Goal: Transaction & Acquisition: Purchase product/service

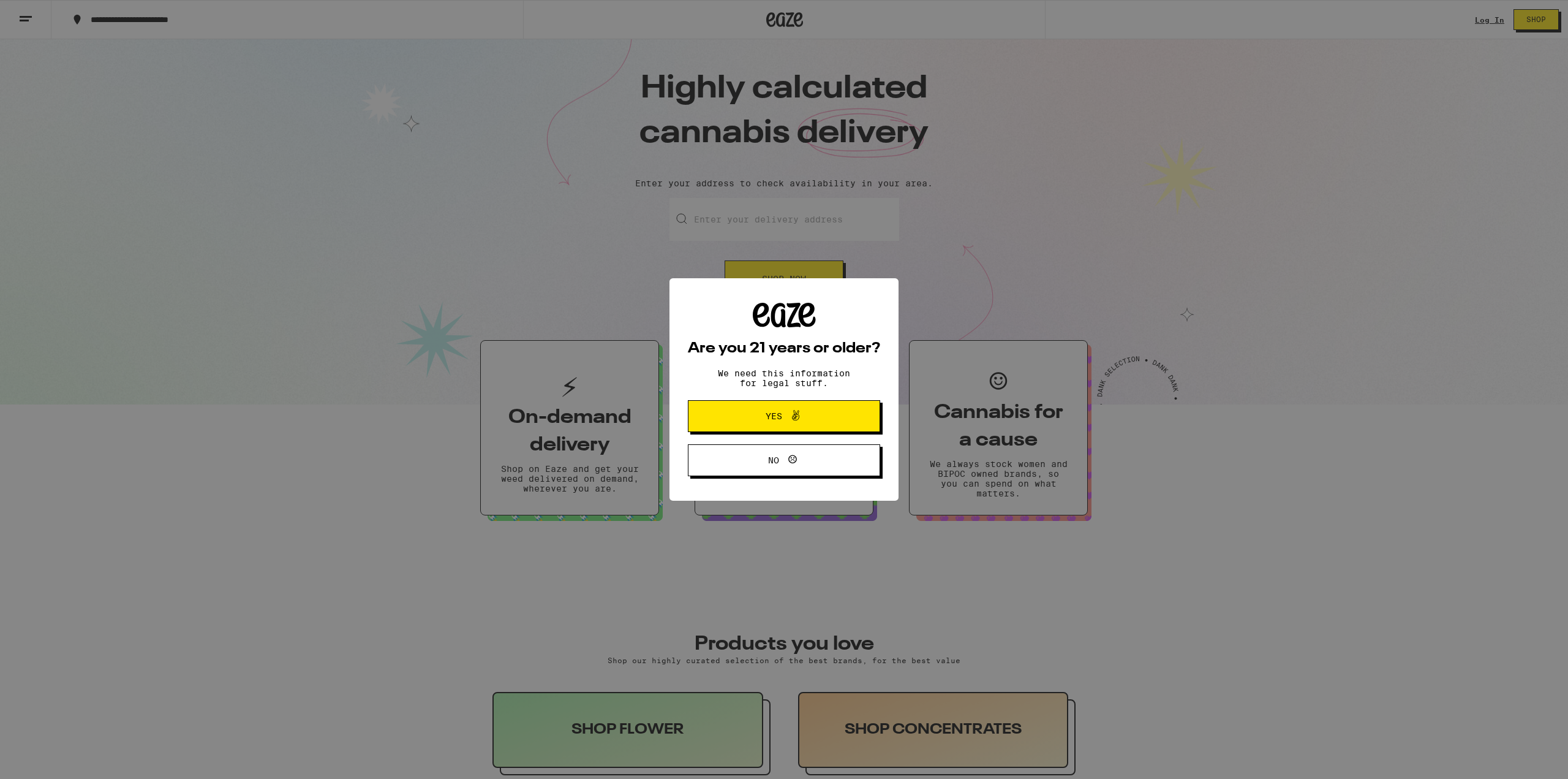
click at [777, 419] on span "Yes" at bounding box center [774, 416] width 17 height 9
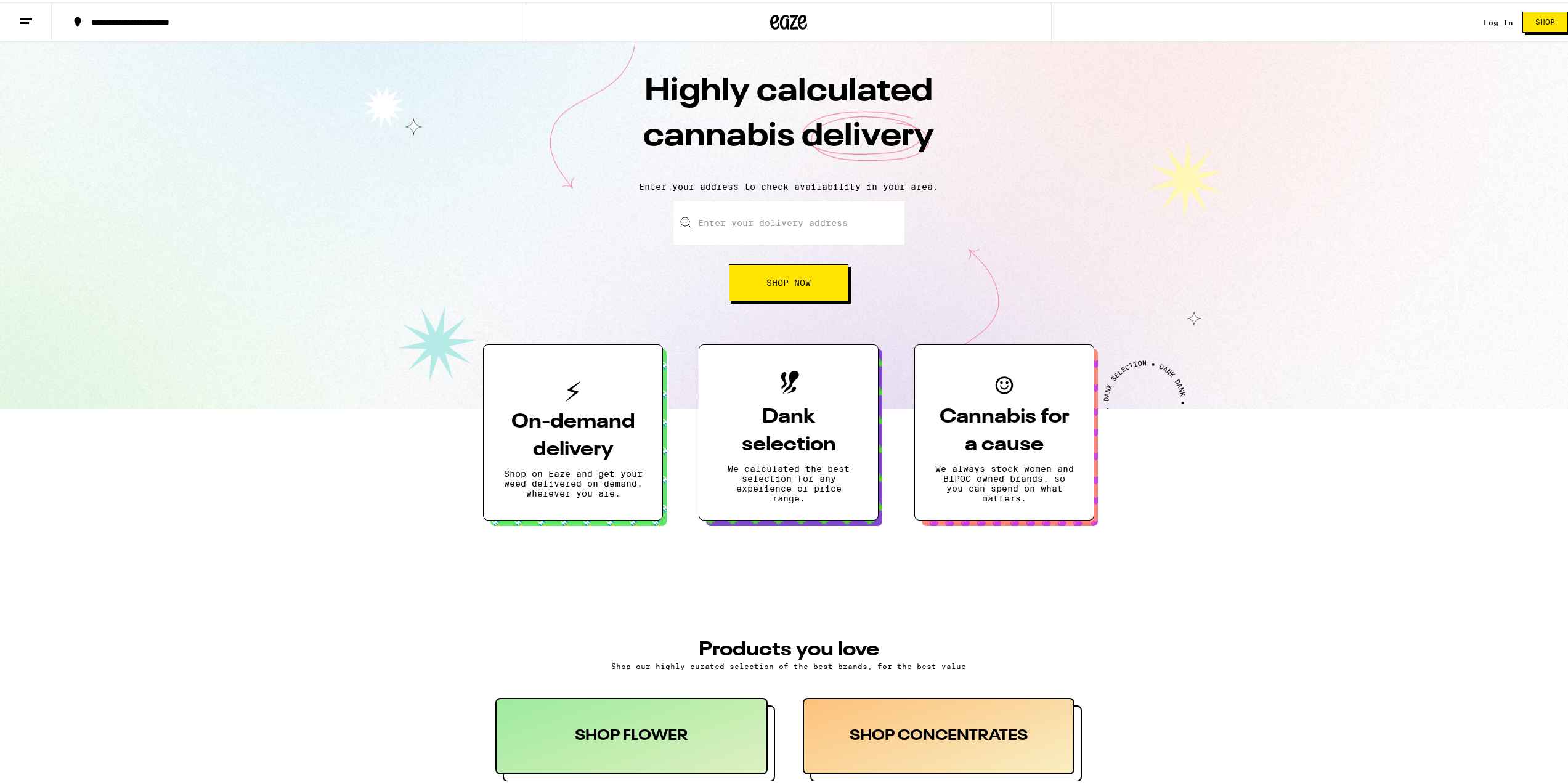
click at [1491, 16] on link "Log In" at bounding box center [1498, 20] width 29 height 8
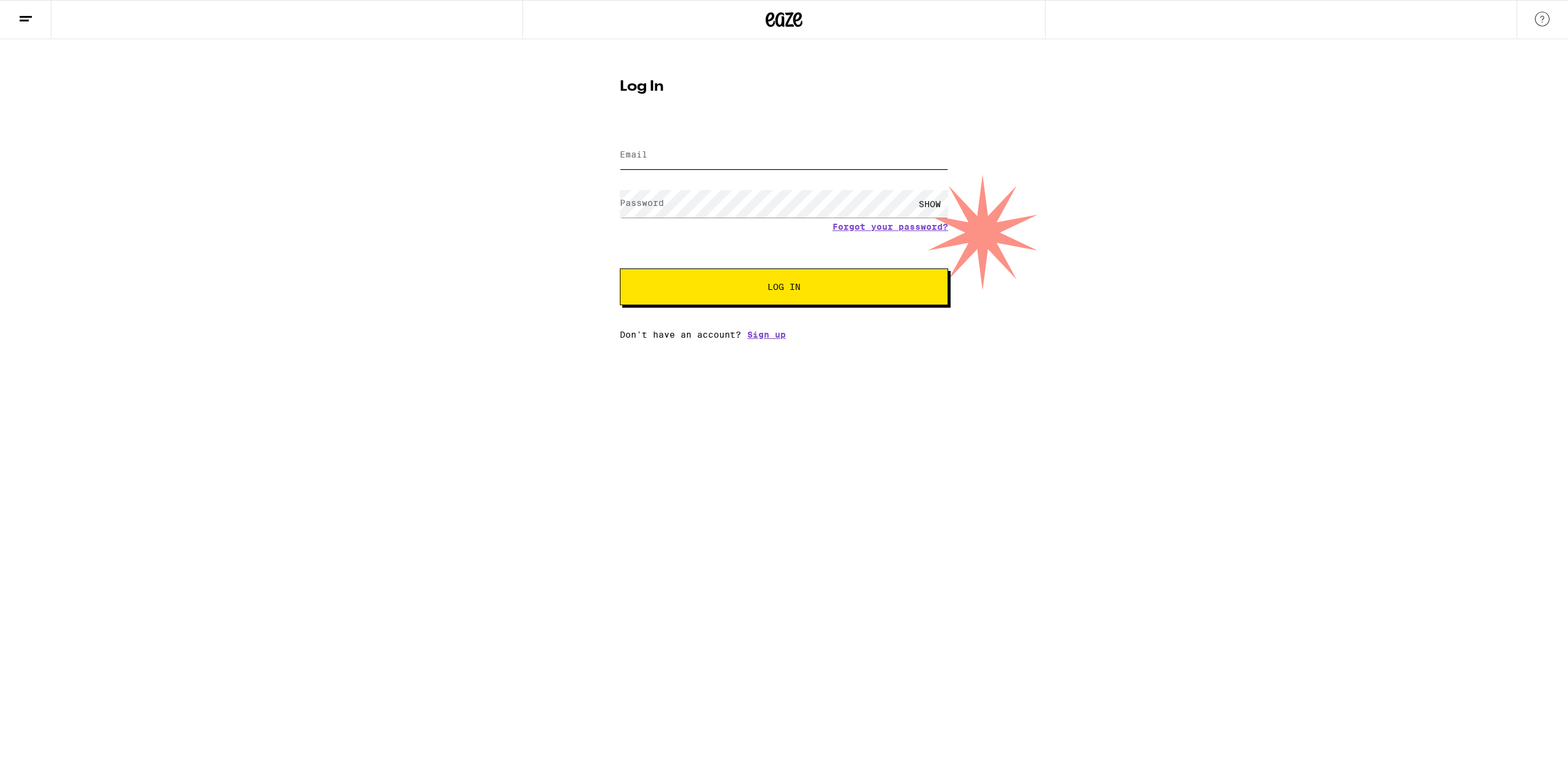
type input "[EMAIL_ADDRESS][DOMAIN_NAME]"
click at [738, 158] on input "[EMAIL_ADDRESS][DOMAIN_NAME]" at bounding box center [784, 155] width 329 height 27
click at [1162, 181] on div "Log In Email Email [EMAIL_ADDRESS][DOMAIN_NAME] Password Password SHOW Forgot y…" at bounding box center [784, 189] width 1568 height 300
click at [776, 284] on span "Log In" at bounding box center [784, 287] width 33 height 9
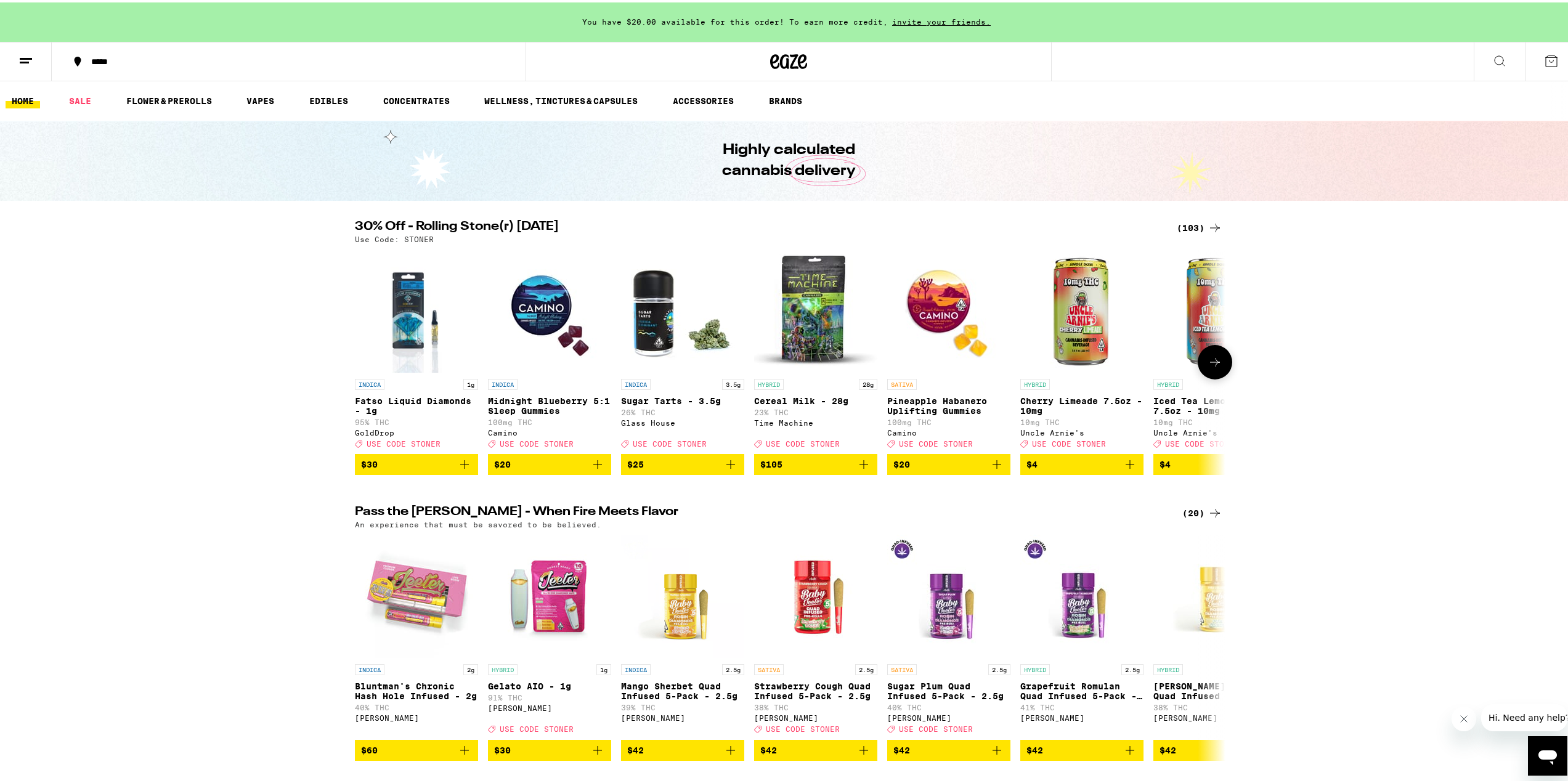
click at [1214, 362] on icon at bounding box center [1215, 360] width 15 height 15
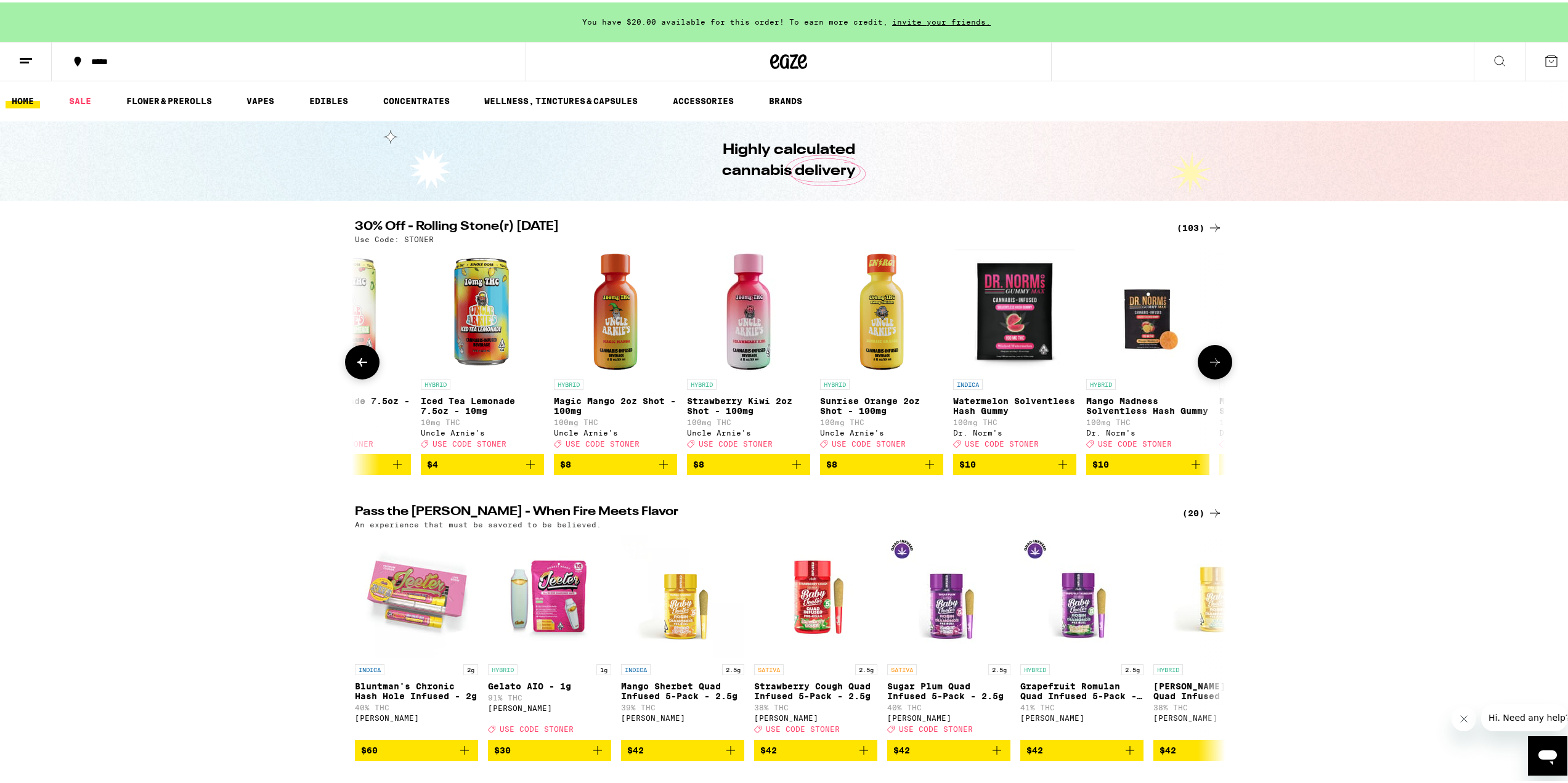
scroll to position [0, 733]
click at [1219, 369] on button at bounding box center [1215, 359] width 34 height 34
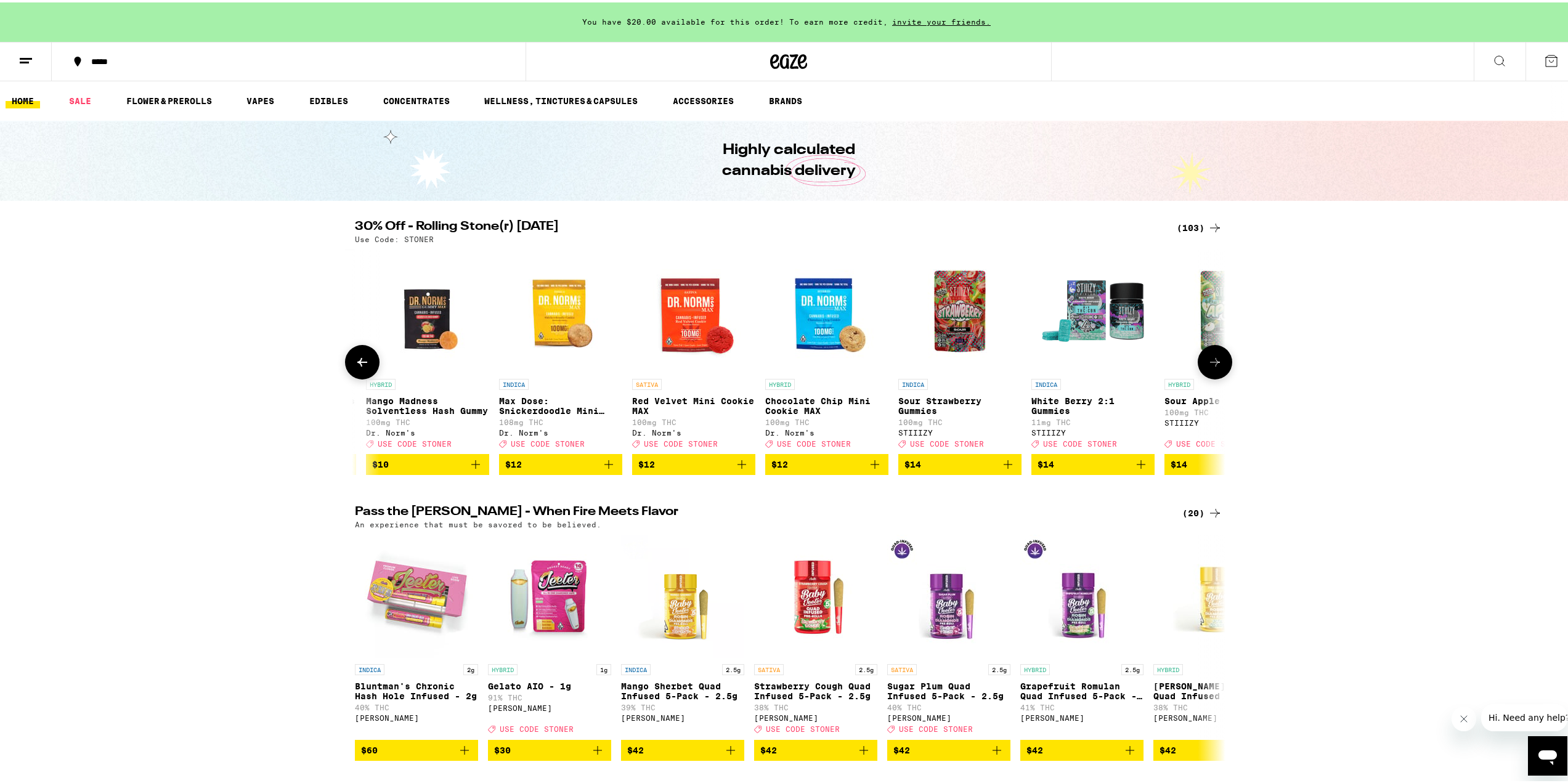
scroll to position [0, 1466]
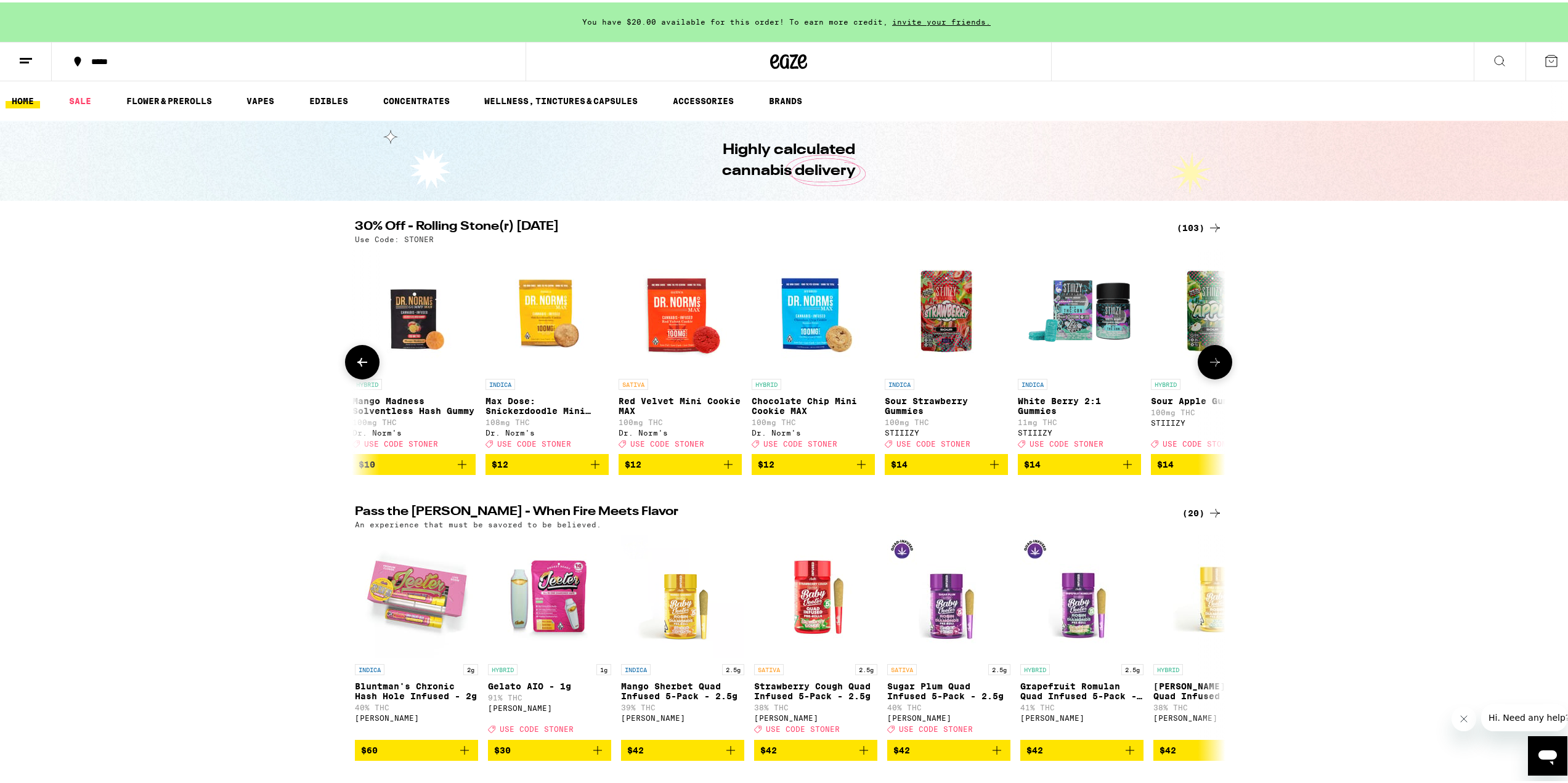
click at [1219, 369] on button at bounding box center [1215, 359] width 34 height 34
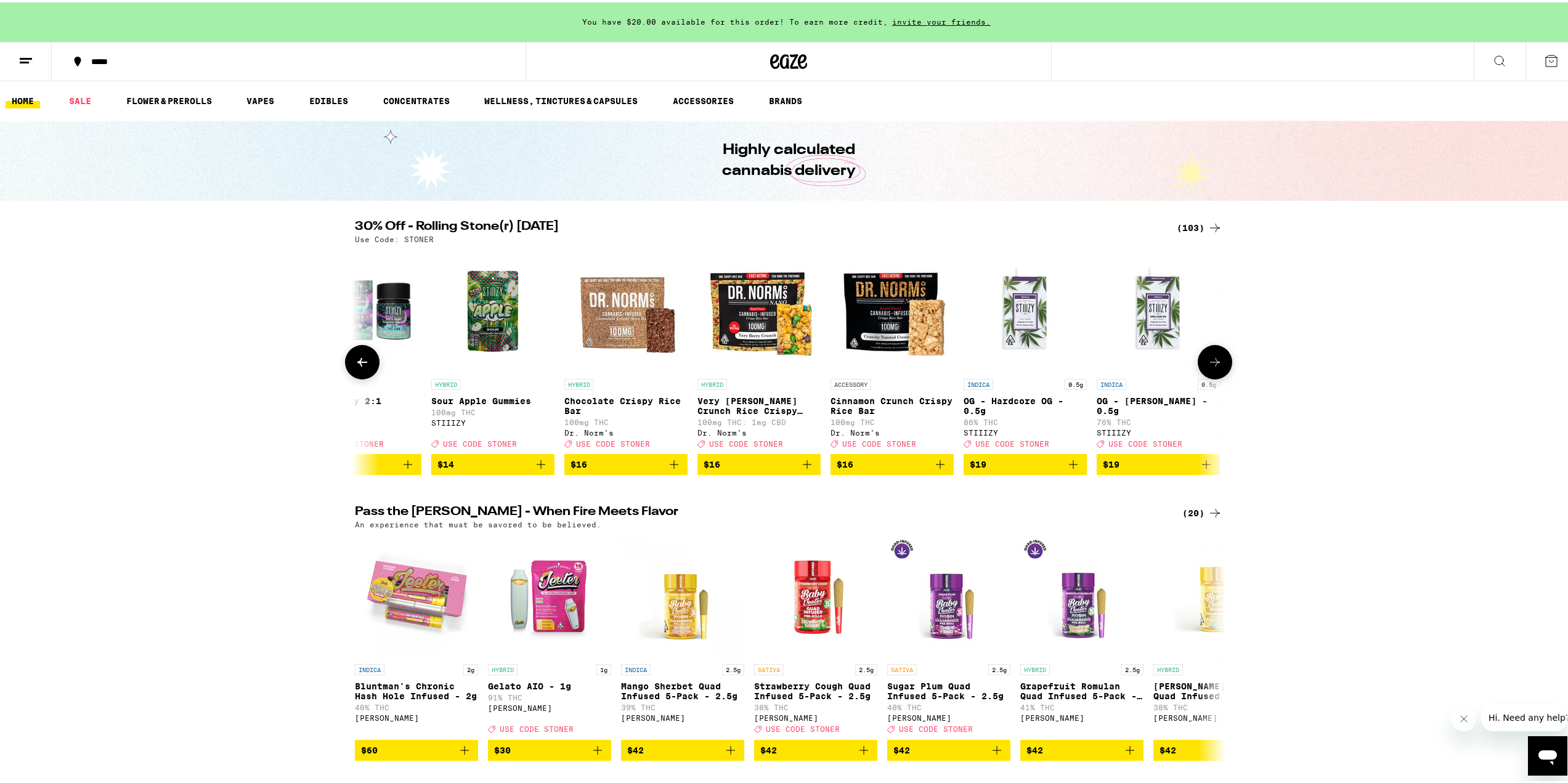
scroll to position [0, 2200]
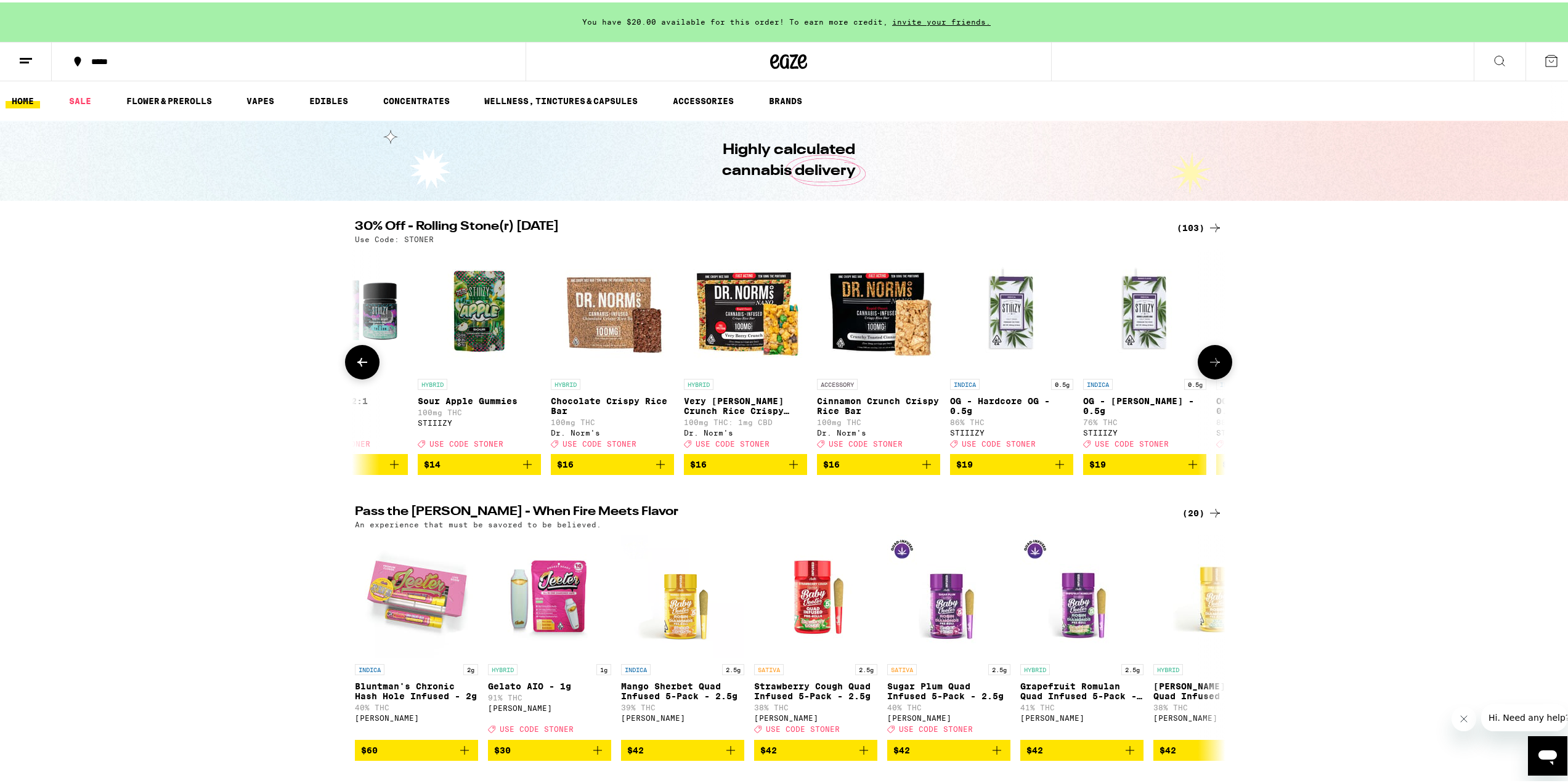
click at [1214, 367] on icon at bounding box center [1215, 360] width 15 height 15
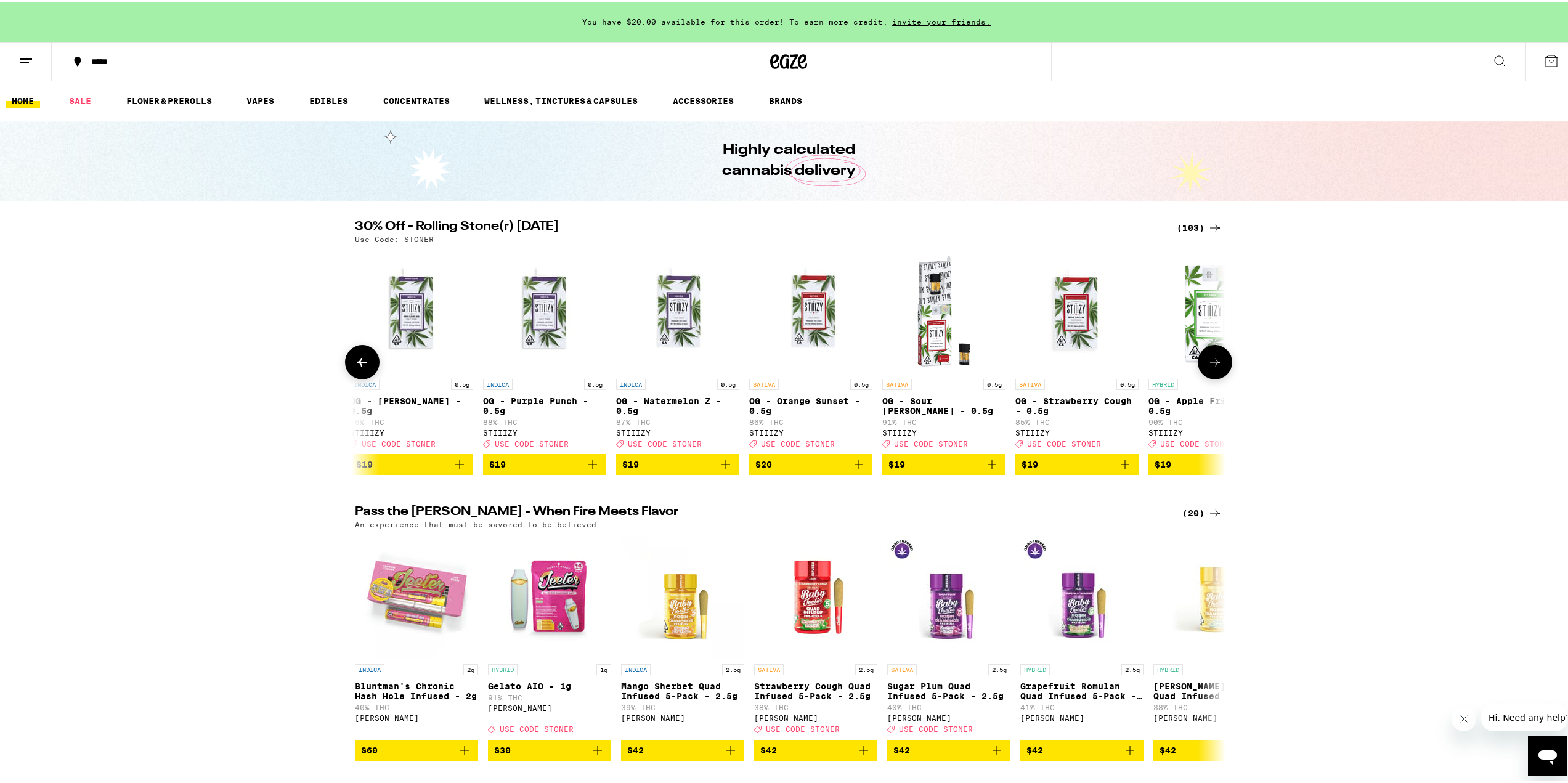
click at [1214, 367] on icon at bounding box center [1215, 360] width 15 height 15
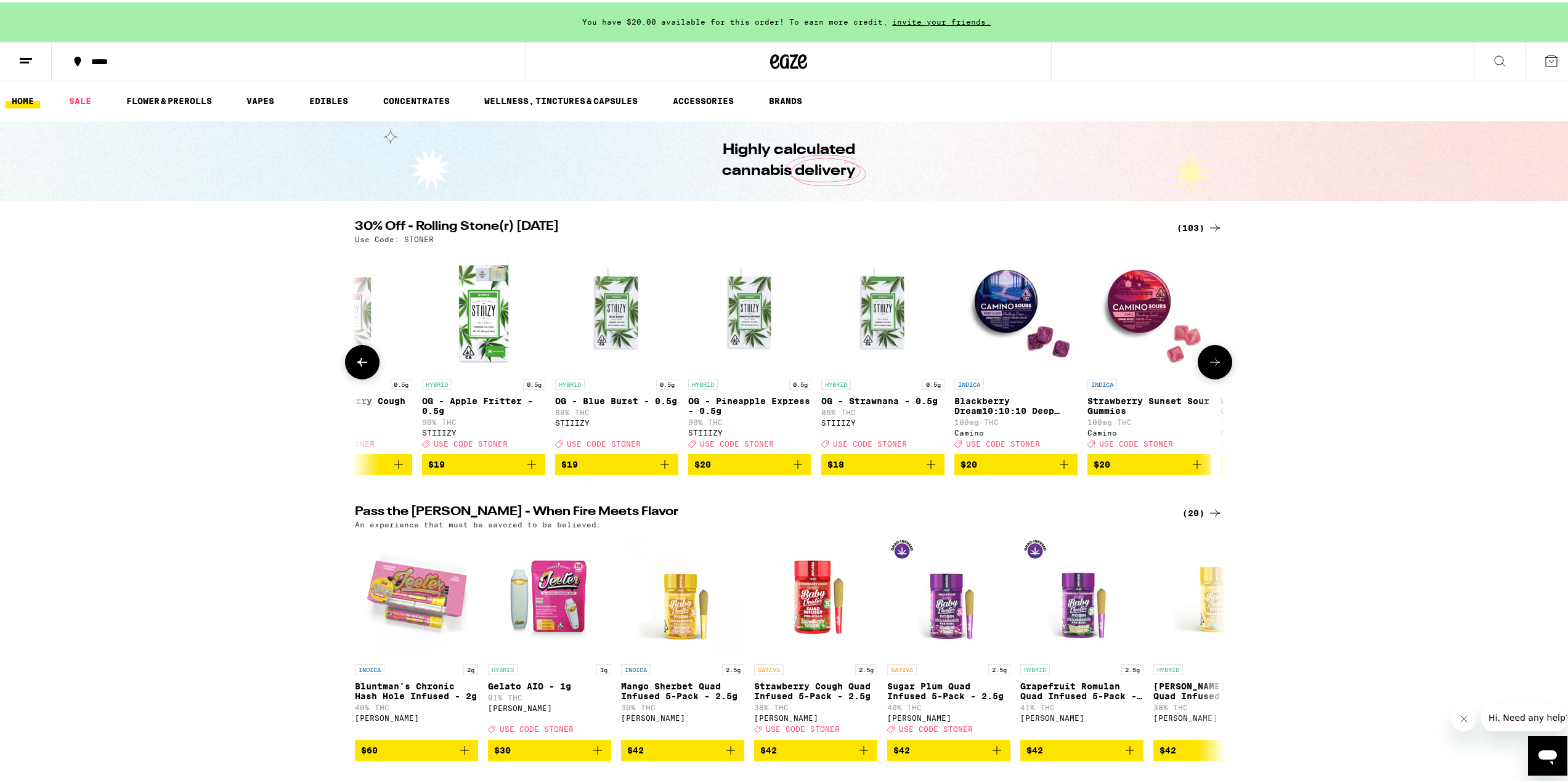
scroll to position [0, 3666]
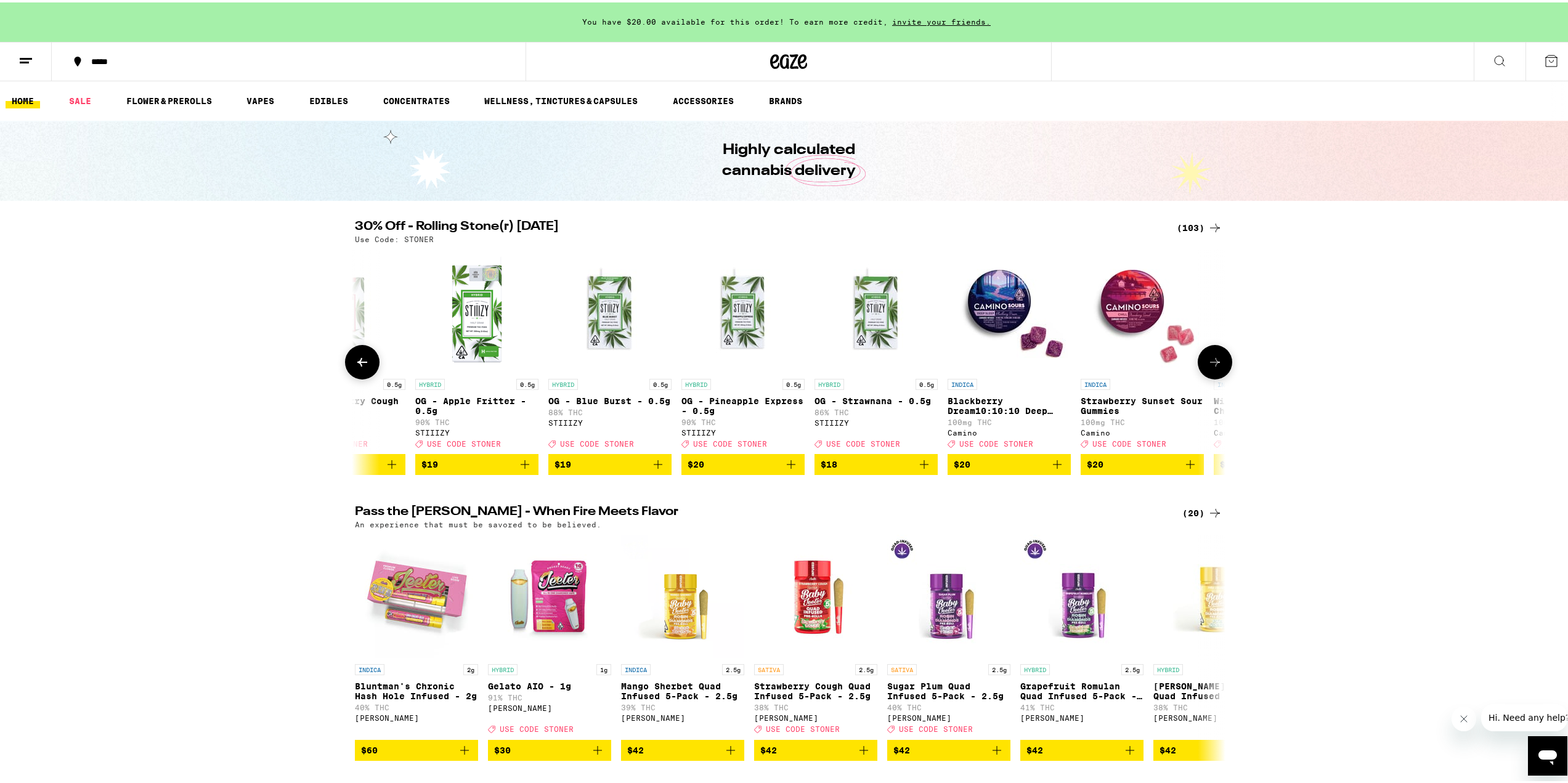
click at [1214, 367] on icon at bounding box center [1215, 360] width 15 height 15
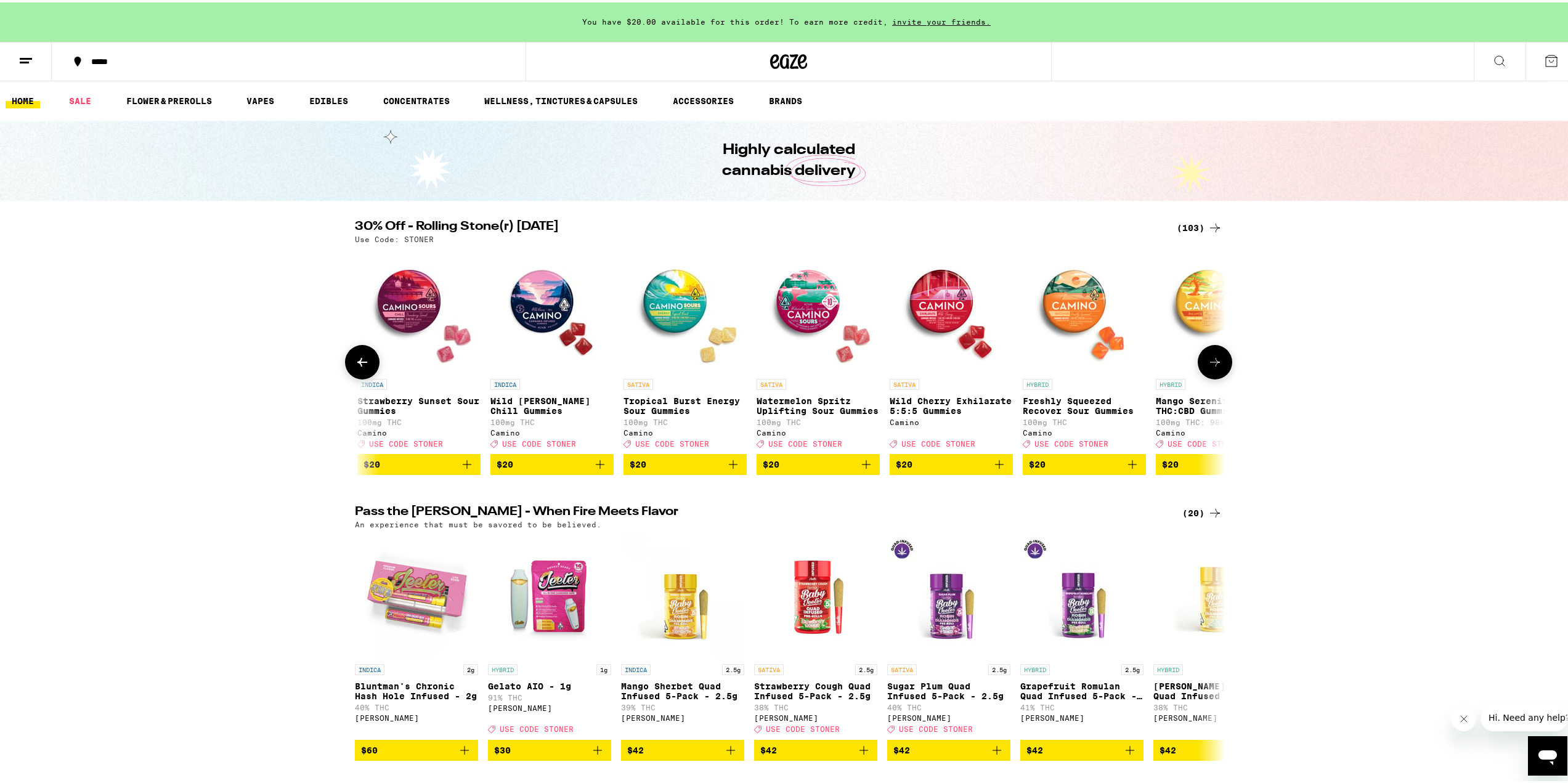
scroll to position [0, 4399]
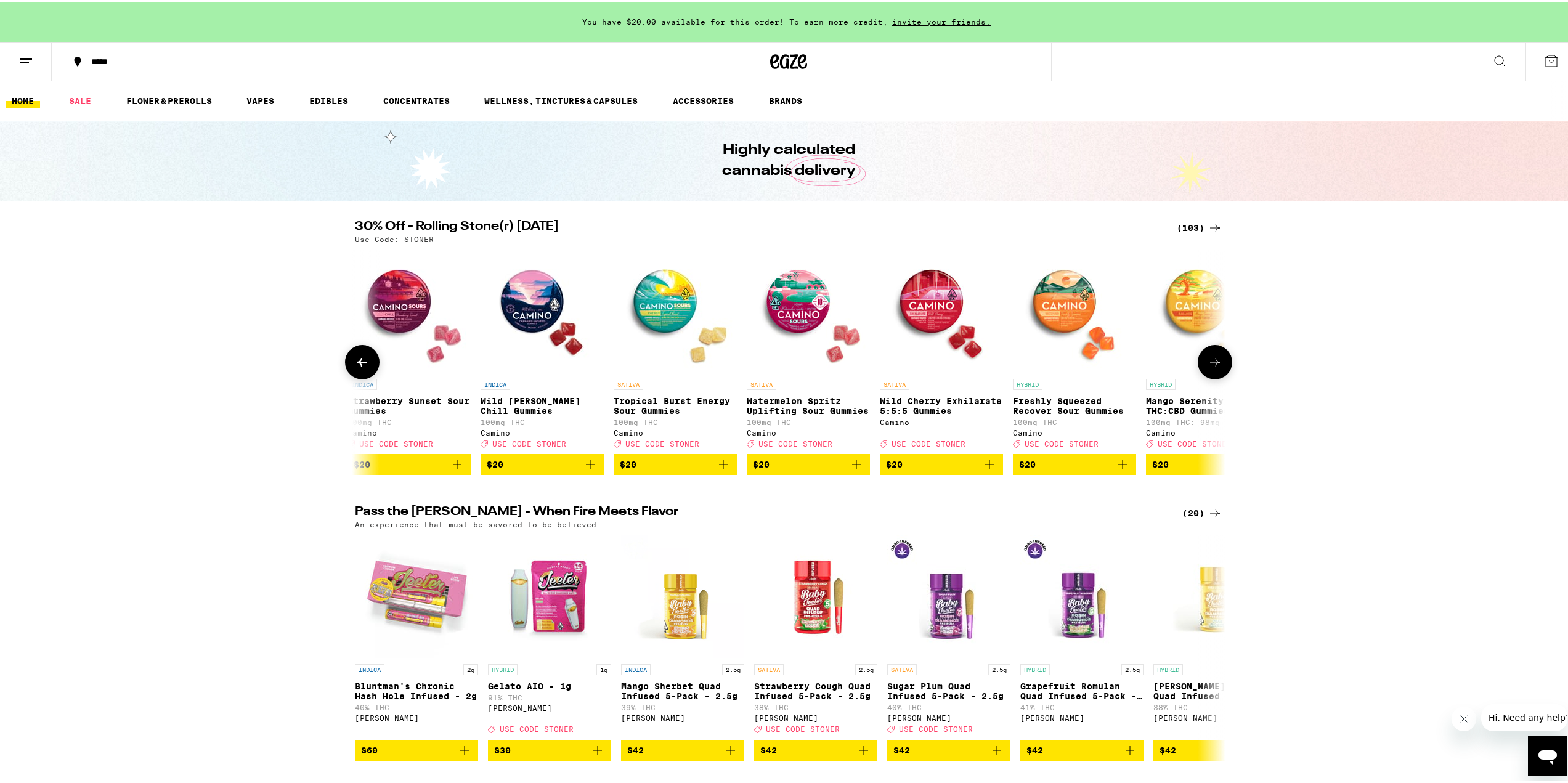
click at [795, 401] on p "Watermelon Spritz Uplifting Sour Gummies" at bounding box center [808, 403] width 123 height 19
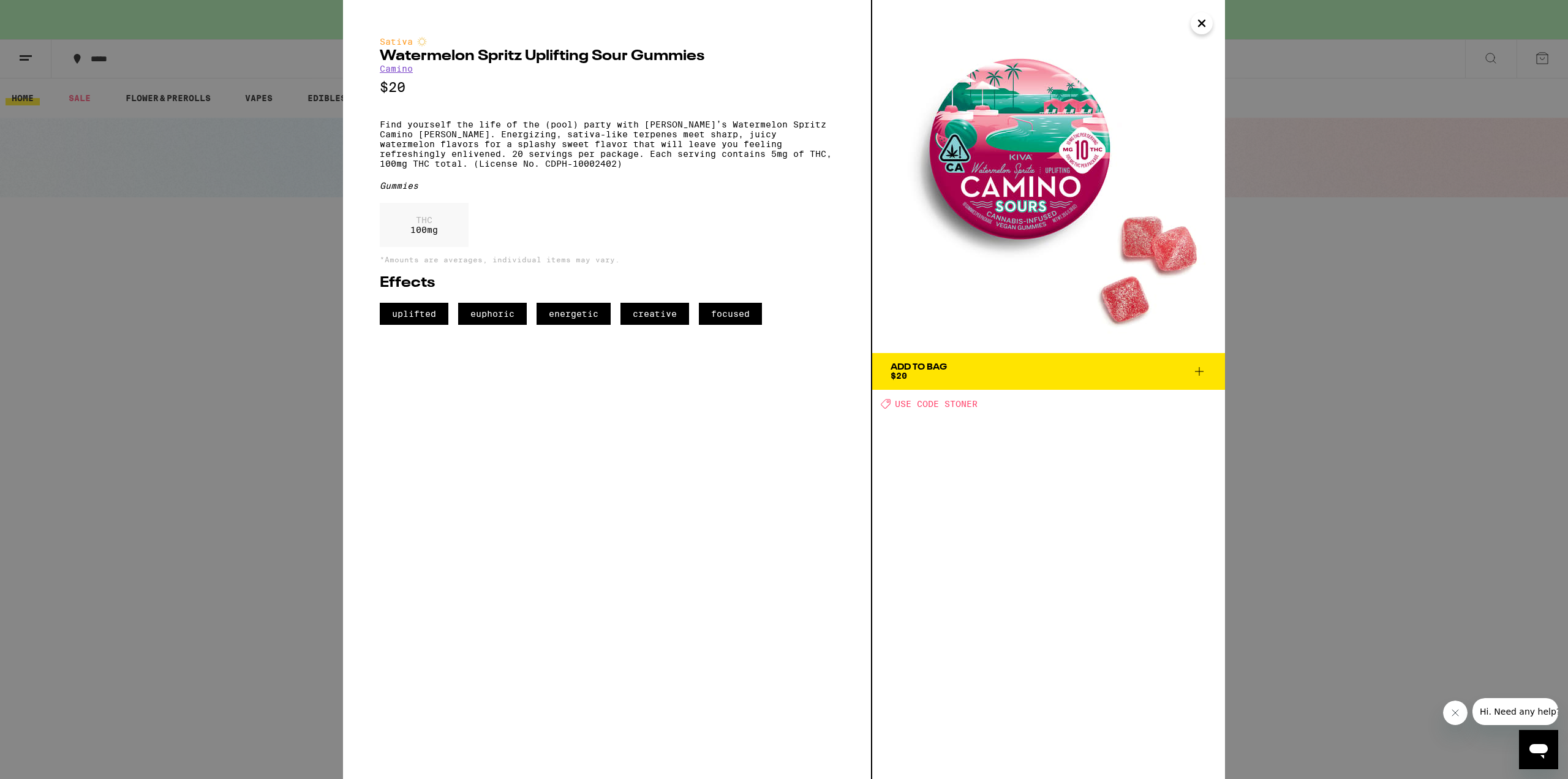
click at [915, 377] on div "Add To Bag $20" at bounding box center [918, 372] width 56 height 17
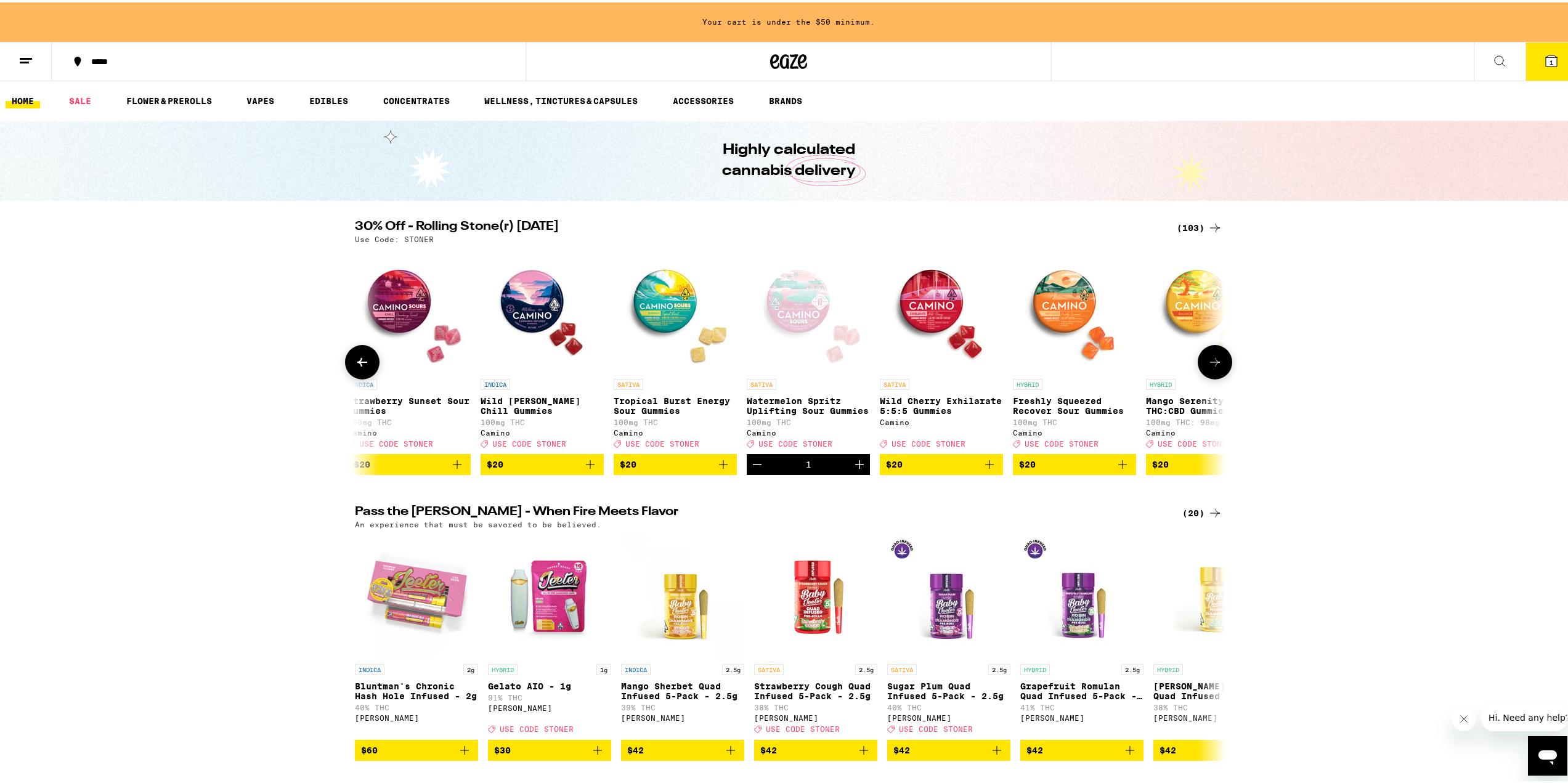
click at [1047, 470] on span "$20" at bounding box center [1074, 462] width 111 height 15
click at [1212, 364] on icon at bounding box center [1215, 360] width 15 height 15
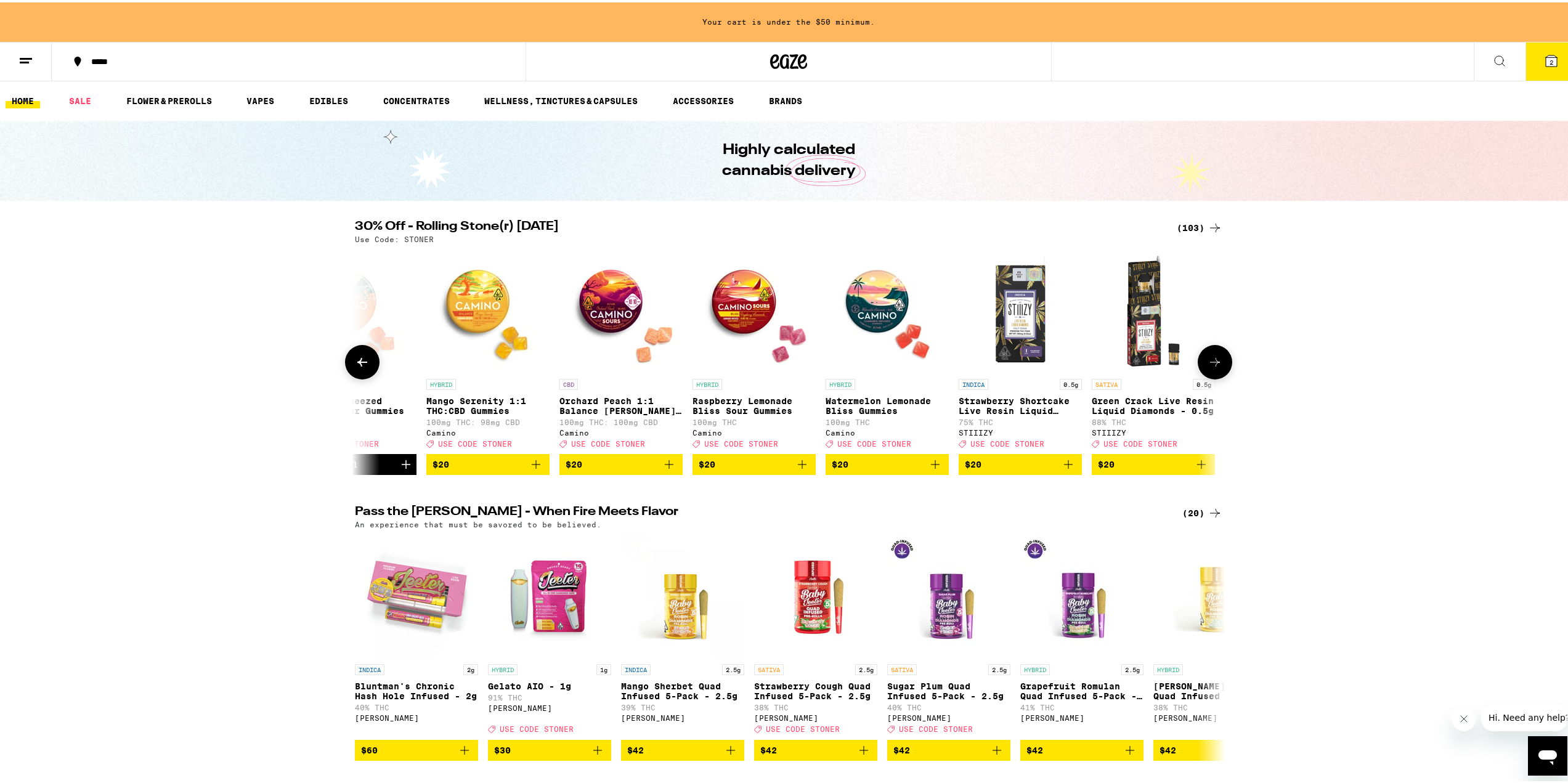
scroll to position [0, 5132]
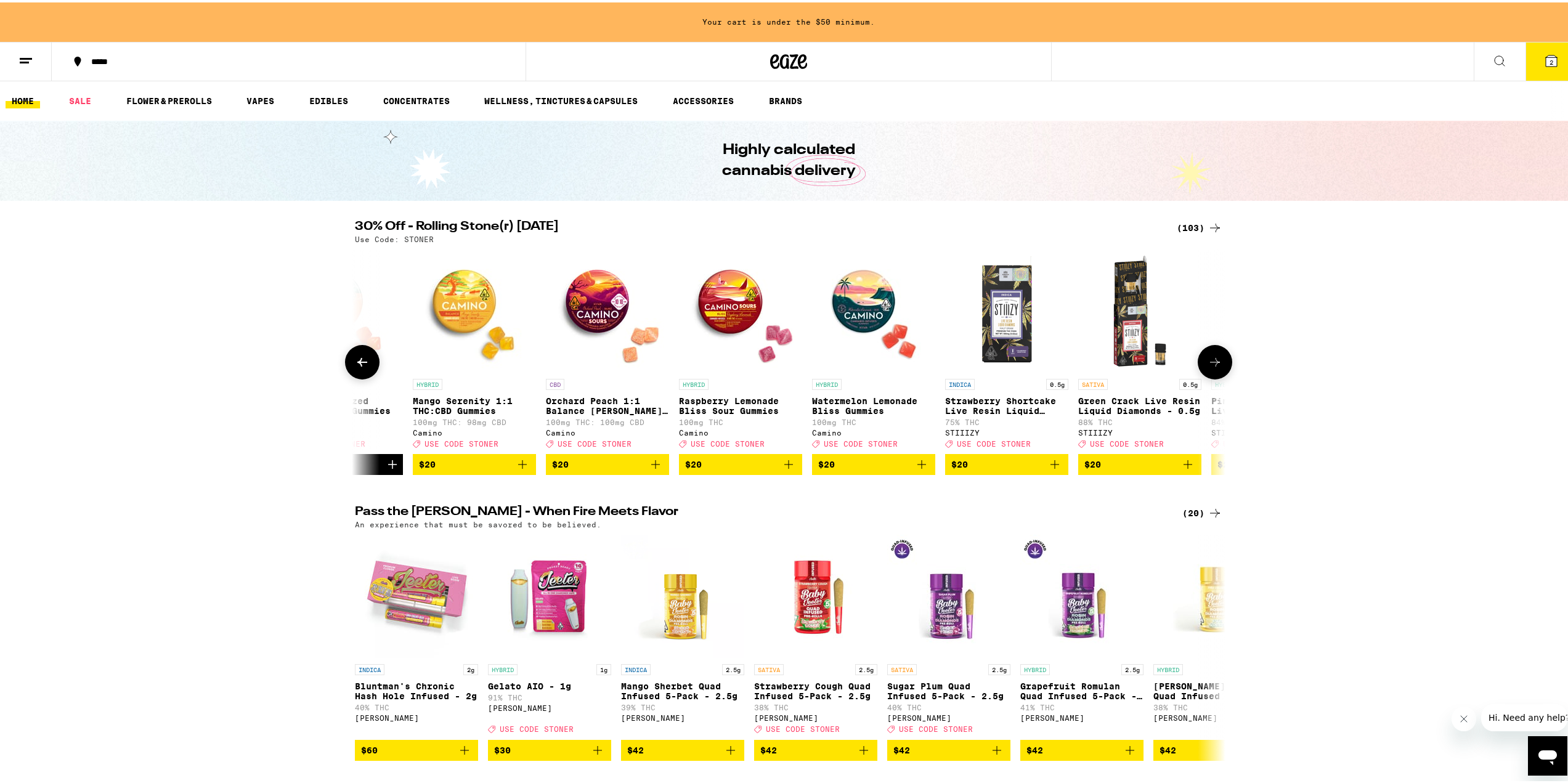
click at [1212, 364] on icon at bounding box center [1215, 360] width 15 height 15
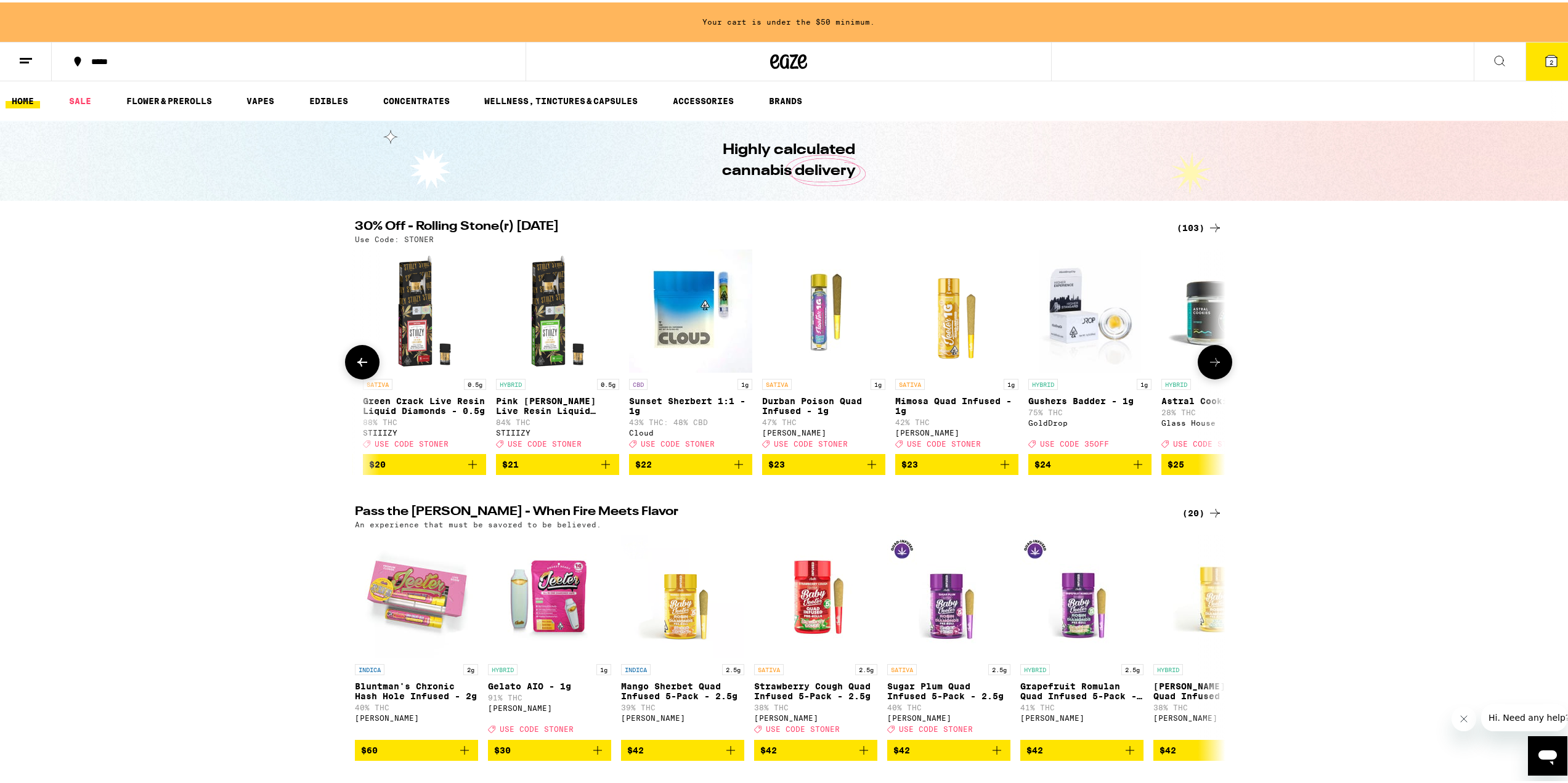
scroll to position [0, 5866]
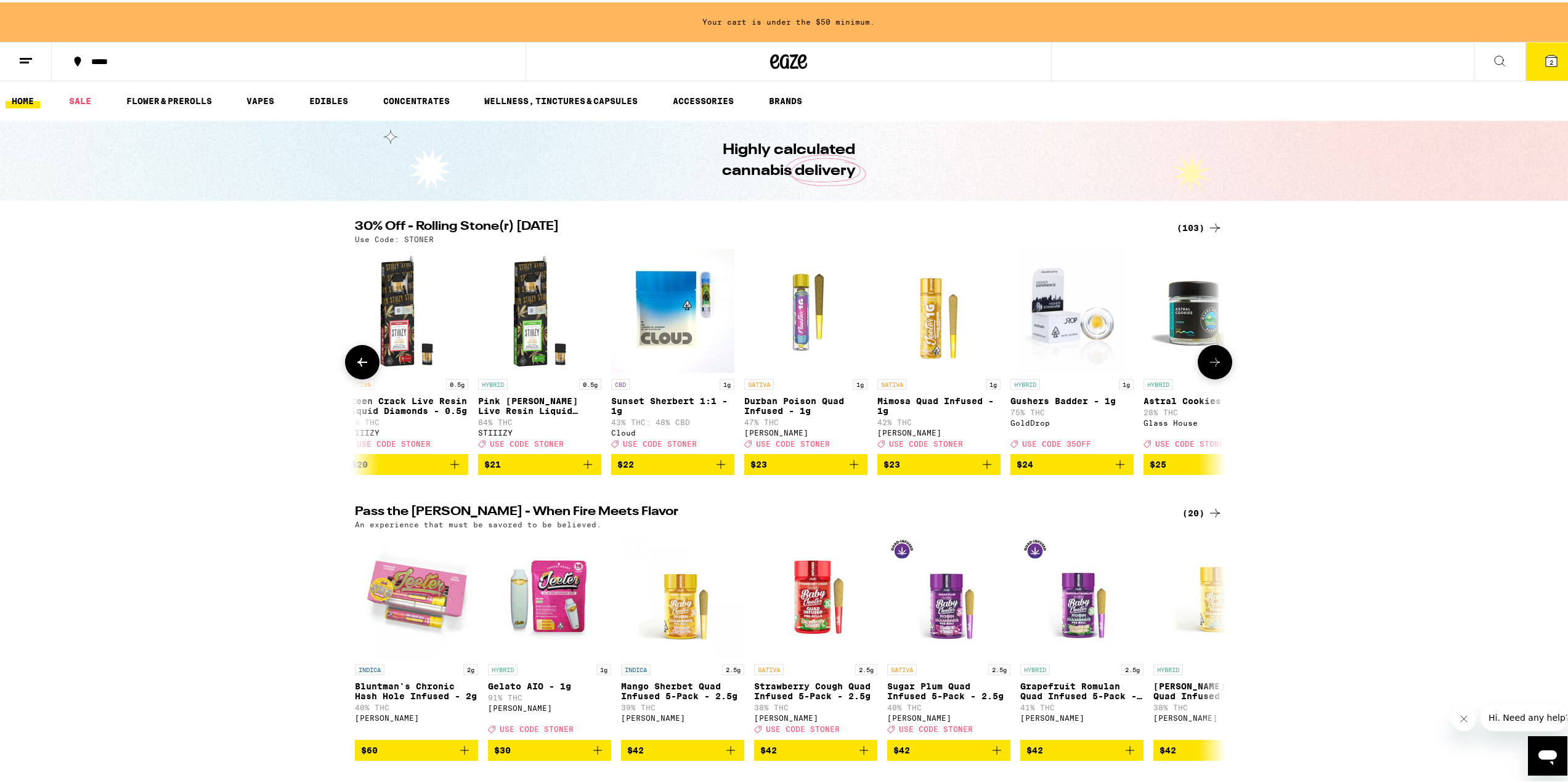
click at [1212, 364] on icon at bounding box center [1215, 360] width 15 height 15
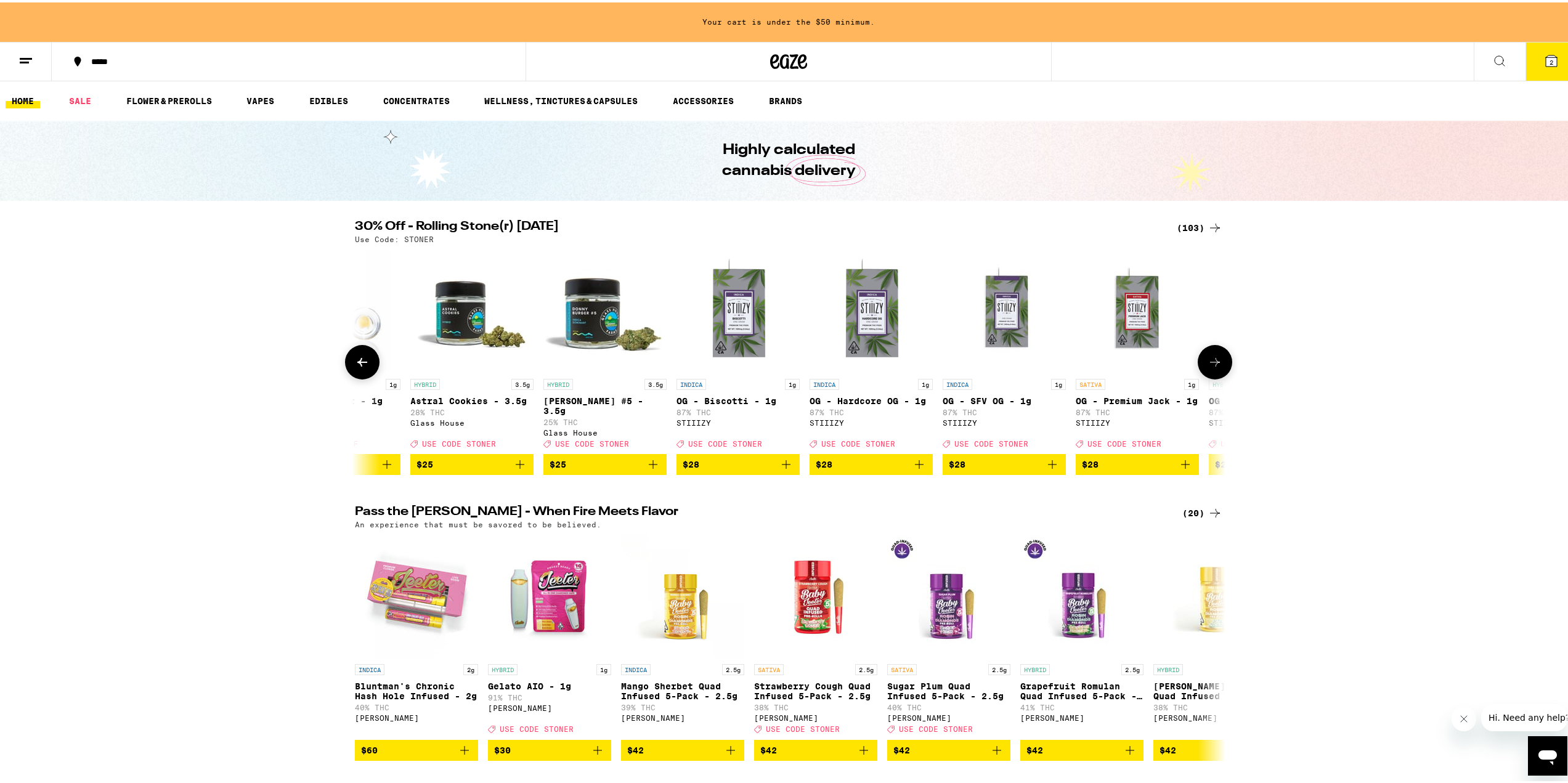
click at [1212, 364] on icon at bounding box center [1215, 360] width 15 height 15
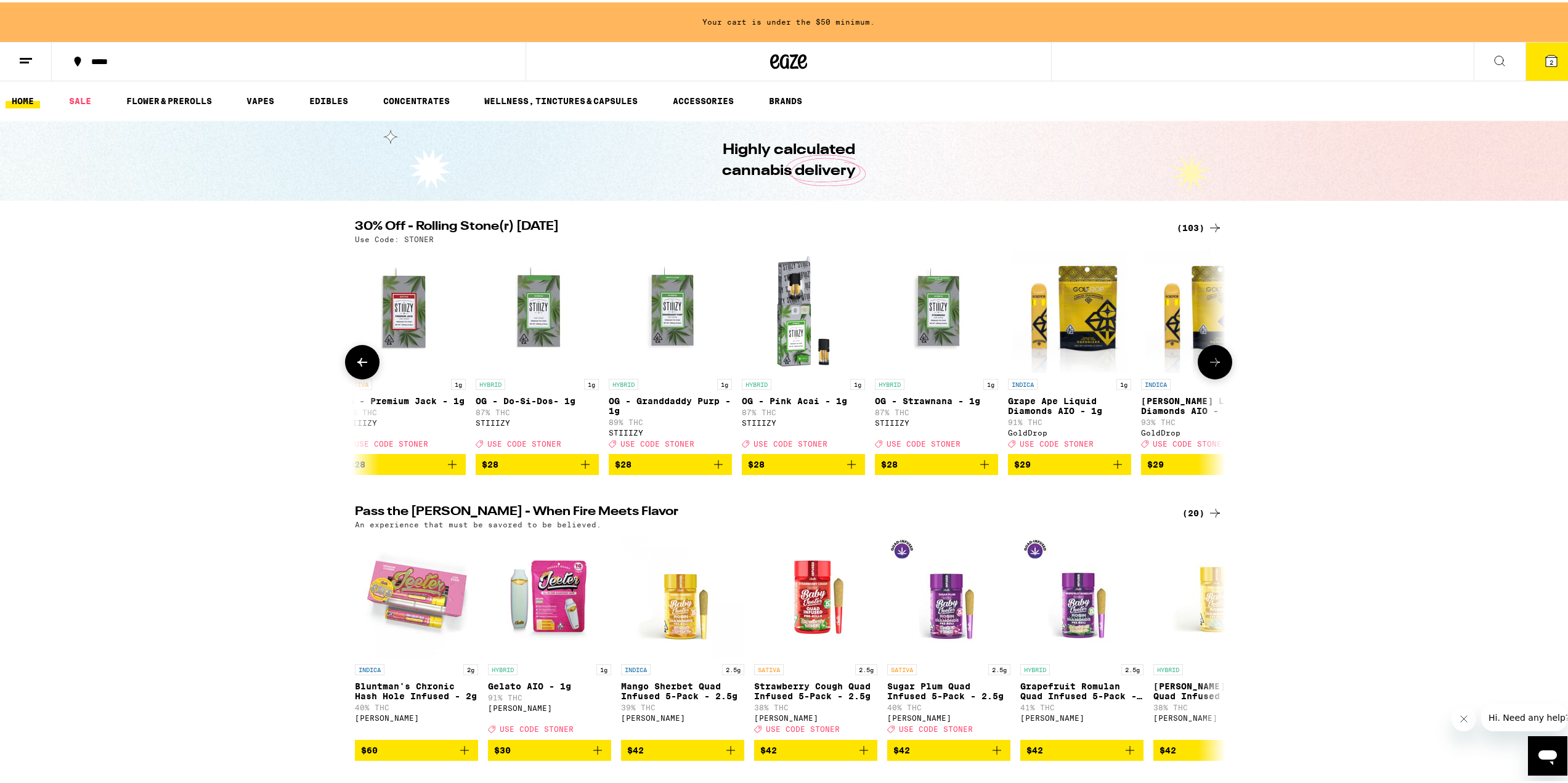
click at [1212, 364] on icon at bounding box center [1215, 360] width 15 height 15
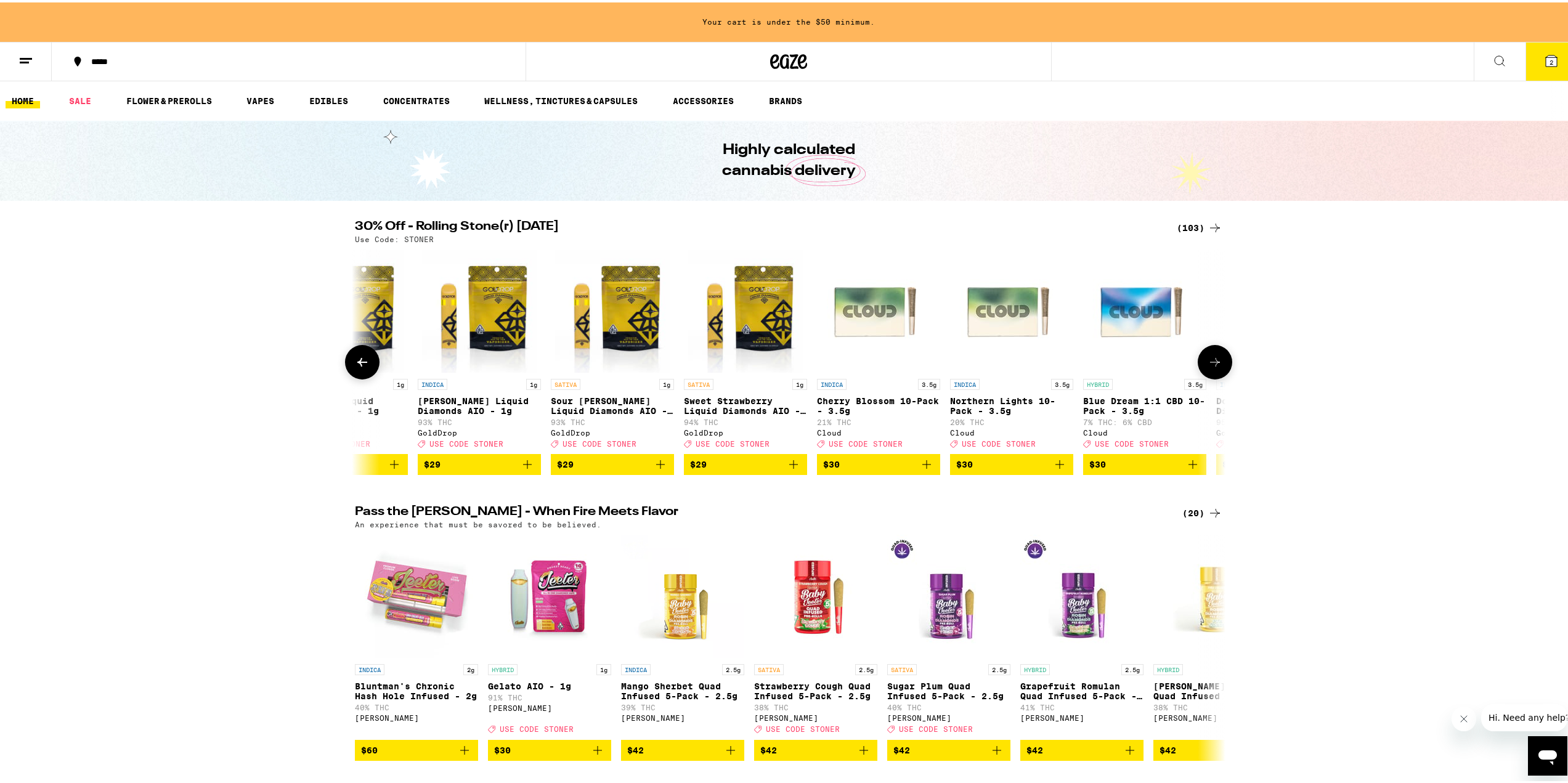
scroll to position [0, 8065]
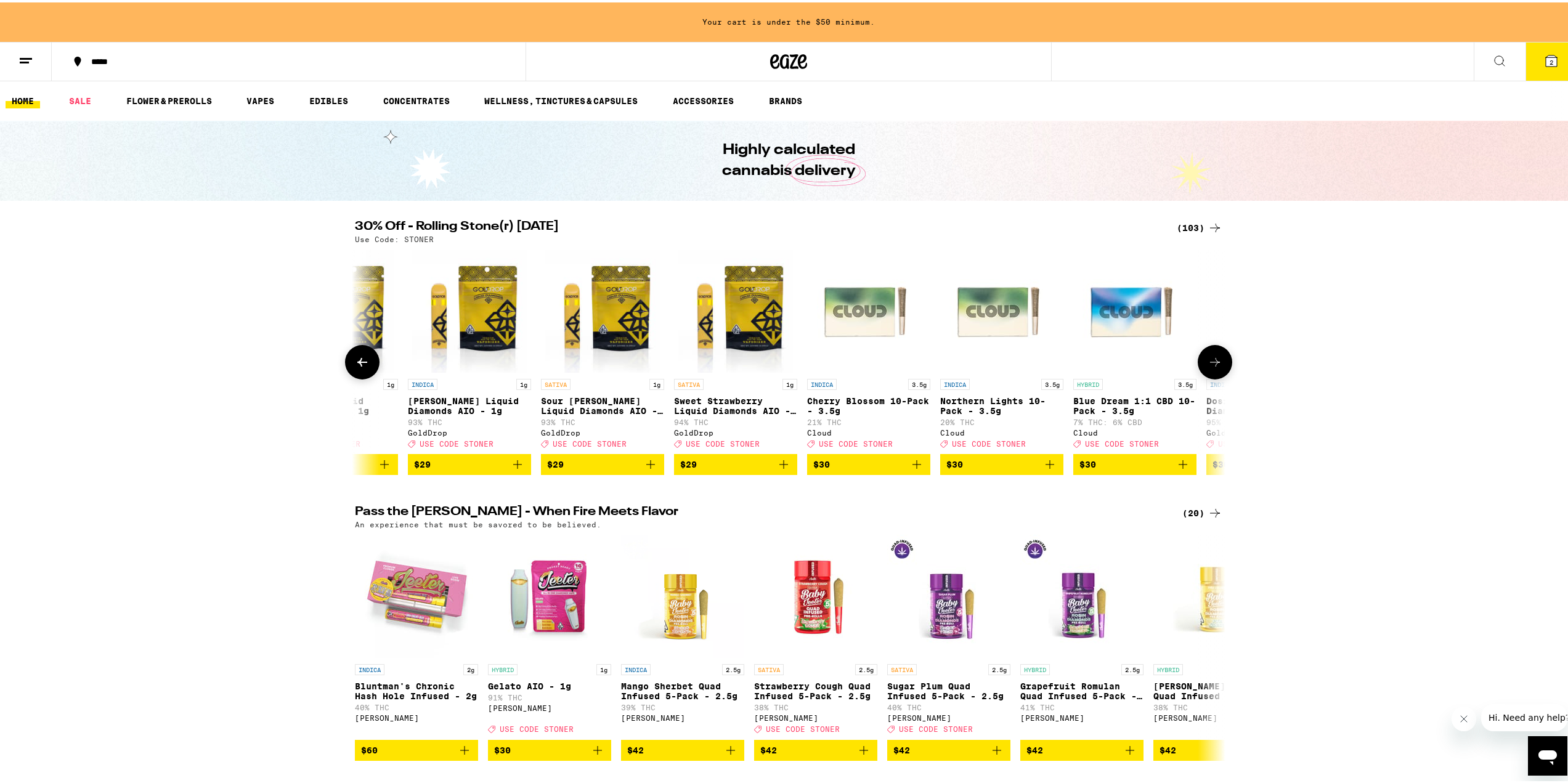
click at [1217, 359] on icon at bounding box center [1215, 360] width 15 height 15
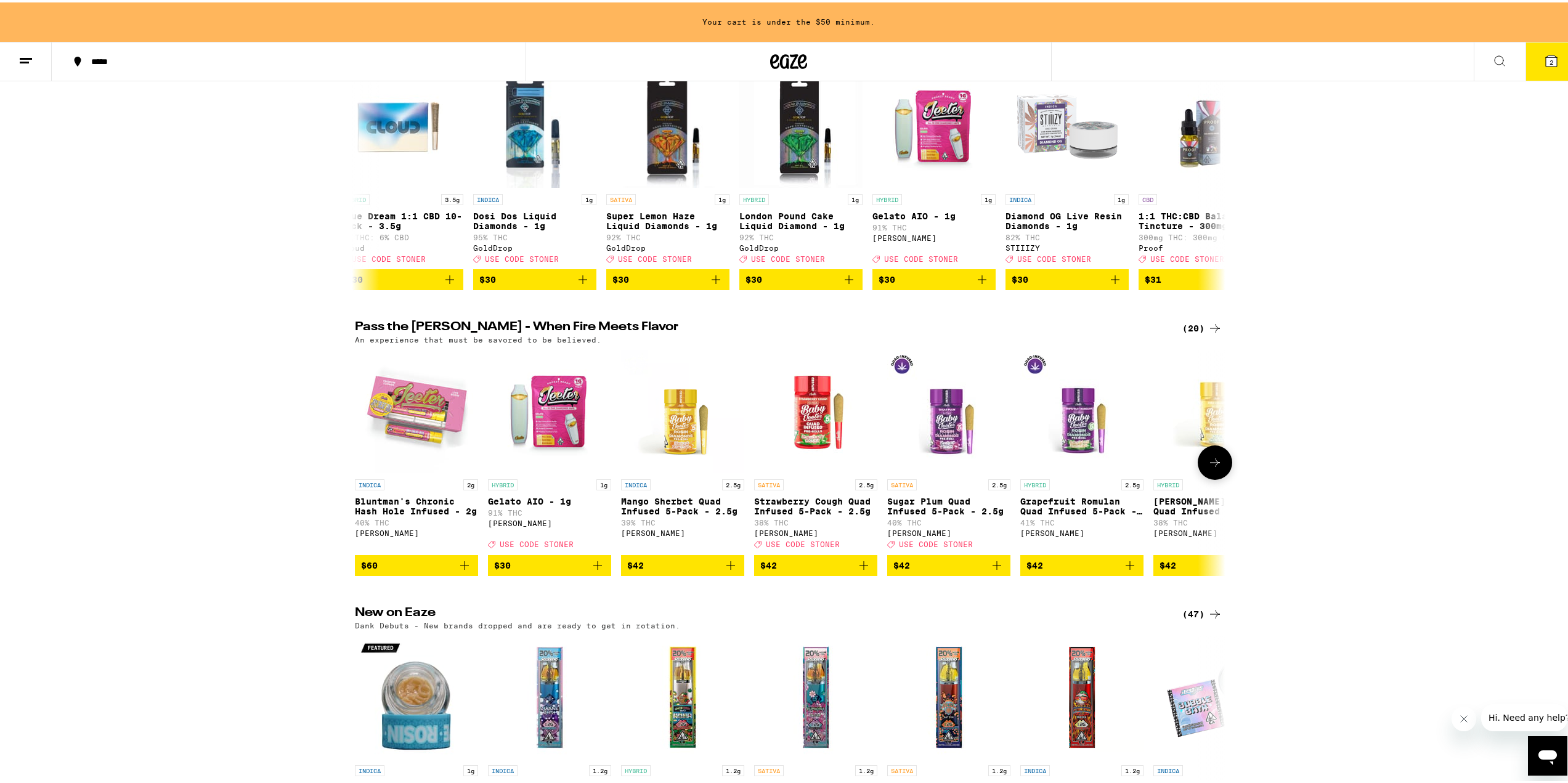
scroll to position [0, 0]
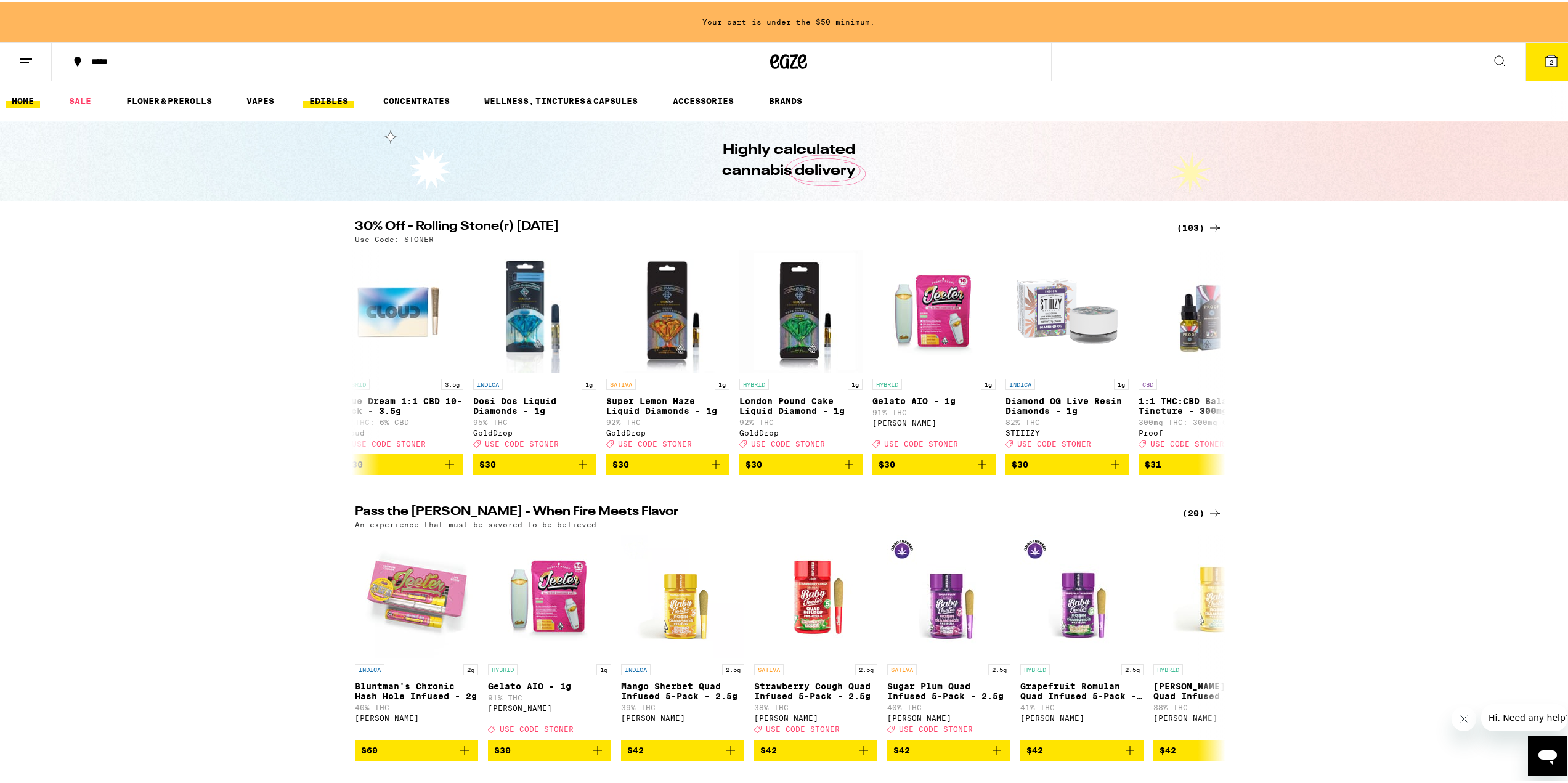
click at [333, 95] on link "EDIBLES" at bounding box center [329, 98] width 51 height 15
click at [88, 96] on link "SALE" at bounding box center [80, 98] width 34 height 15
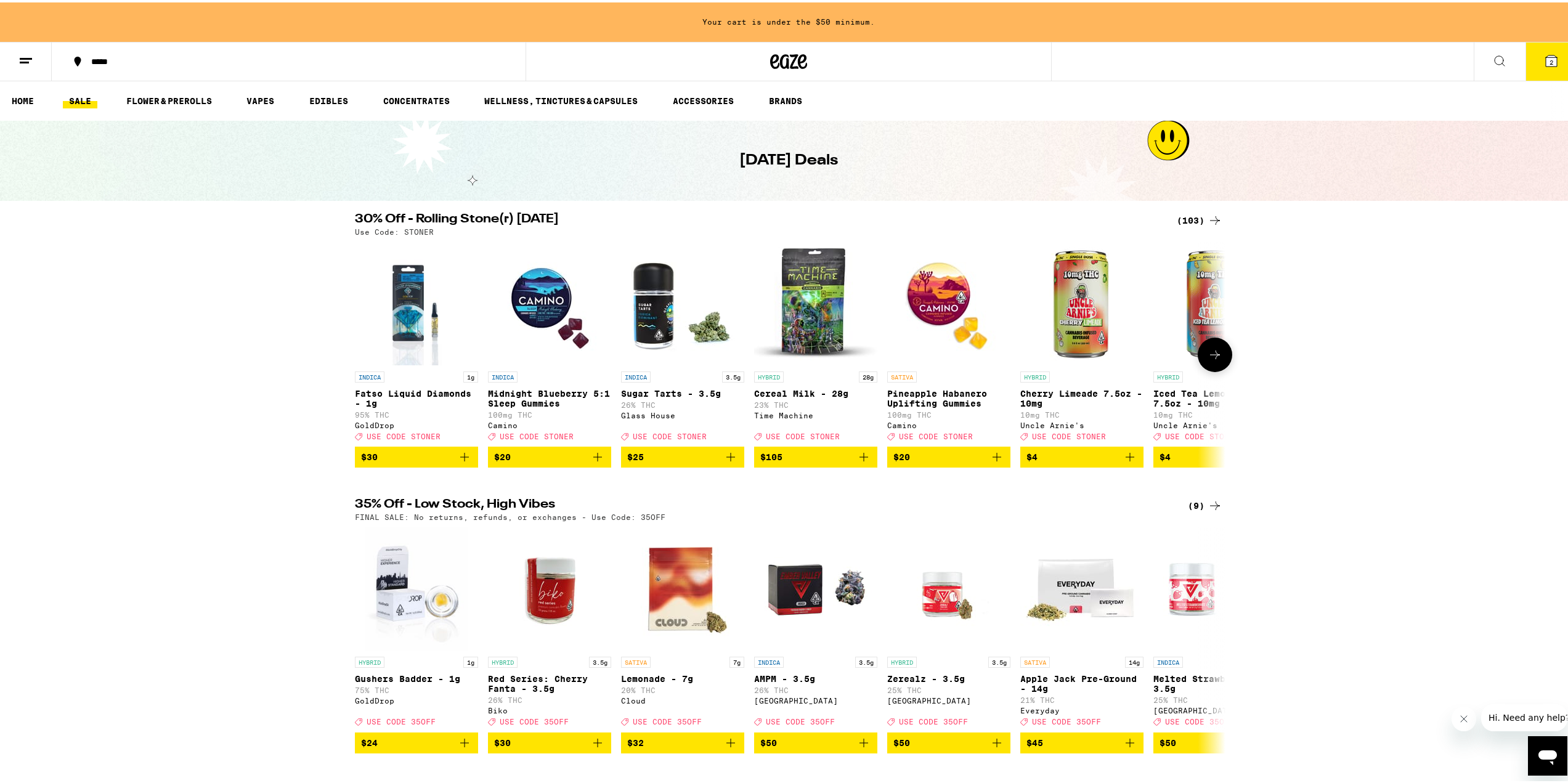
click at [1210, 357] on icon at bounding box center [1215, 352] width 10 height 9
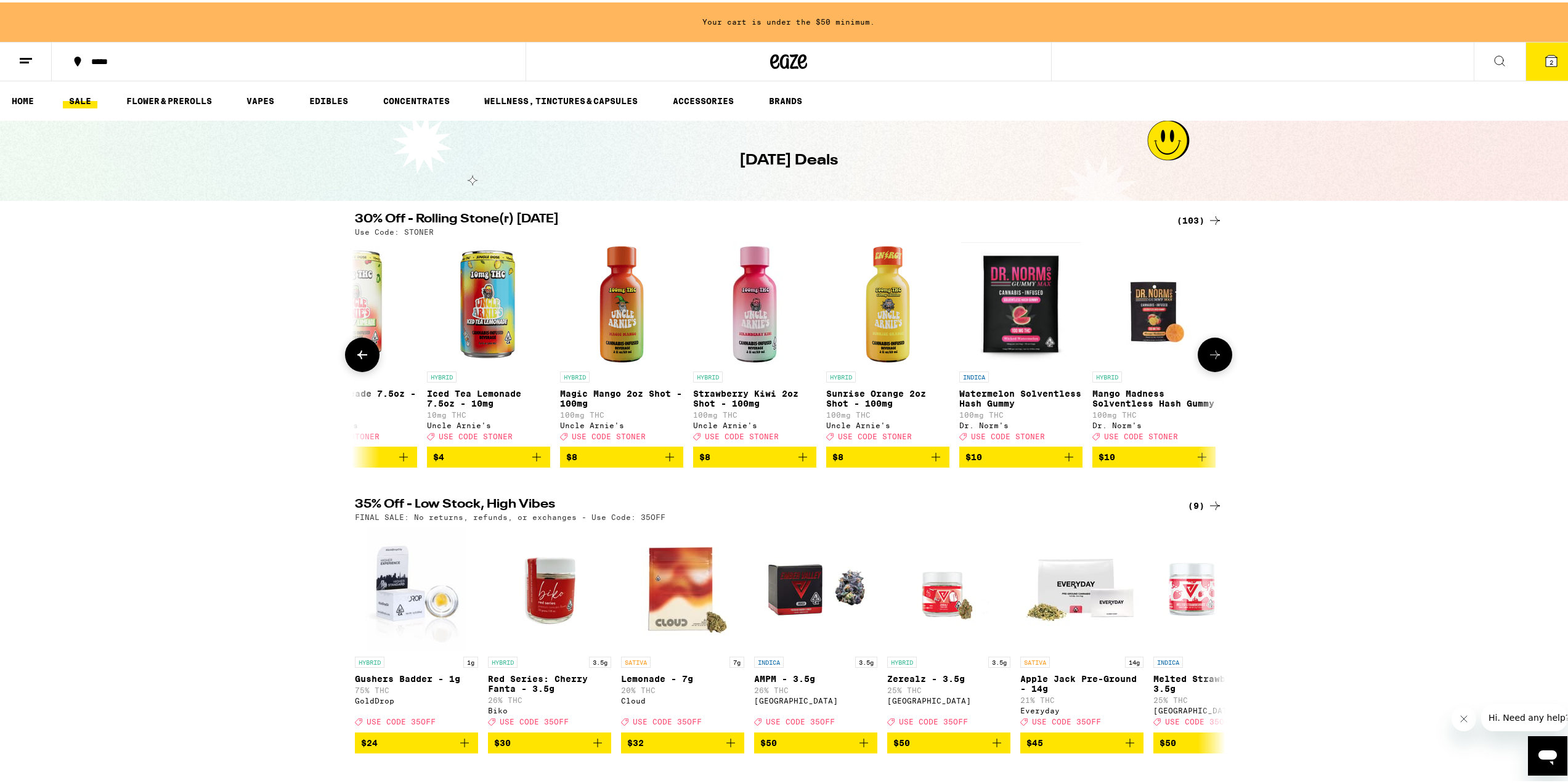
scroll to position [0, 733]
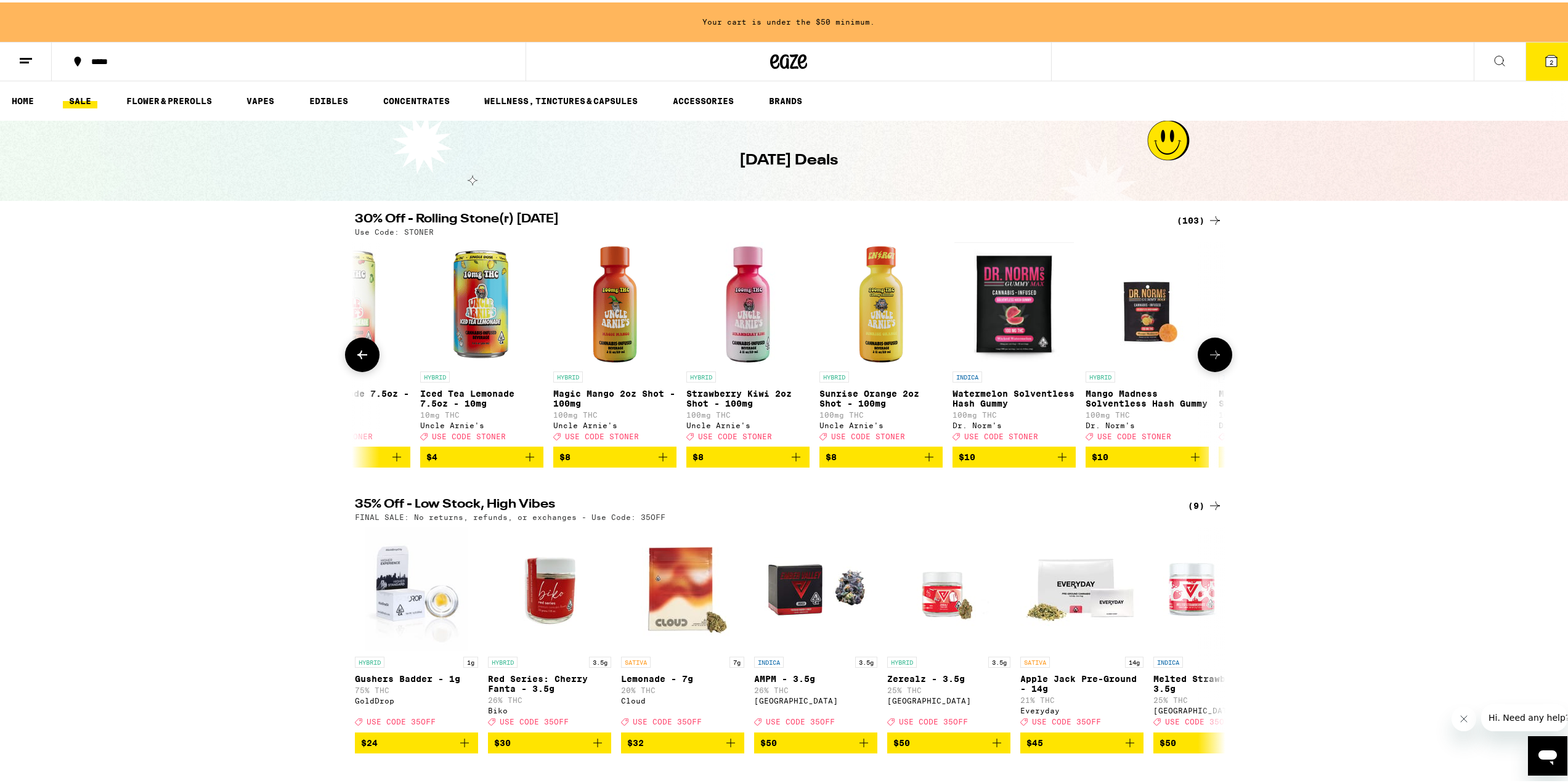
click at [1210, 357] on icon at bounding box center [1215, 352] width 10 height 9
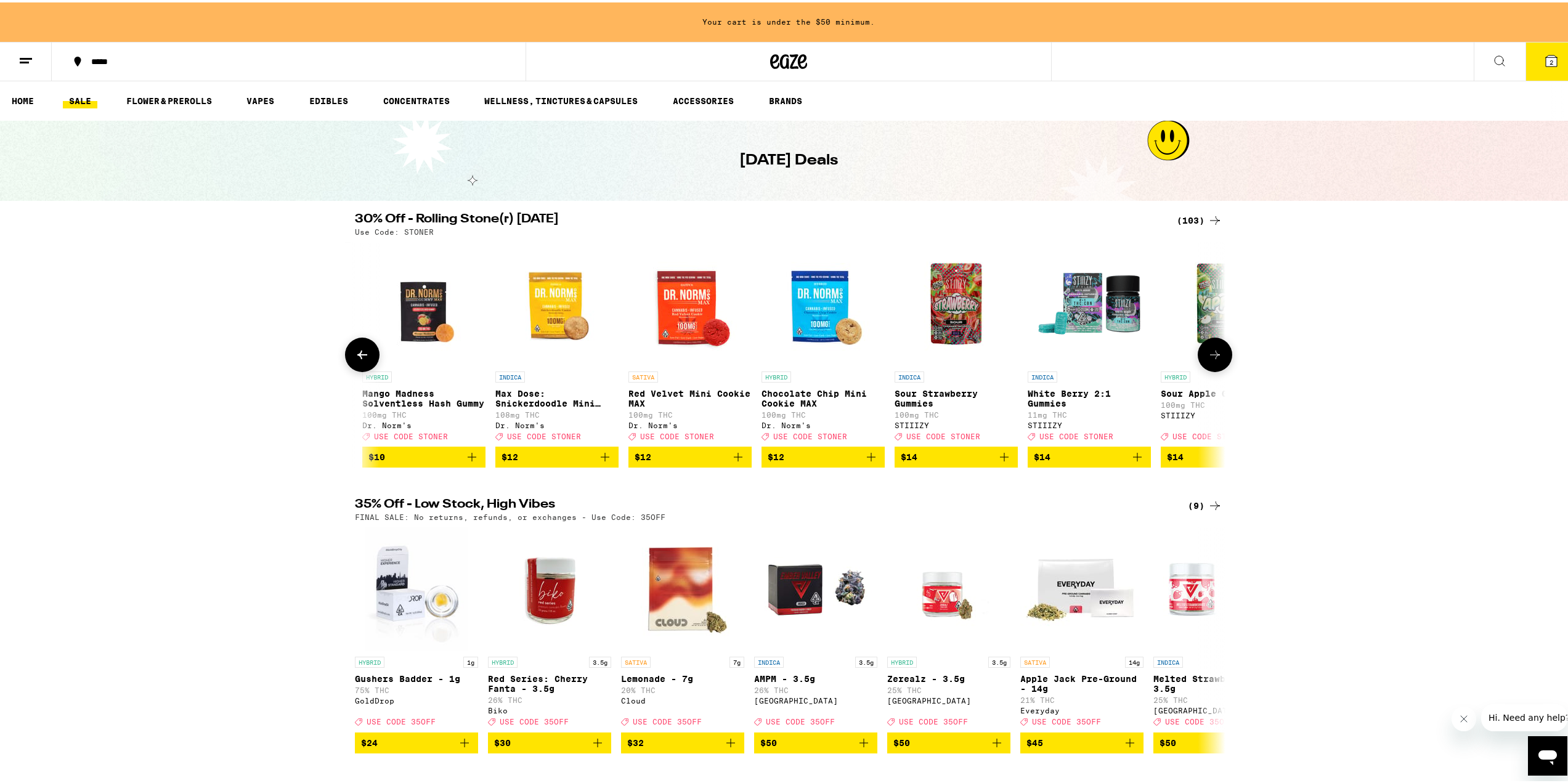
scroll to position [0, 1466]
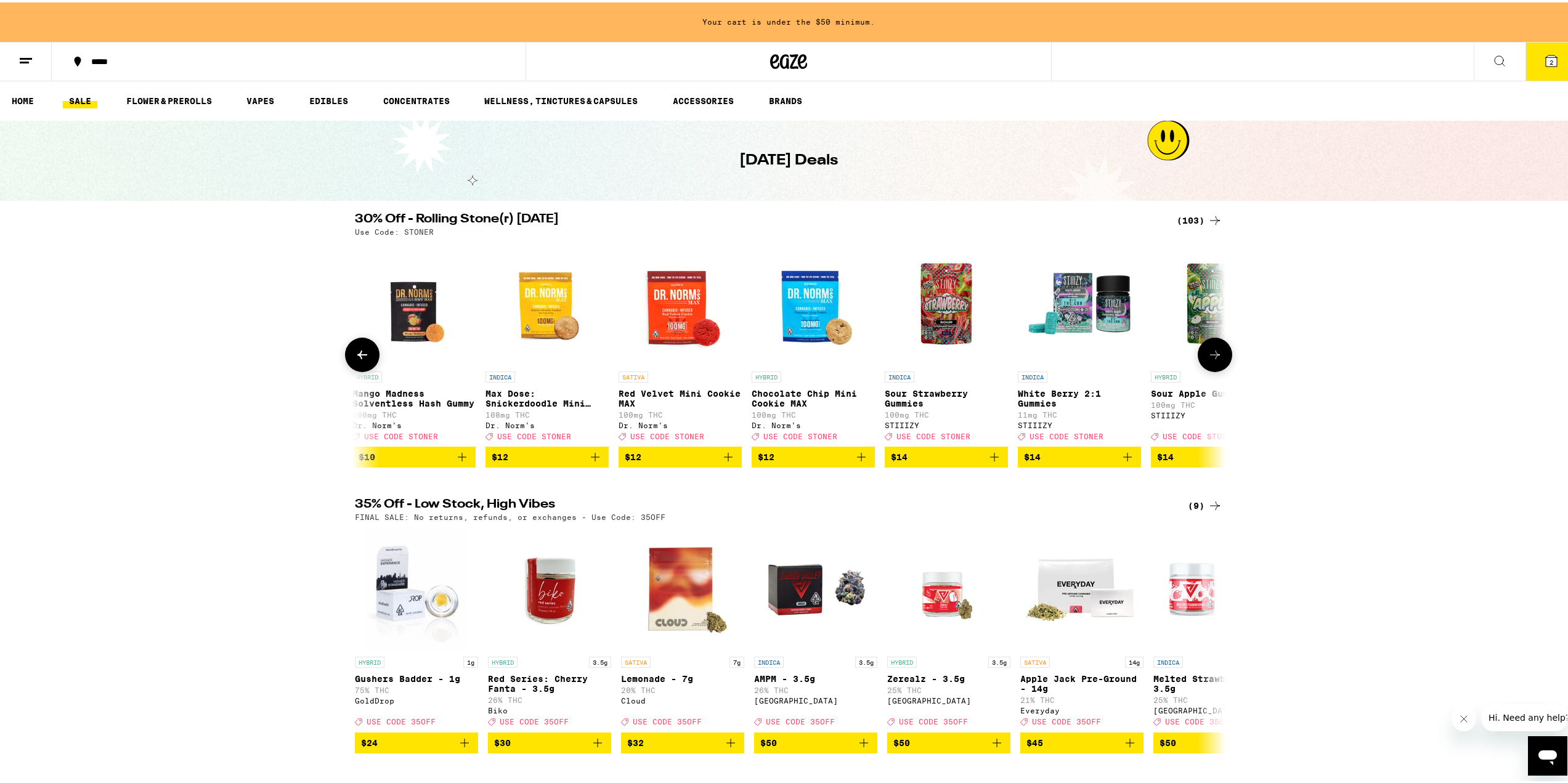
click at [1210, 357] on icon at bounding box center [1215, 352] width 10 height 9
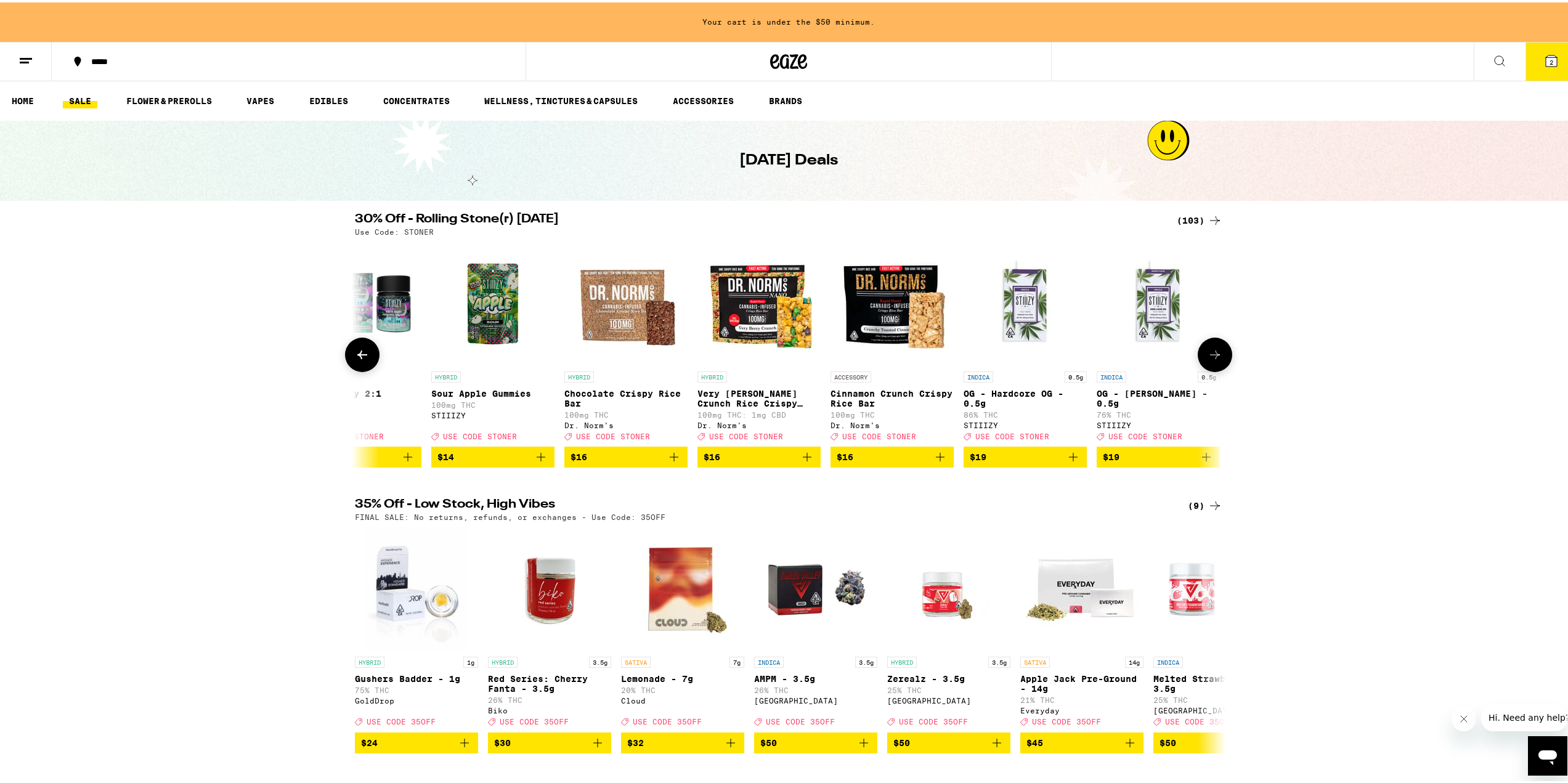
scroll to position [0, 2200]
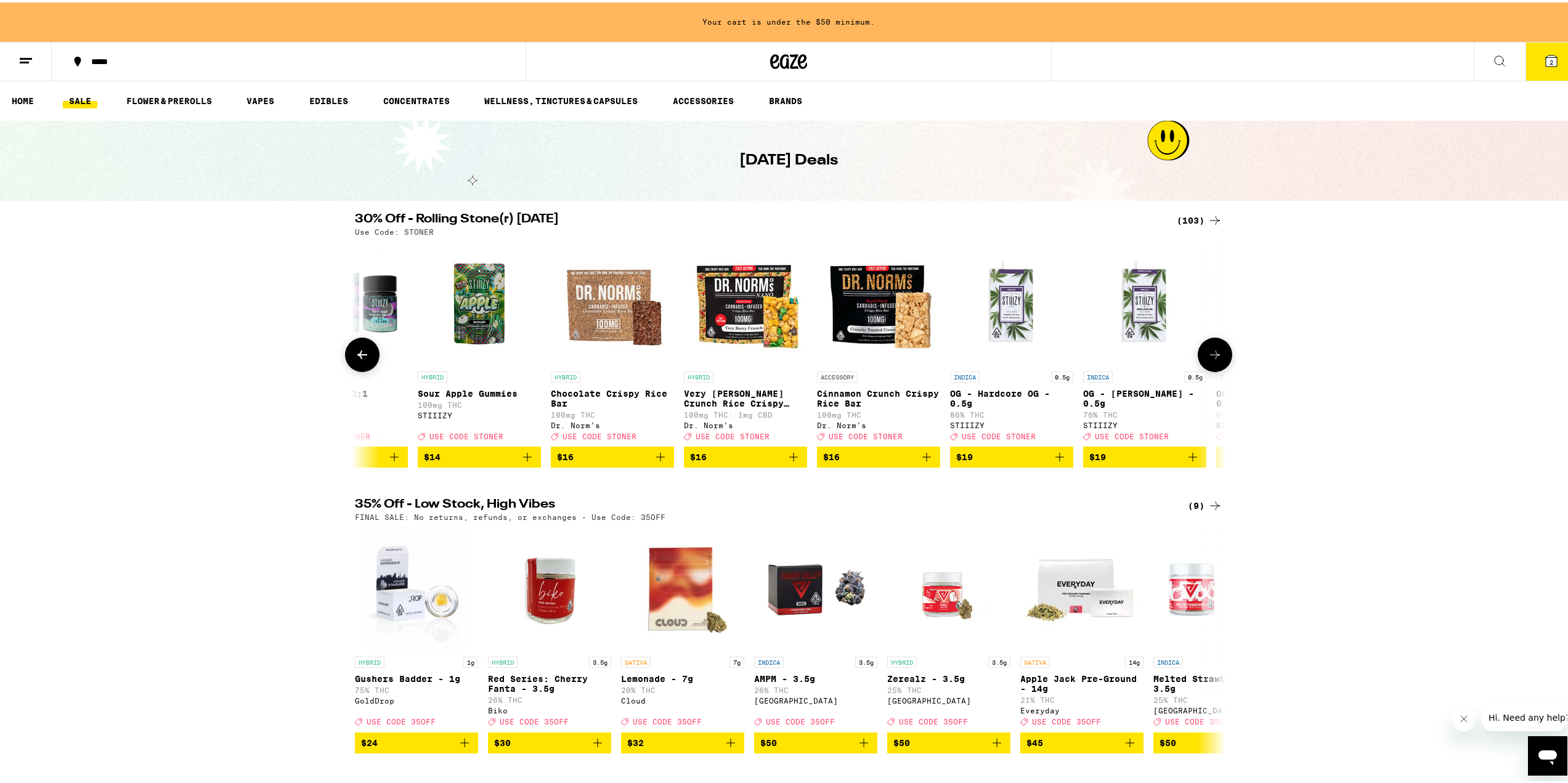
click at [1210, 357] on icon at bounding box center [1215, 352] width 10 height 9
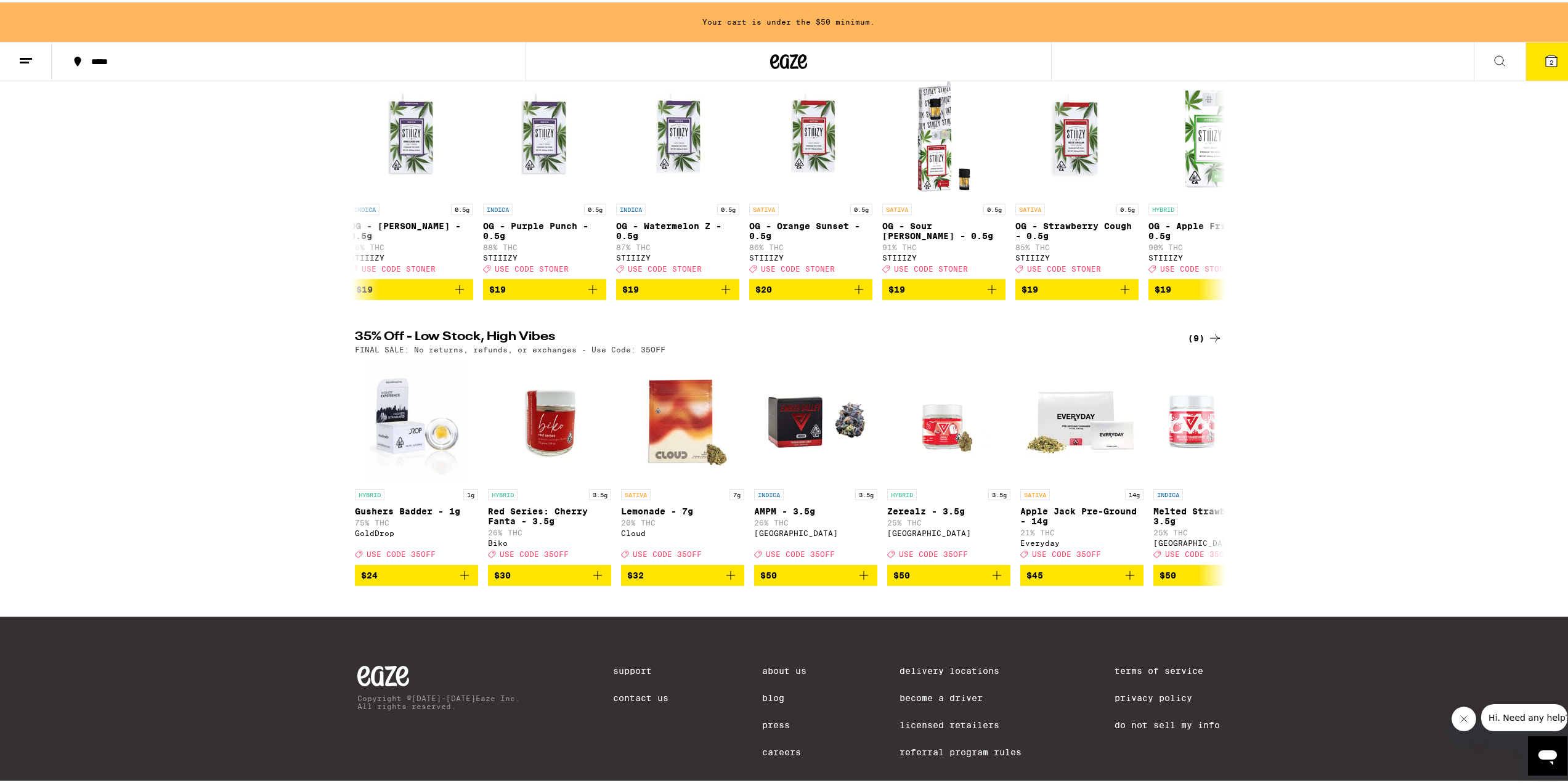
scroll to position [185, 0]
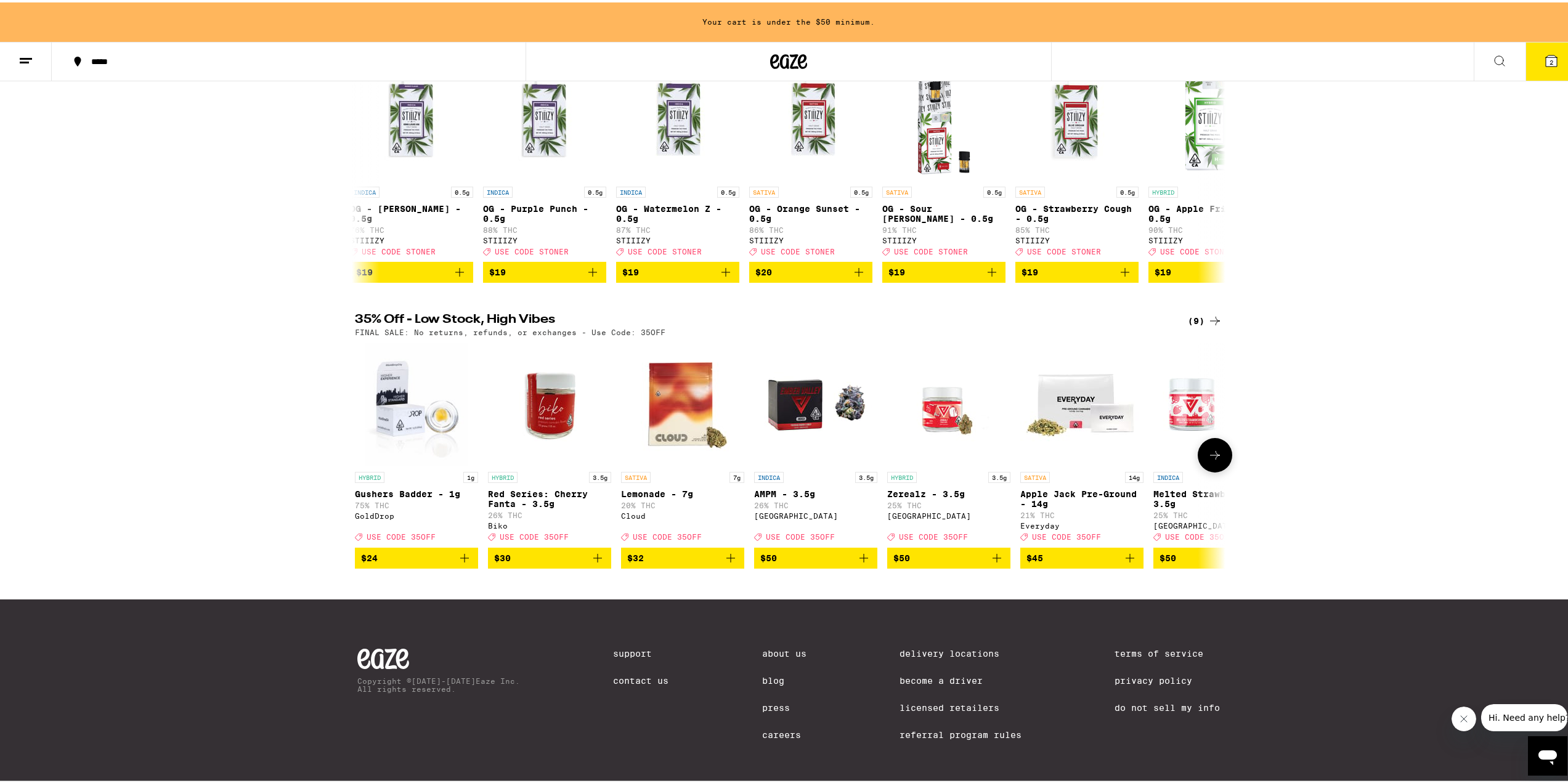
click at [1210, 460] on icon at bounding box center [1215, 453] width 15 height 15
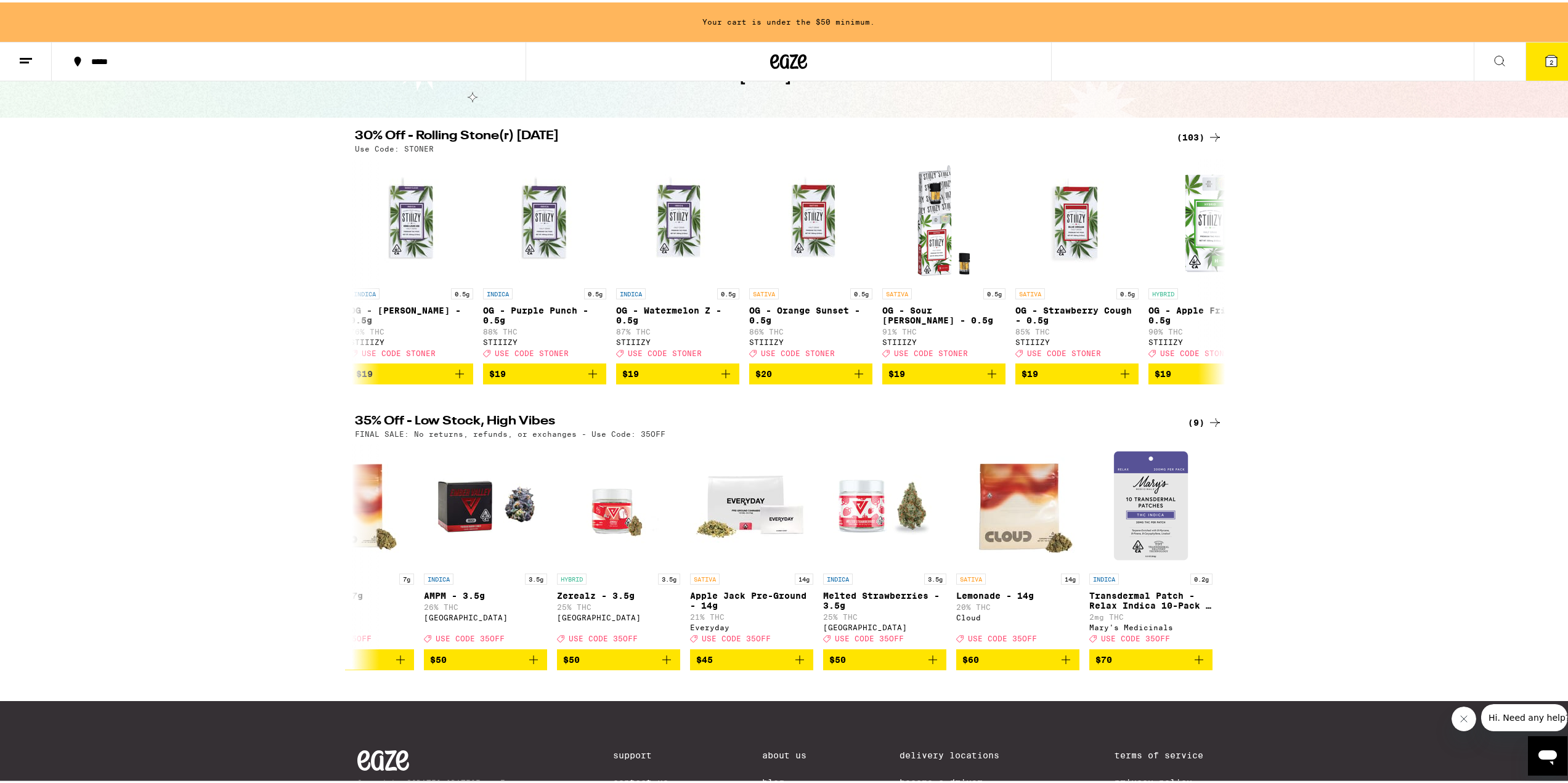
scroll to position [0, 0]
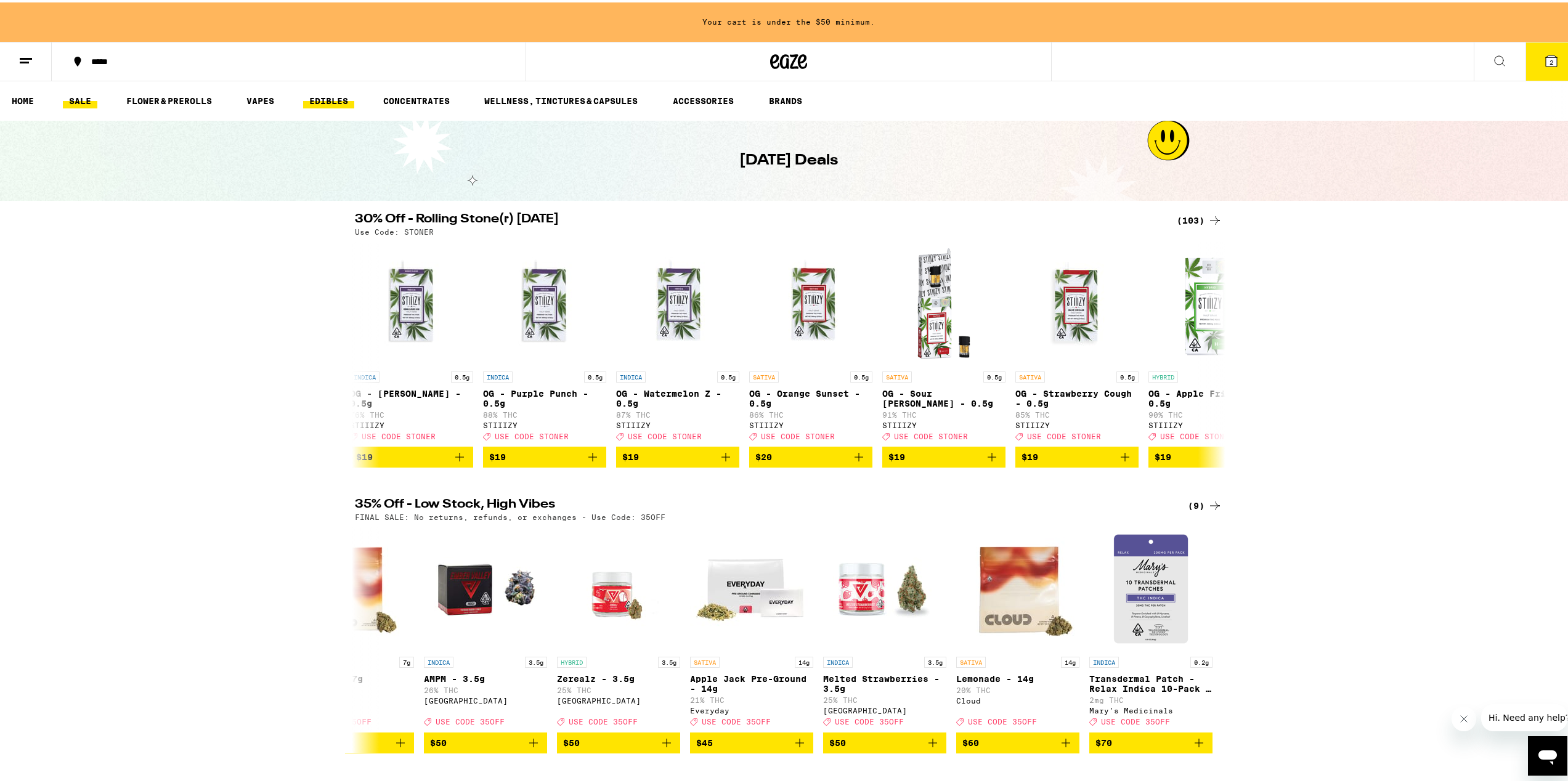
click at [327, 103] on link "EDIBLES" at bounding box center [329, 98] width 51 height 15
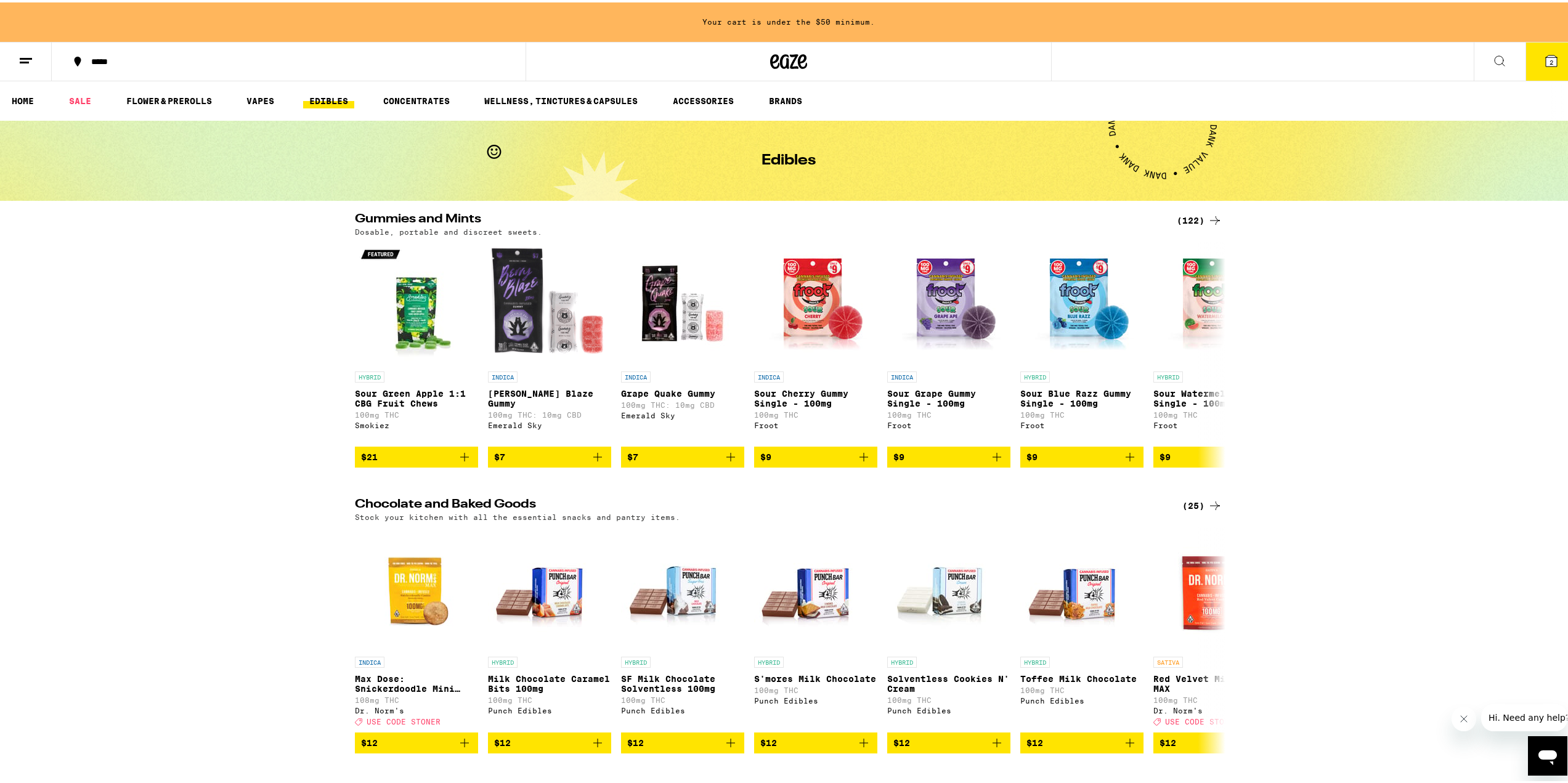
click at [33, 64] on button at bounding box center [26, 60] width 52 height 39
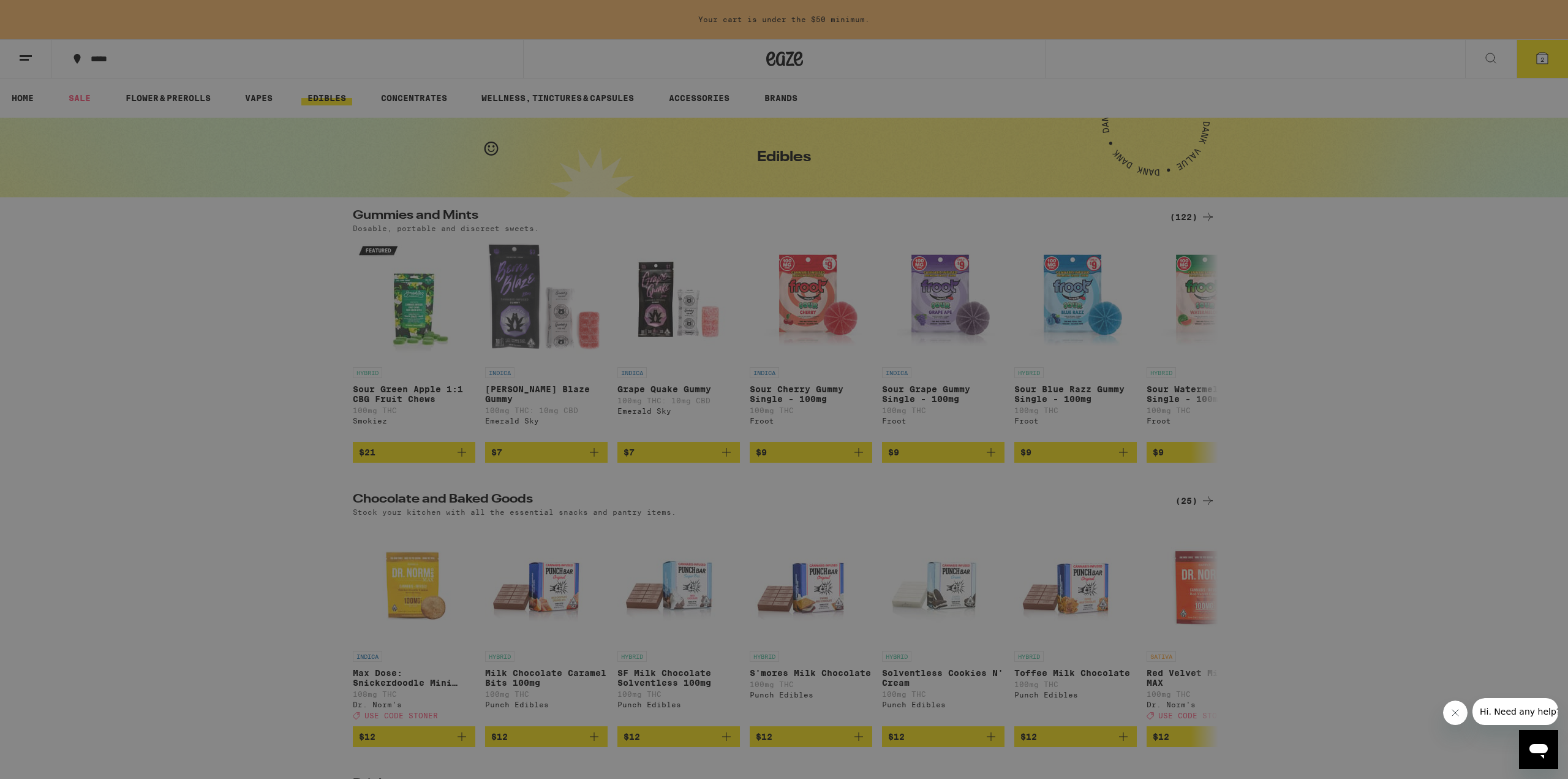
click at [272, 191] on icon at bounding box center [270, 189] width 15 height 15
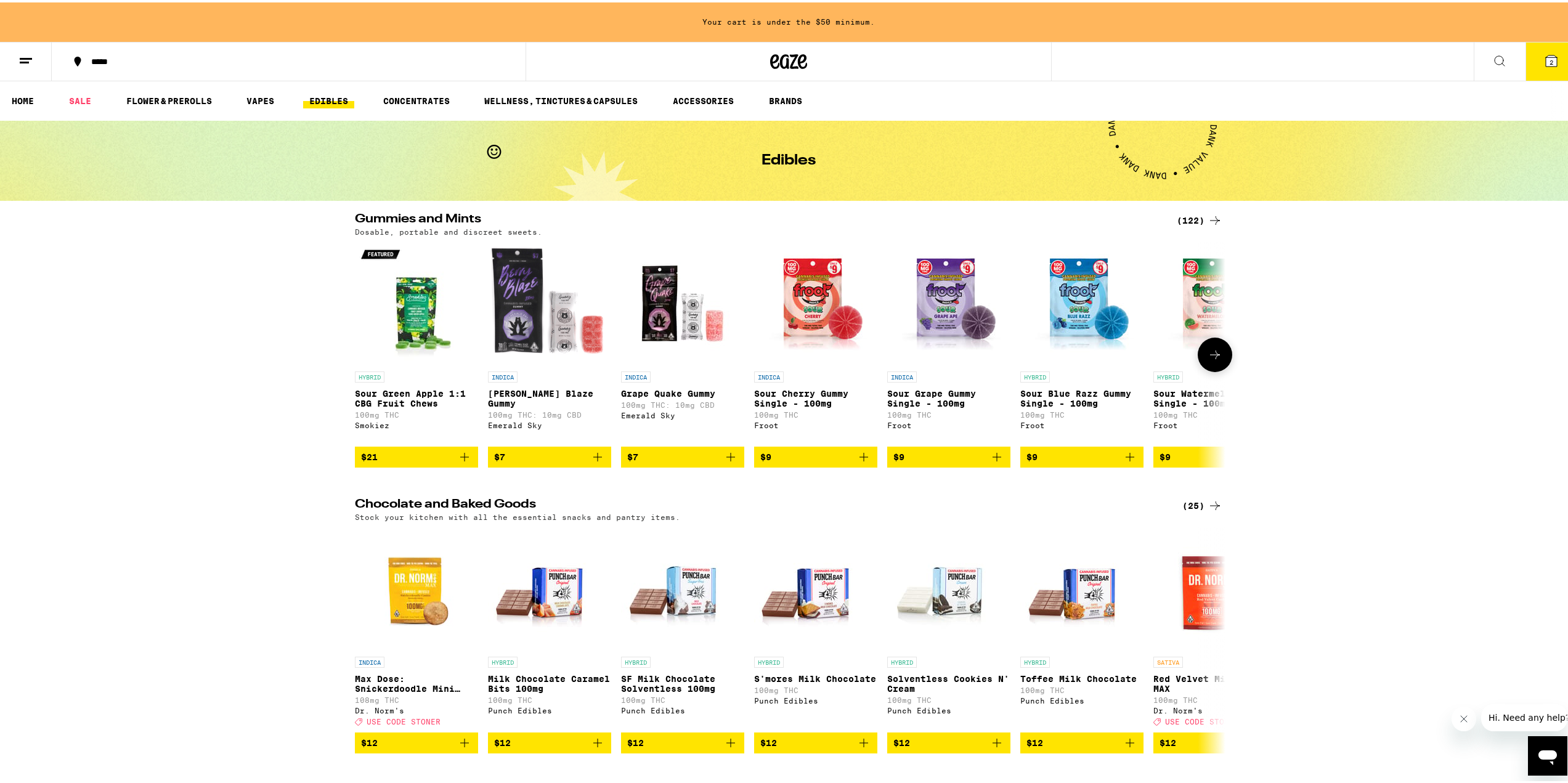
click at [1211, 359] on icon at bounding box center [1215, 352] width 15 height 15
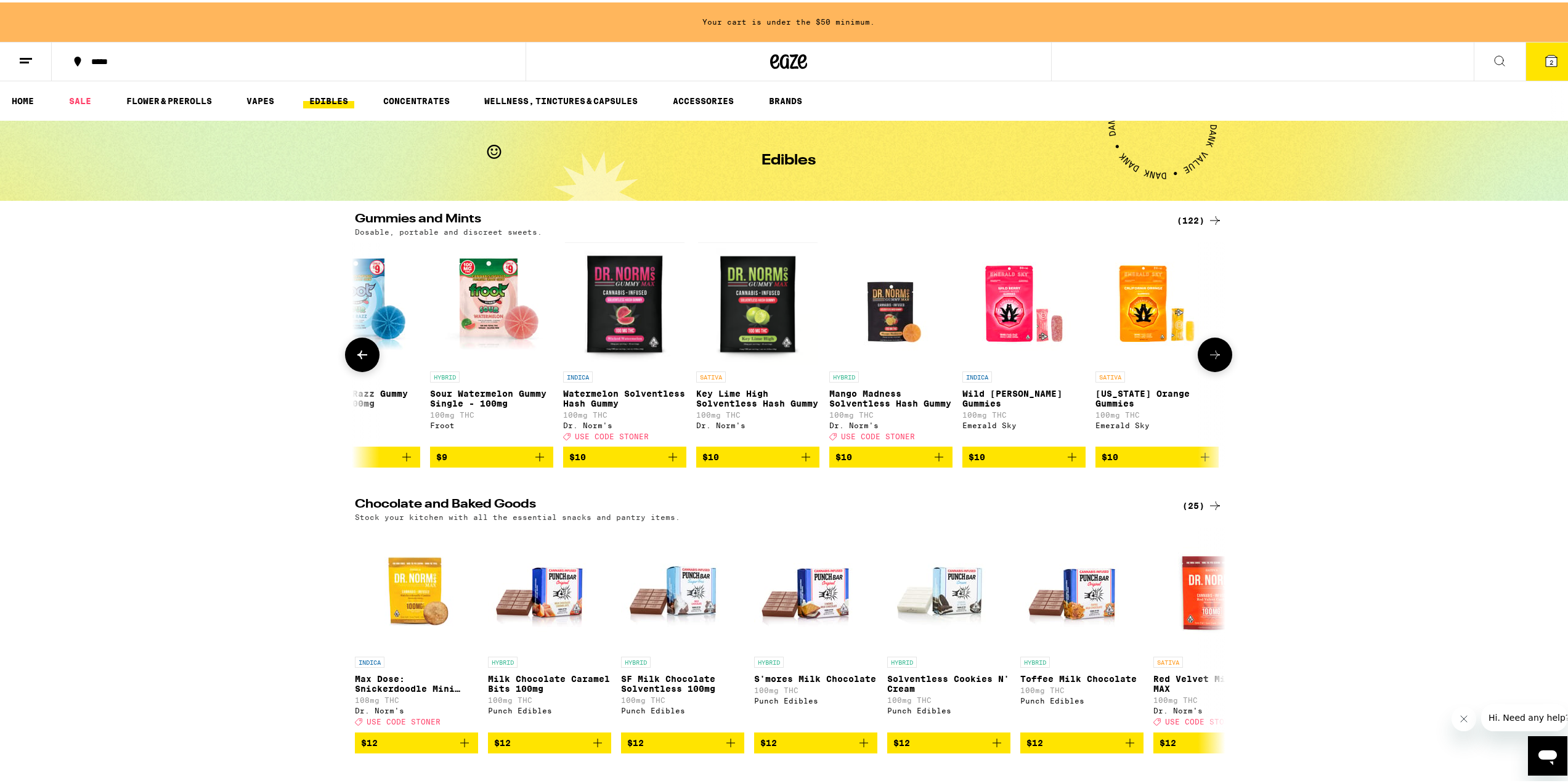
scroll to position [0, 733]
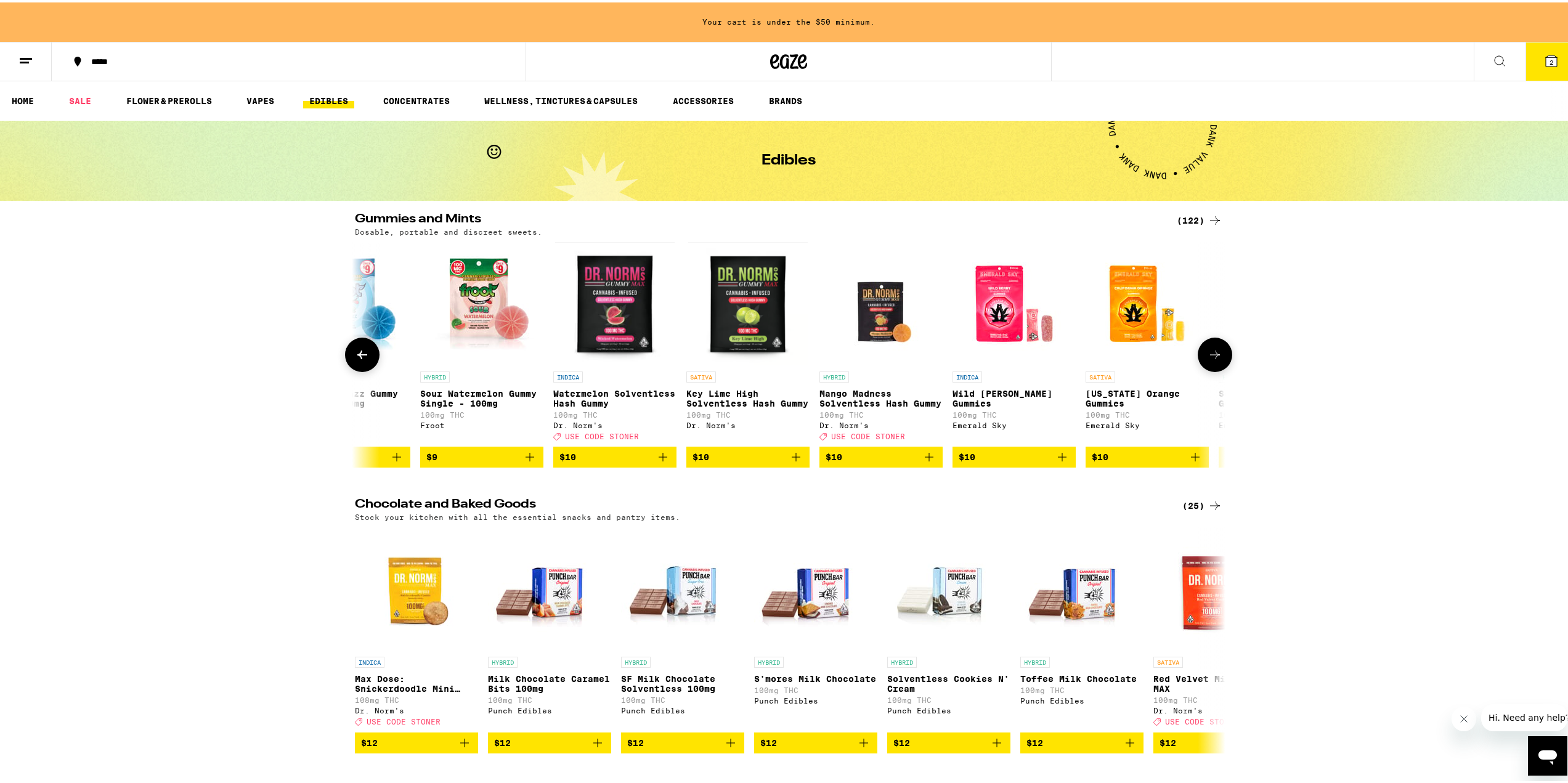
click at [1221, 355] on button at bounding box center [1215, 352] width 34 height 34
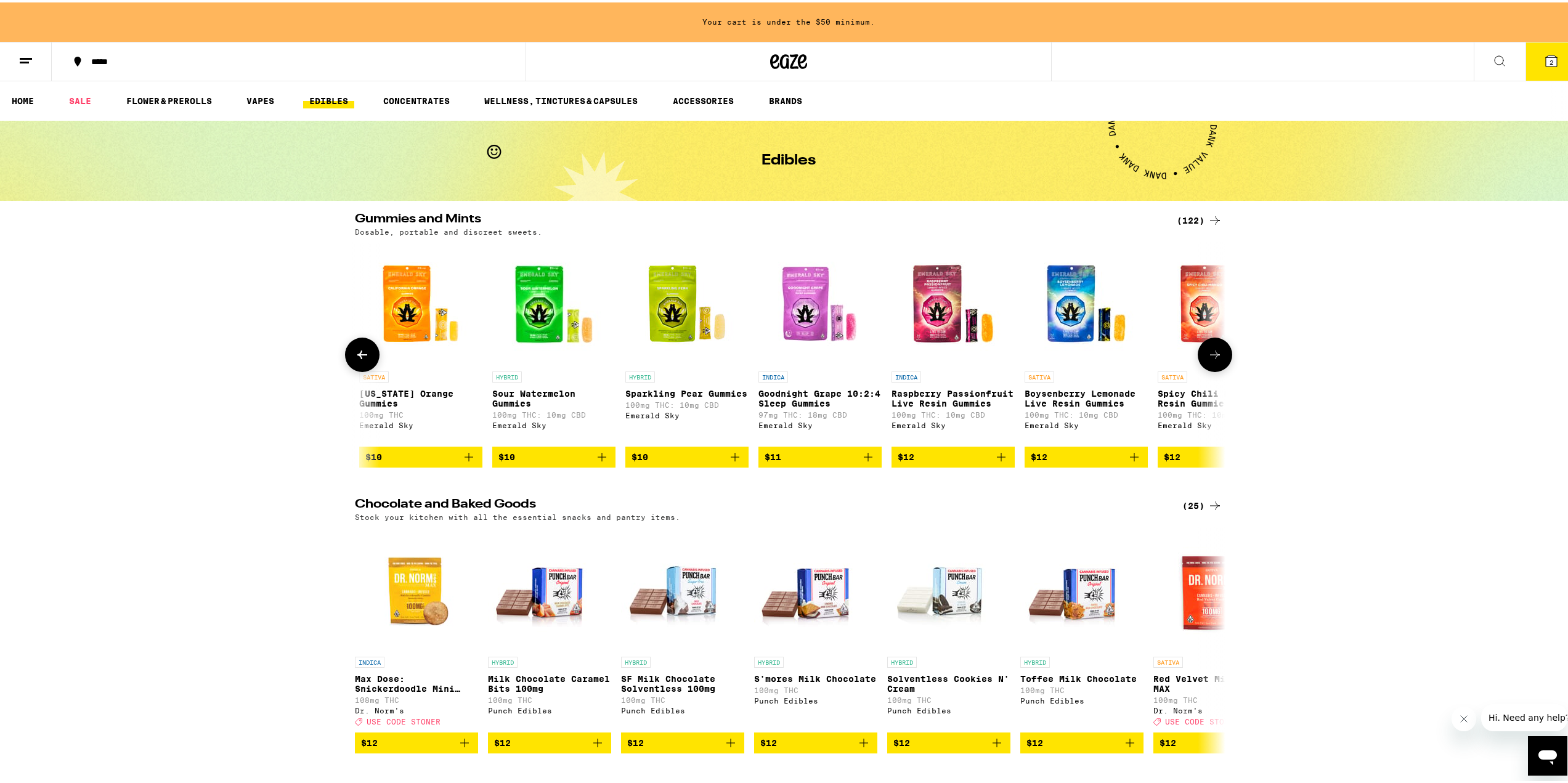
scroll to position [0, 1466]
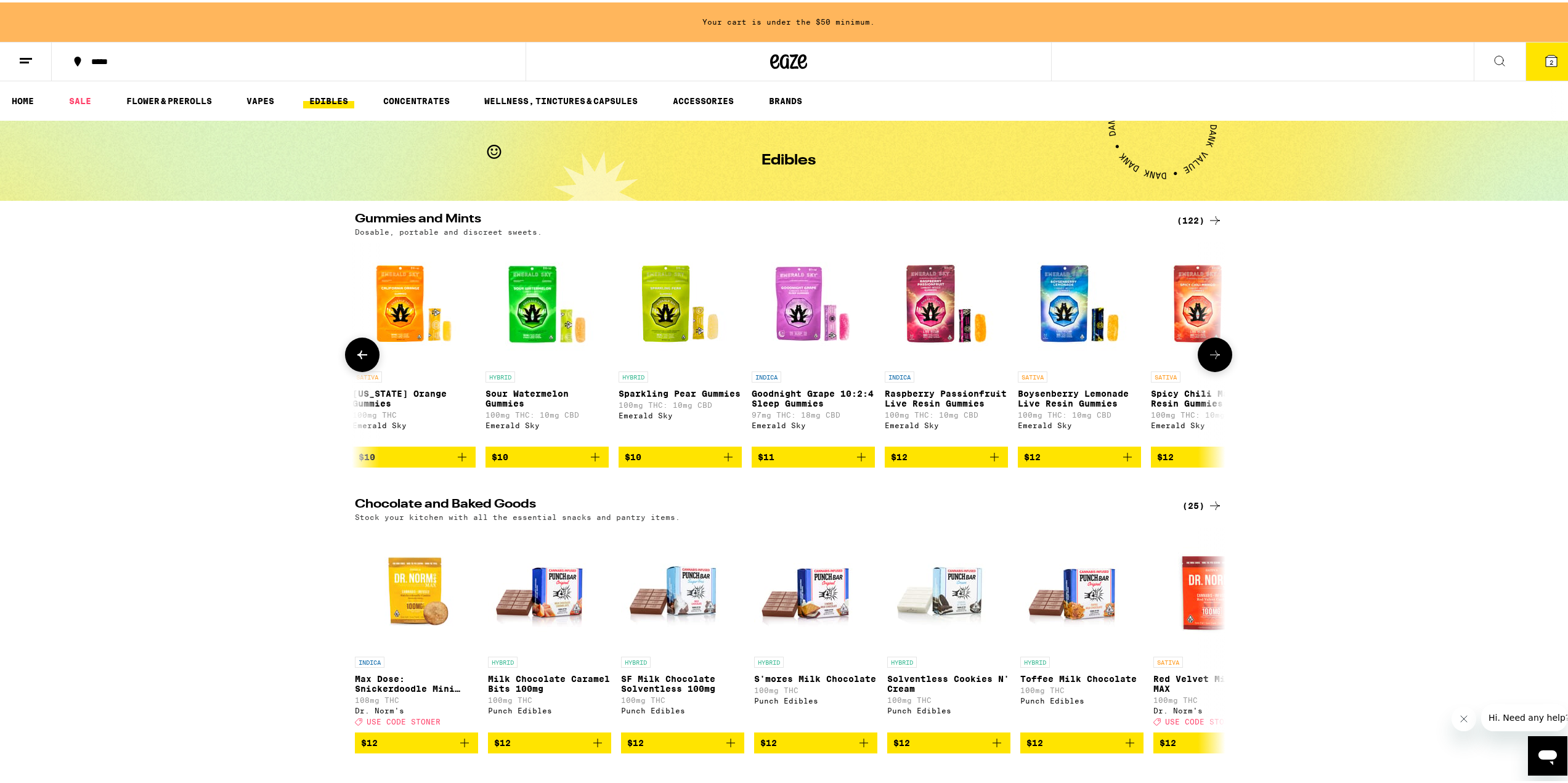
click at [1214, 355] on icon at bounding box center [1215, 352] width 15 height 15
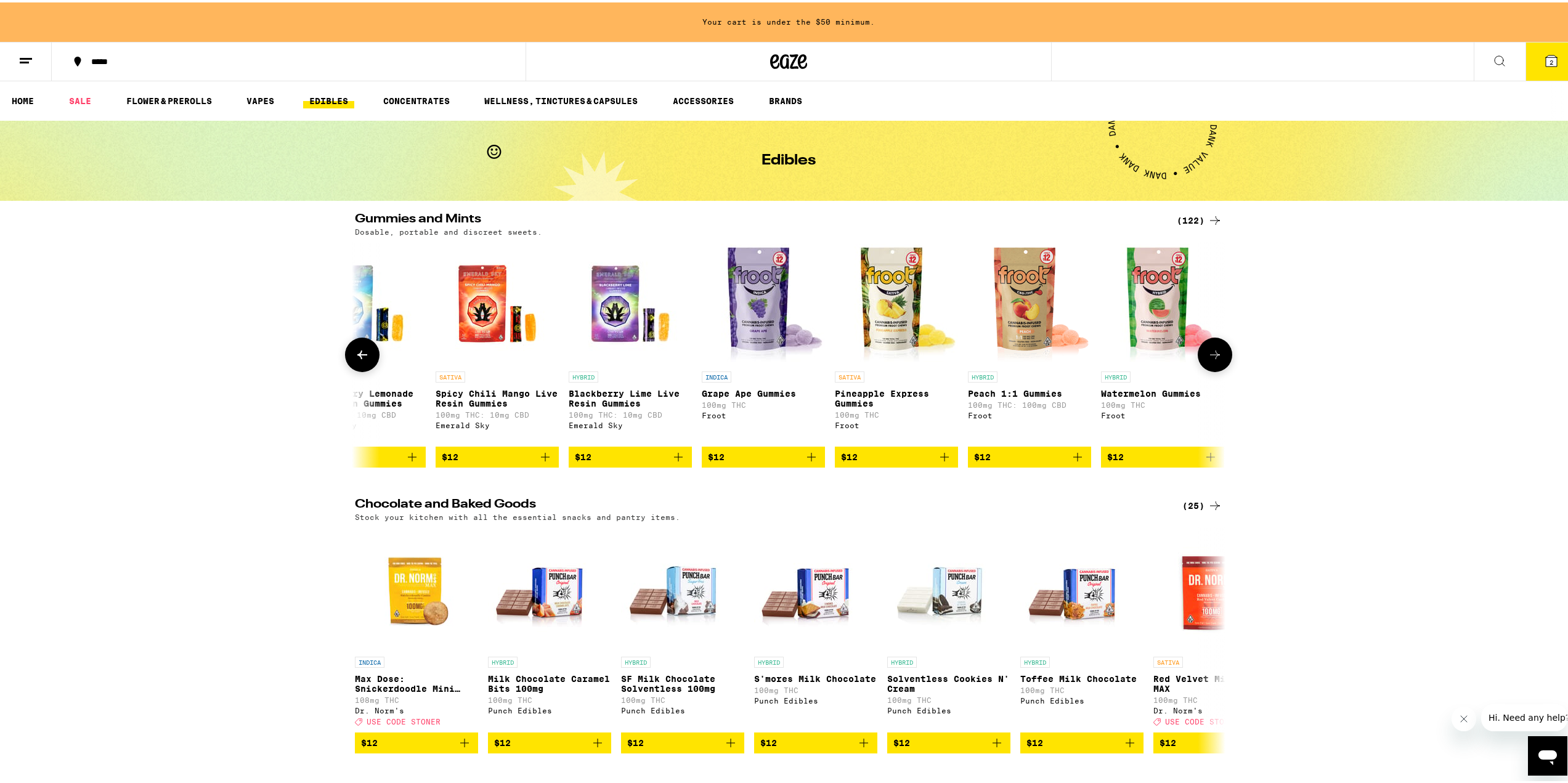
scroll to position [0, 2200]
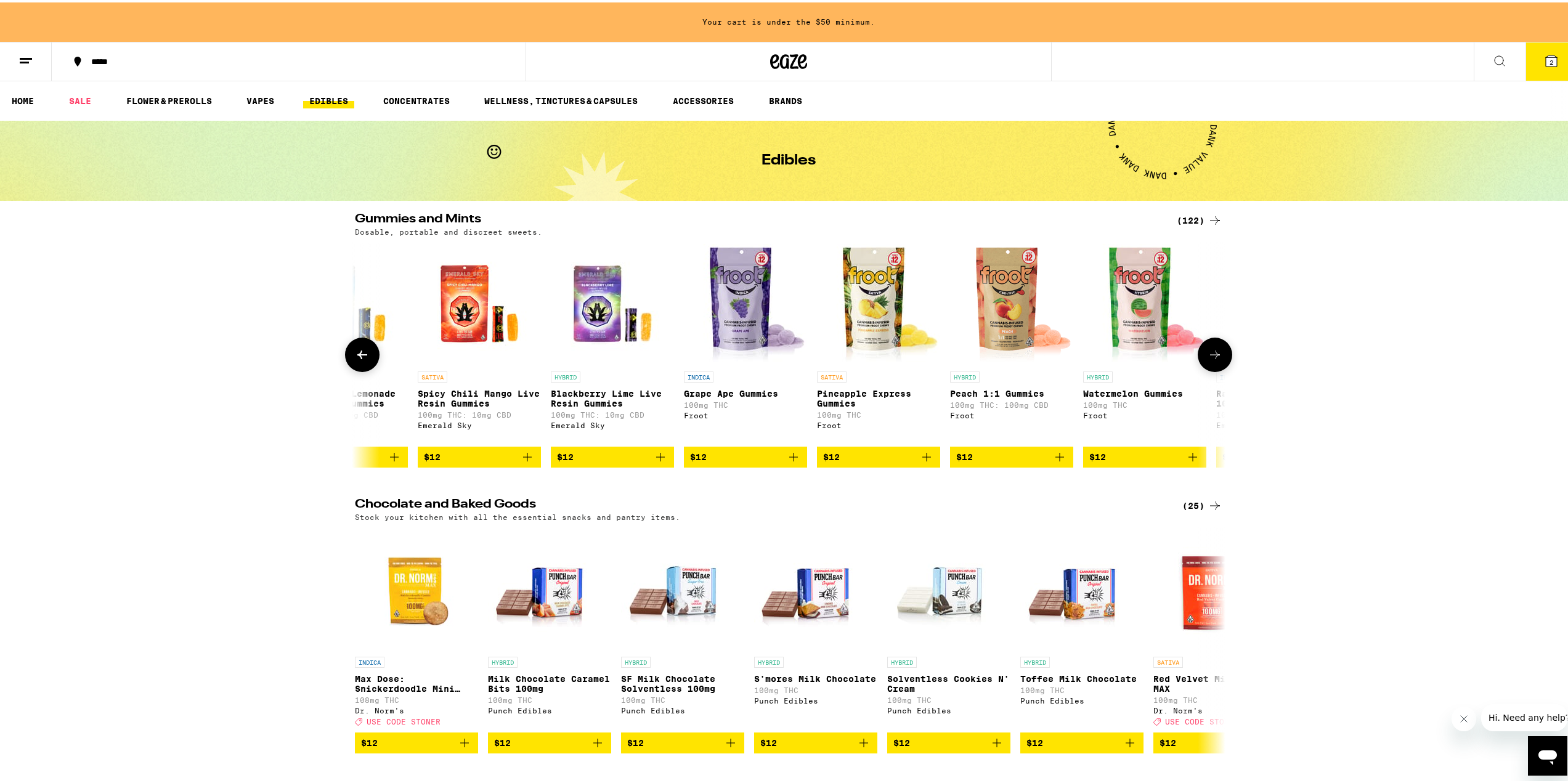
click at [924, 462] on icon "Add to bag" at bounding box center [927, 455] width 15 height 15
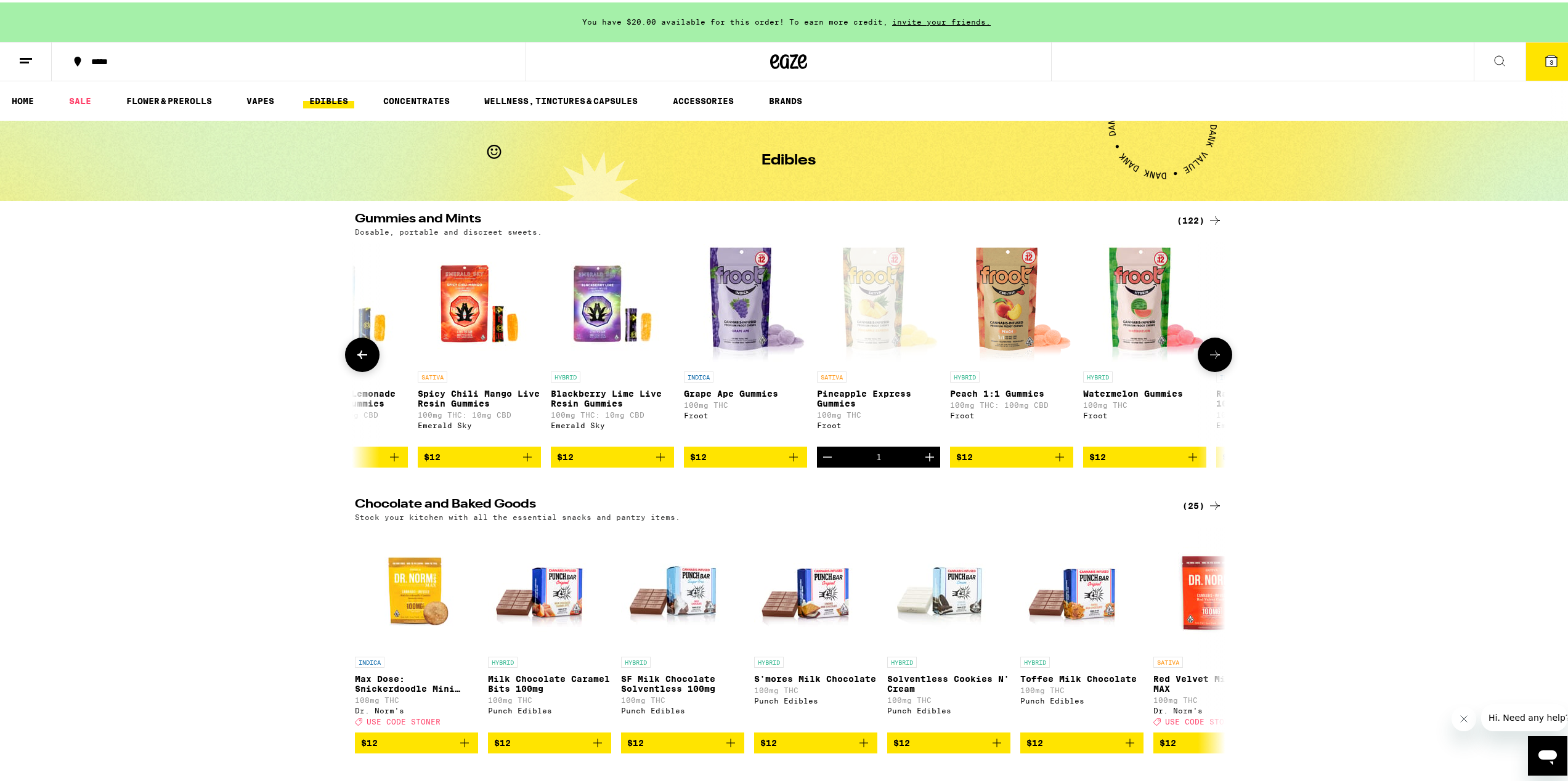
click at [1212, 357] on icon at bounding box center [1215, 352] width 10 height 9
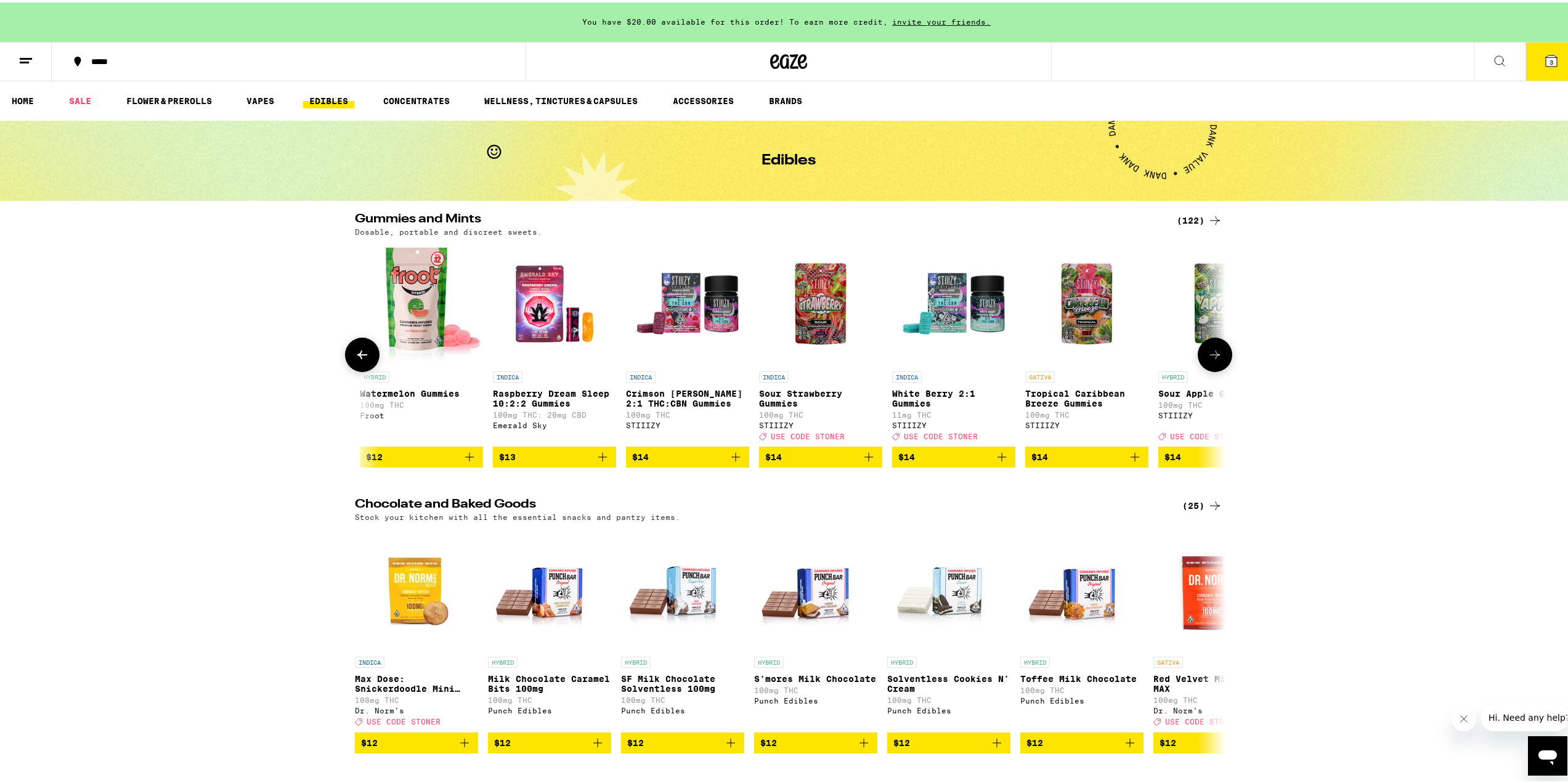
scroll to position [0, 2933]
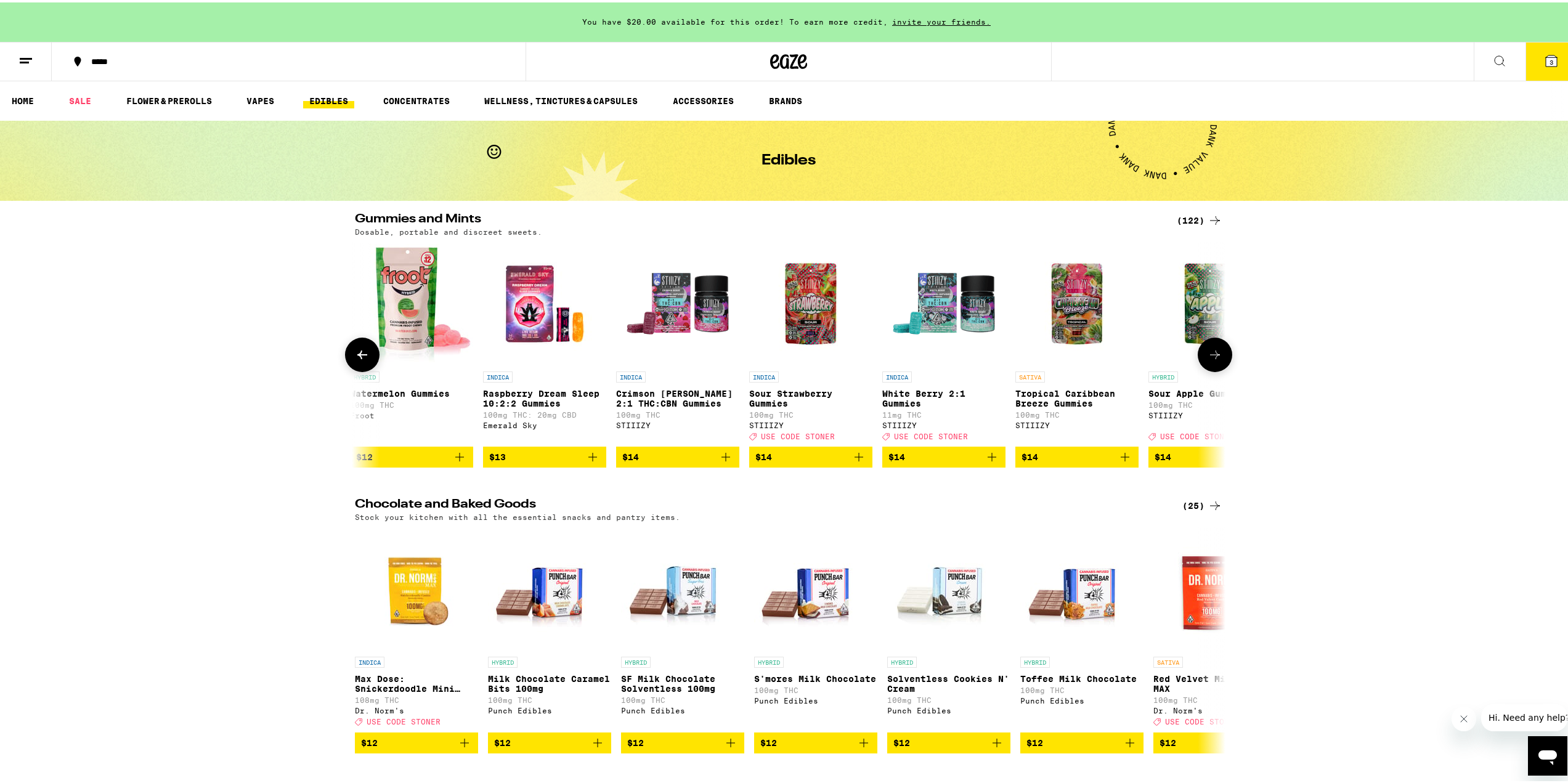
click at [1212, 357] on icon at bounding box center [1215, 352] width 10 height 9
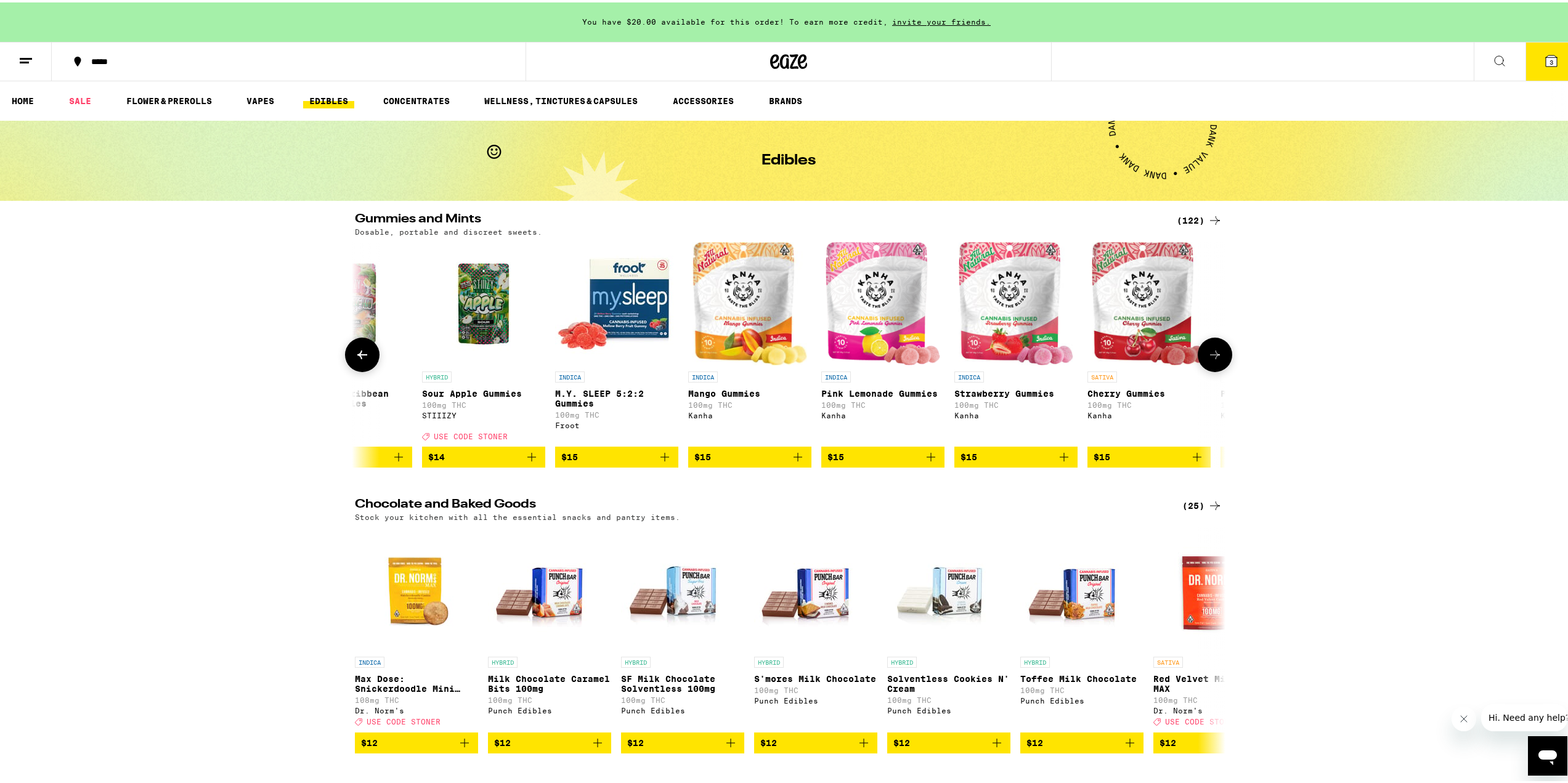
scroll to position [0, 3666]
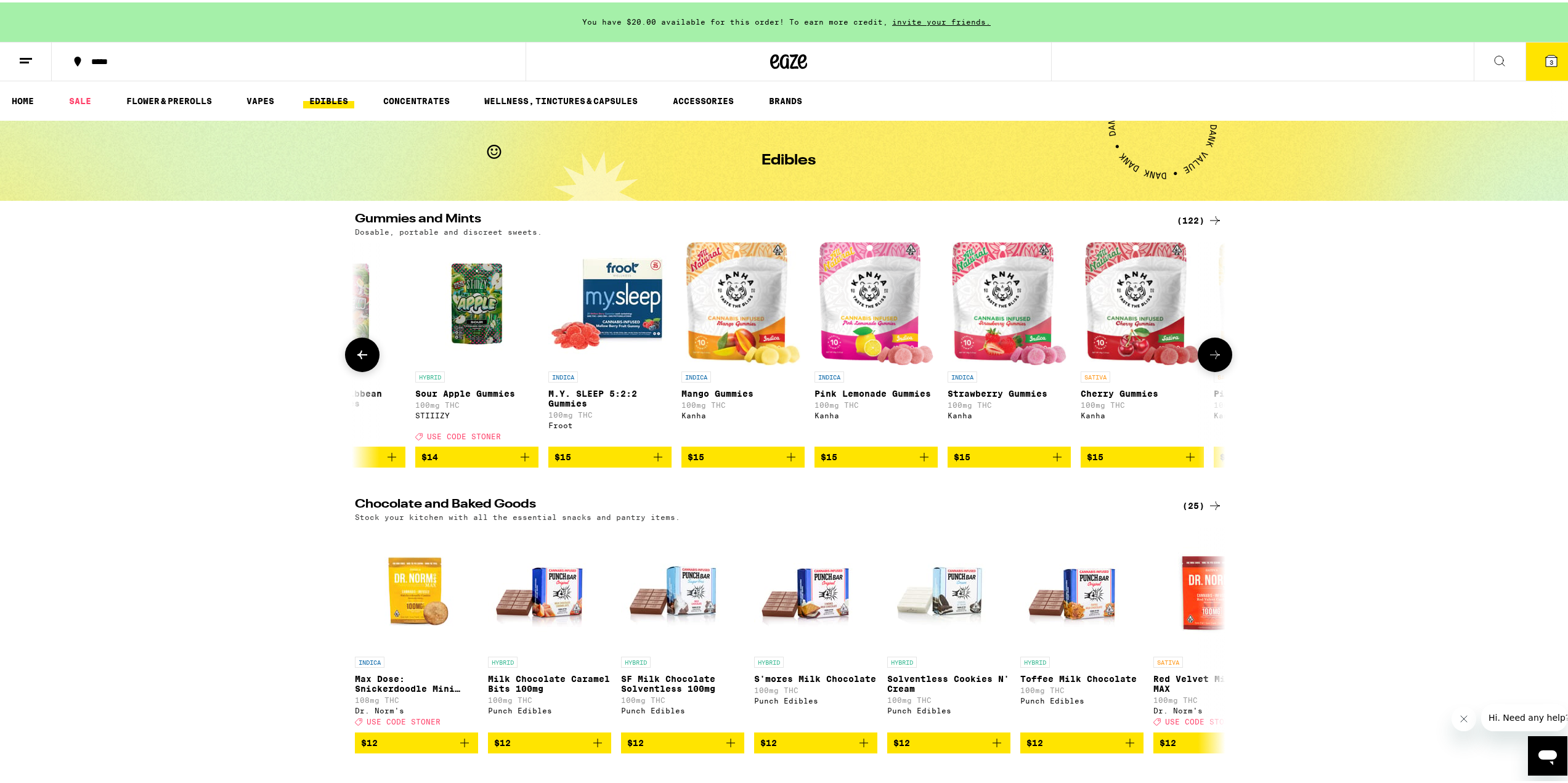
click at [1184, 462] on icon "Add to bag" at bounding box center [1190, 455] width 15 height 15
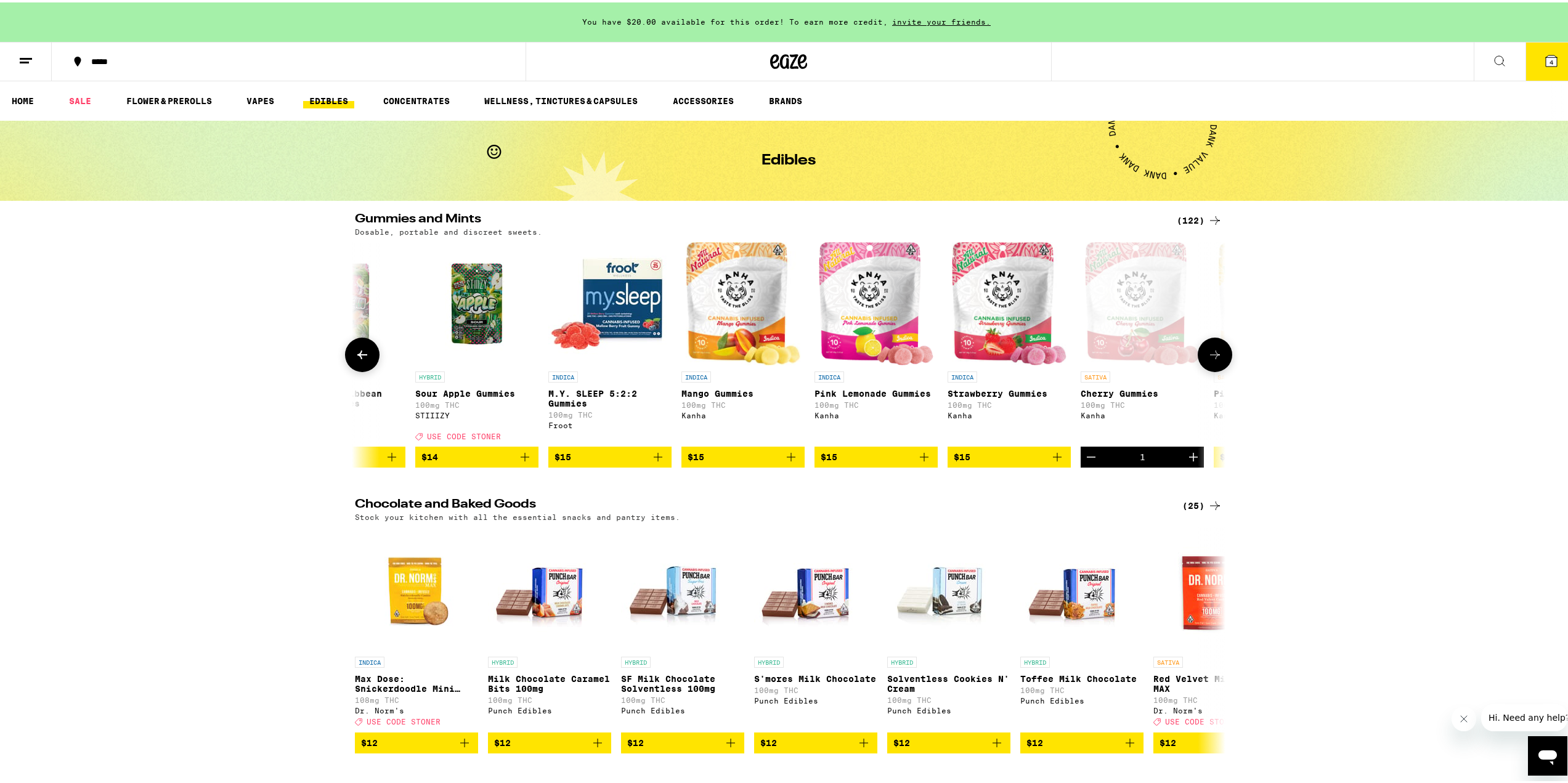
click at [1208, 360] on icon at bounding box center [1215, 352] width 15 height 15
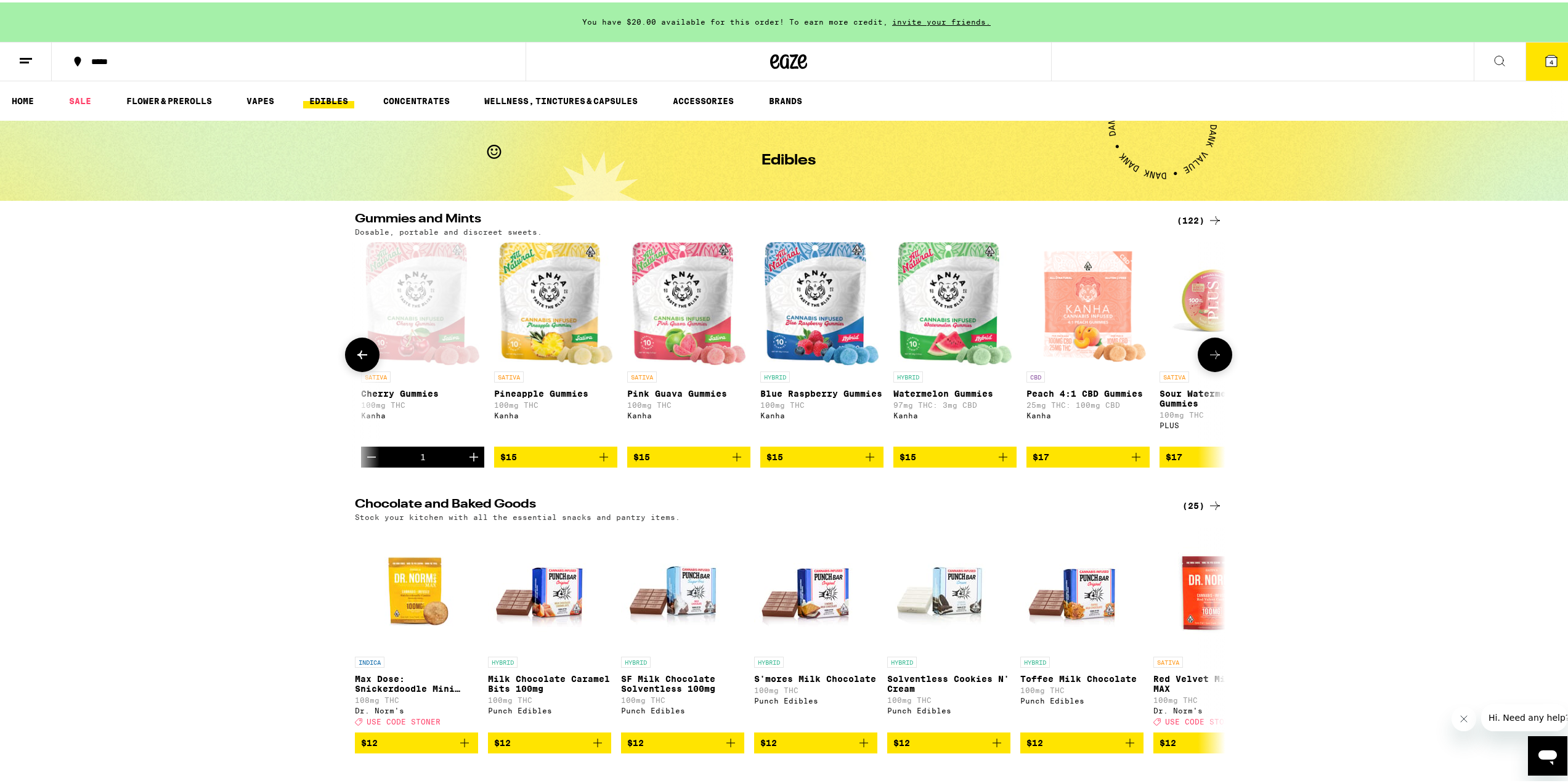
scroll to position [0, 4399]
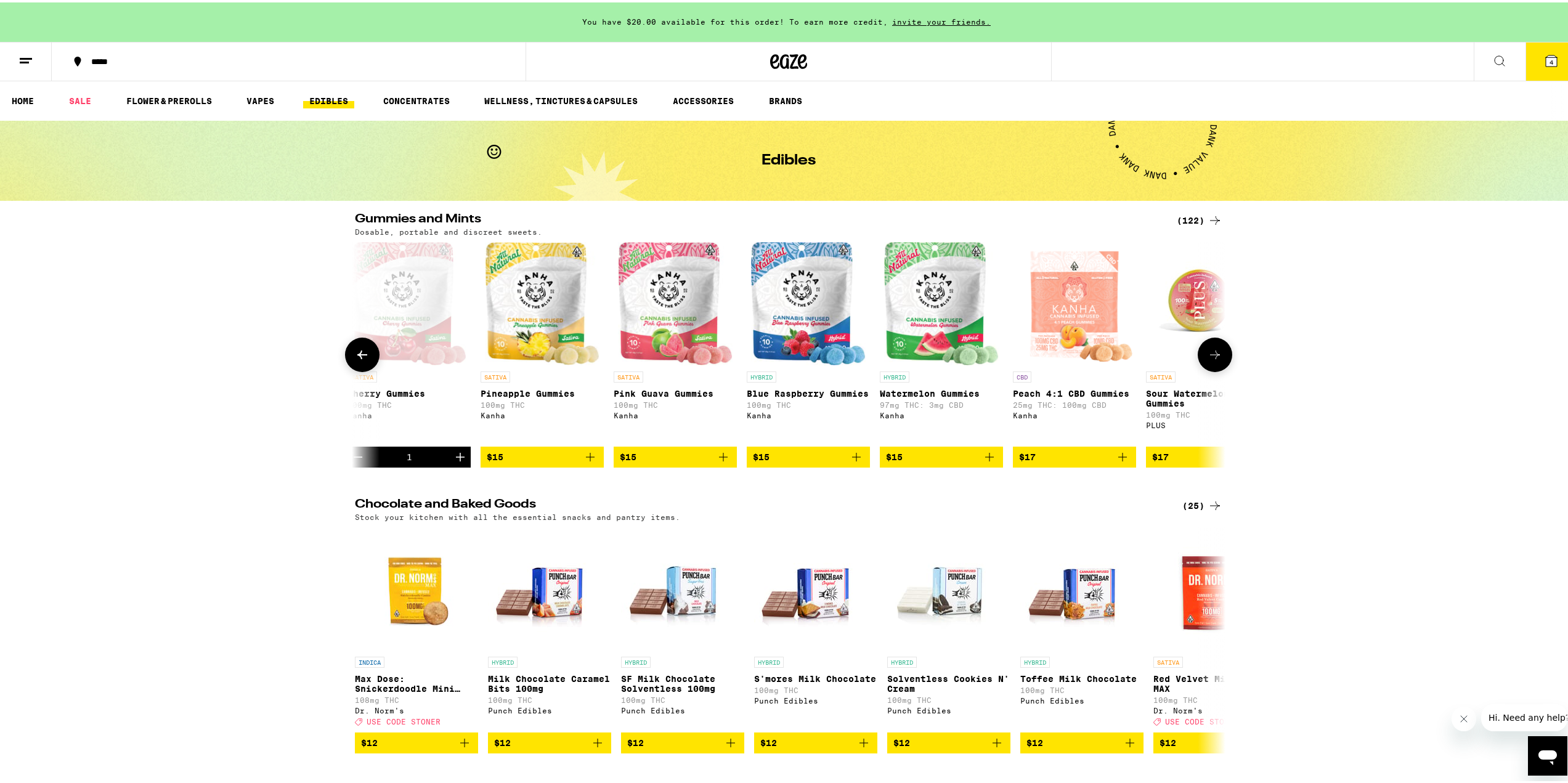
click at [601, 458] on div "HYBRID Sour Green Apple 1:1 CBG Fruit Chews 100mg THC Smokiez $21 INDICA [PERSO…" at bounding box center [788, 352] width 887 height 226
click at [586, 459] on icon "Add to bag" at bounding box center [590, 455] width 9 height 9
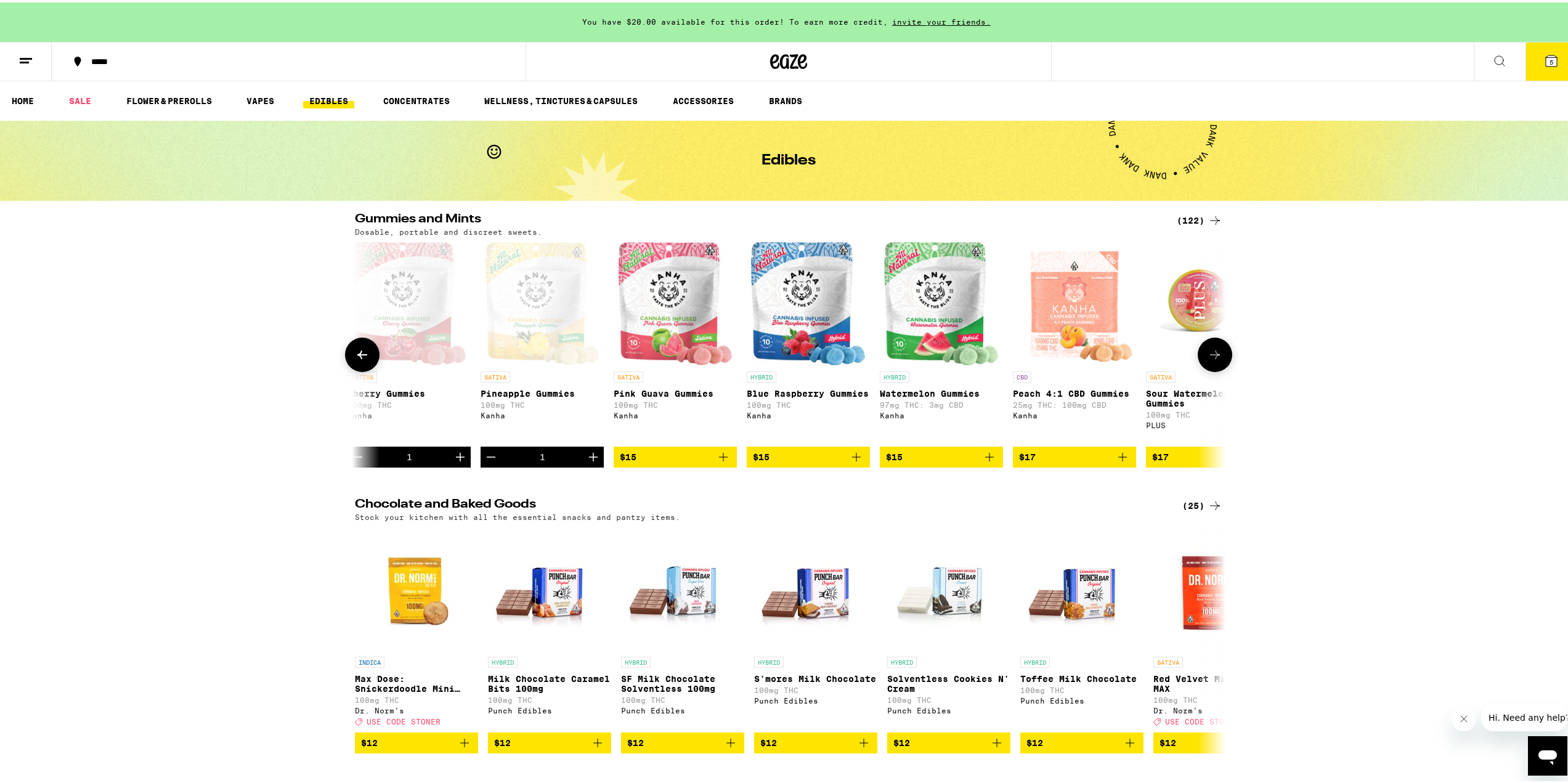
click at [355, 360] on icon at bounding box center [363, 352] width 15 height 15
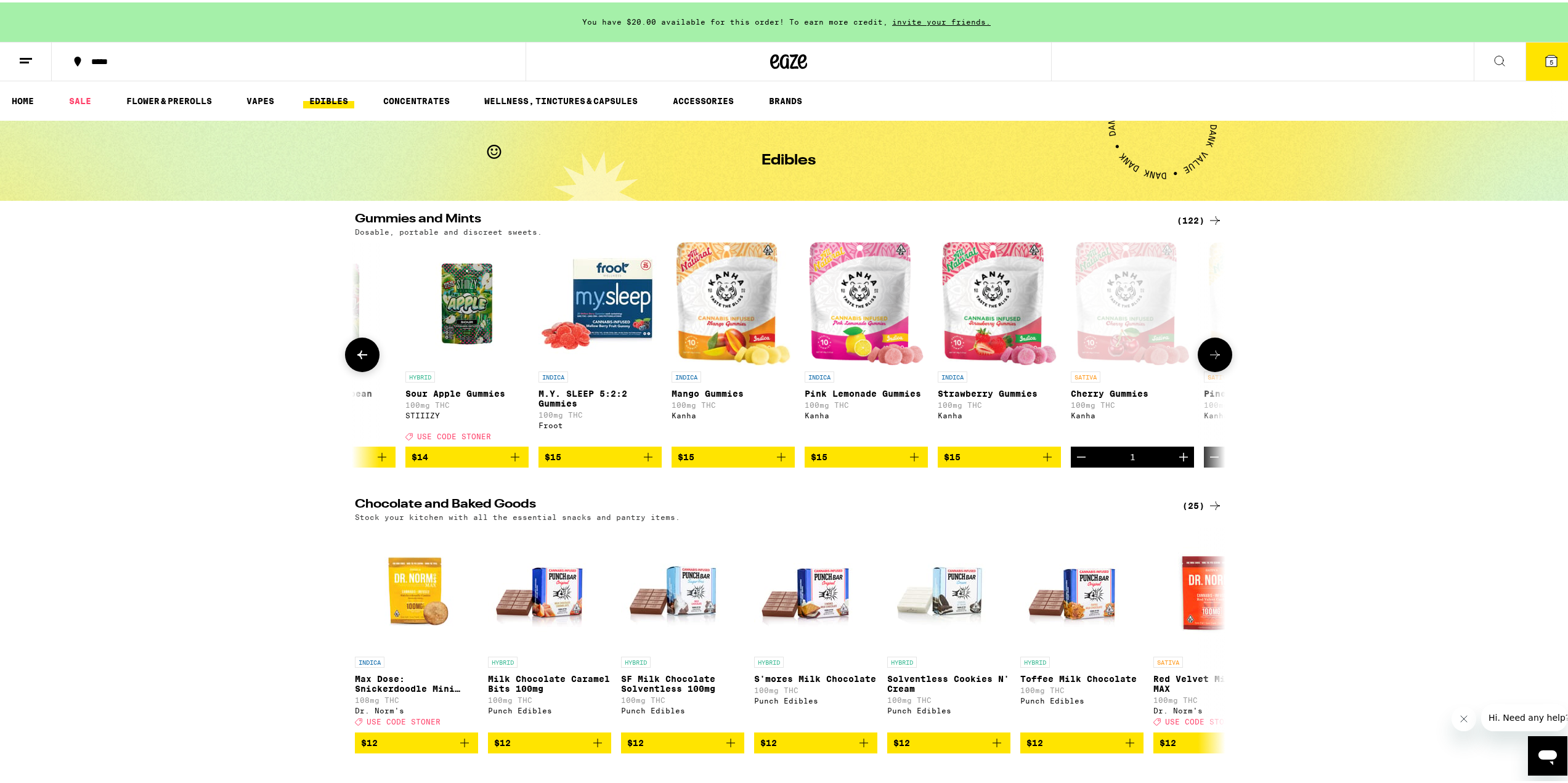
scroll to position [0, 3666]
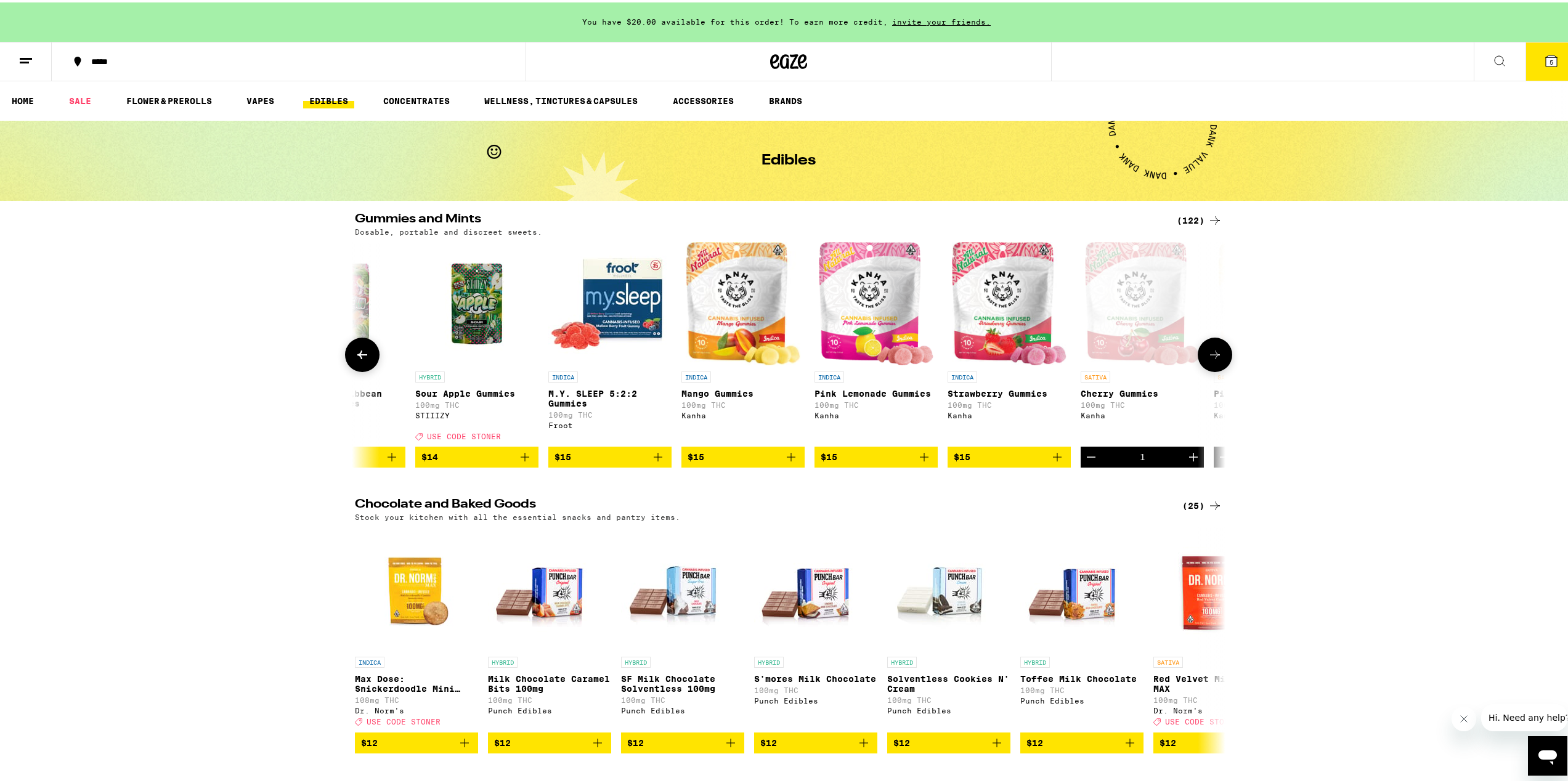
click at [1084, 462] on icon "Decrement" at bounding box center [1091, 455] width 15 height 15
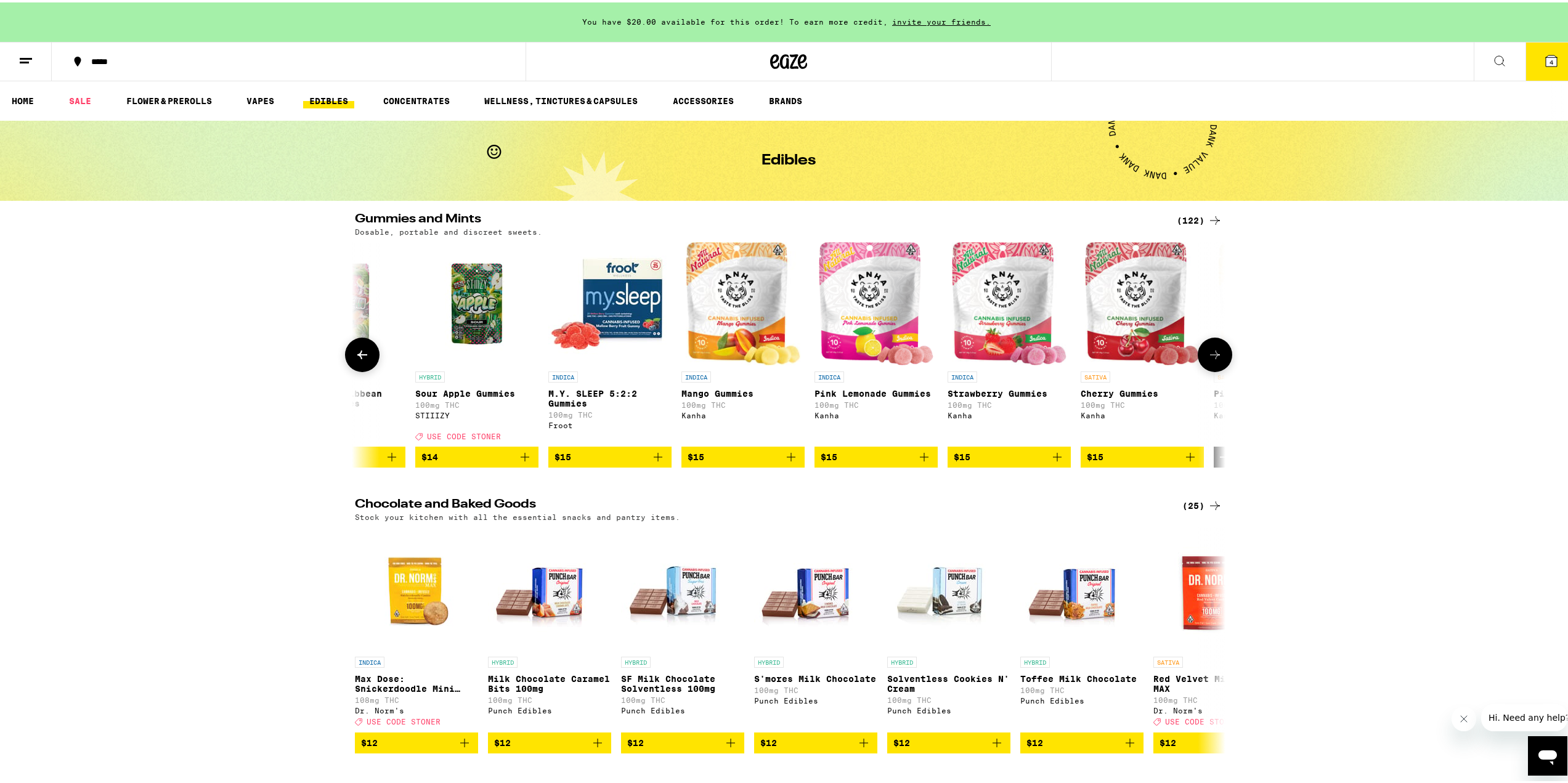
click at [1210, 360] on icon at bounding box center [1215, 352] width 15 height 15
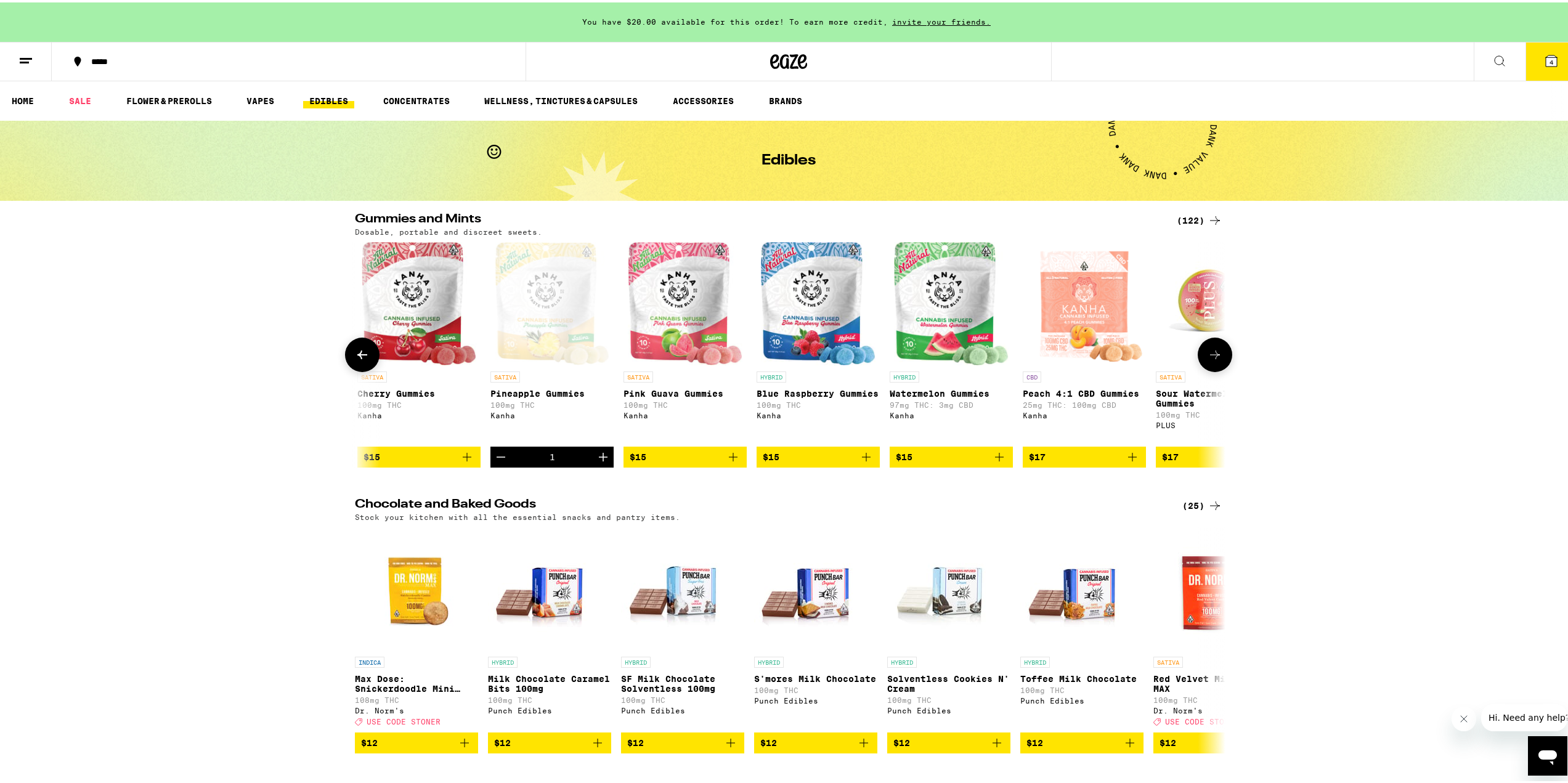
scroll to position [0, 4399]
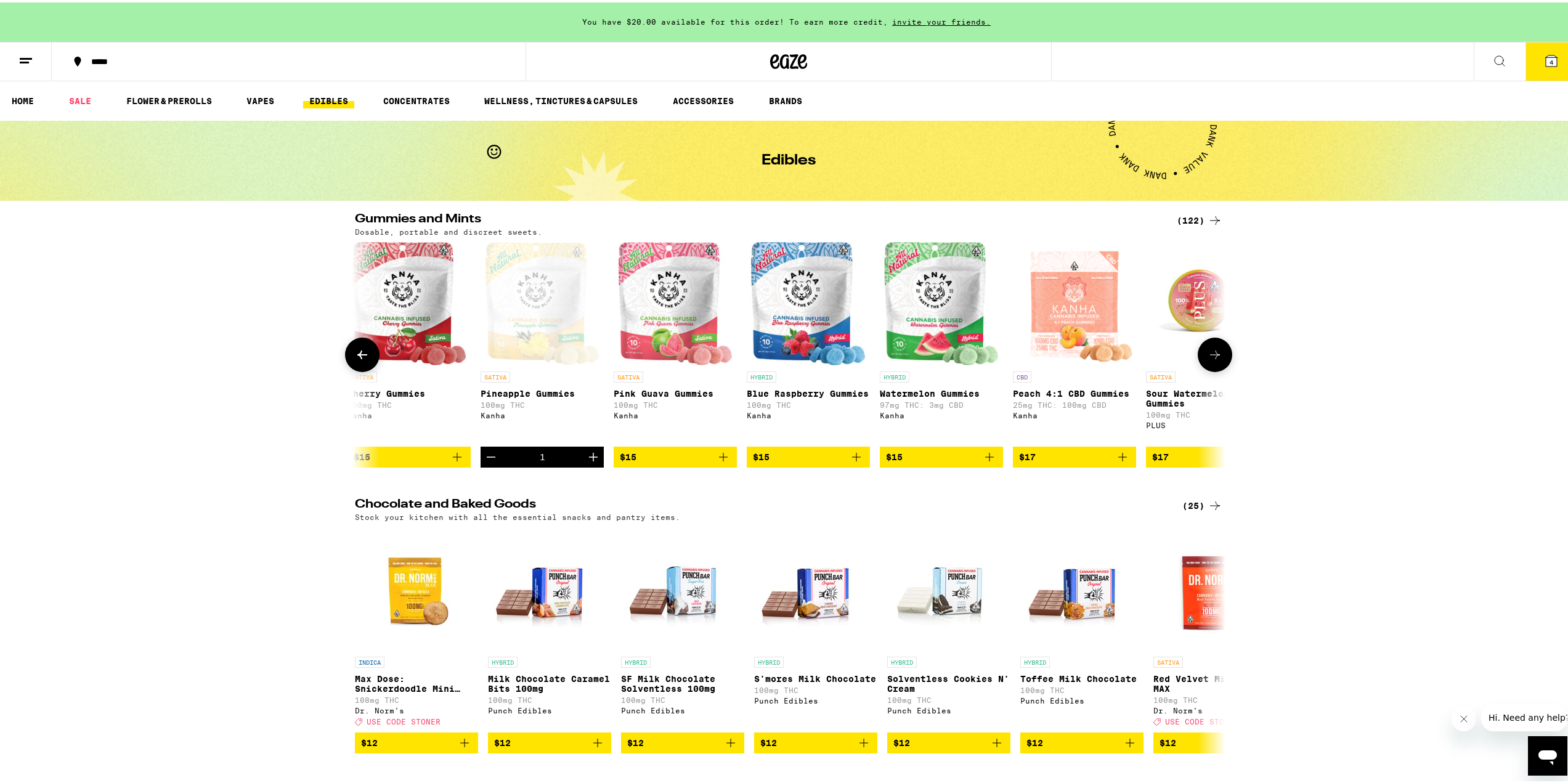
click at [1210, 360] on icon at bounding box center [1215, 352] width 15 height 15
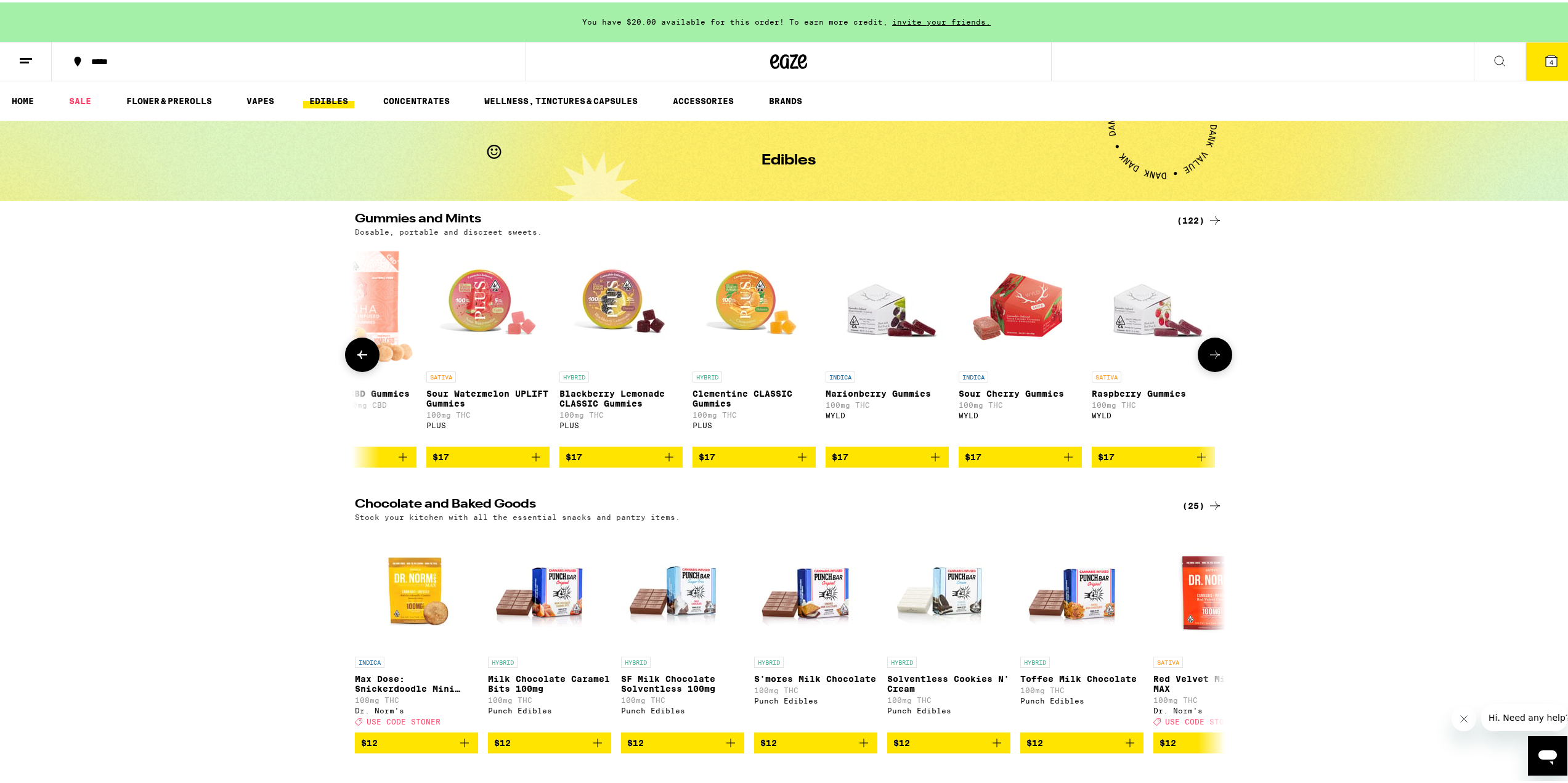
scroll to position [0, 5132]
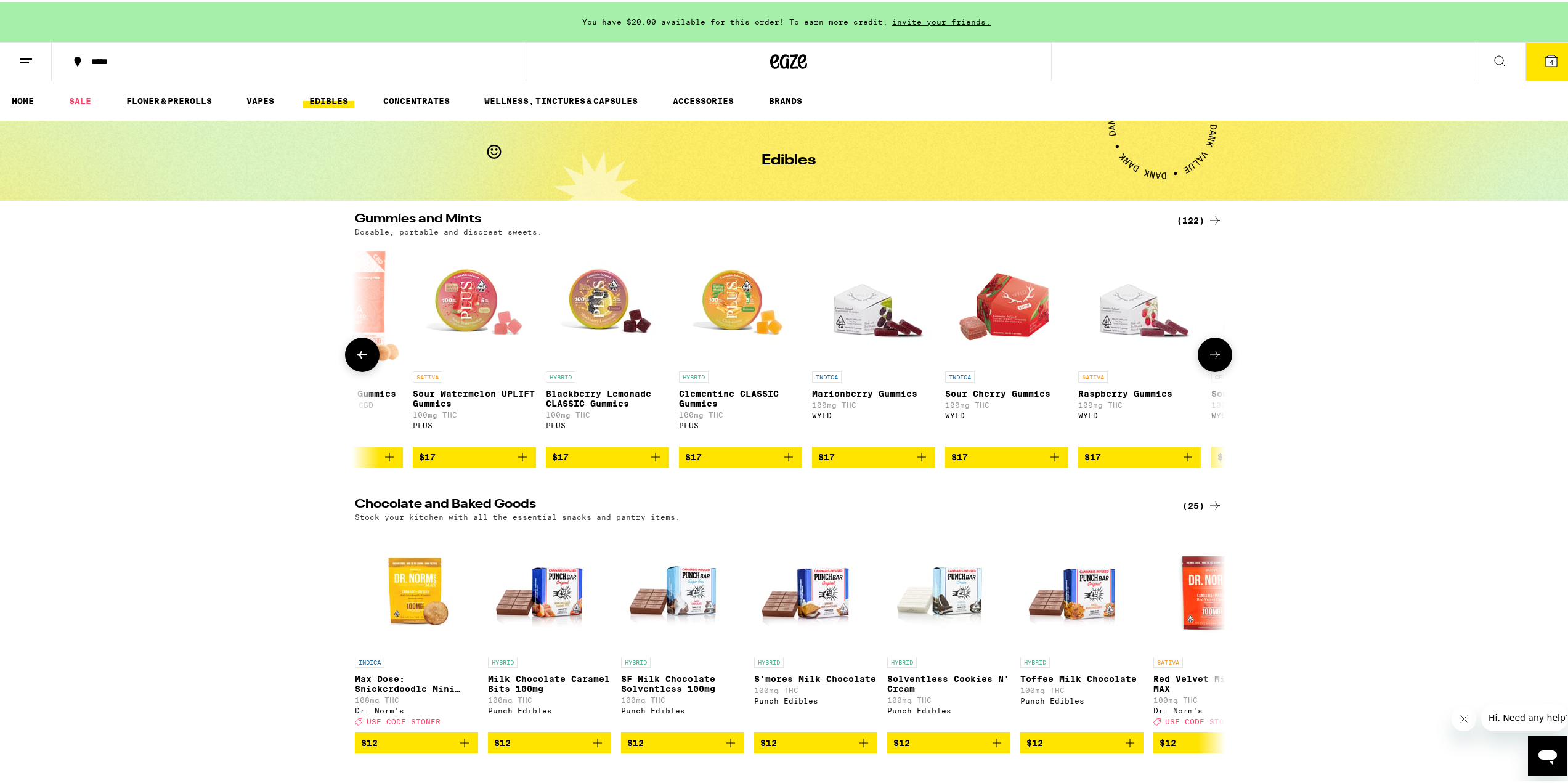
click at [1210, 360] on icon at bounding box center [1215, 352] width 15 height 15
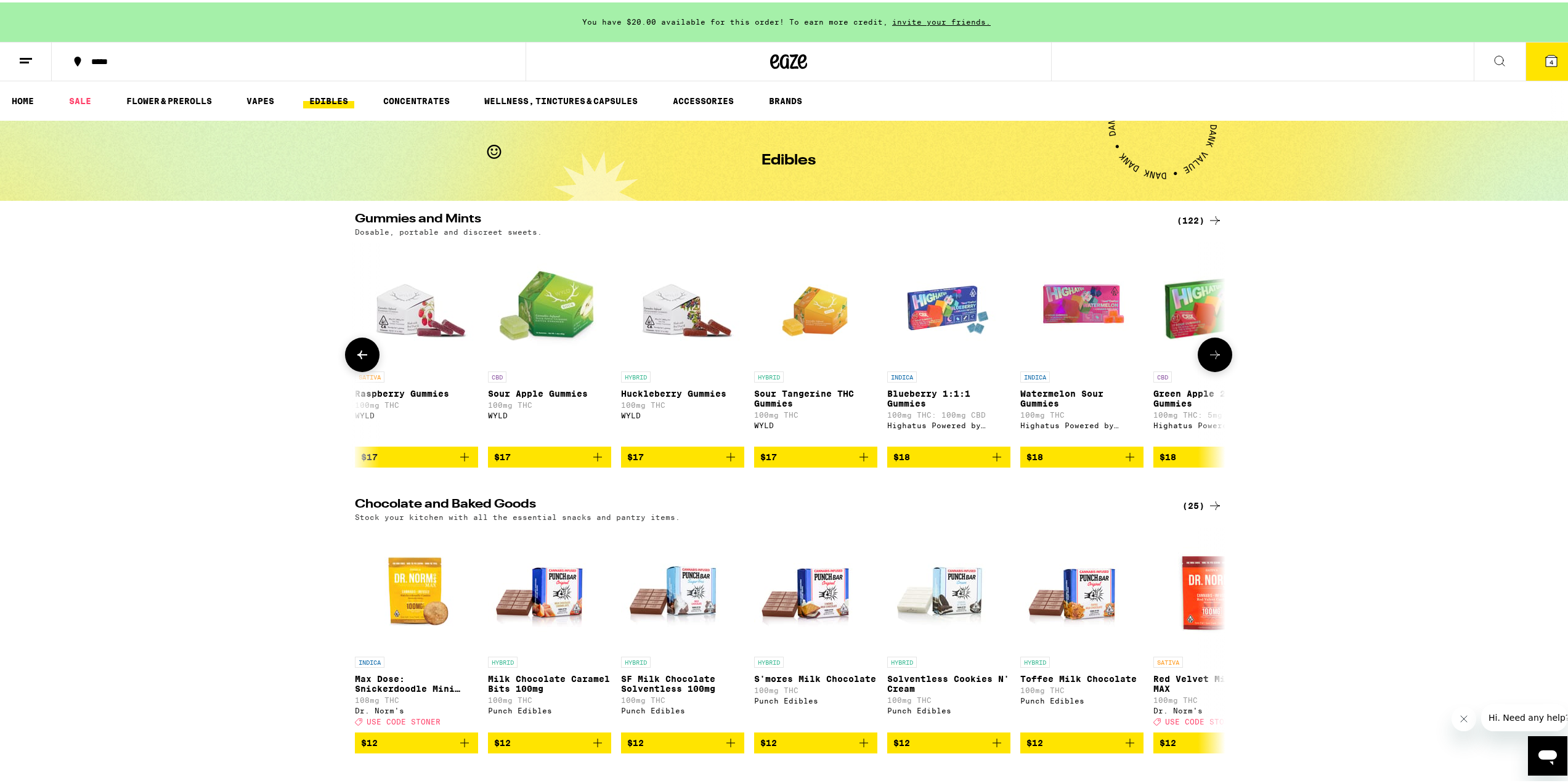
scroll to position [0, 5866]
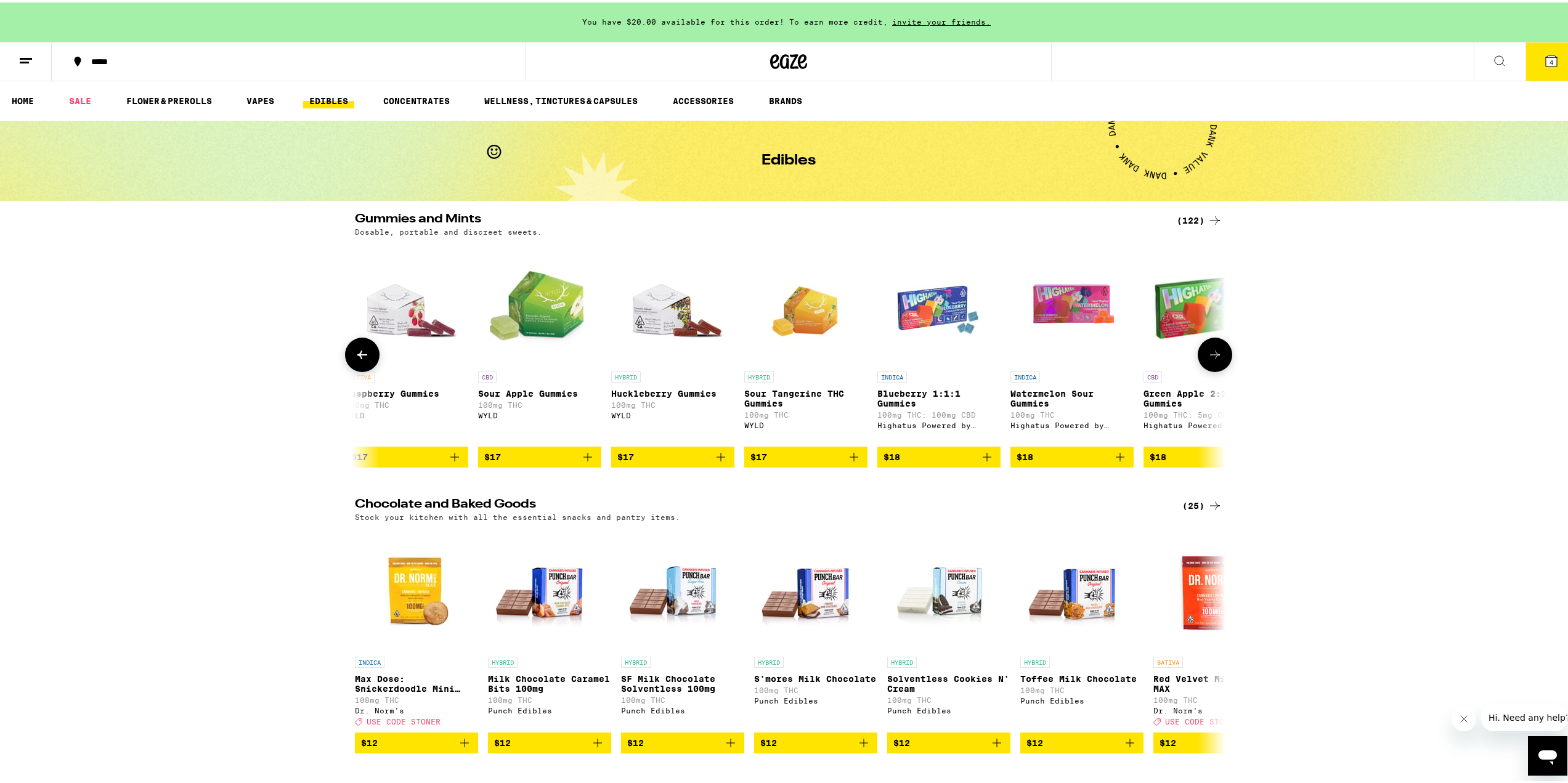
click at [453, 462] on icon "Add to bag" at bounding box center [455, 455] width 15 height 15
click at [720, 462] on icon "Add to bag" at bounding box center [721, 455] width 15 height 15
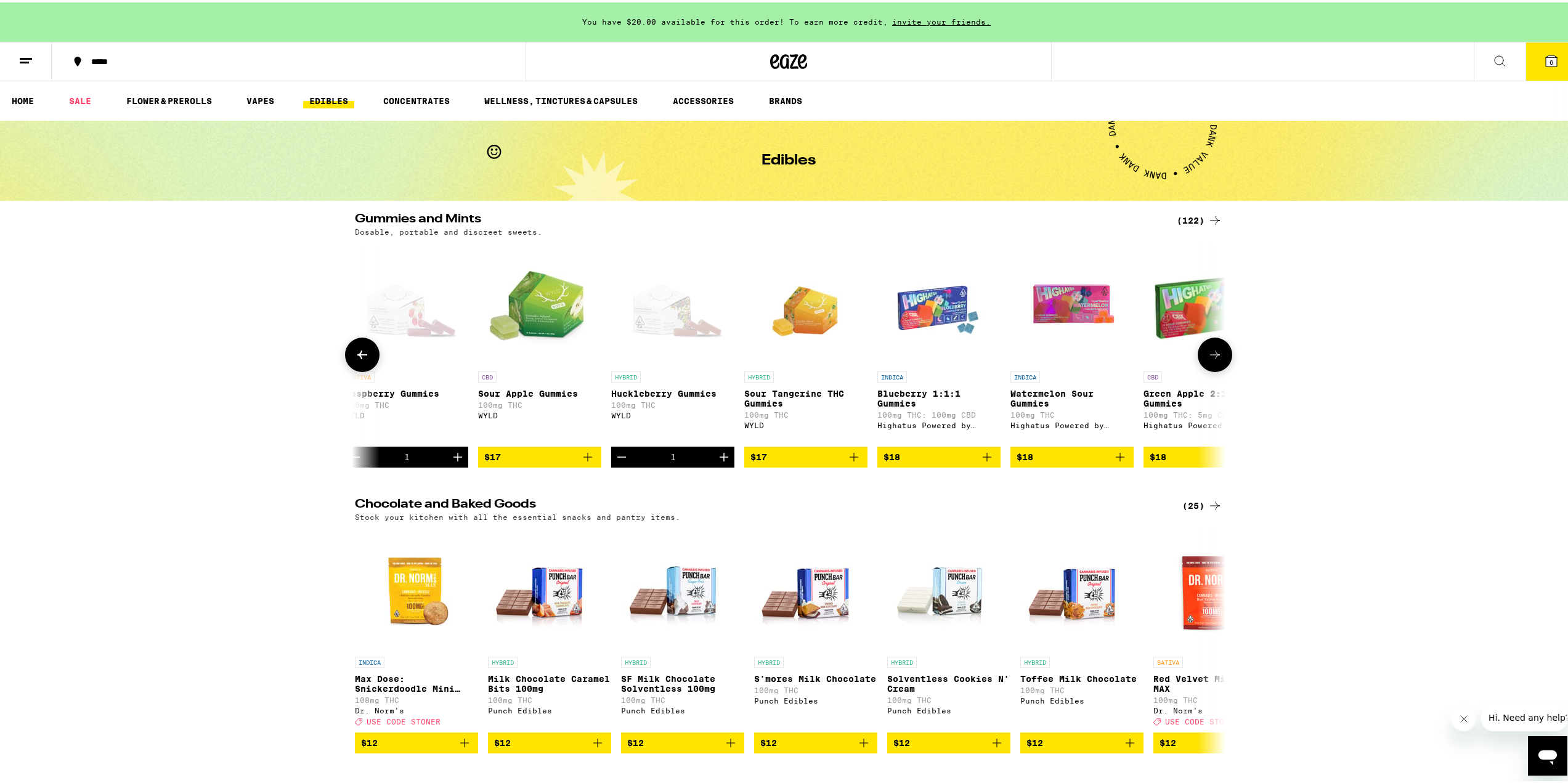
click at [355, 360] on icon at bounding box center [363, 352] width 15 height 15
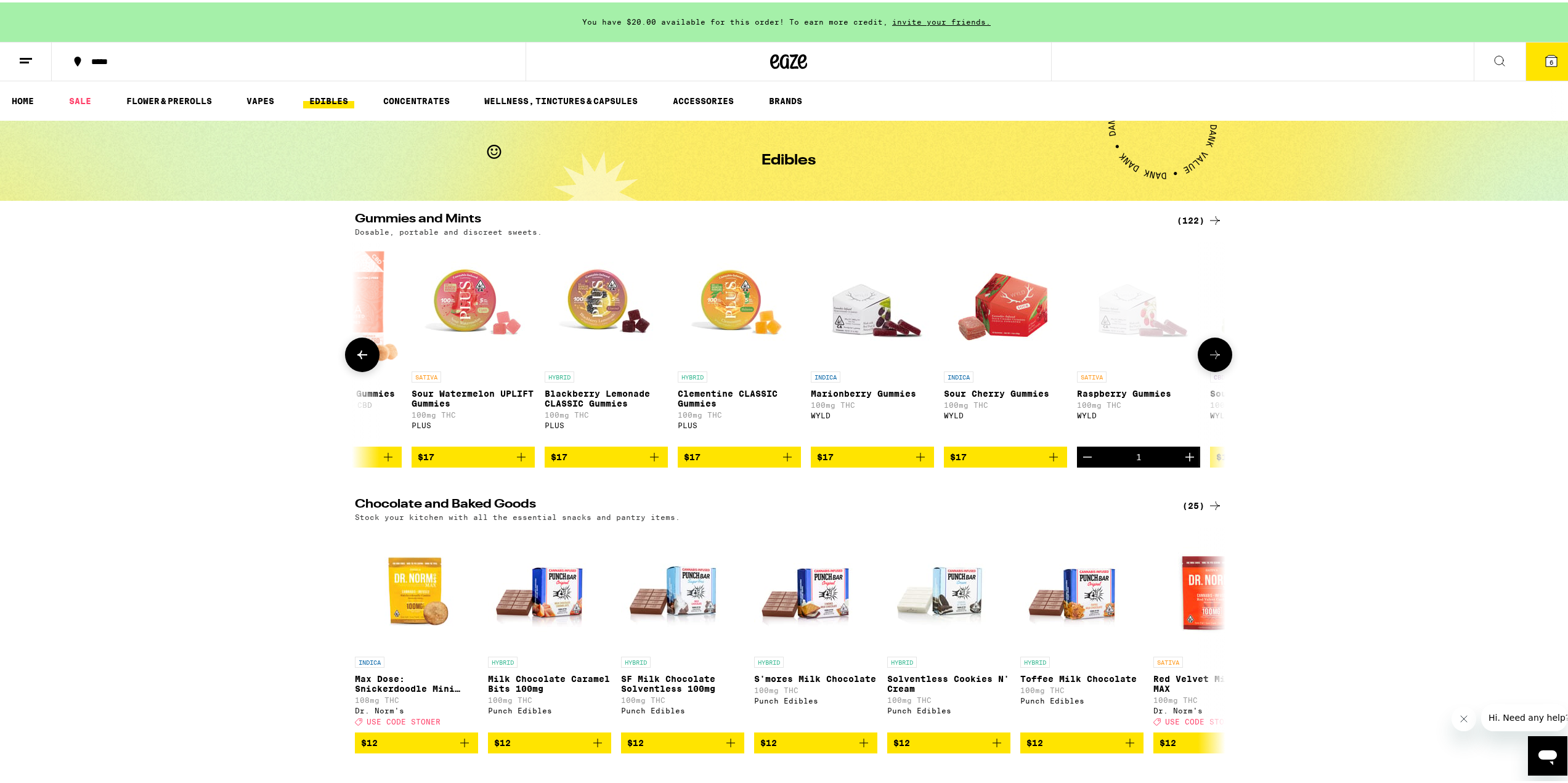
scroll to position [0, 5132]
click at [1211, 360] on icon at bounding box center [1215, 352] width 15 height 15
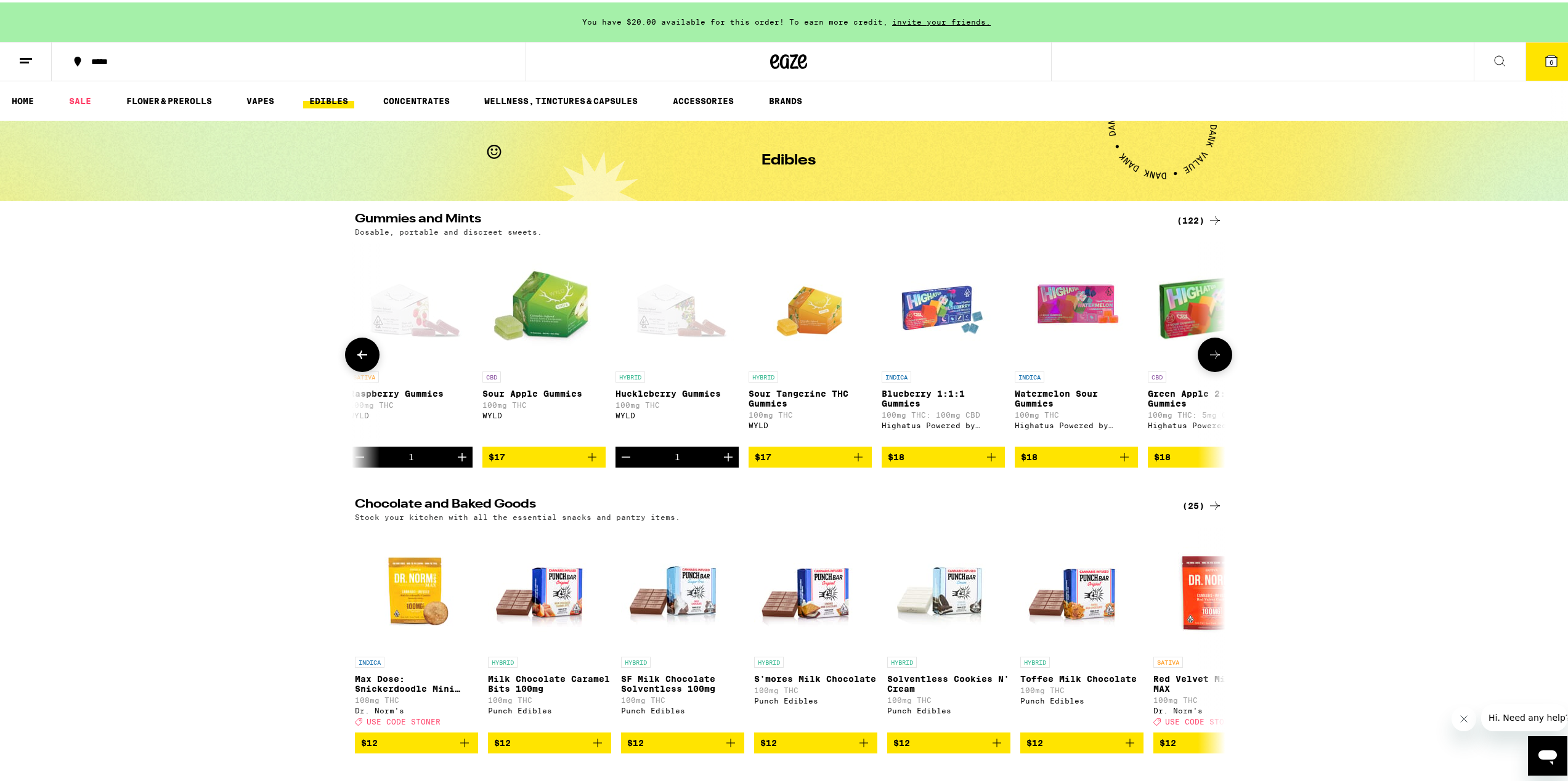
scroll to position [0, 5866]
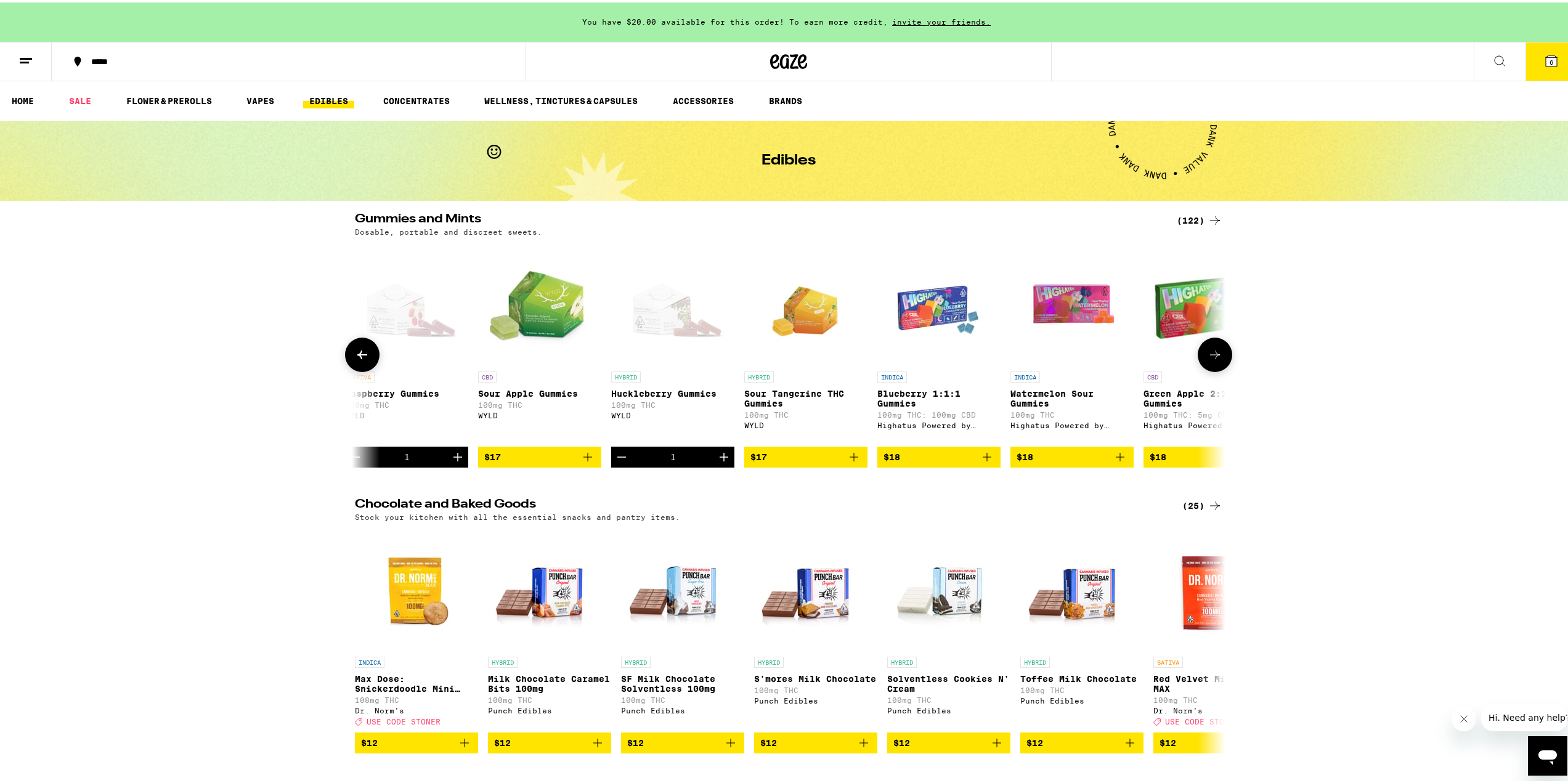
click at [1211, 360] on icon at bounding box center [1215, 352] width 15 height 15
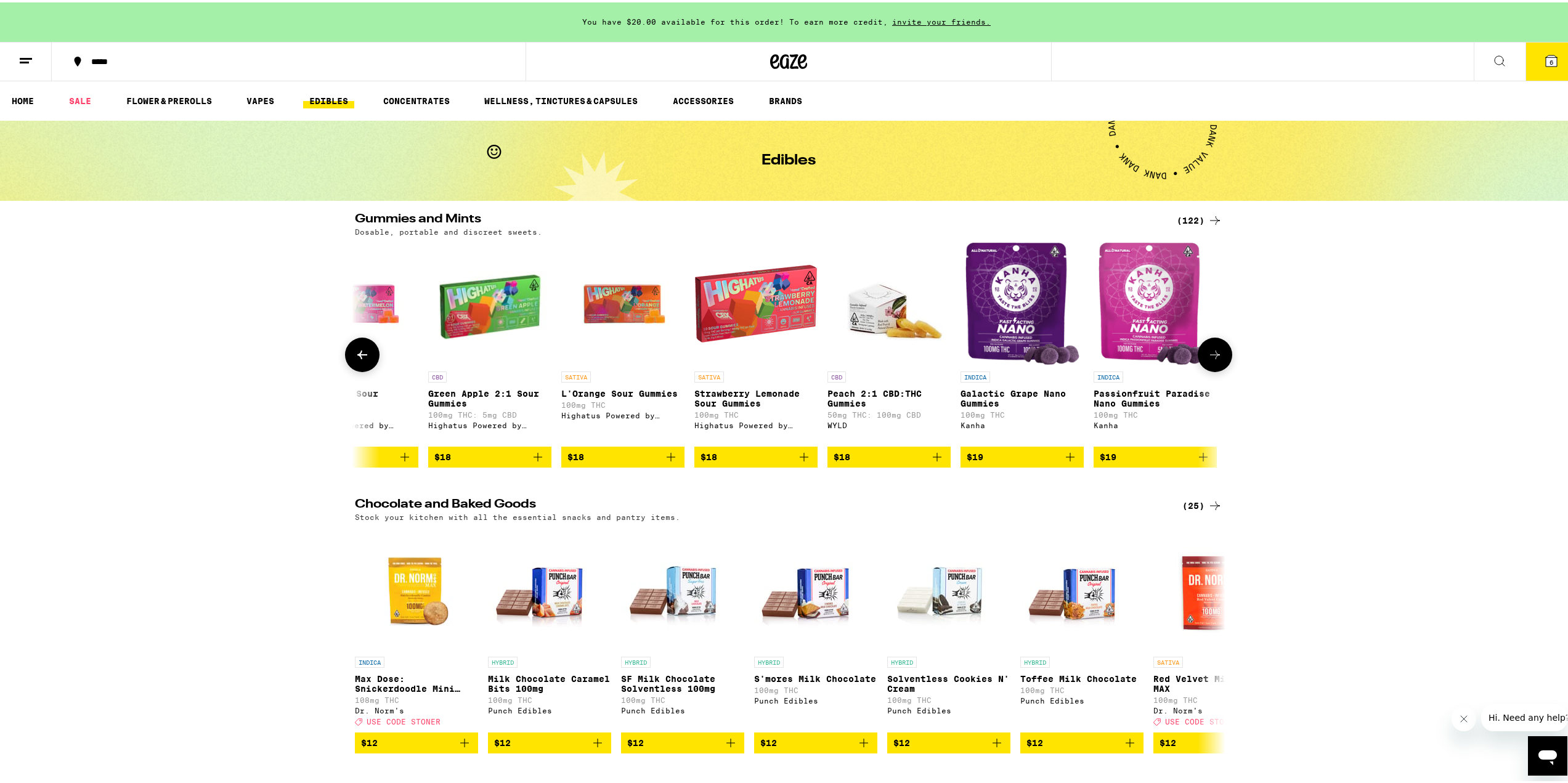
scroll to position [0, 6598]
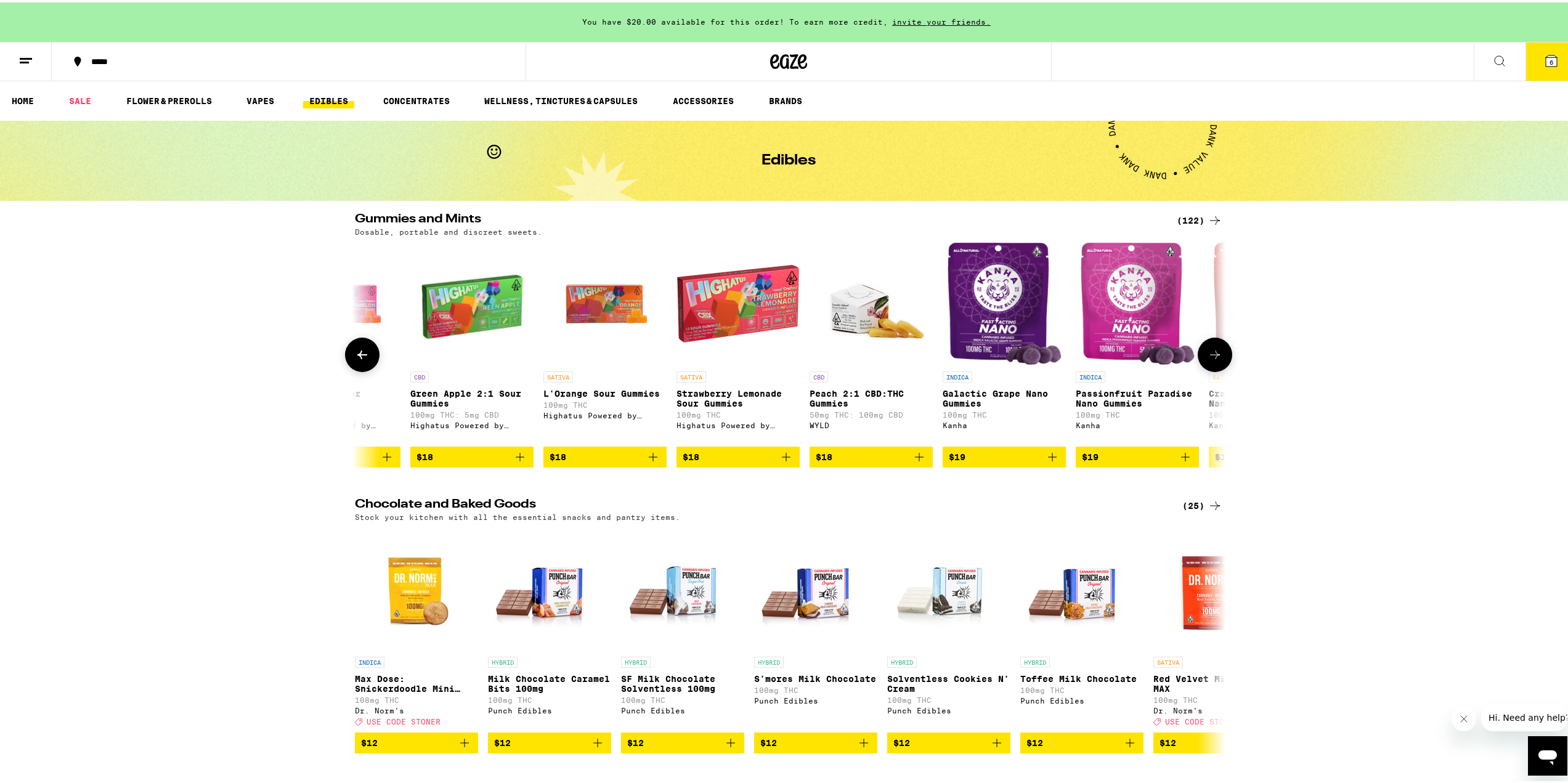
click at [780, 462] on icon "Add to bag" at bounding box center [787, 455] width 15 height 15
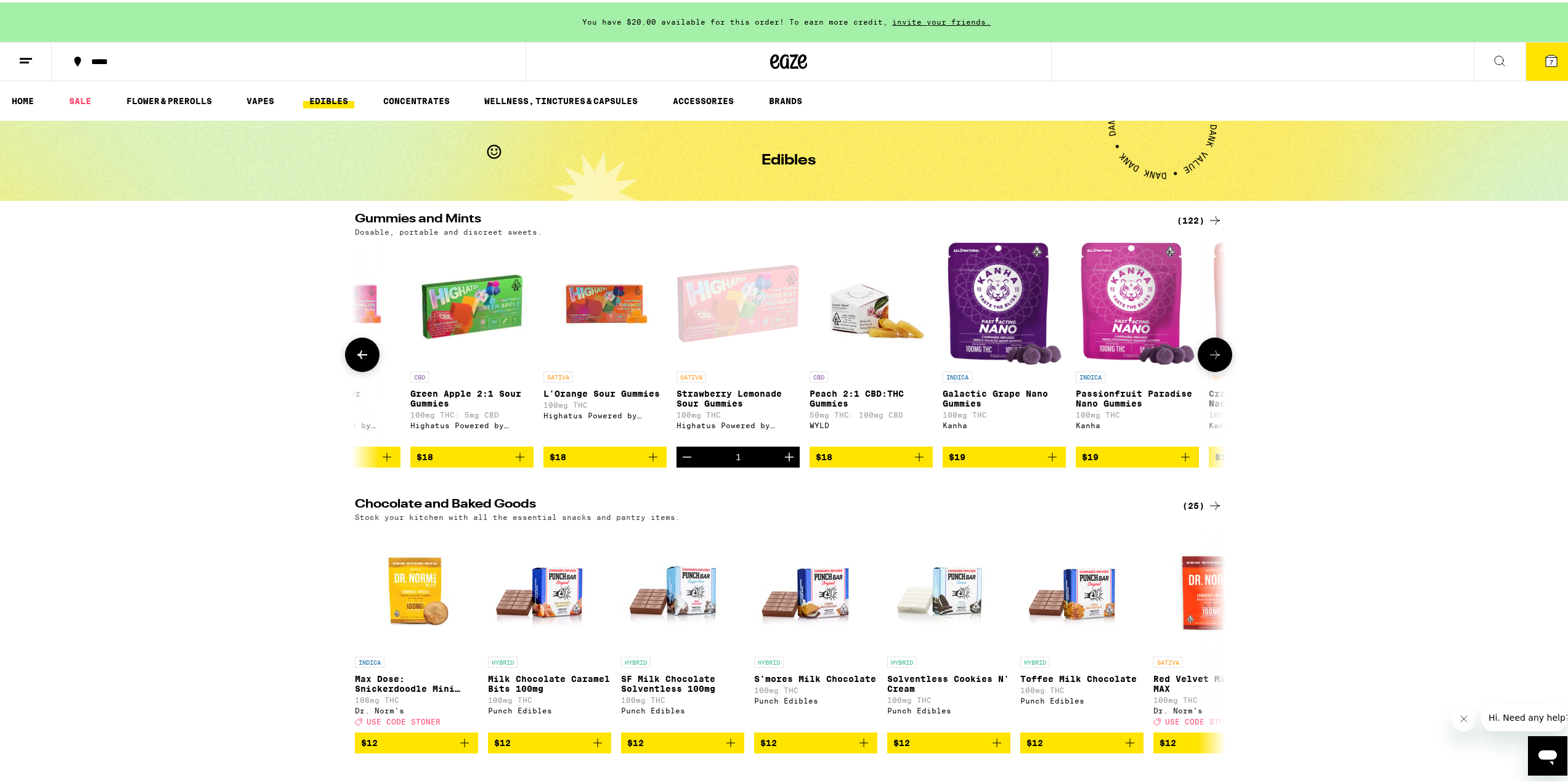
click at [1219, 366] on button at bounding box center [1215, 352] width 34 height 34
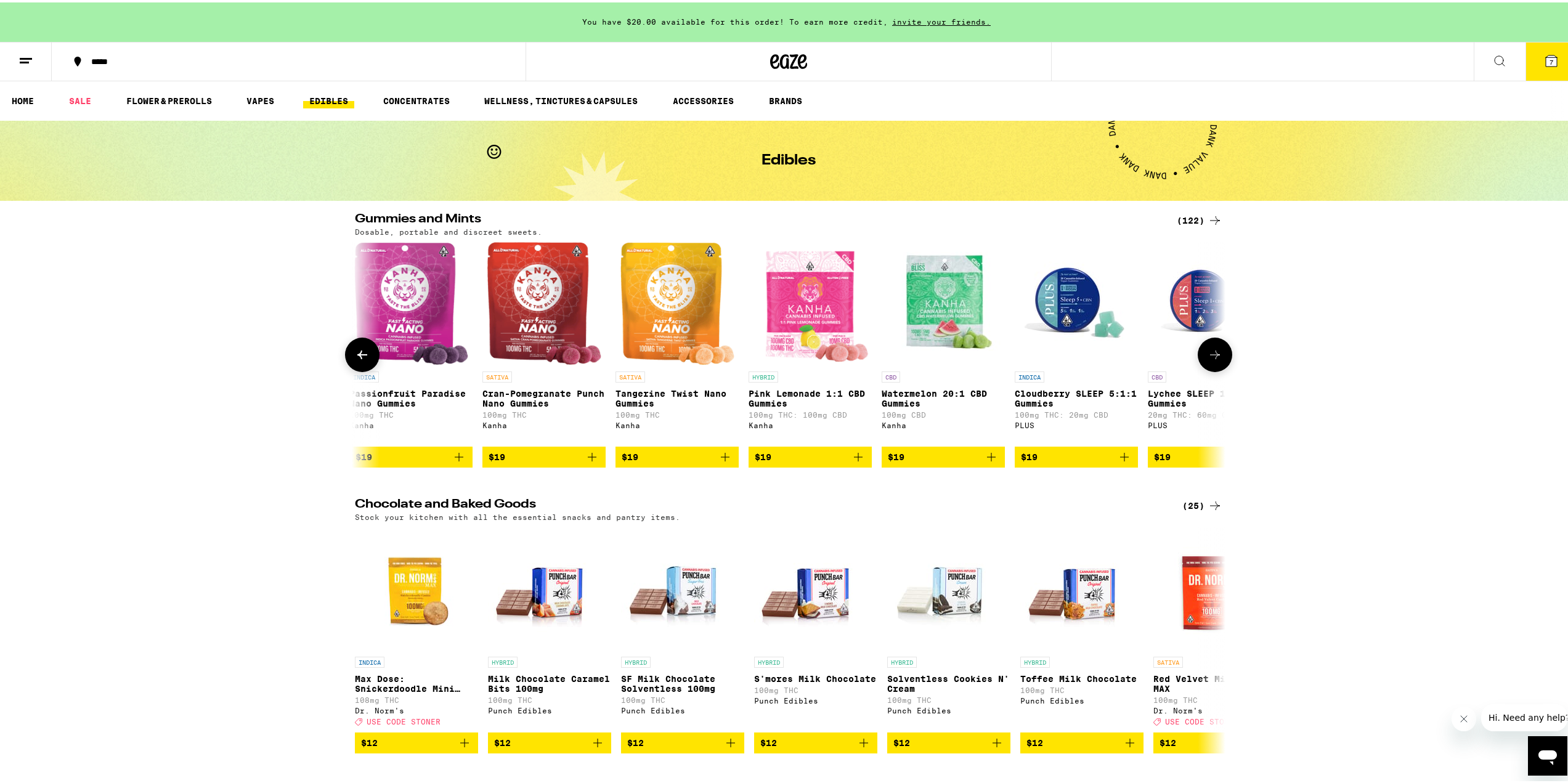
scroll to position [0, 7331]
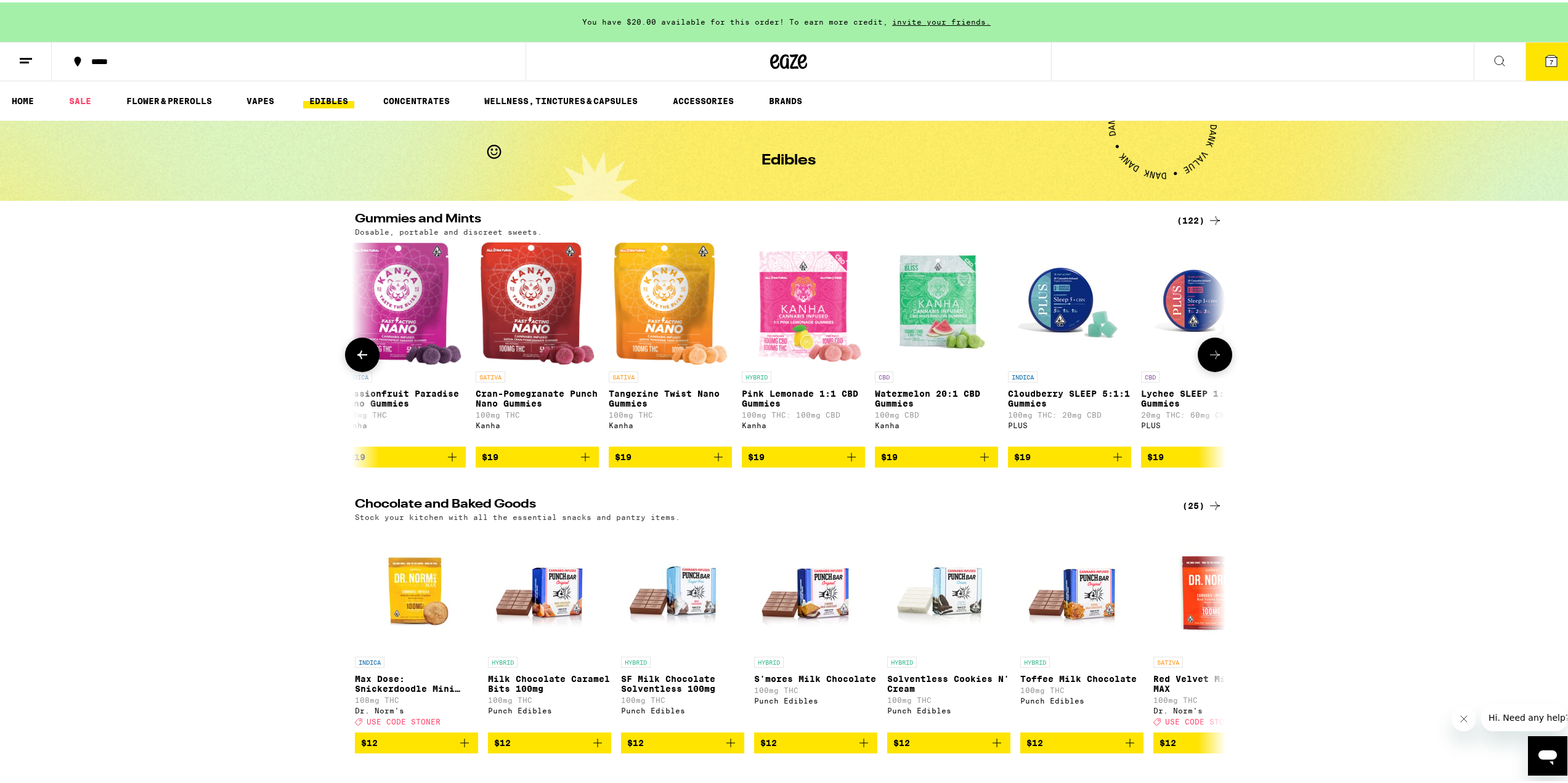
click at [355, 360] on icon at bounding box center [363, 352] width 15 height 15
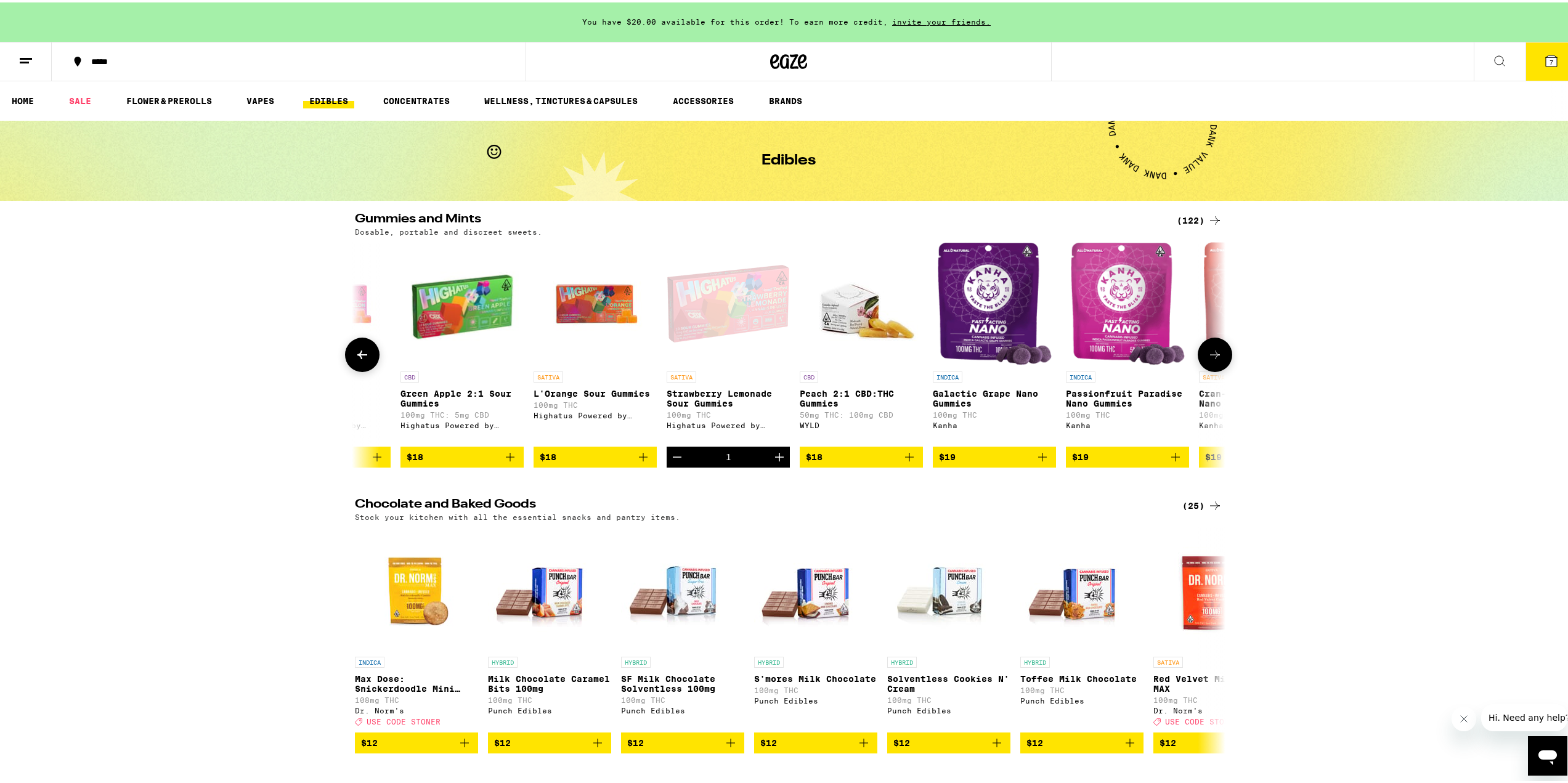
scroll to position [0, 6598]
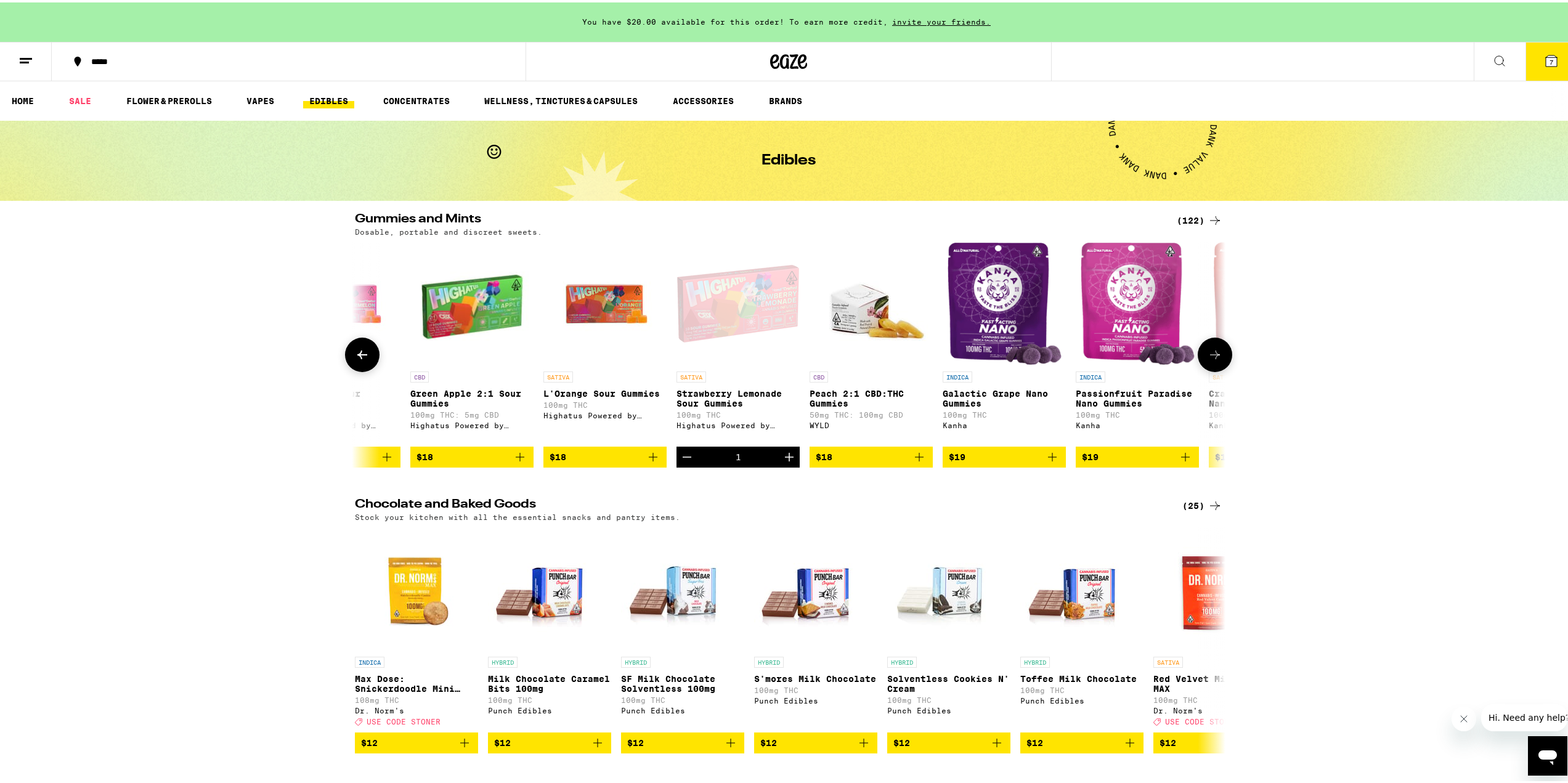
click at [1215, 360] on icon at bounding box center [1215, 352] width 15 height 15
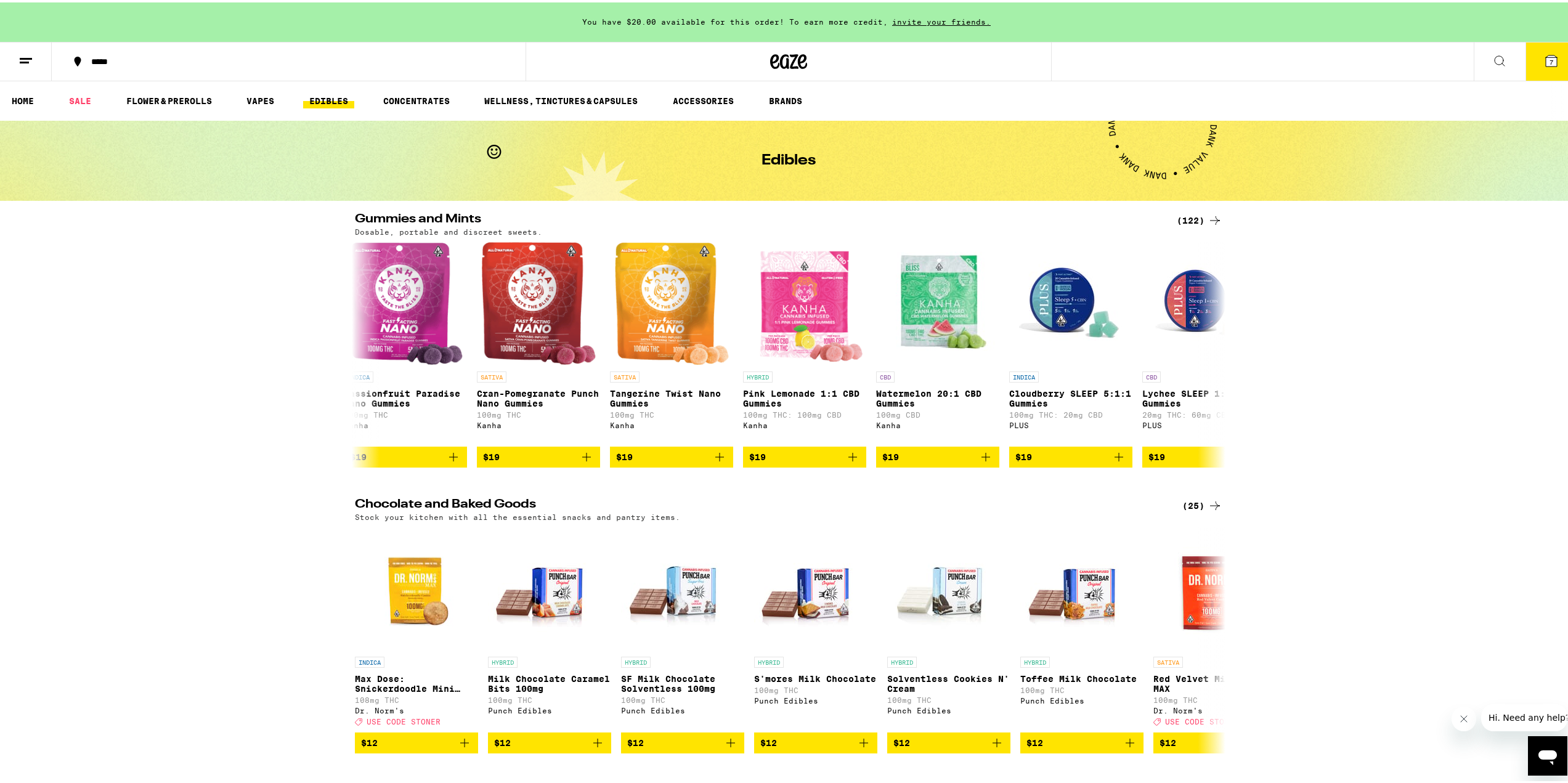
scroll to position [0, 7331]
click at [718, 462] on icon "Add to bag" at bounding box center [719, 455] width 15 height 15
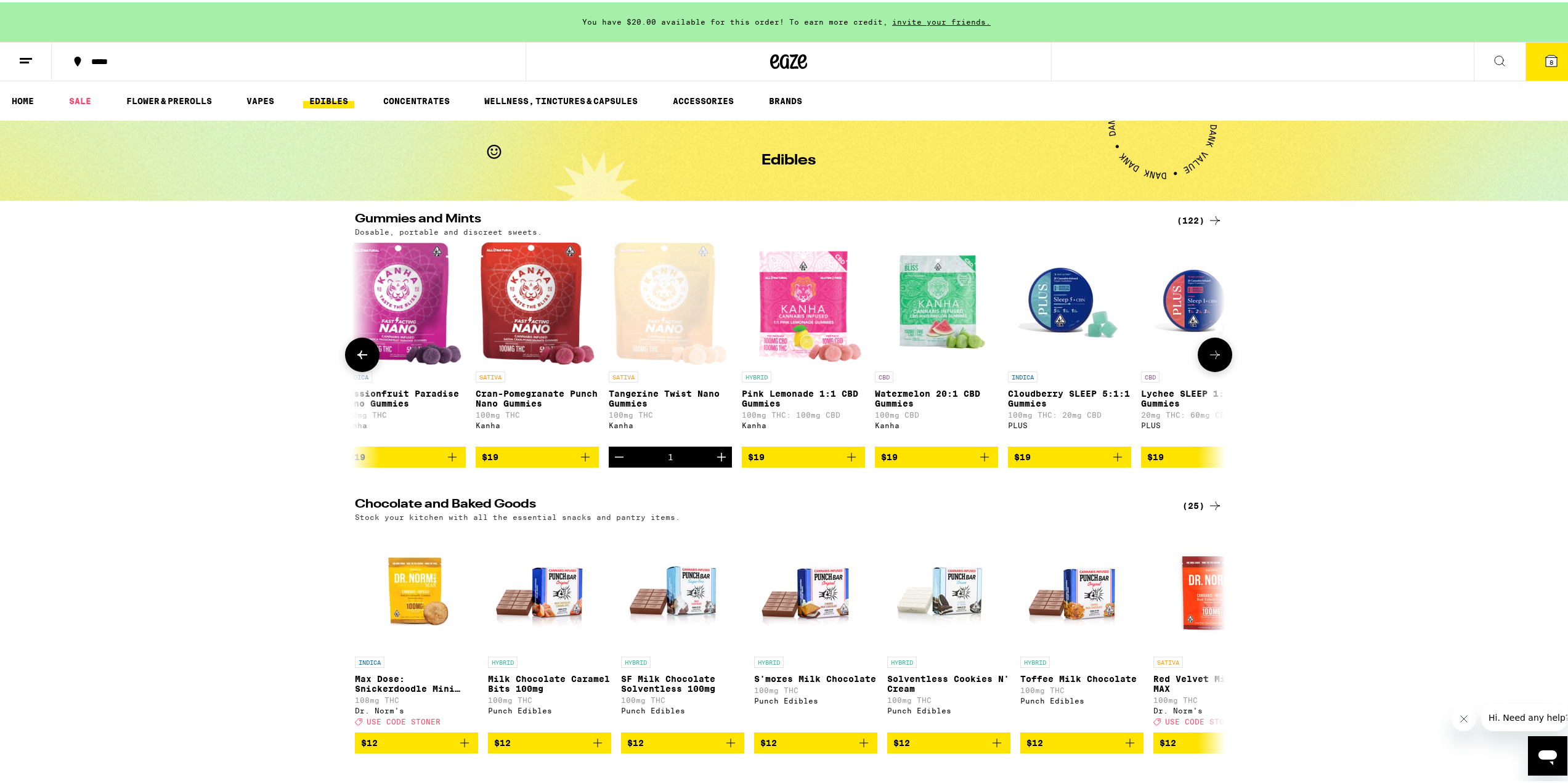
click at [1216, 360] on icon at bounding box center [1215, 352] width 15 height 15
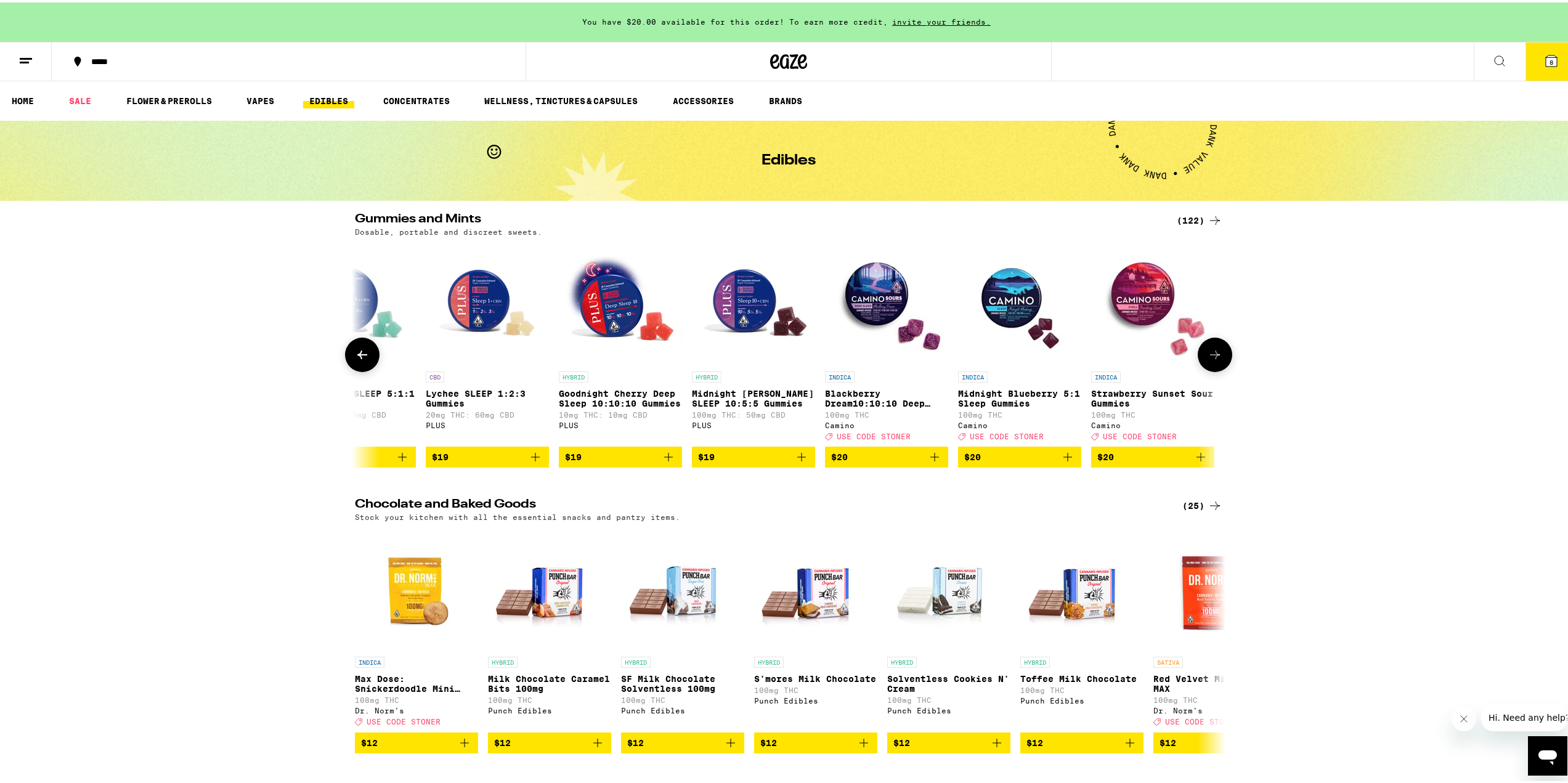
scroll to position [0, 8065]
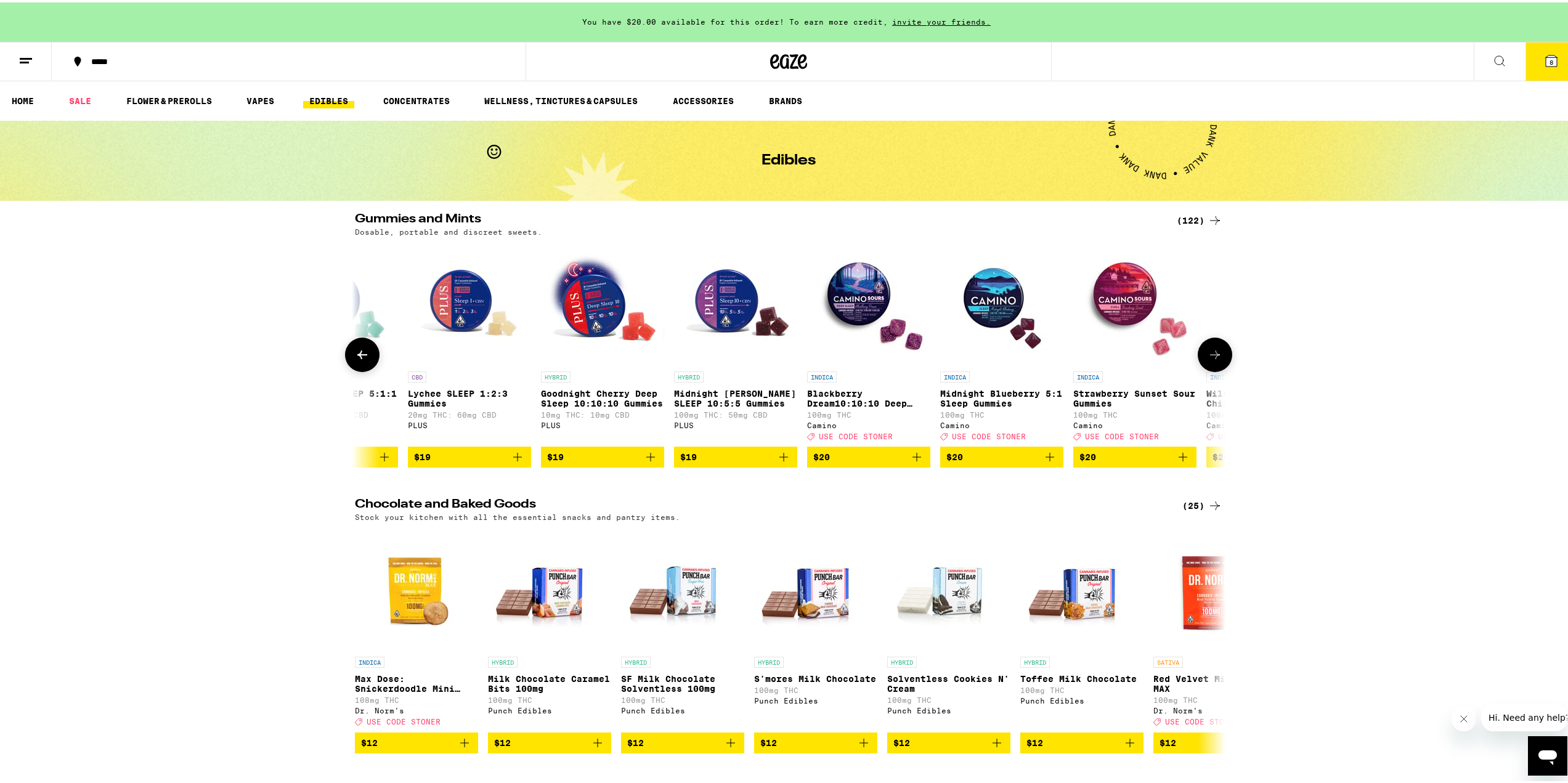
click at [1216, 360] on icon at bounding box center [1215, 352] width 15 height 15
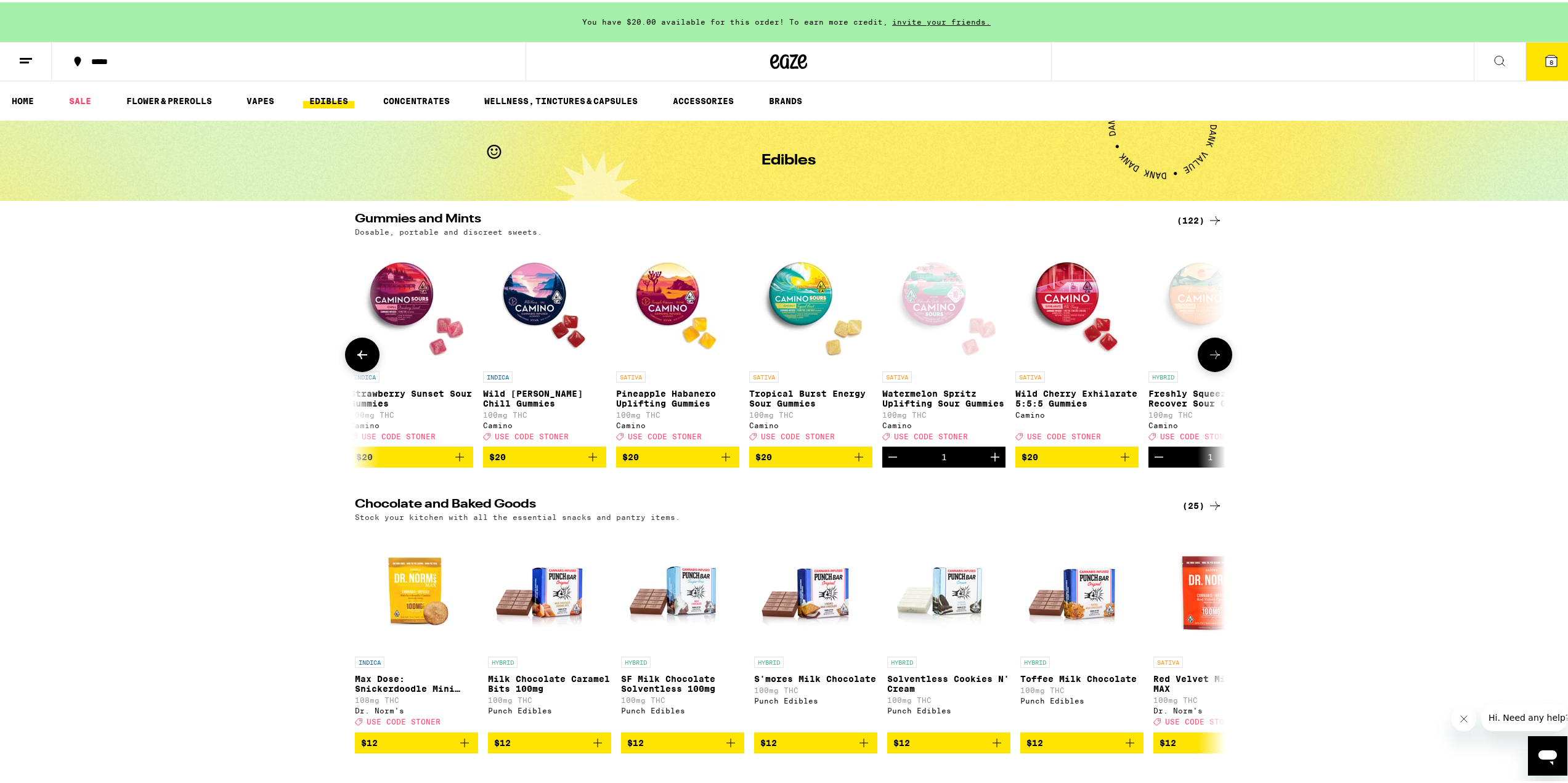
scroll to position [0, 8798]
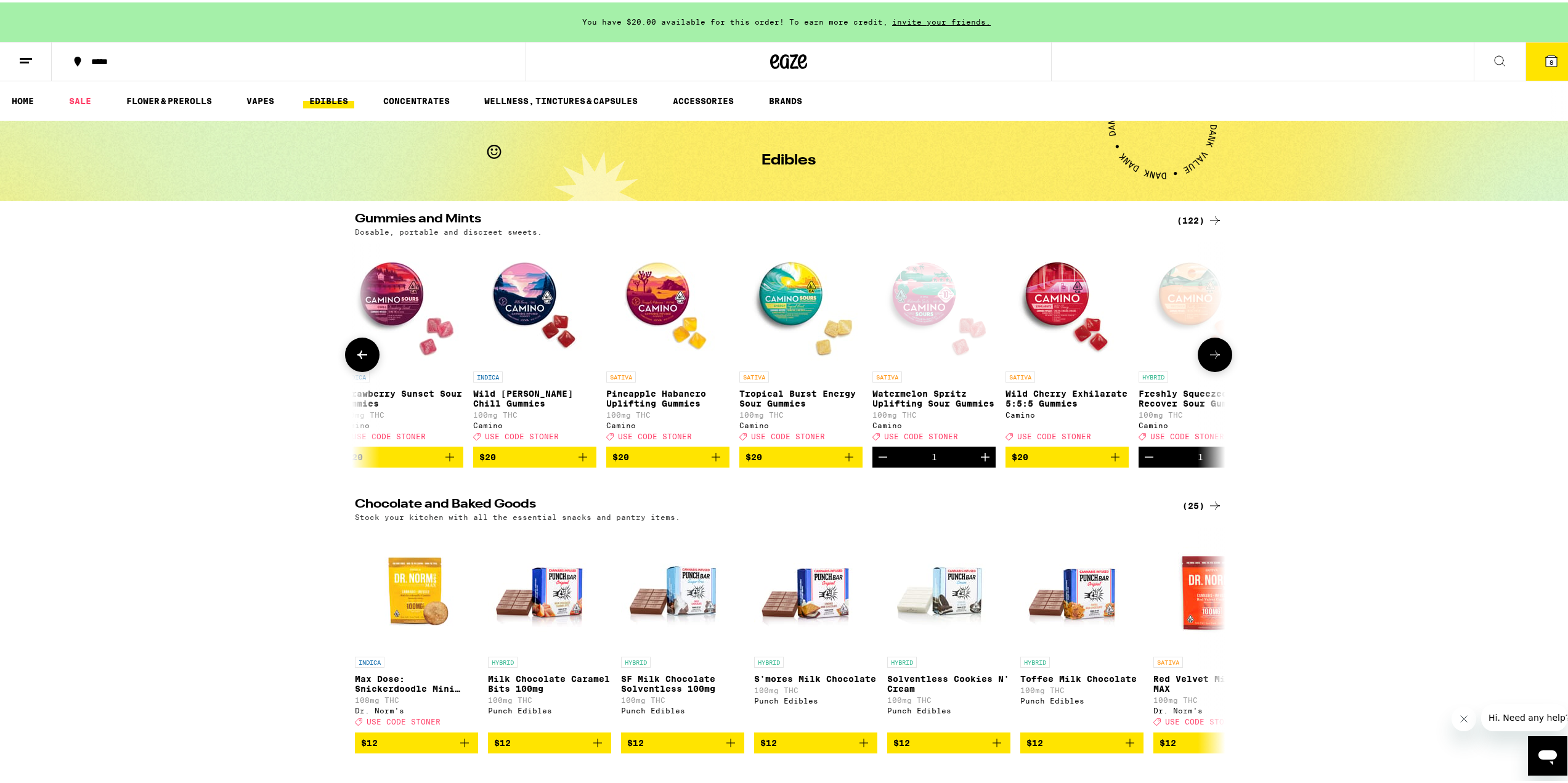
click at [1216, 360] on icon at bounding box center [1215, 352] width 15 height 15
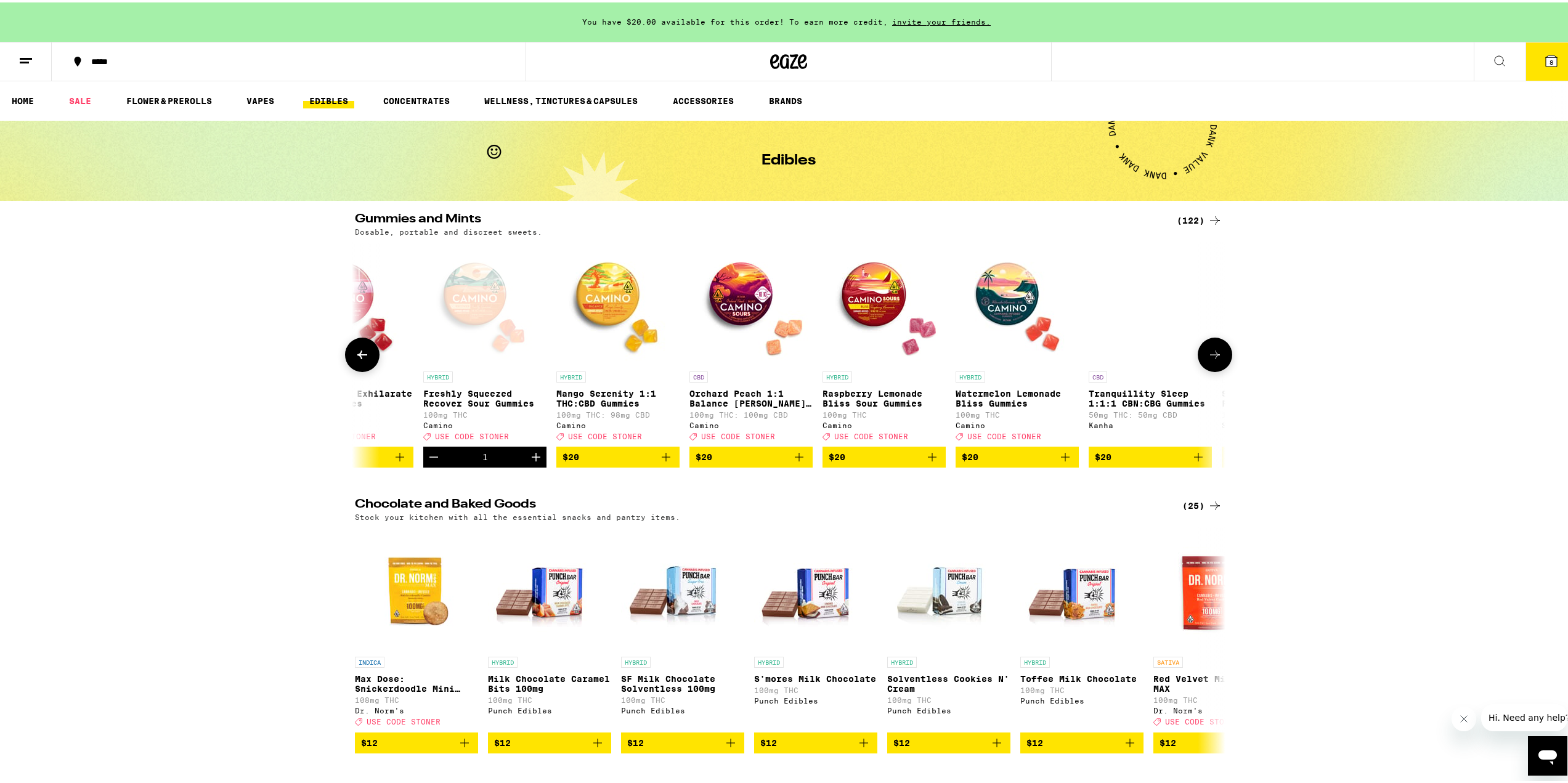
scroll to position [0, 9531]
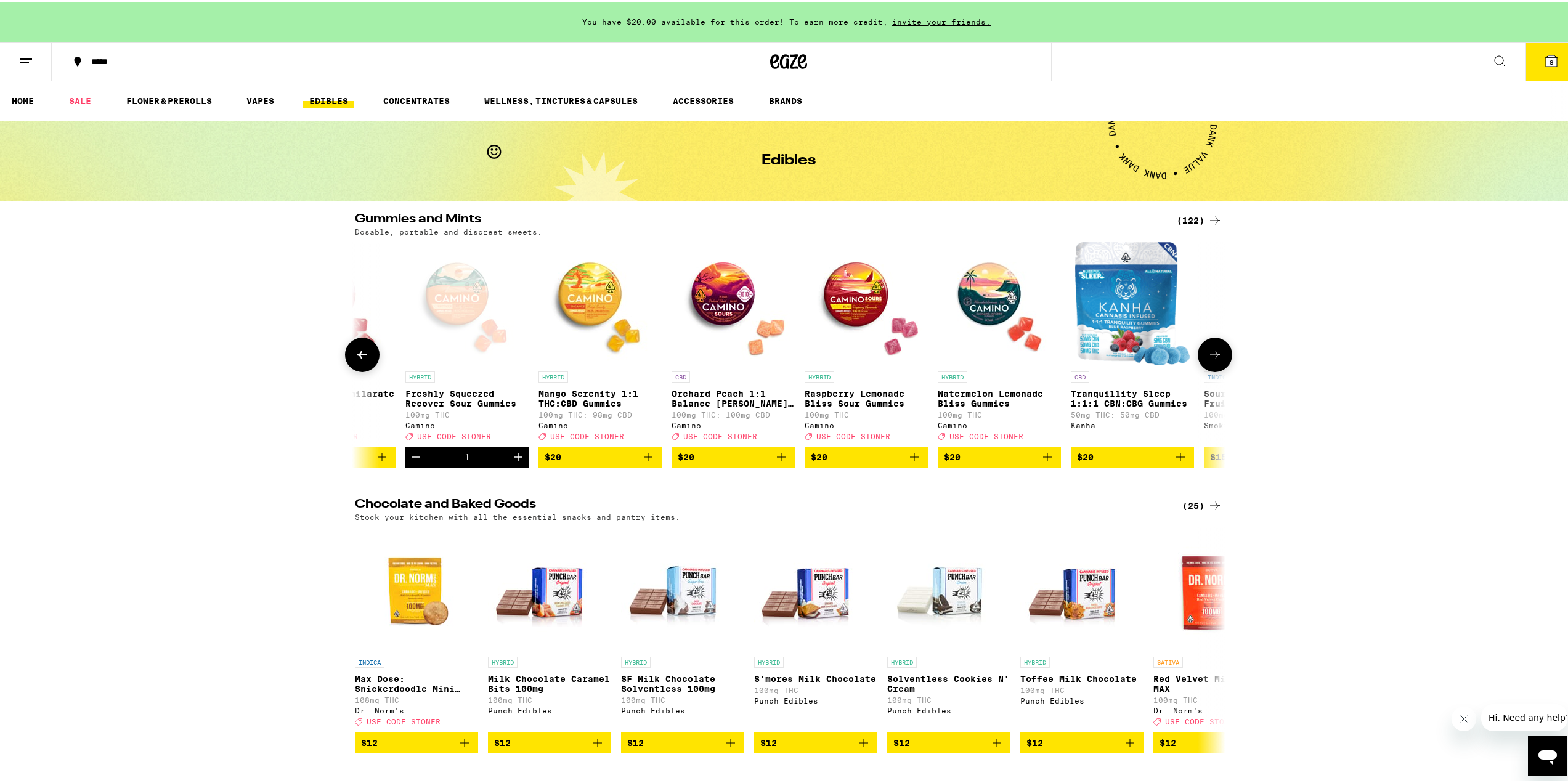
click at [1216, 360] on icon at bounding box center [1215, 352] width 15 height 15
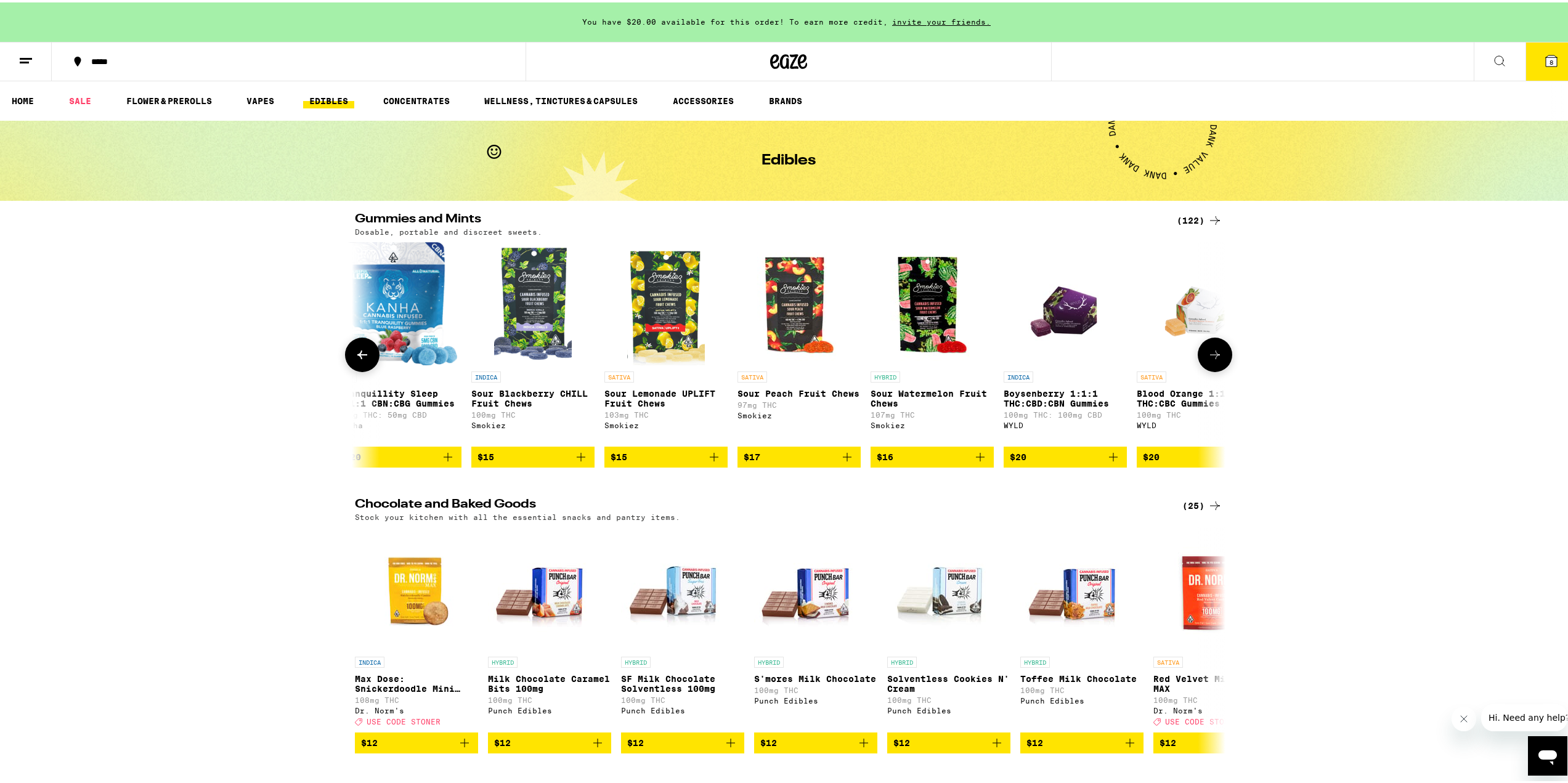
scroll to position [0, 10264]
click at [1209, 356] on icon at bounding box center [1215, 352] width 15 height 15
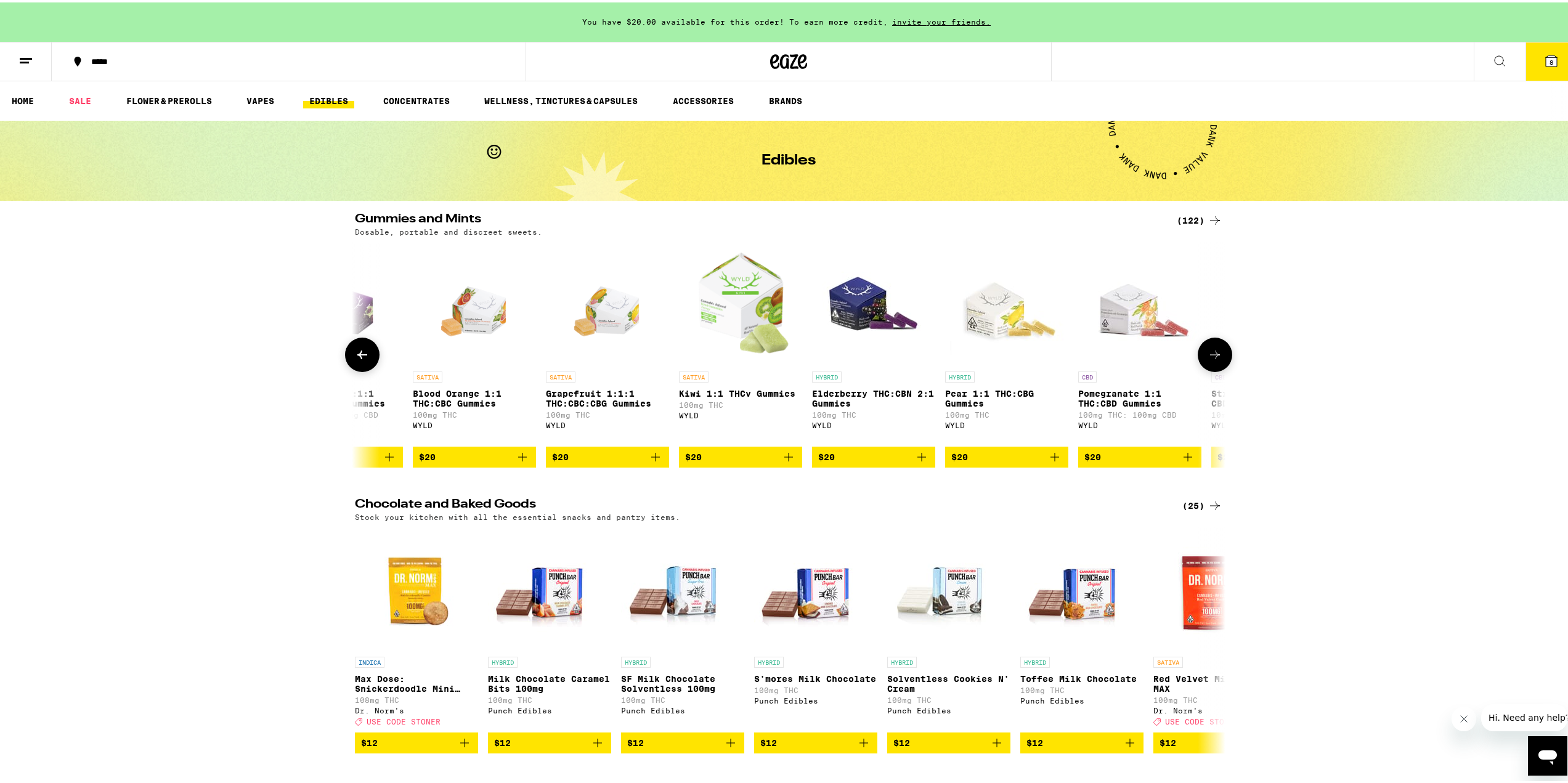
scroll to position [0, 10997]
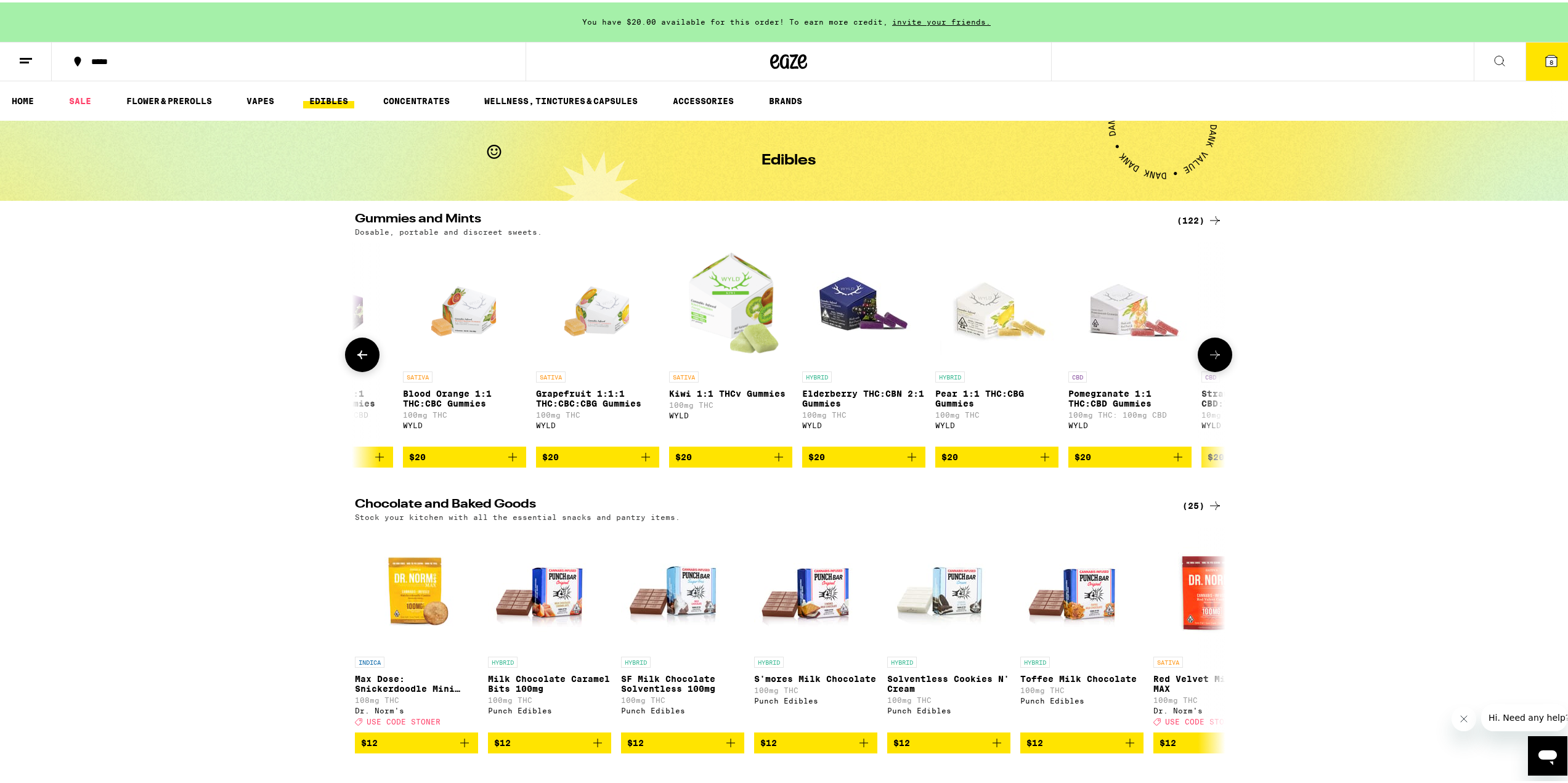
click at [509, 462] on icon "Add to bag" at bounding box center [512, 455] width 15 height 15
click at [509, 462] on icon "Increment" at bounding box center [516, 455] width 15 height 15
click at [1215, 360] on icon at bounding box center [1215, 352] width 15 height 15
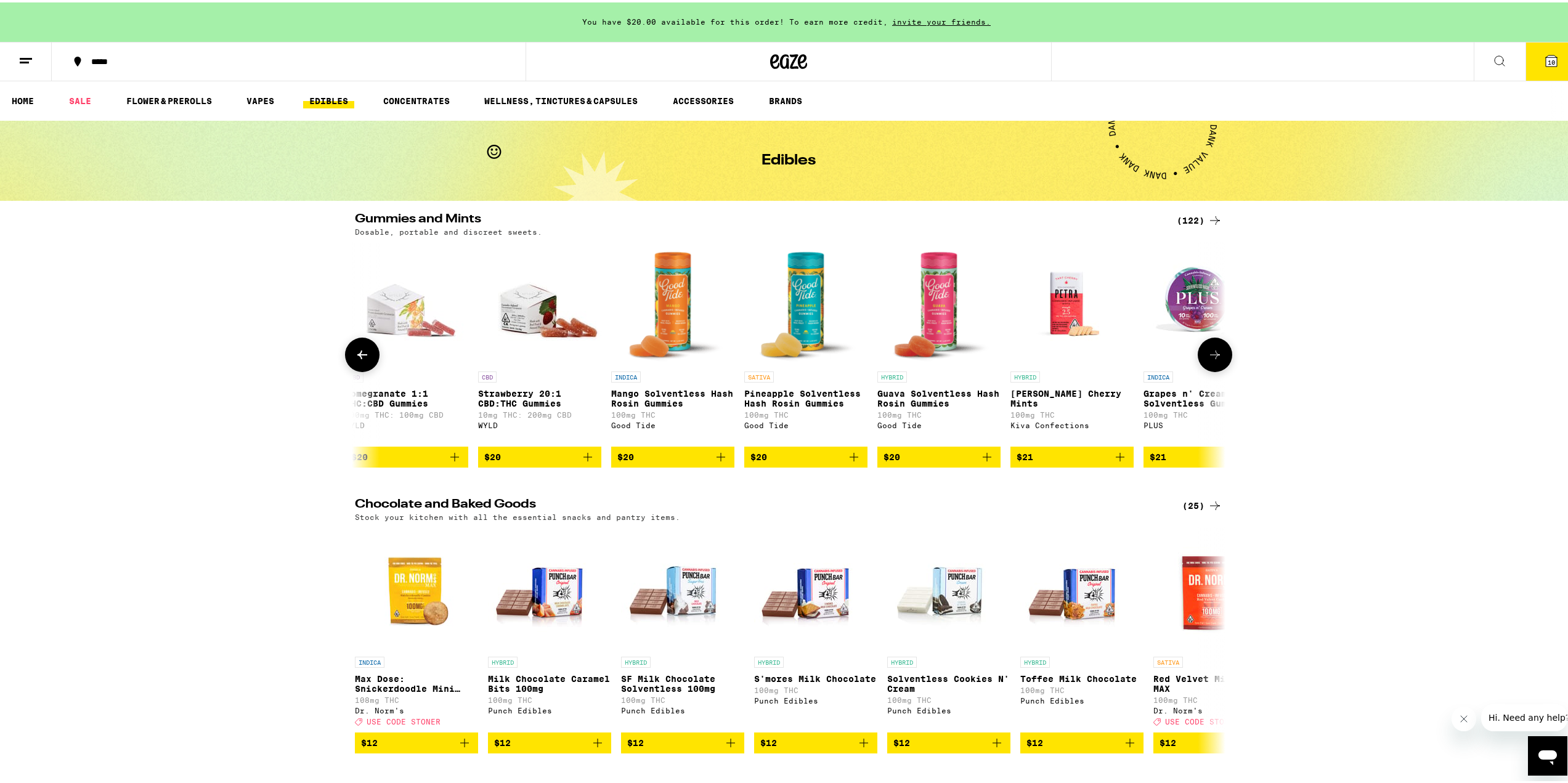
scroll to position [0, 11731]
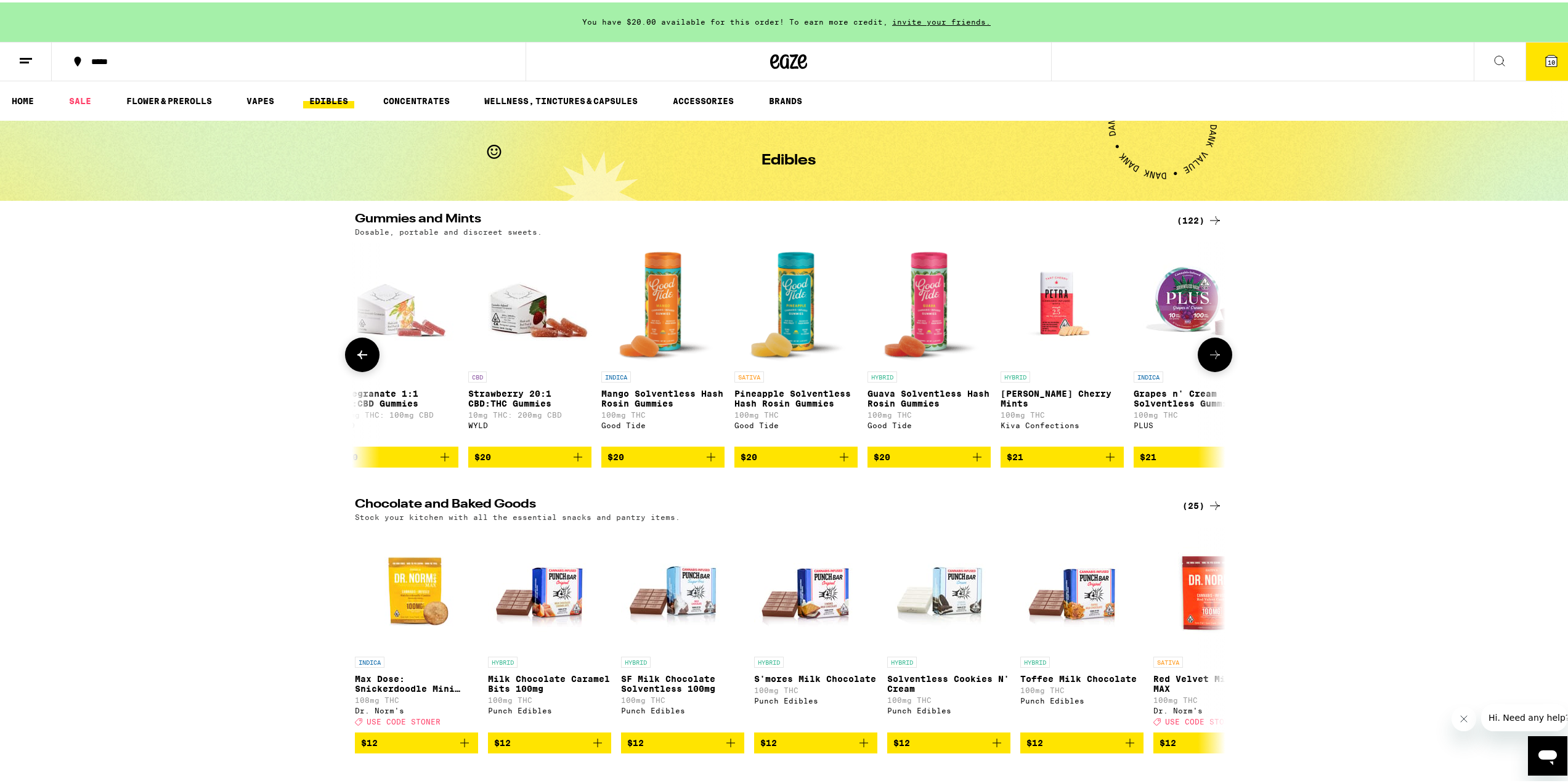
click at [355, 352] on icon at bounding box center [363, 352] width 15 height 15
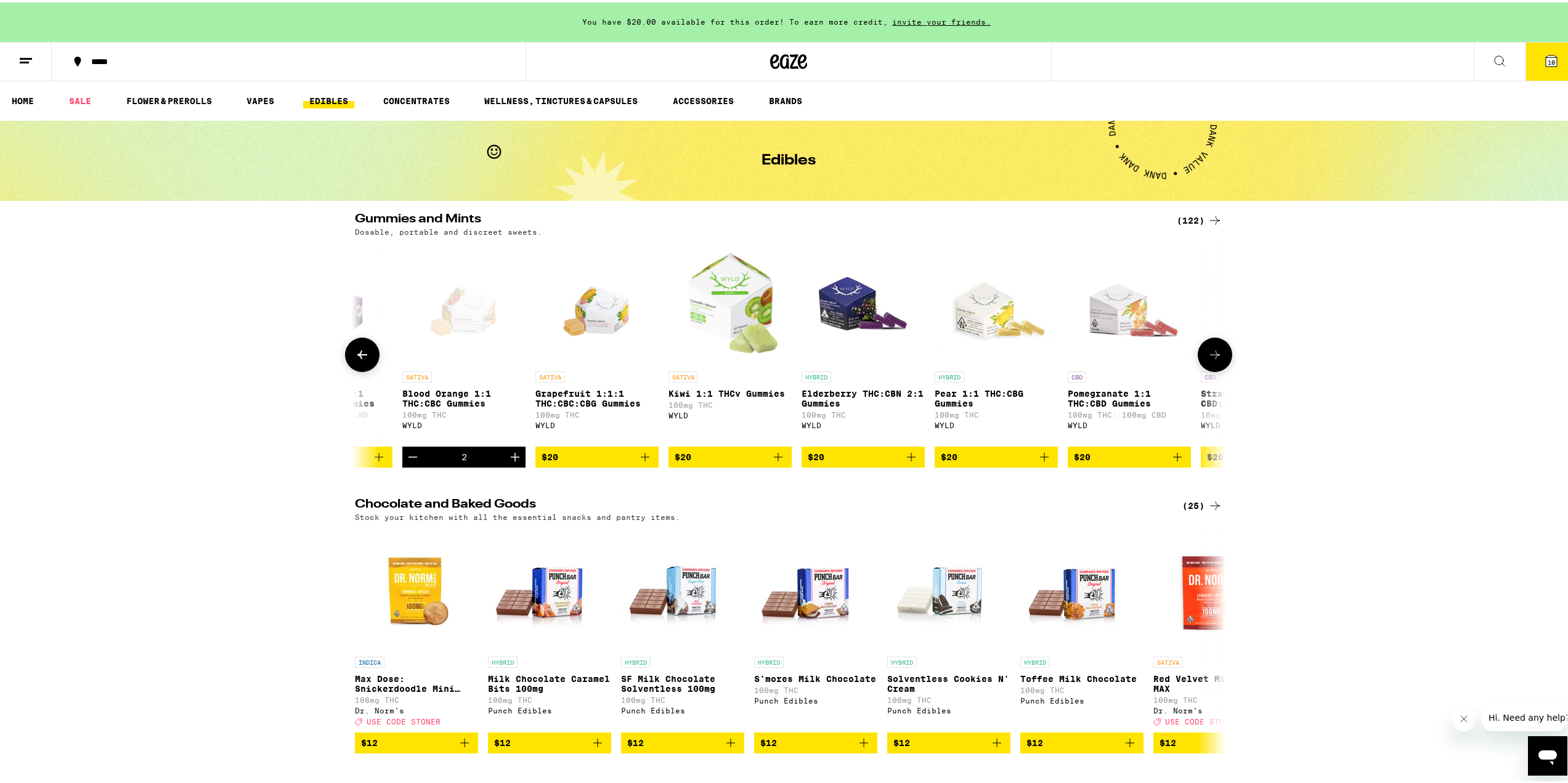
scroll to position [0, 10997]
click at [1047, 462] on icon "Add to bag" at bounding box center [1045, 455] width 15 height 15
click at [1210, 352] on icon at bounding box center [1215, 352] width 15 height 15
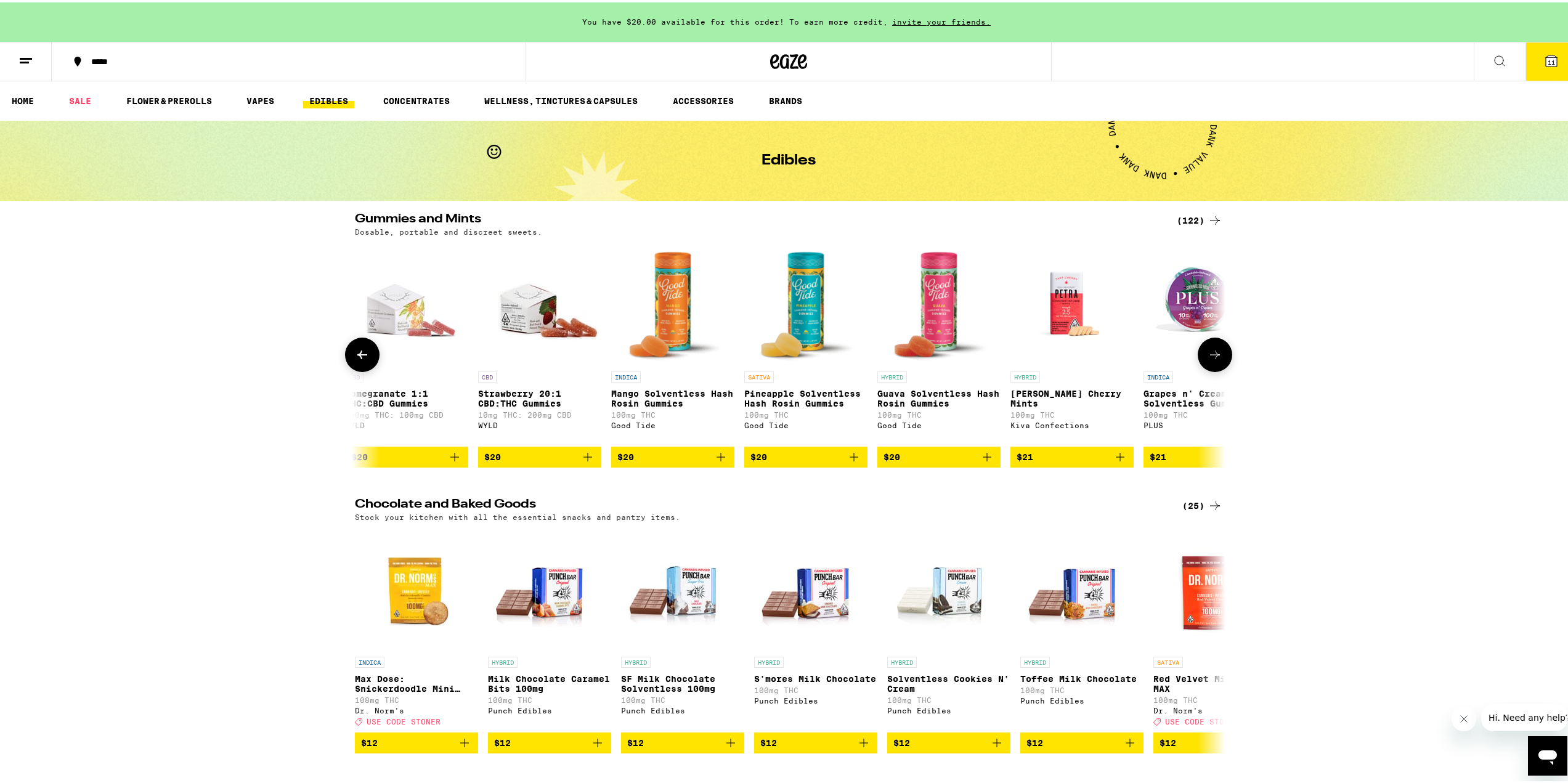
scroll to position [0, 11731]
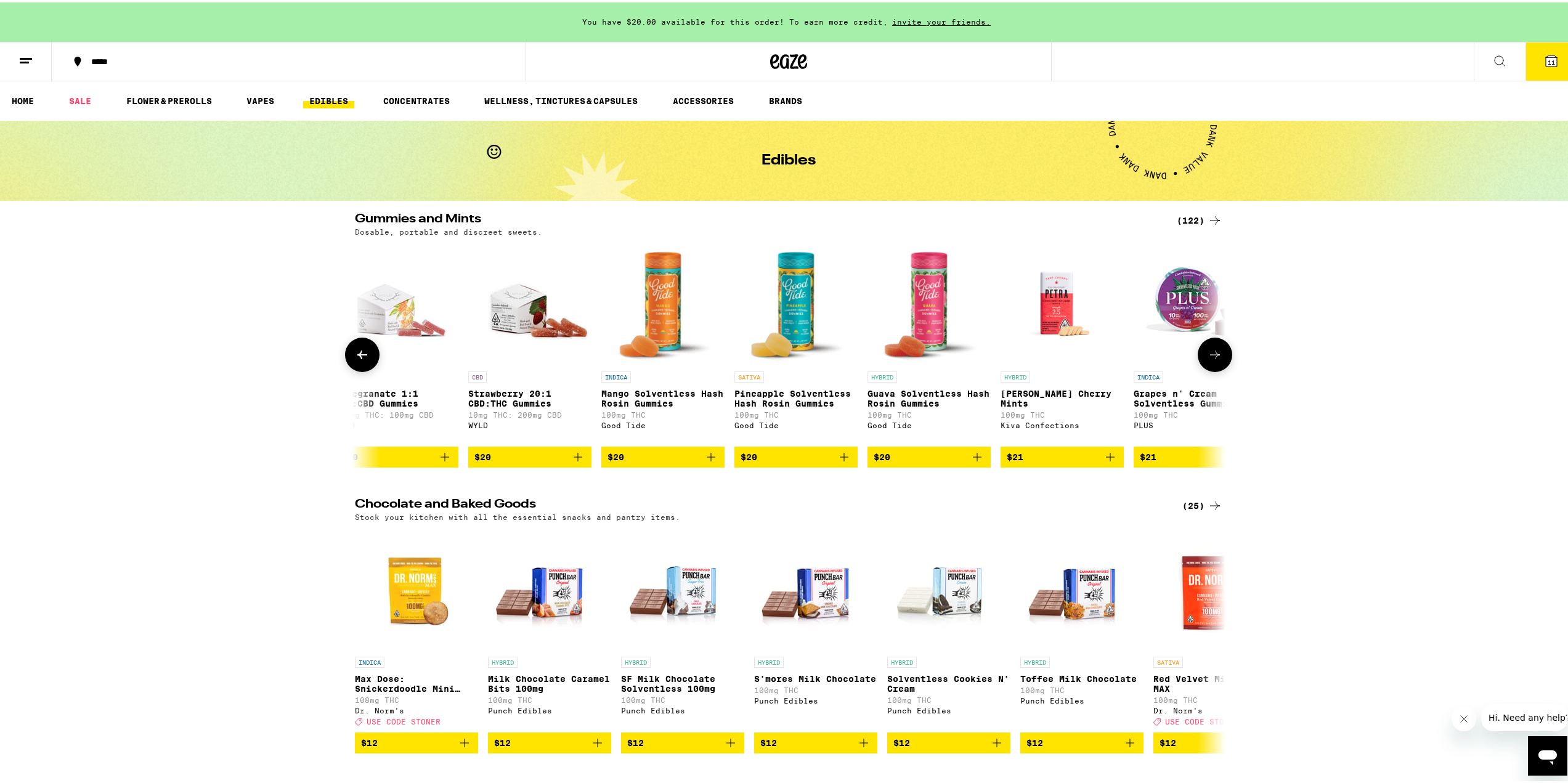
click at [1210, 352] on icon at bounding box center [1215, 352] width 15 height 15
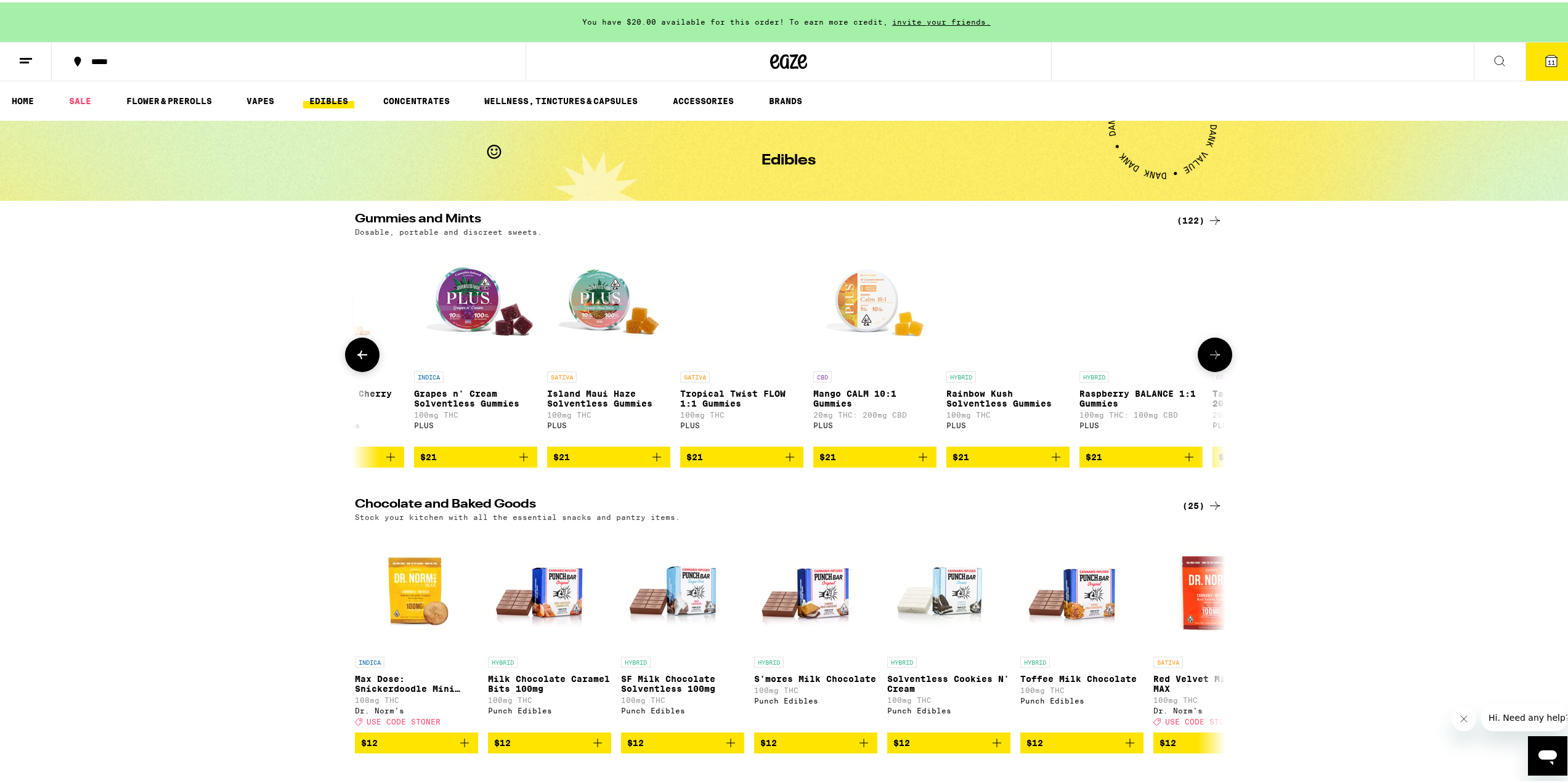
scroll to position [0, 12464]
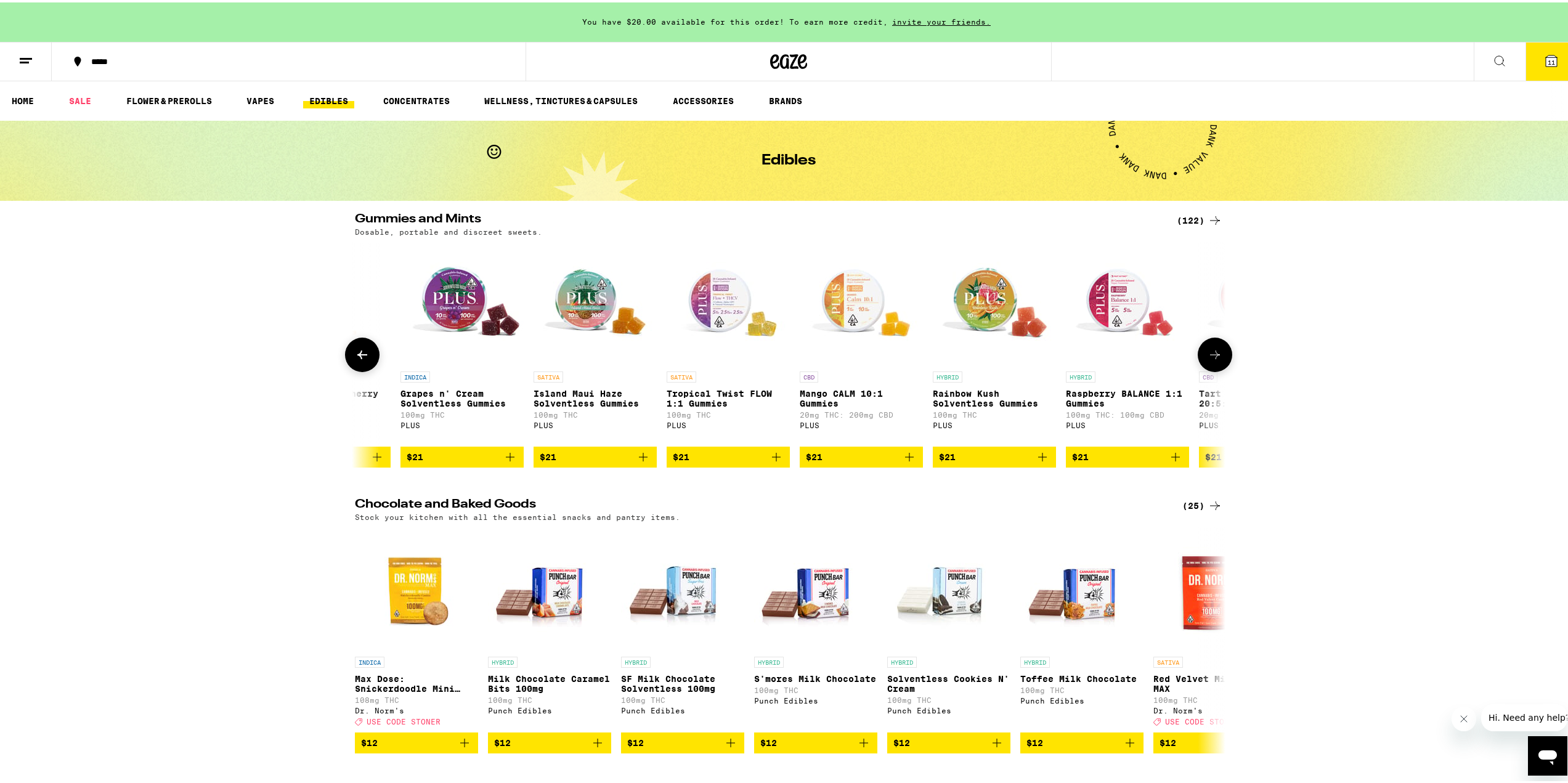
click at [771, 462] on icon "Add to bag" at bounding box center [776, 455] width 15 height 15
click at [1207, 358] on icon at bounding box center [1215, 352] width 15 height 15
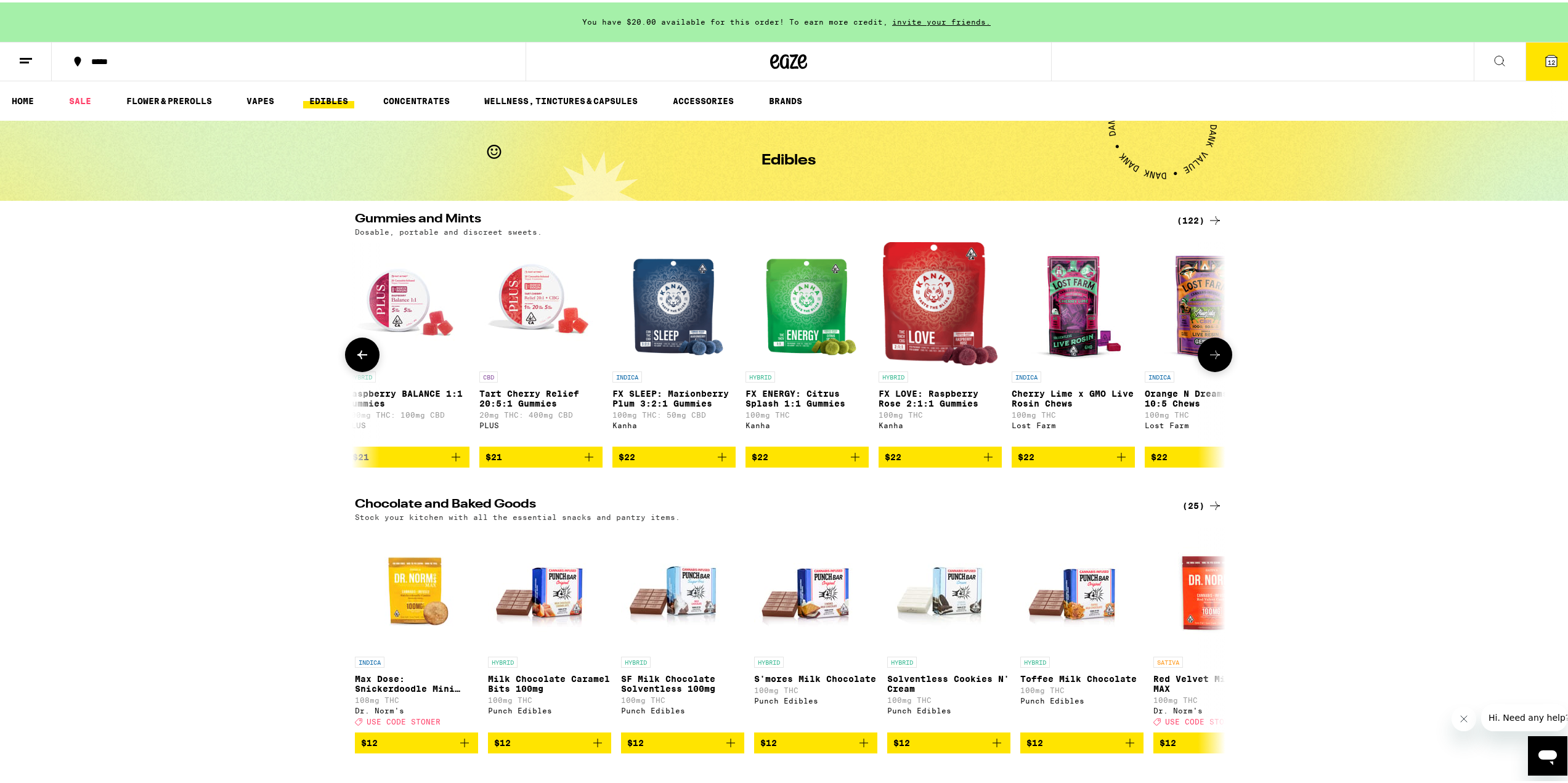
scroll to position [0, 13197]
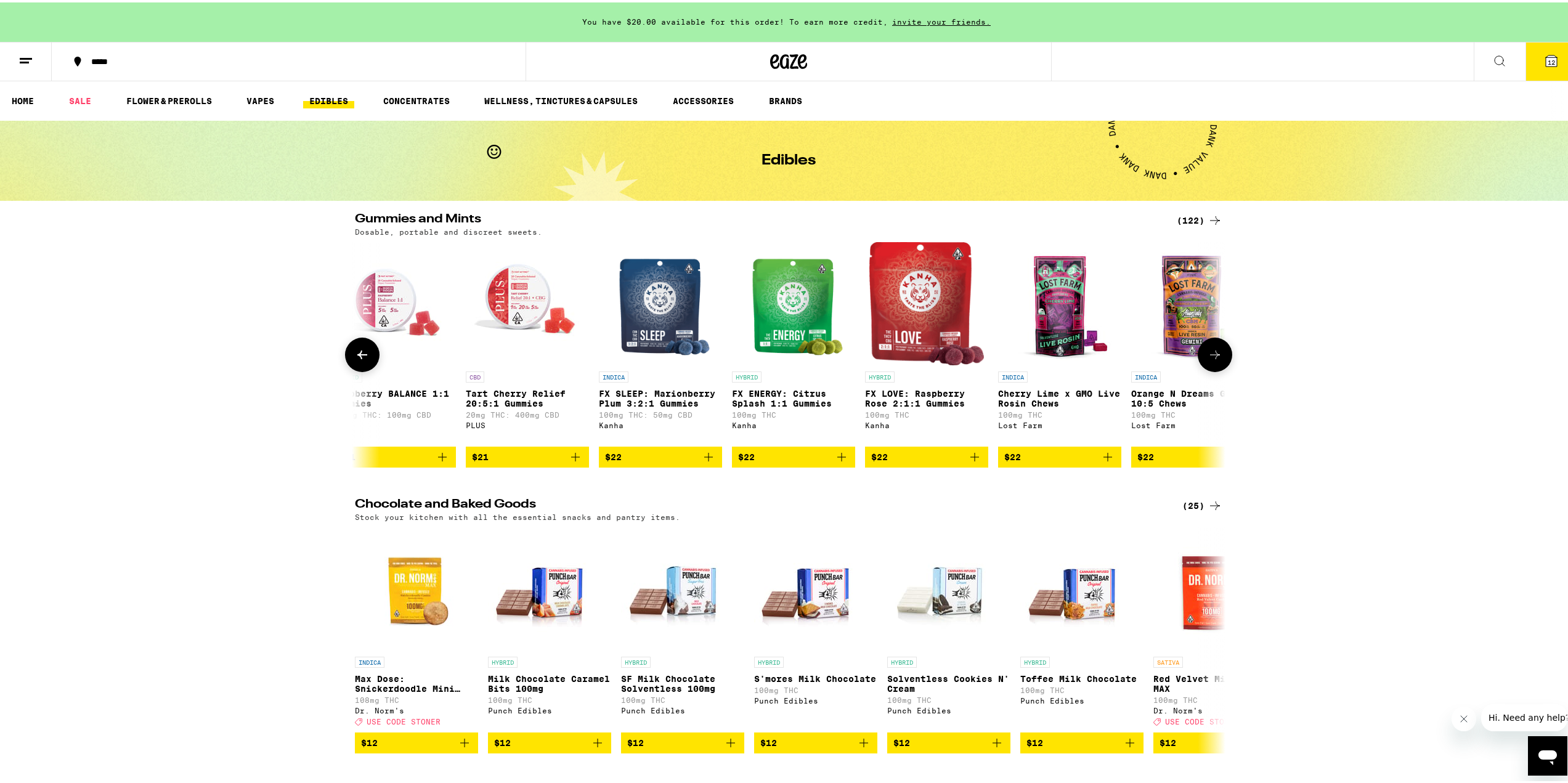
click at [1207, 358] on icon at bounding box center [1215, 352] width 15 height 15
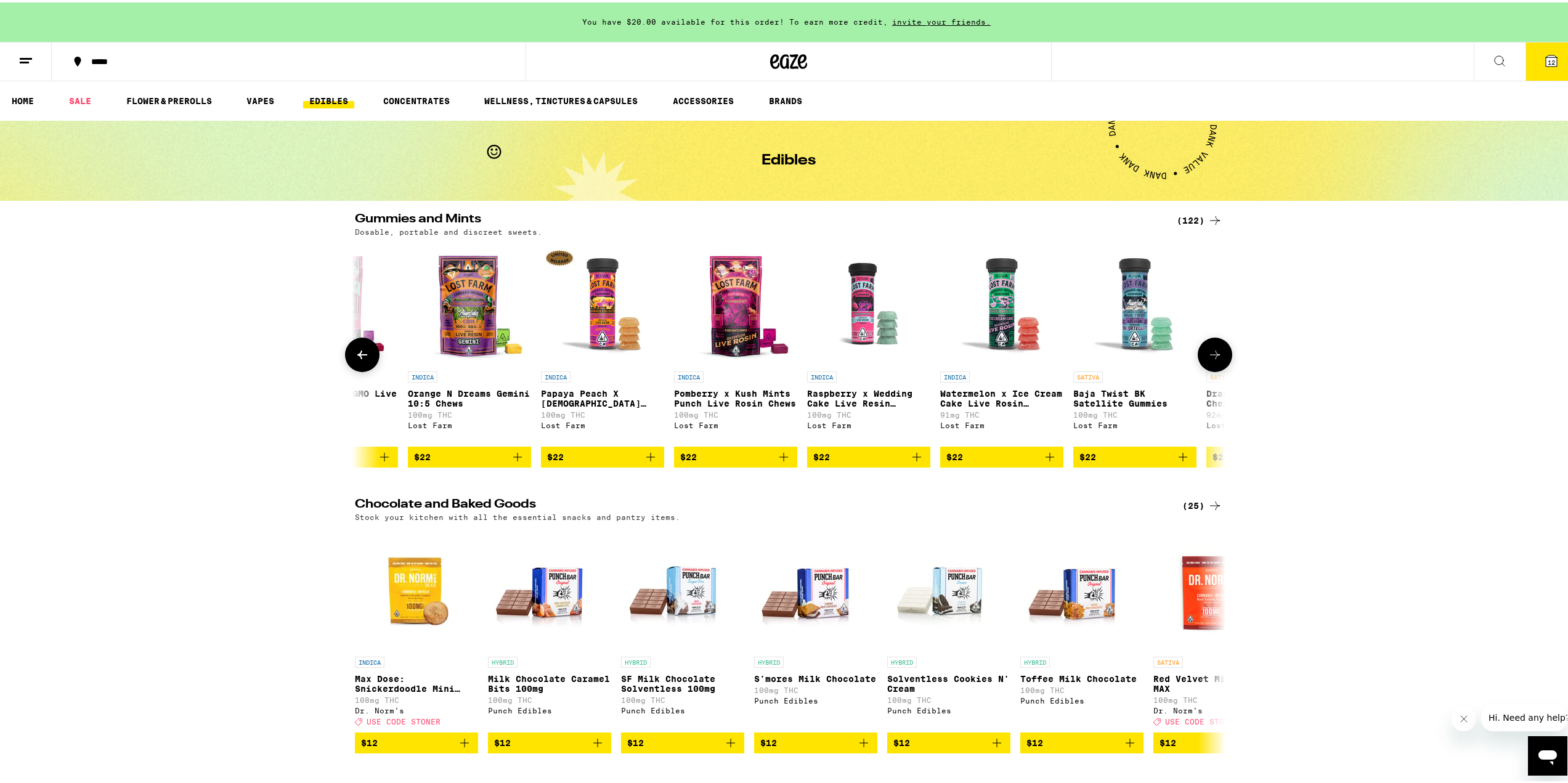
scroll to position [0, 13930]
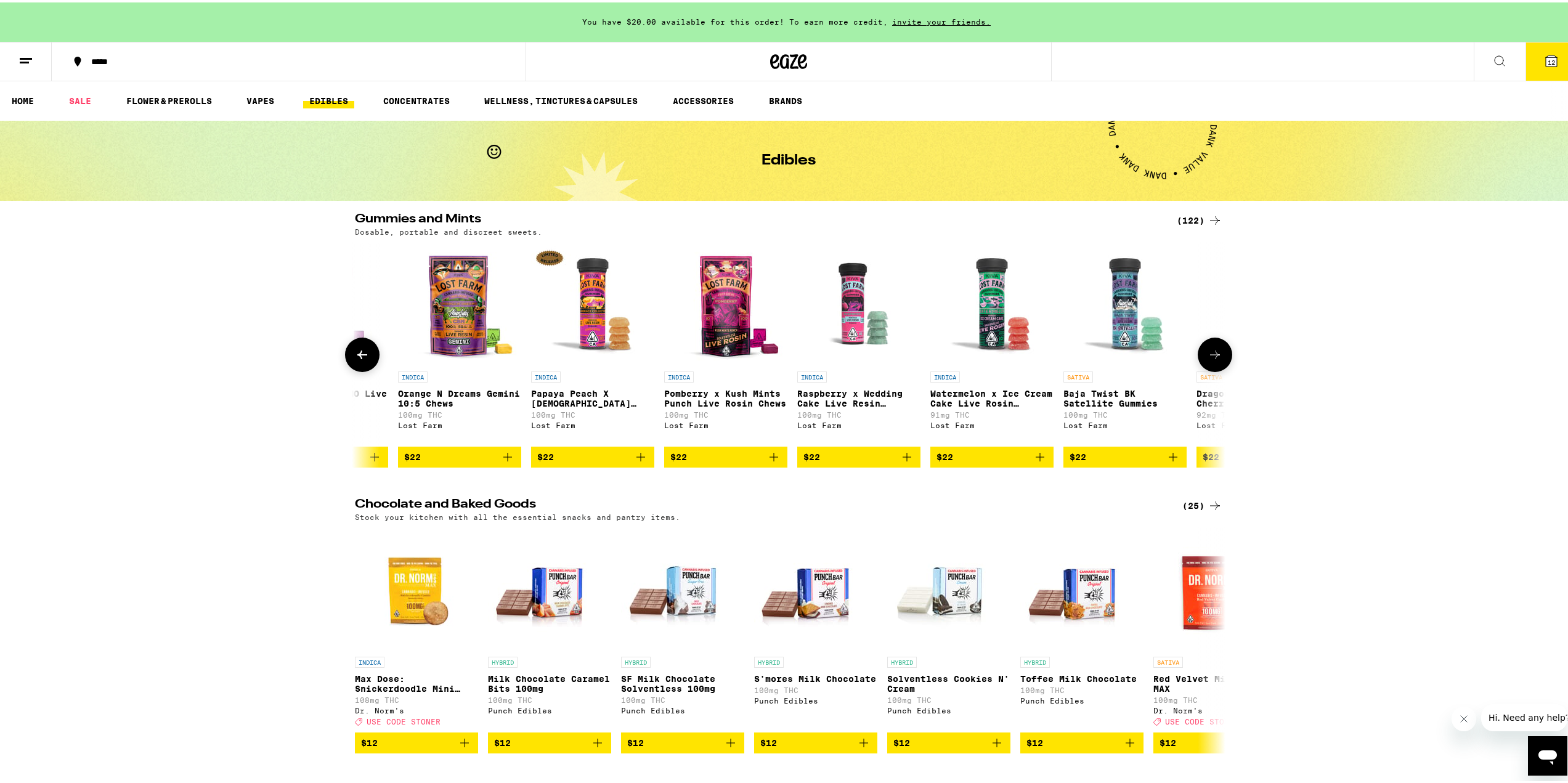
click at [1207, 358] on icon at bounding box center [1215, 352] width 15 height 15
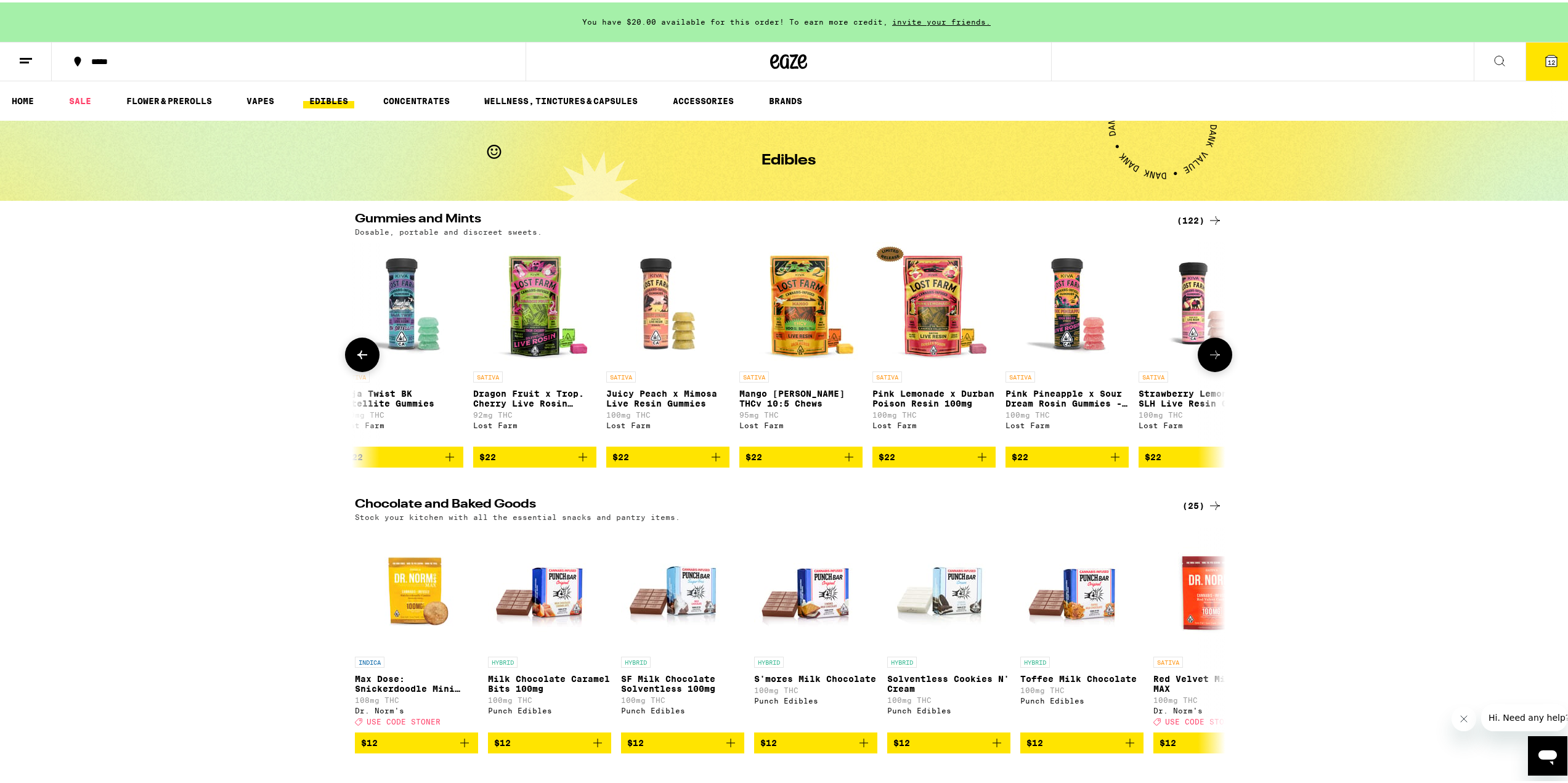
scroll to position [0, 14663]
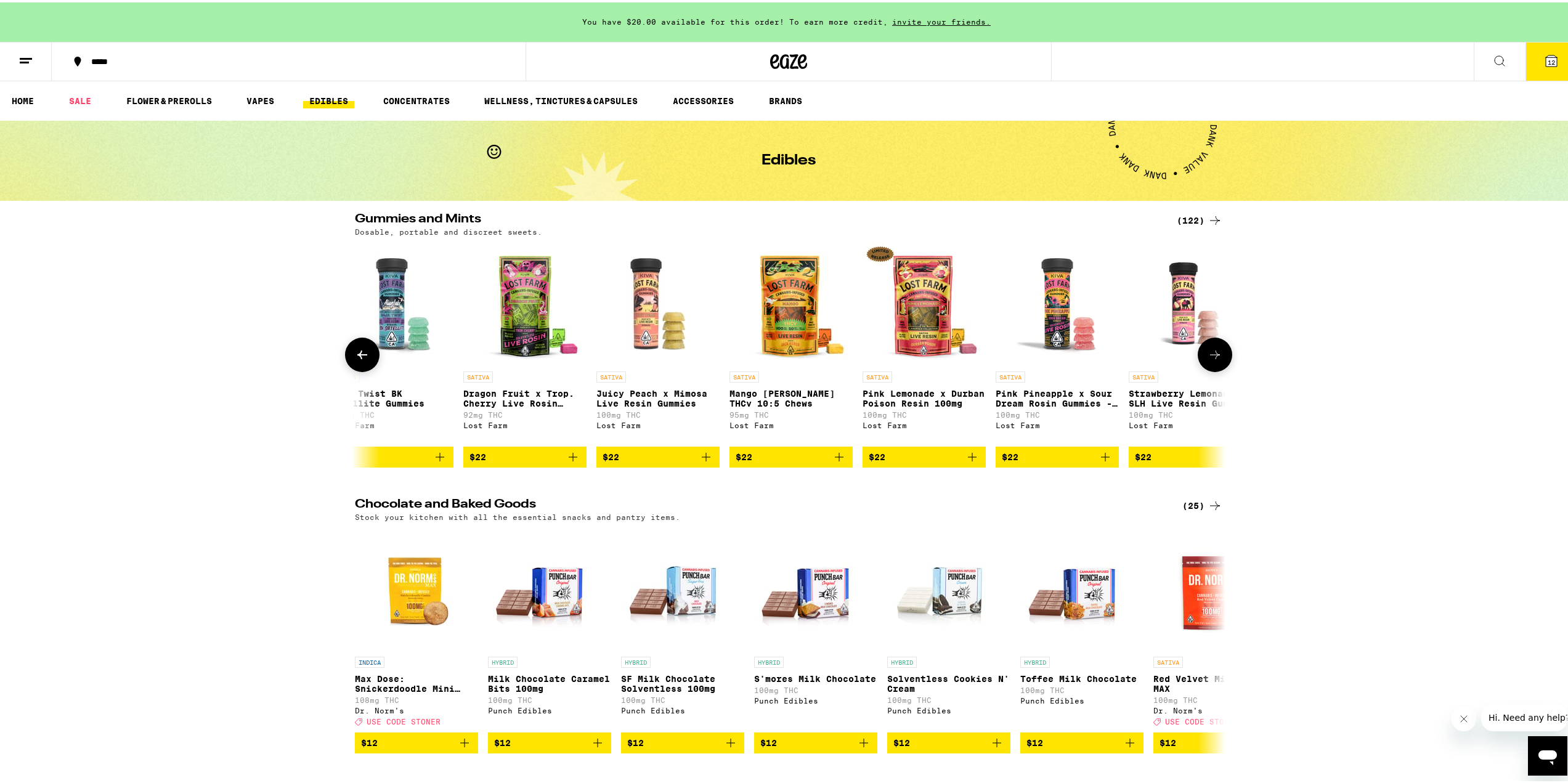
click at [1207, 358] on icon at bounding box center [1215, 352] width 15 height 15
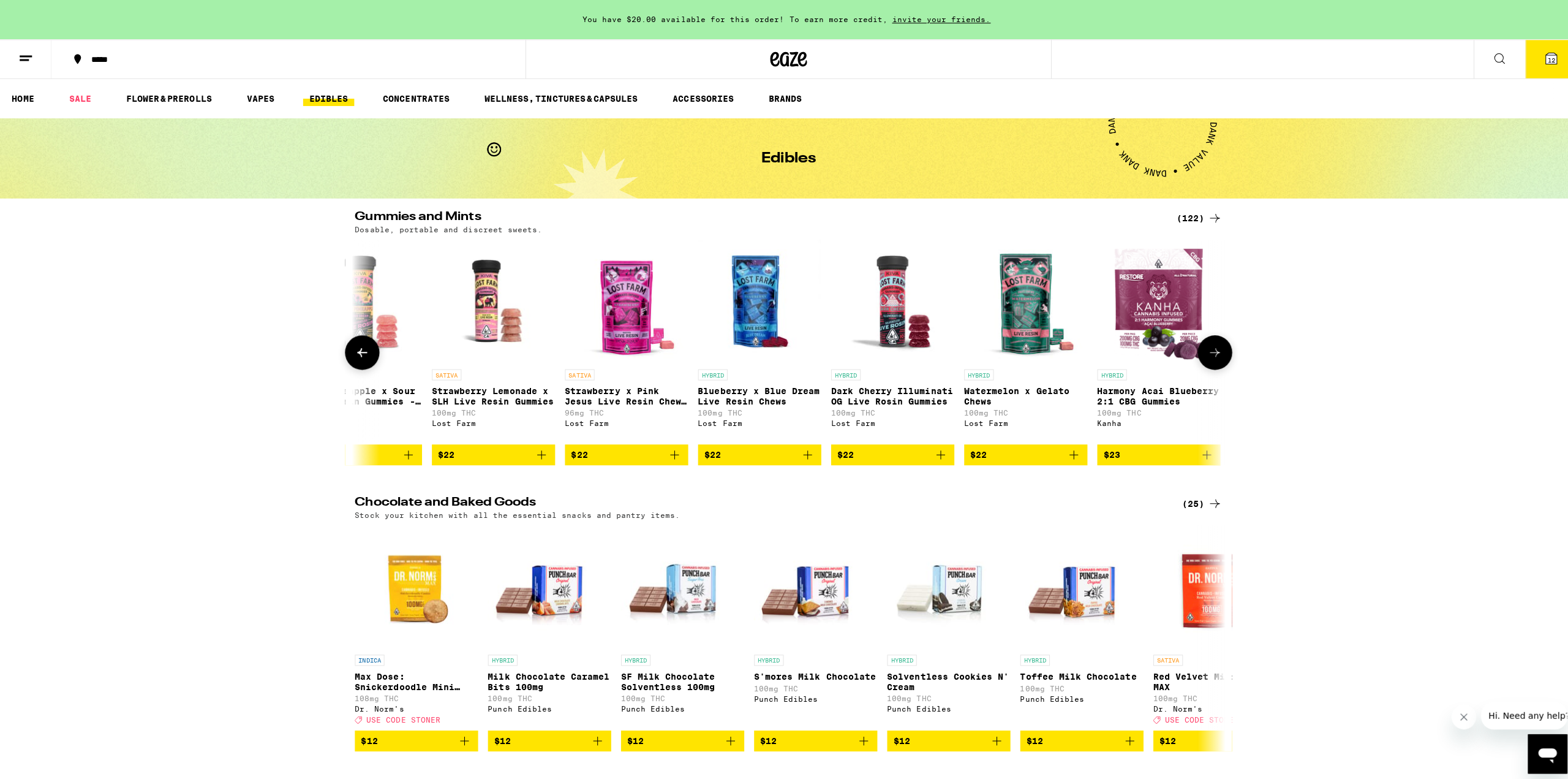
scroll to position [0, 15277]
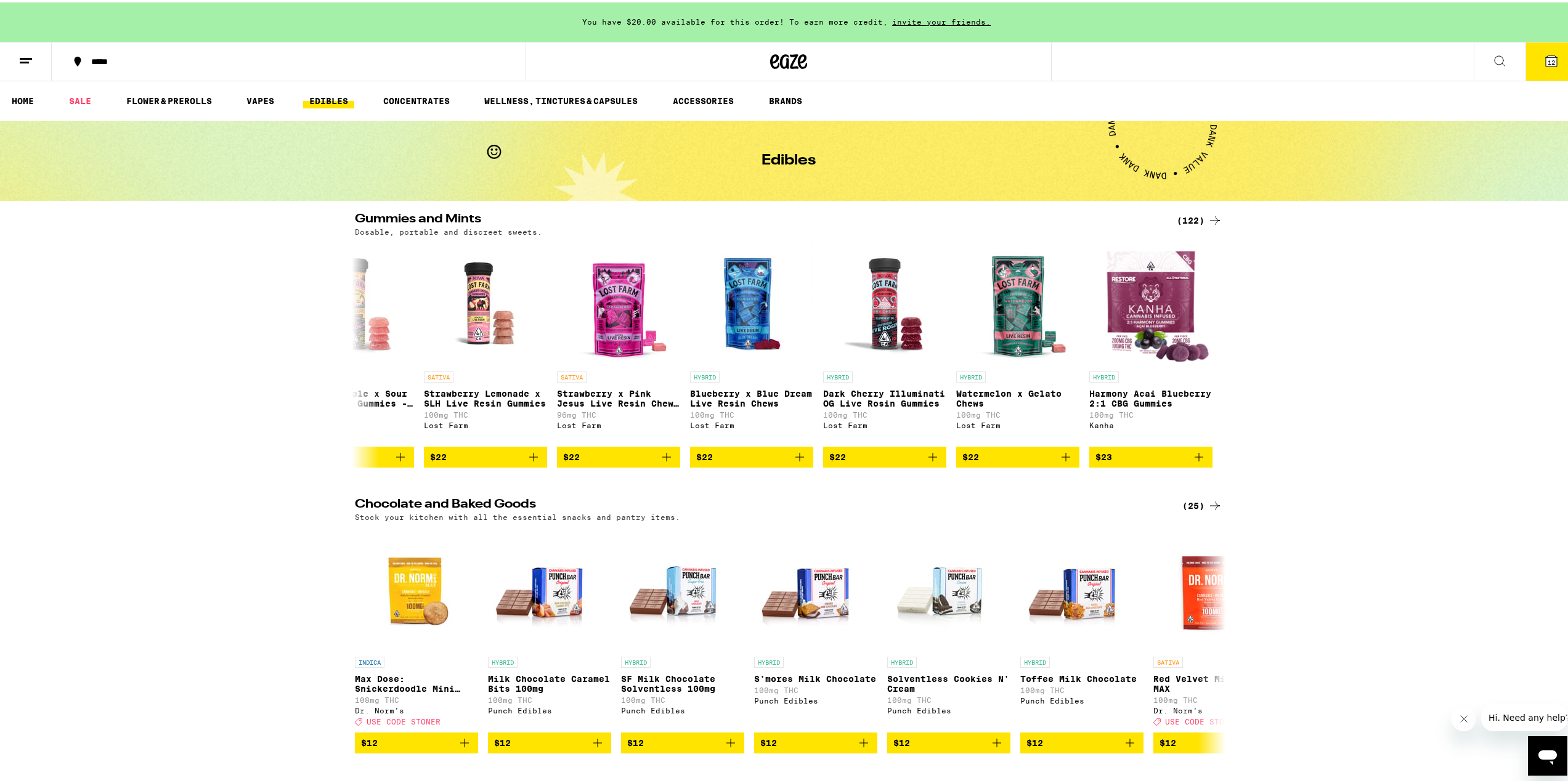
click at [1492, 55] on icon at bounding box center [1500, 59] width 15 height 15
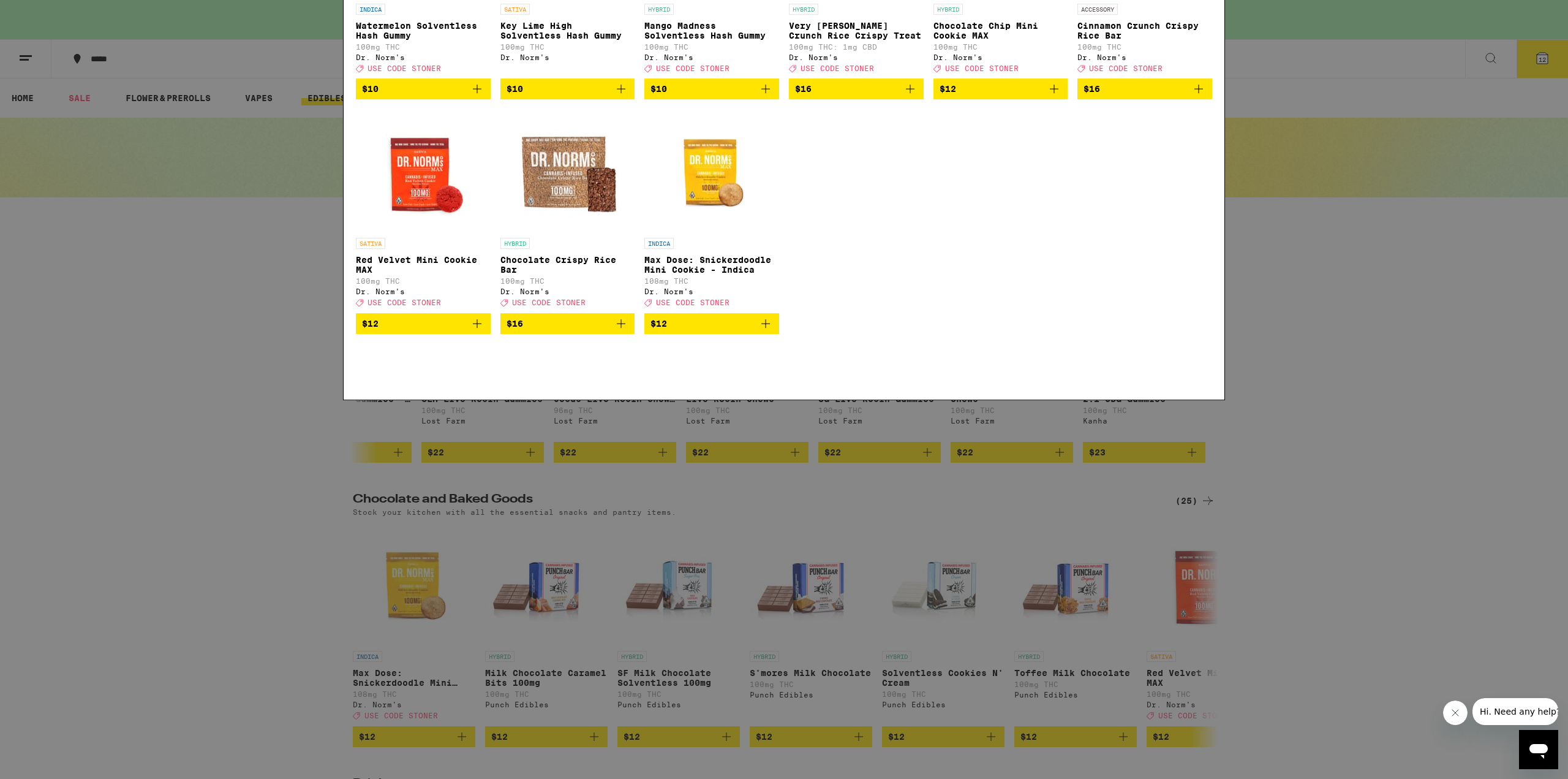
type input "dr. norm"
click at [626, 475] on icon "Add to bag" at bounding box center [621, 468] width 15 height 15
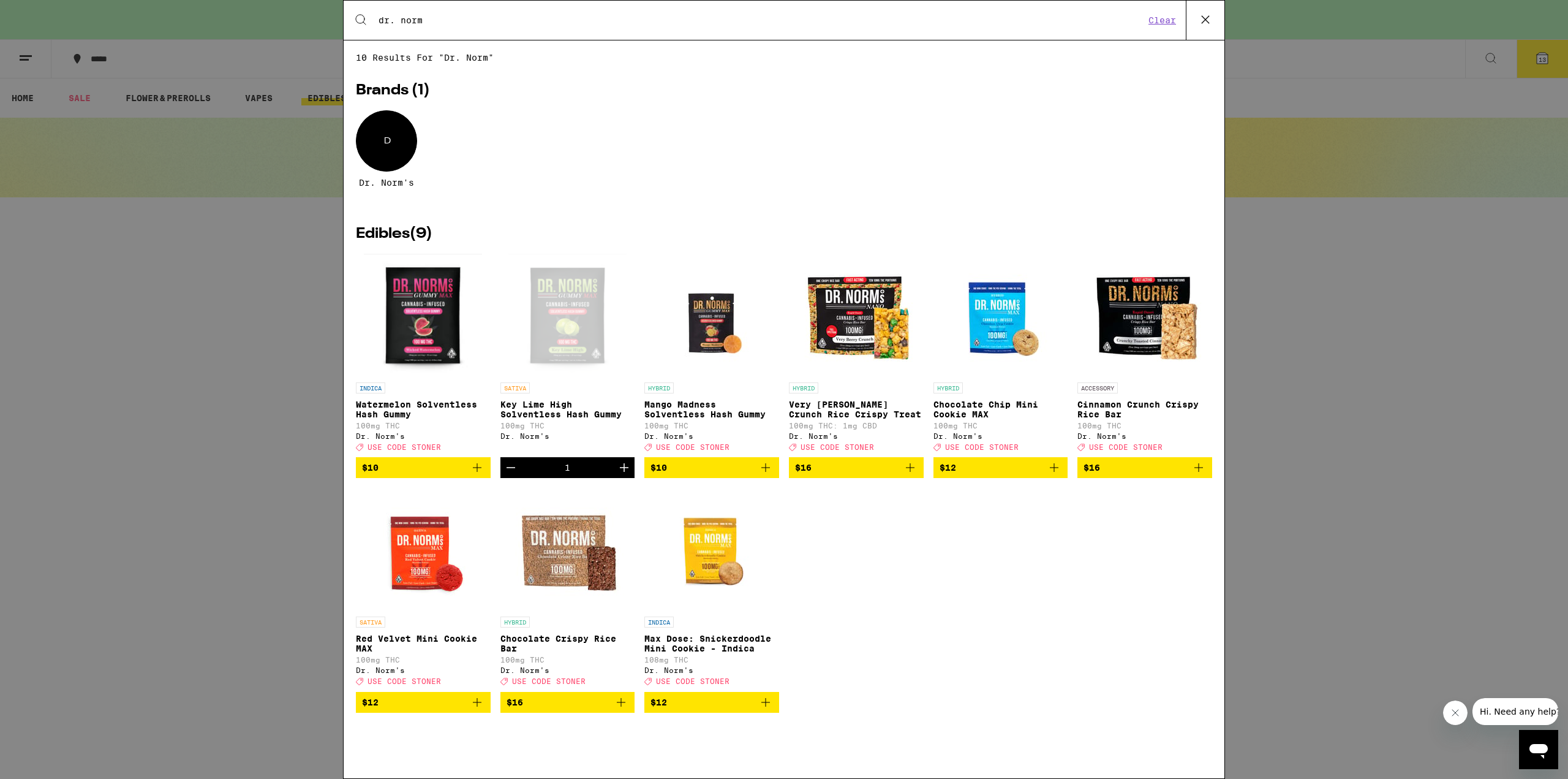
click at [1201, 17] on icon at bounding box center [1205, 19] width 18 height 18
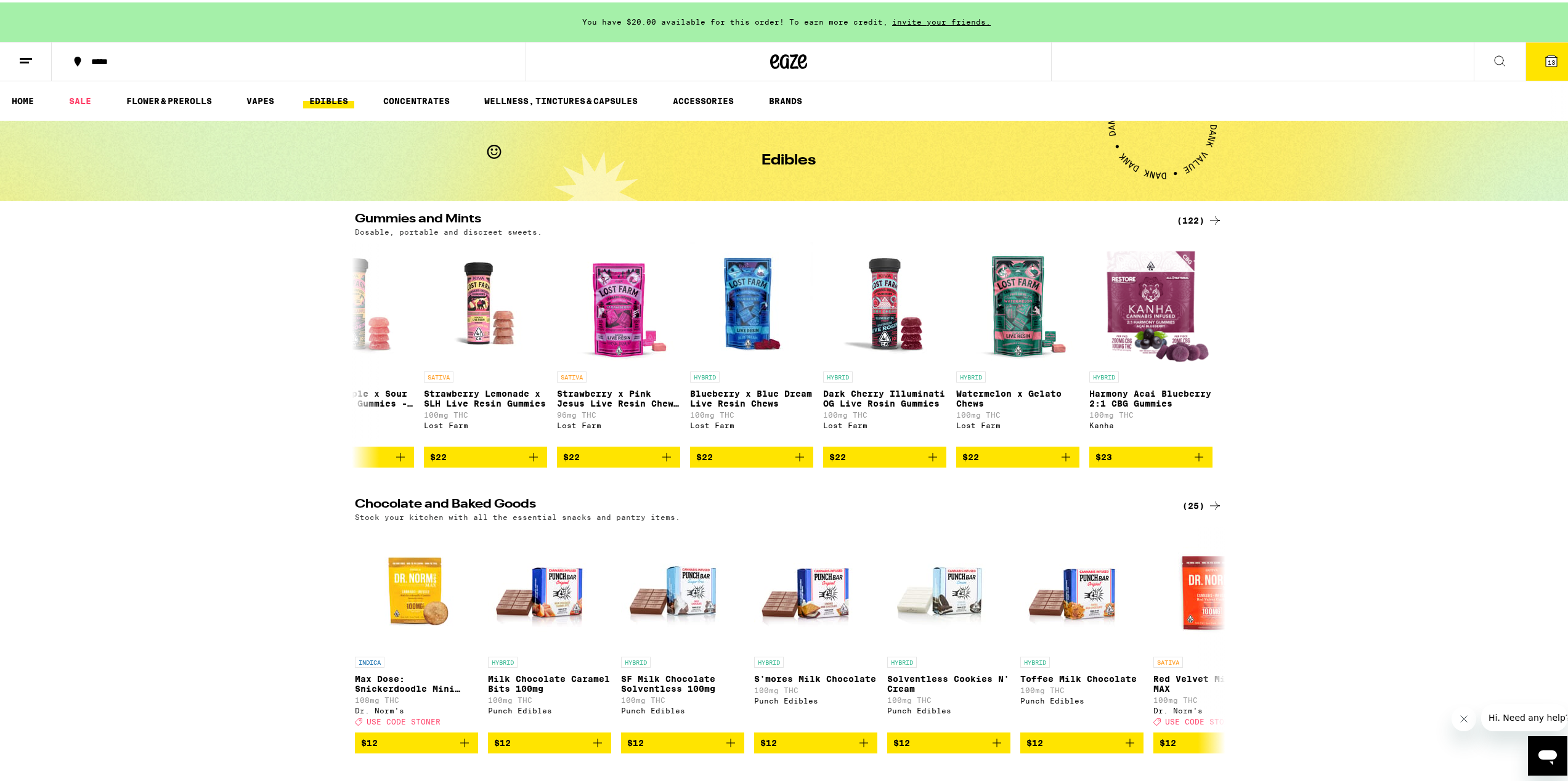
click at [1550, 62] on button "13" at bounding box center [1551, 59] width 52 height 38
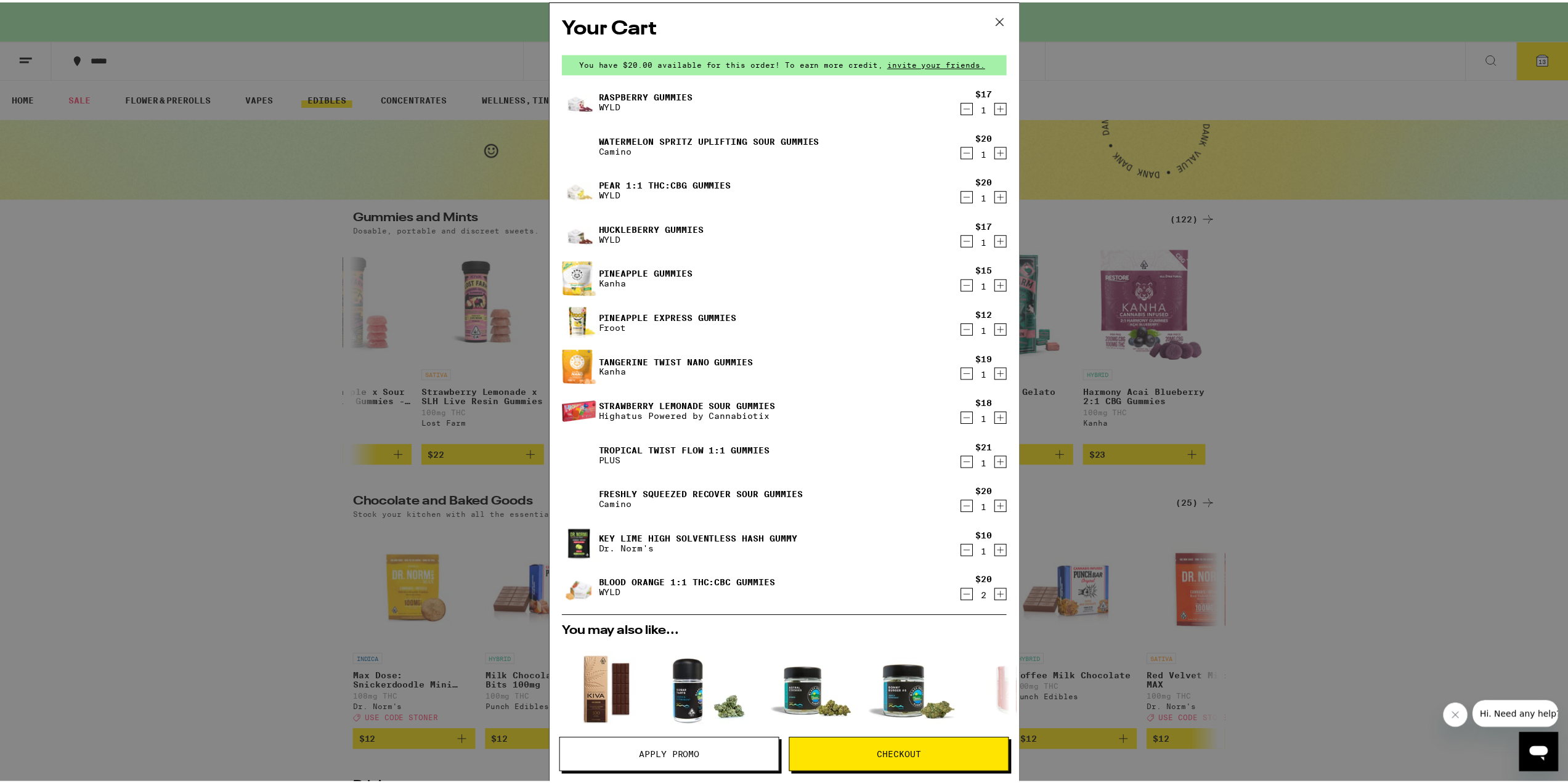
scroll to position [290, 0]
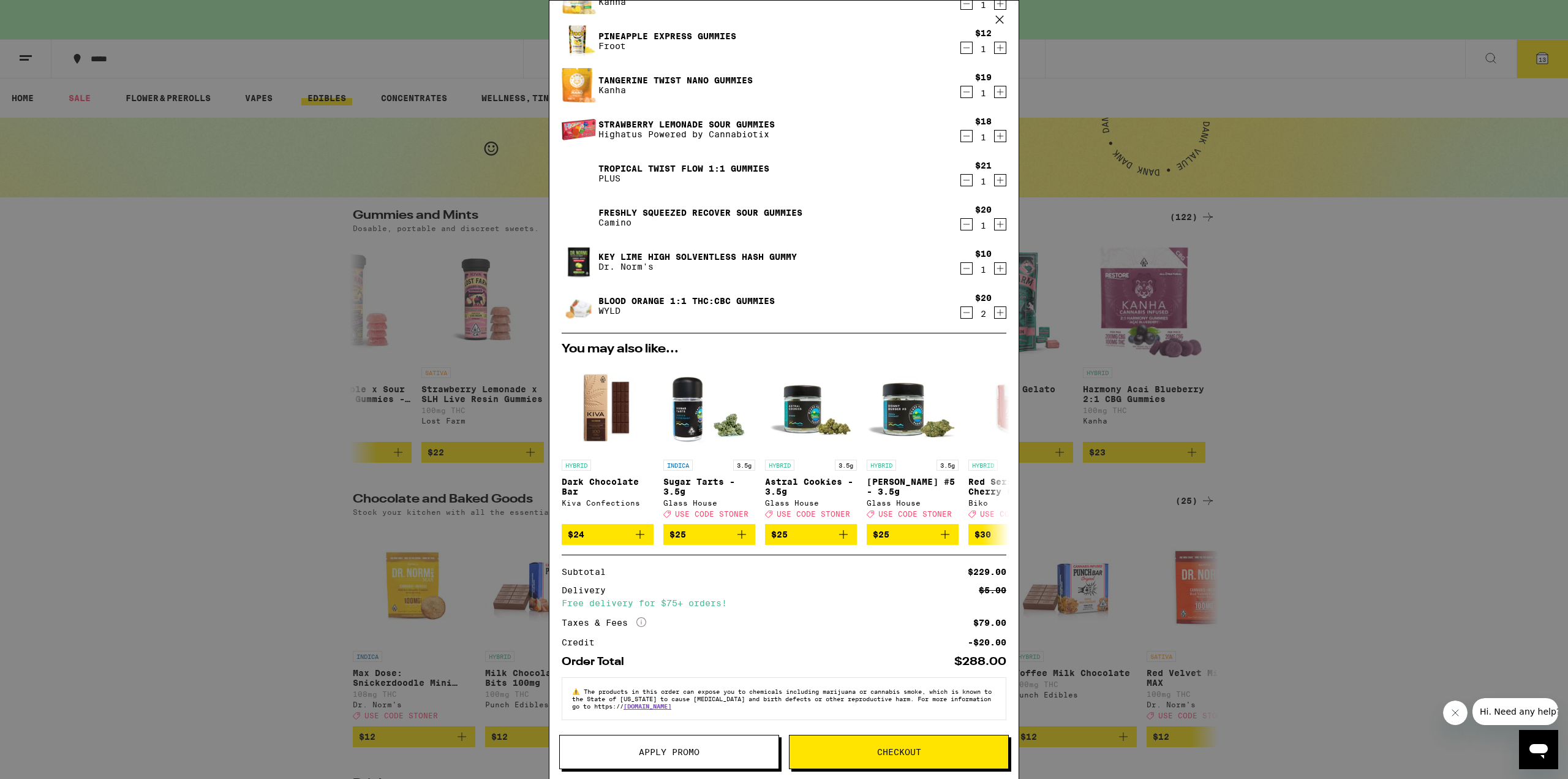
click at [655, 762] on button "Apply Promo" at bounding box center [669, 752] width 220 height 34
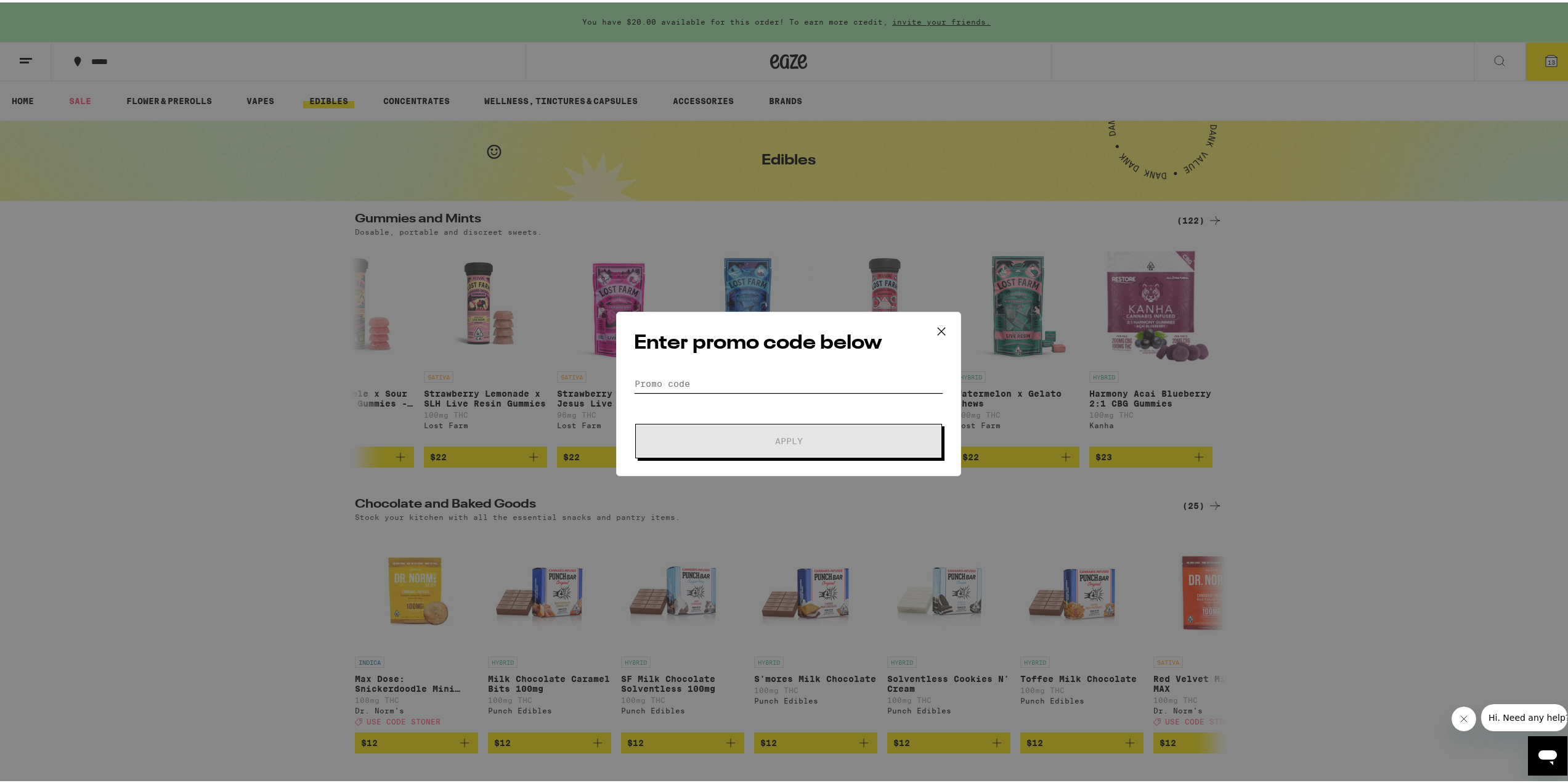
click at [697, 372] on input "Promo Code" at bounding box center [788, 381] width 309 height 18
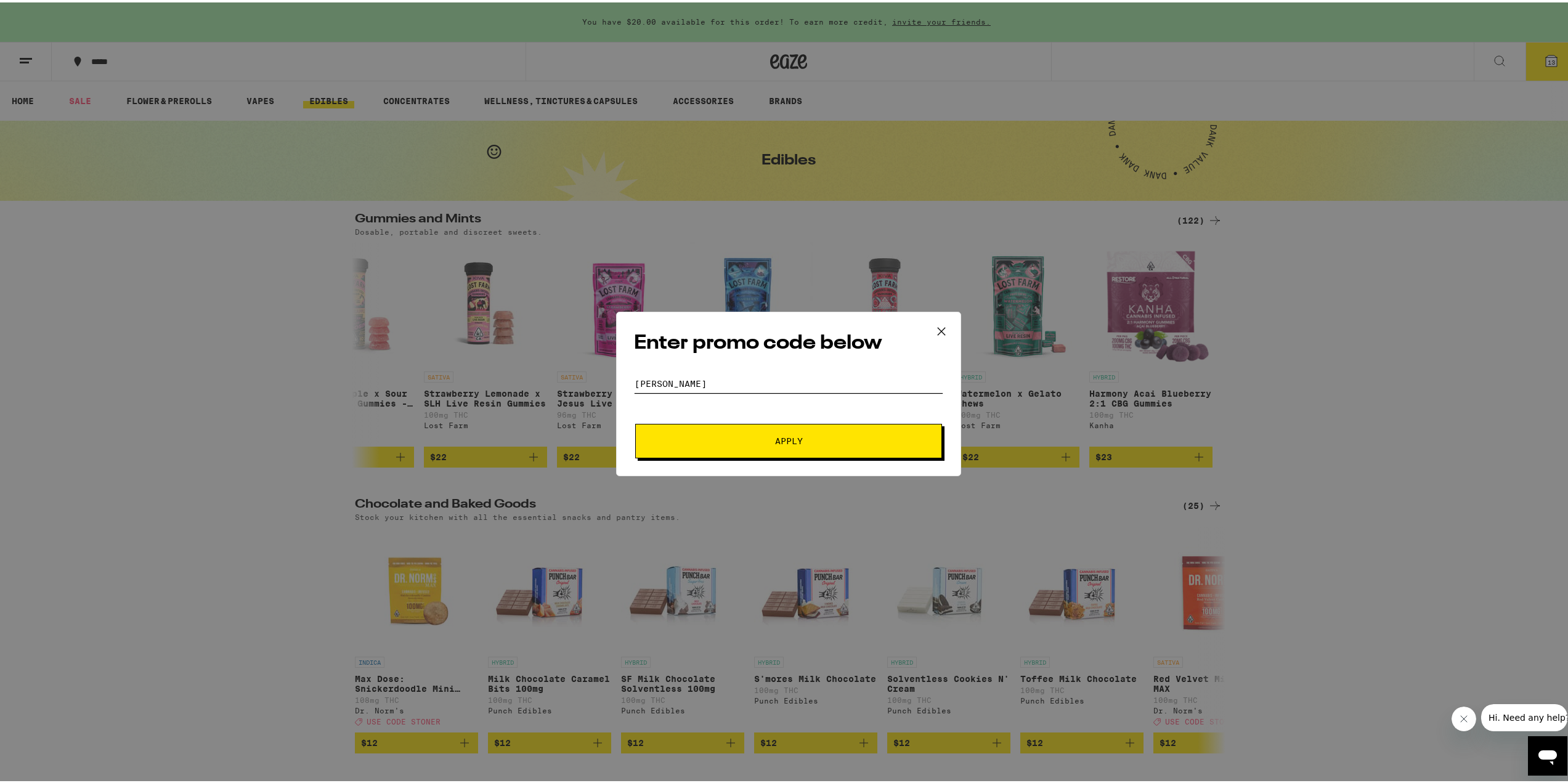
type input "[PERSON_NAME]"
click at [768, 436] on span "Apply" at bounding box center [789, 439] width 222 height 9
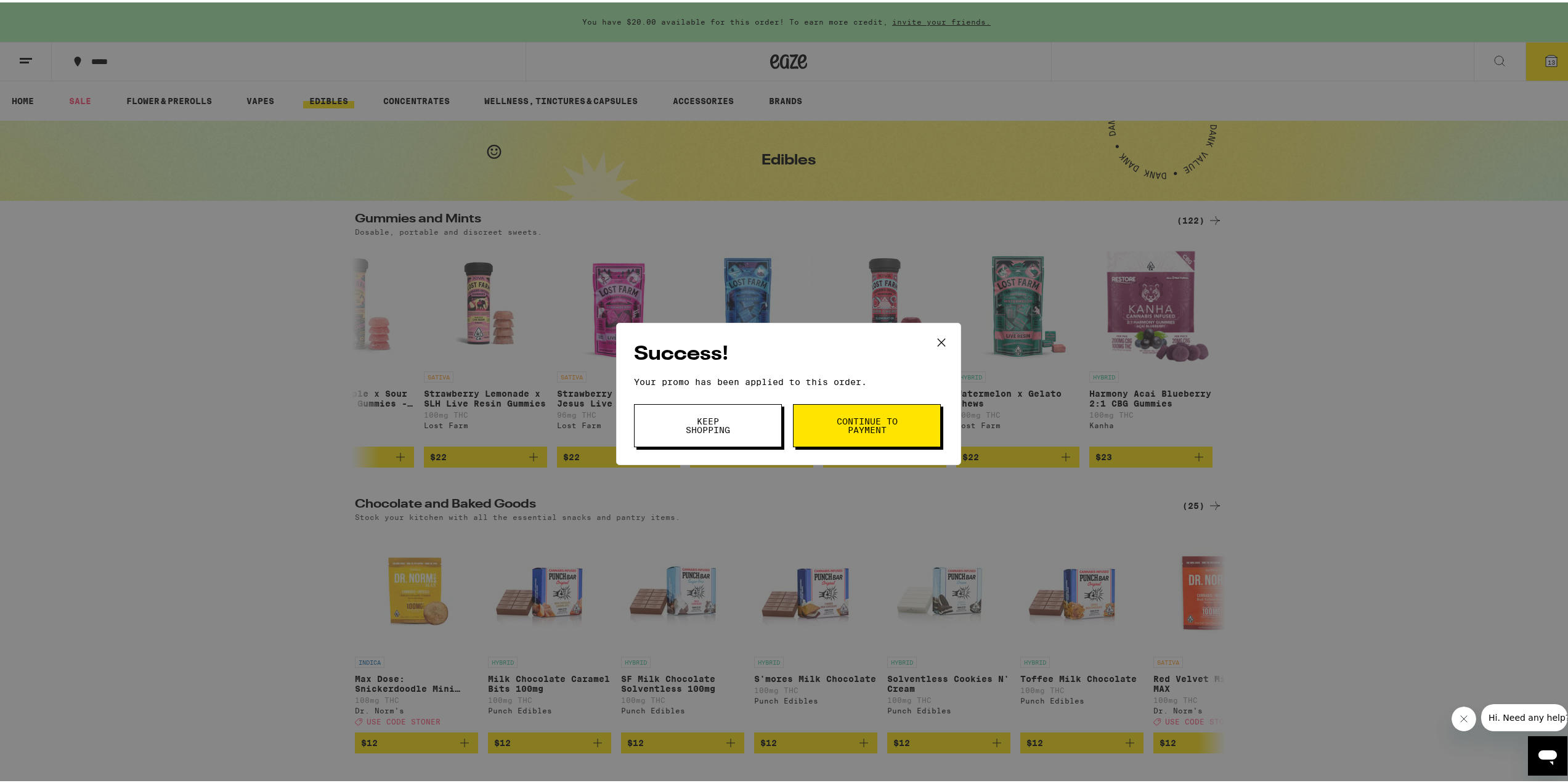
click at [875, 424] on span "Continue to payment" at bounding box center [867, 423] width 63 height 18
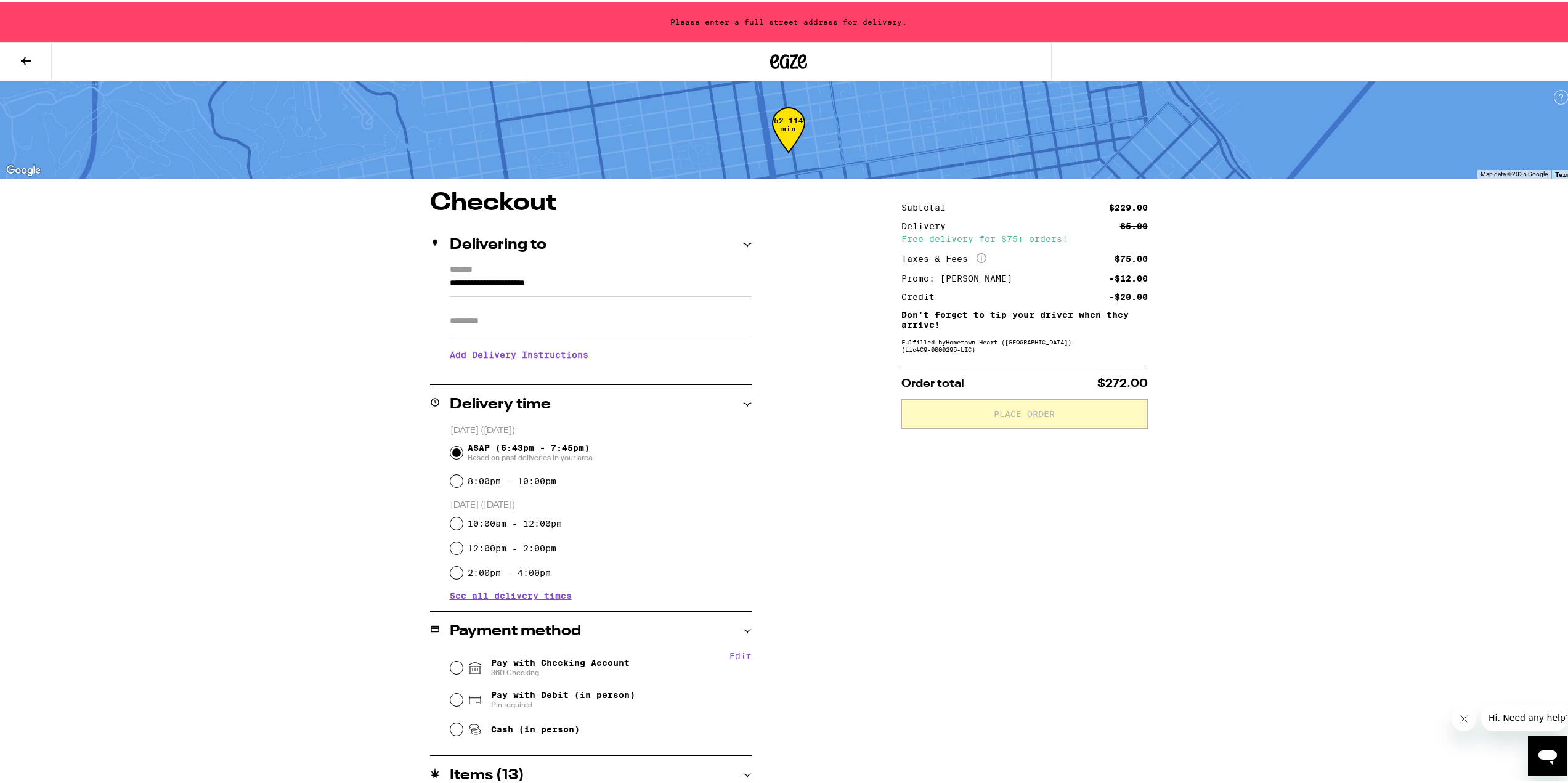
click at [977, 253] on icon "More Info" at bounding box center [982, 256] width 10 height 10
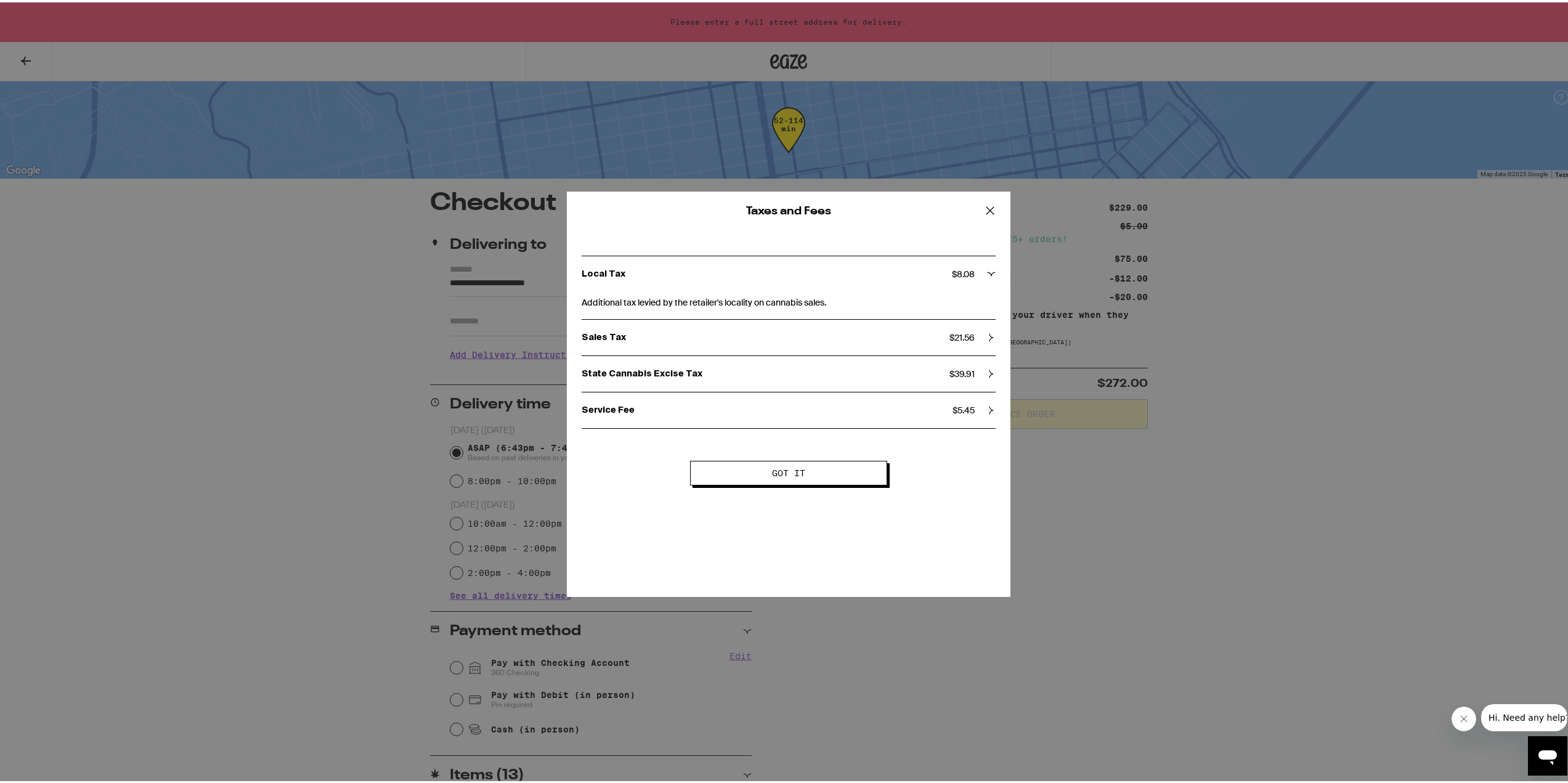
click at [992, 207] on icon at bounding box center [990, 208] width 18 height 18
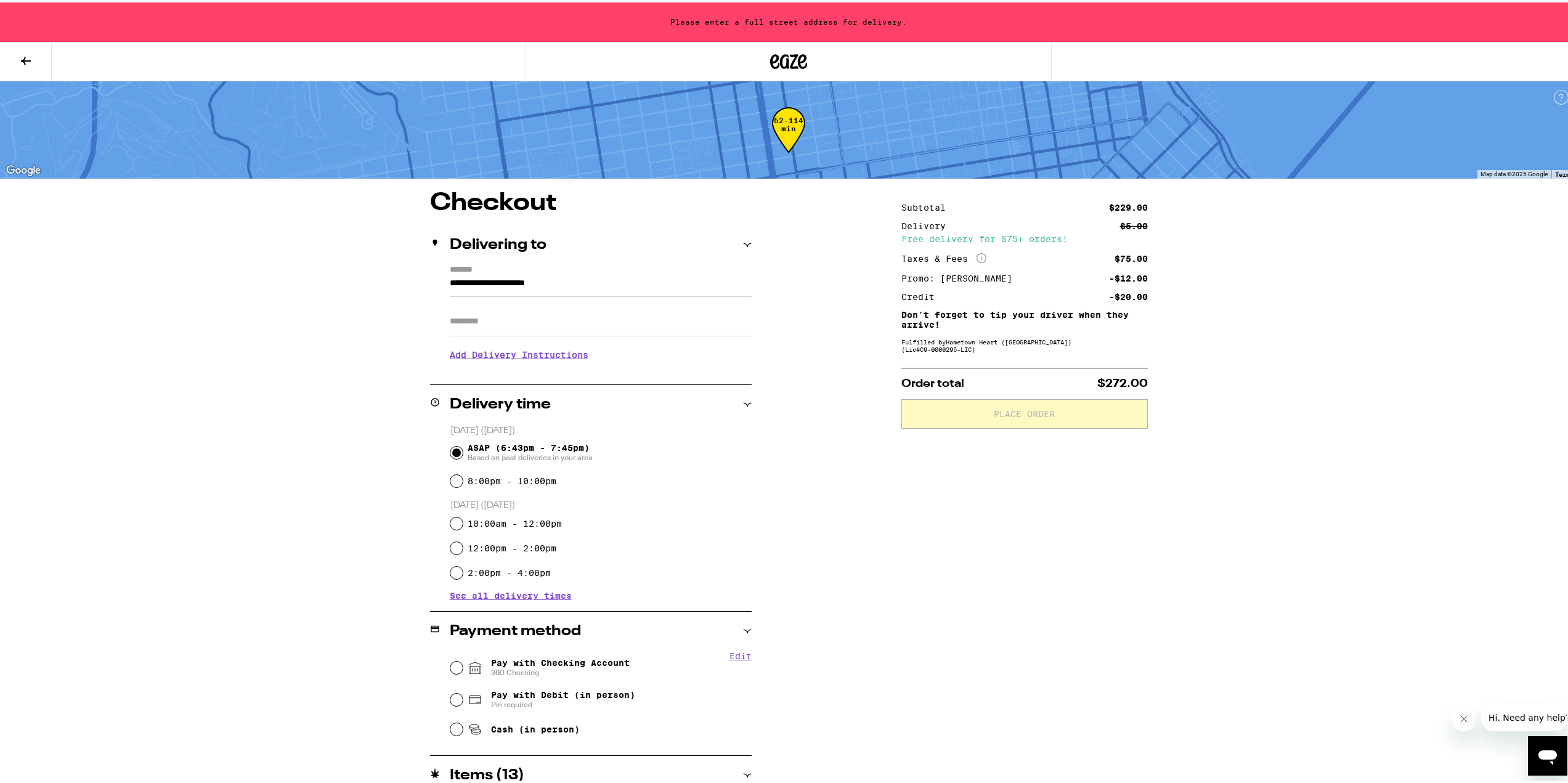
click at [32, 54] on icon at bounding box center [26, 59] width 15 height 15
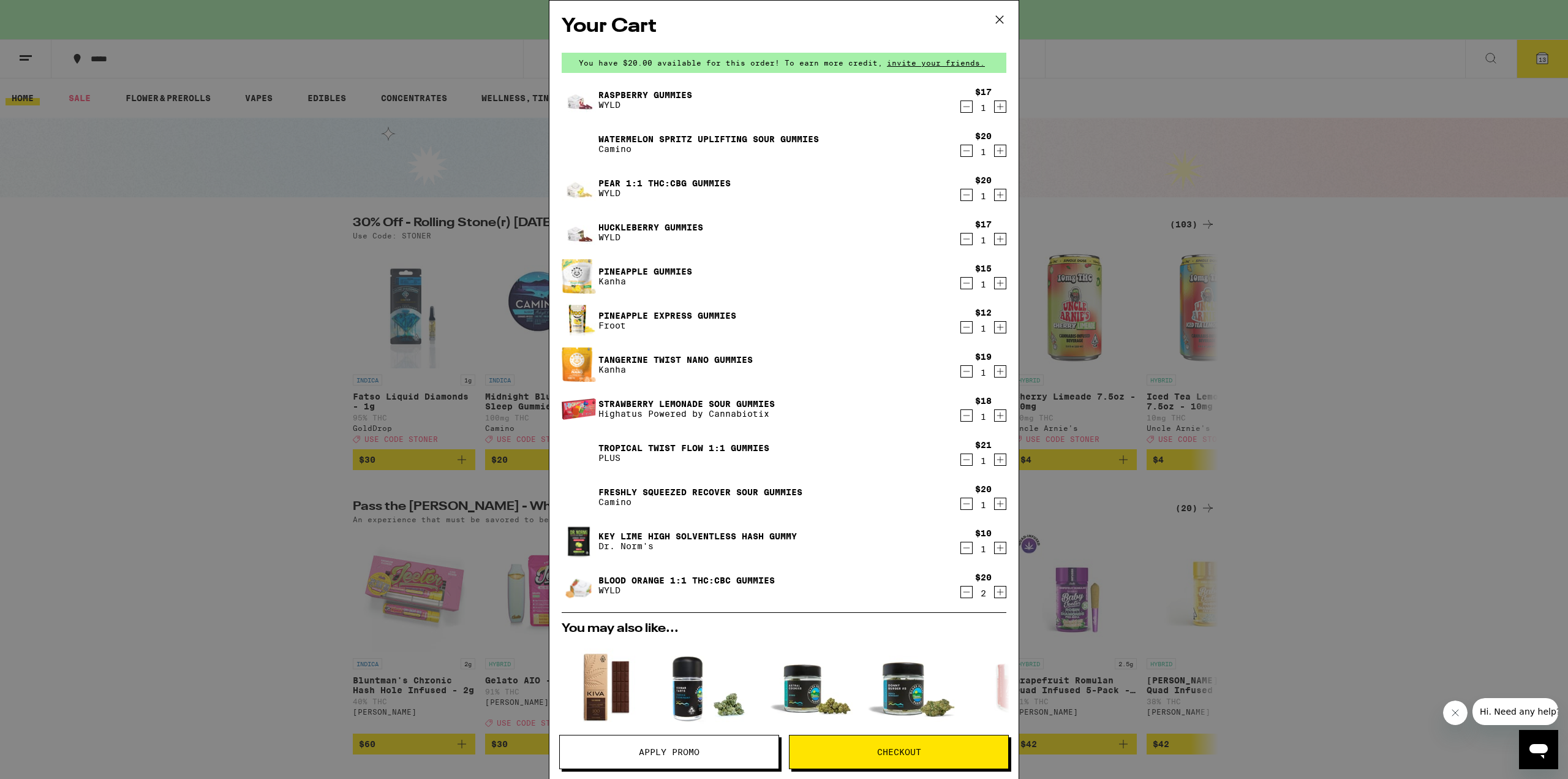
click at [961, 152] on icon "Decrement" at bounding box center [966, 151] width 11 height 15
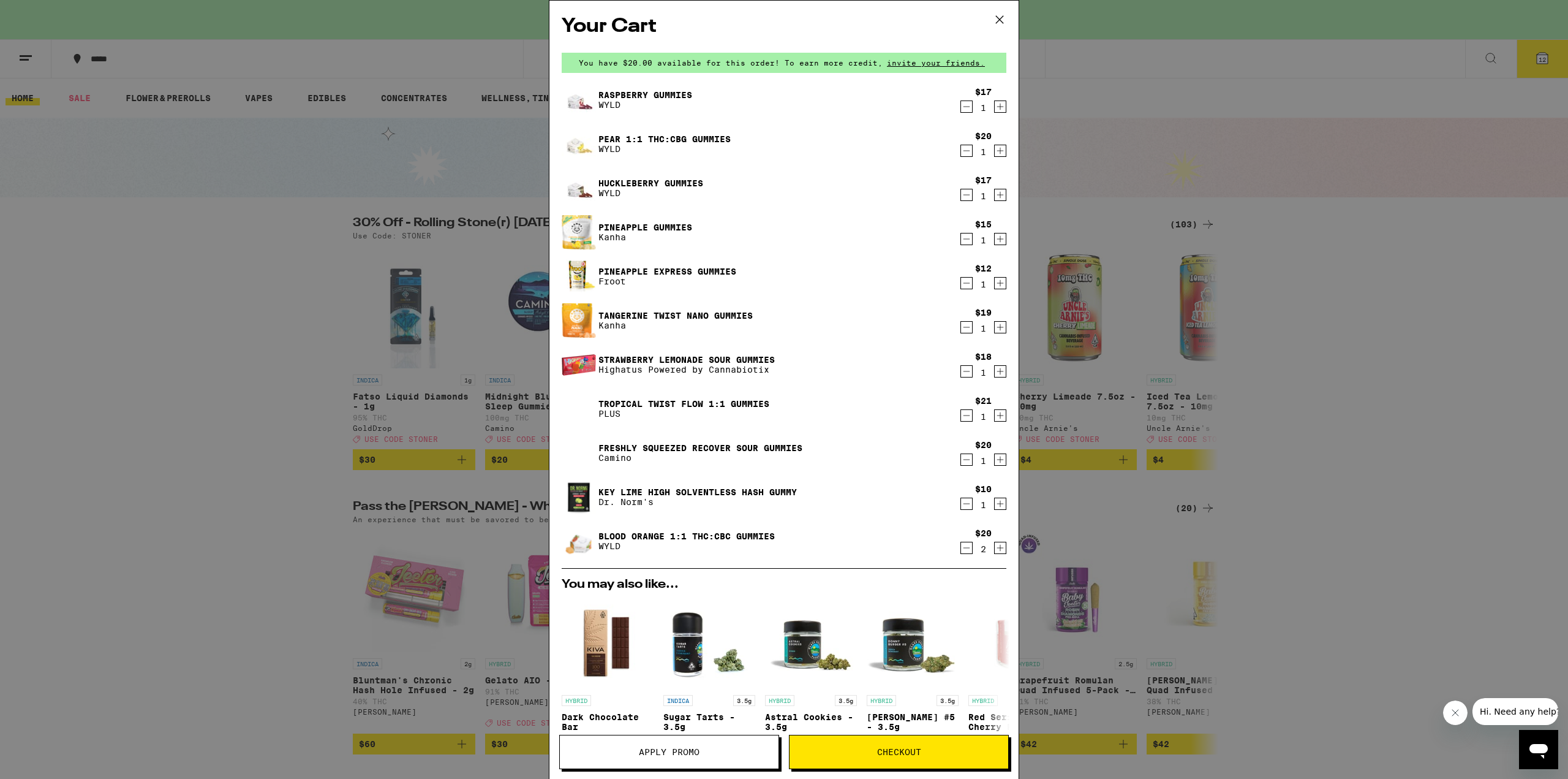
click at [961, 236] on icon "Decrement" at bounding box center [966, 239] width 11 height 15
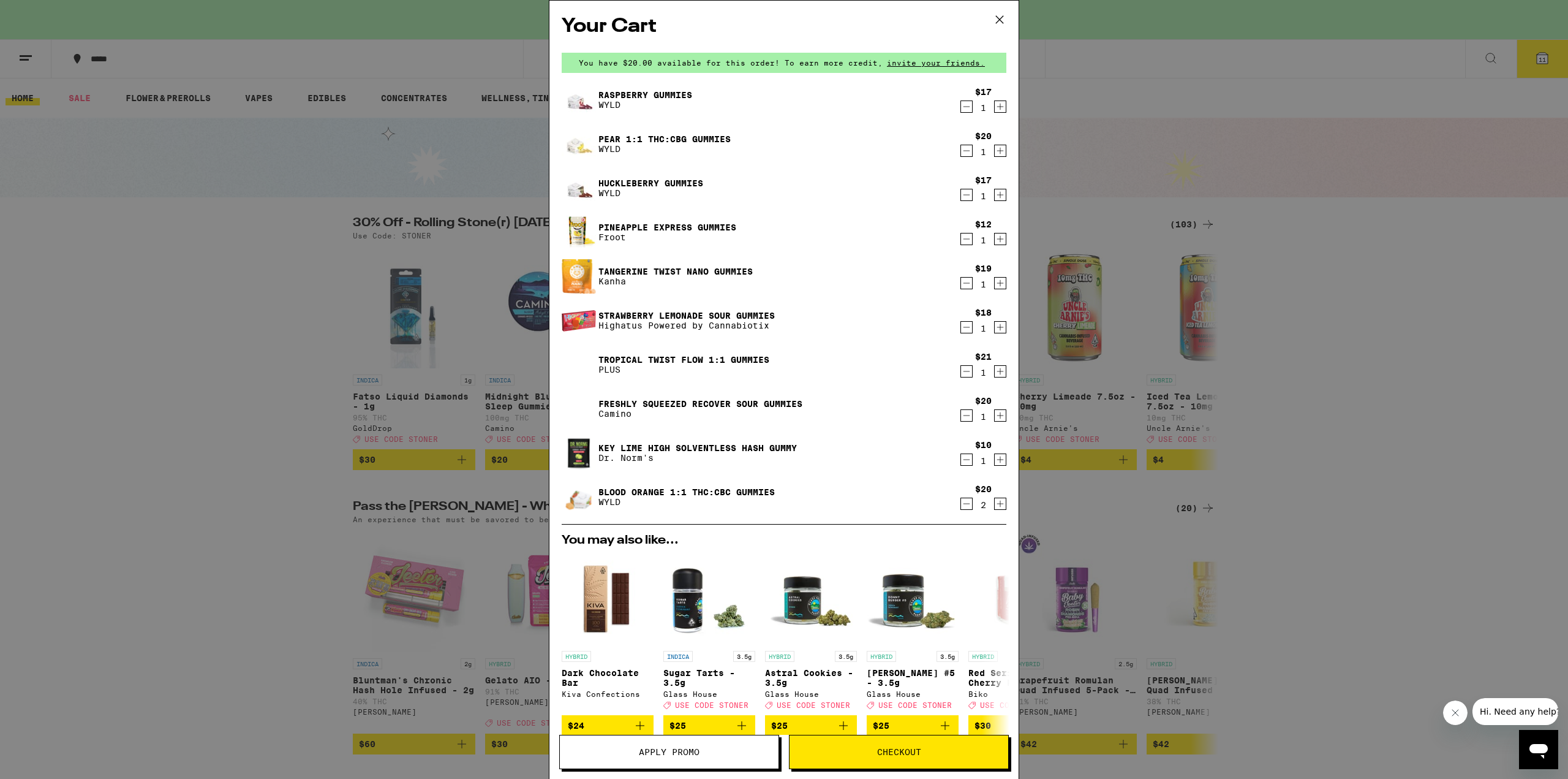
click at [961, 109] on icon "Decrement" at bounding box center [966, 107] width 11 height 15
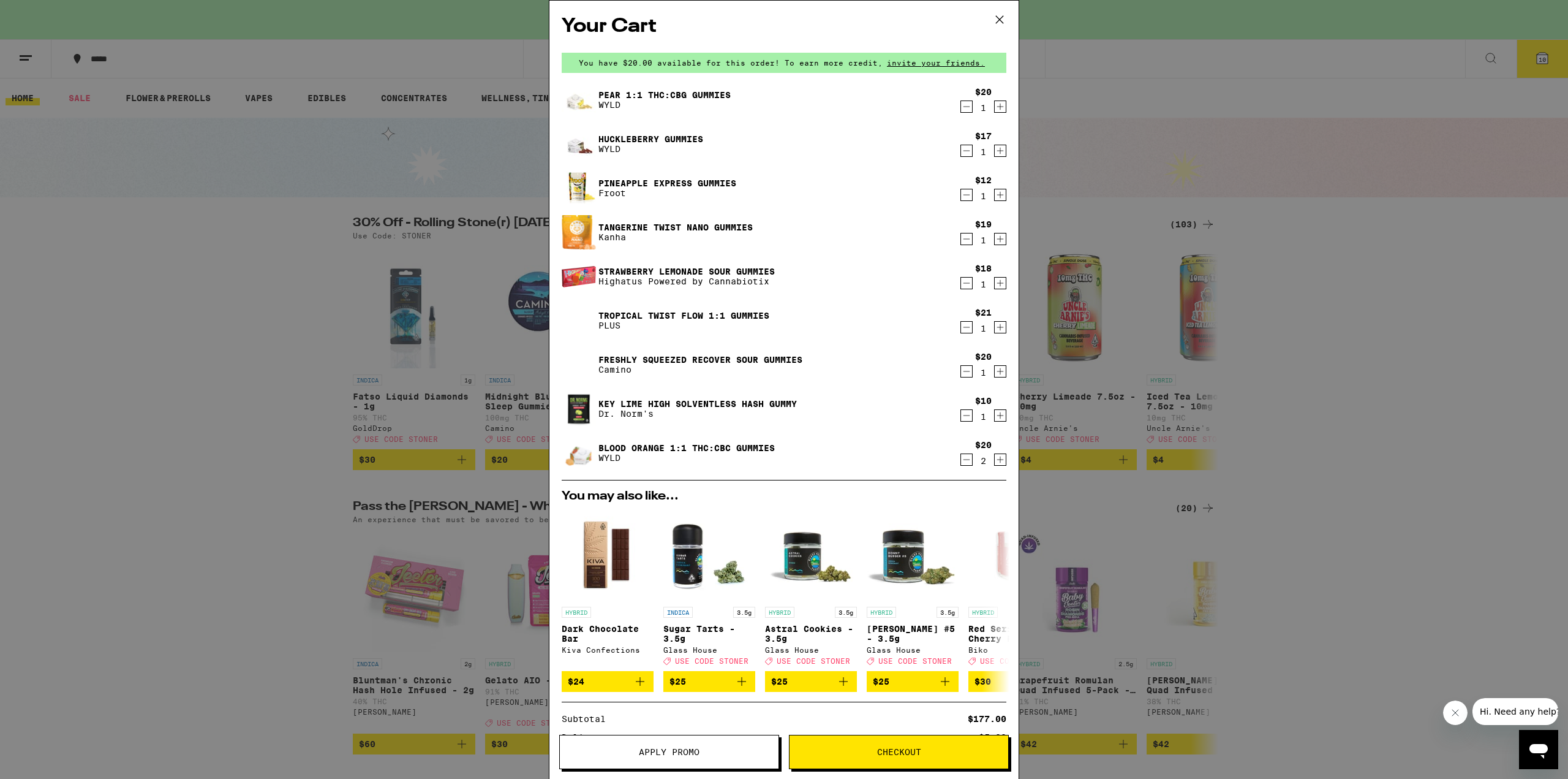
click at [963, 195] on icon "Decrement" at bounding box center [966, 195] width 7 height 0
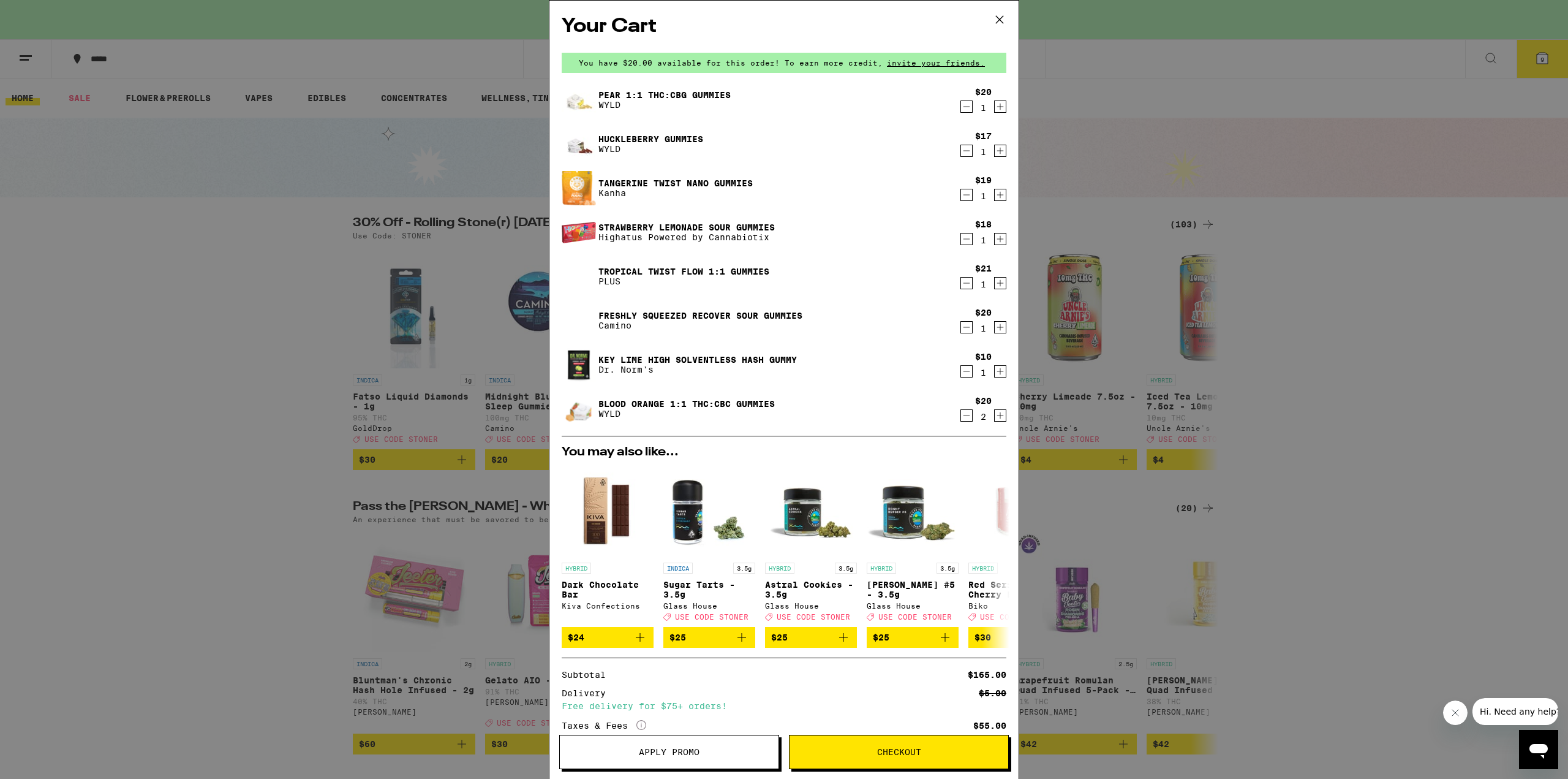
click at [676, 745] on button "Apply Promo" at bounding box center [669, 752] width 220 height 34
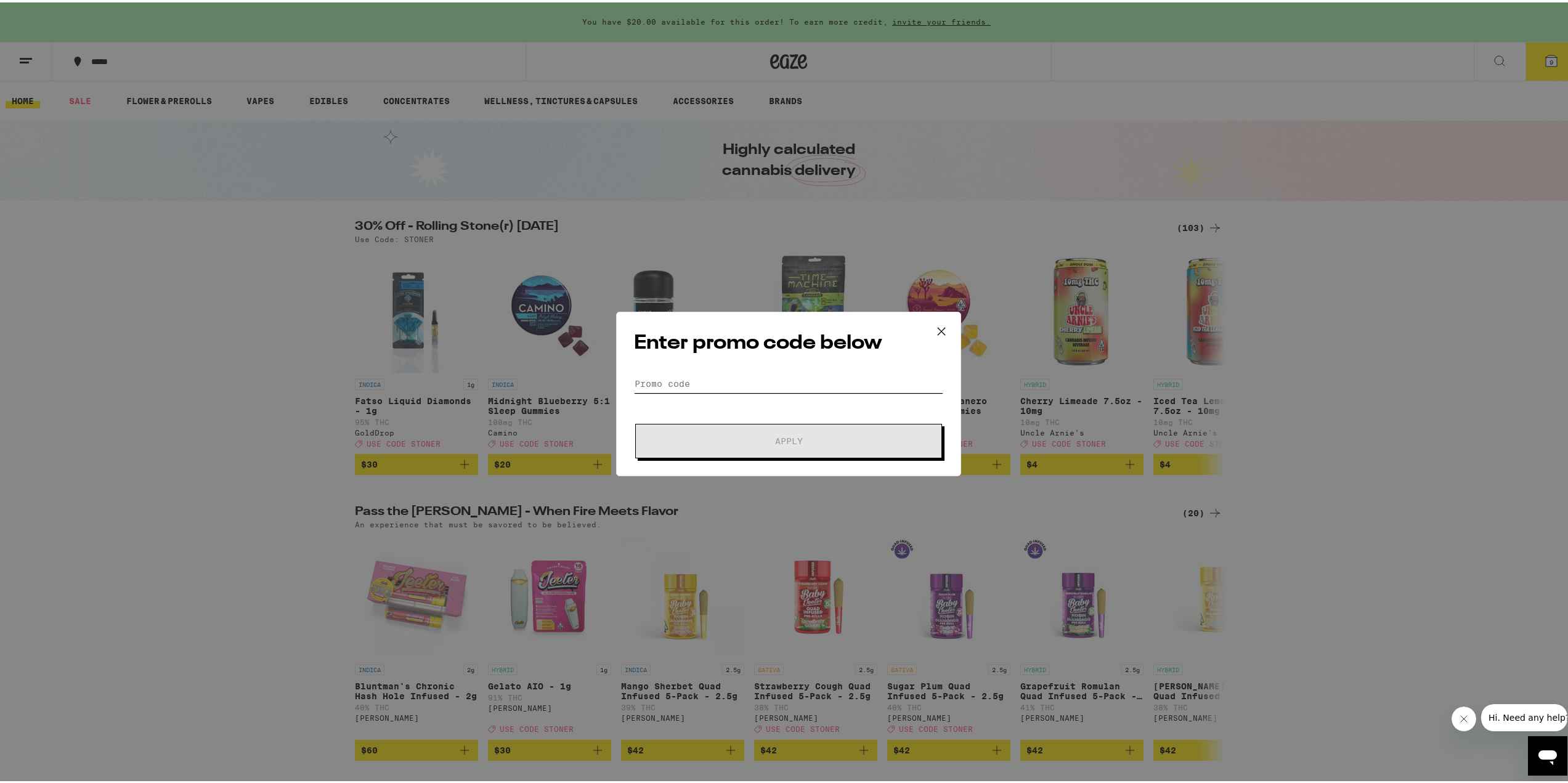
click at [670, 382] on input "Promo Code" at bounding box center [788, 381] width 309 height 18
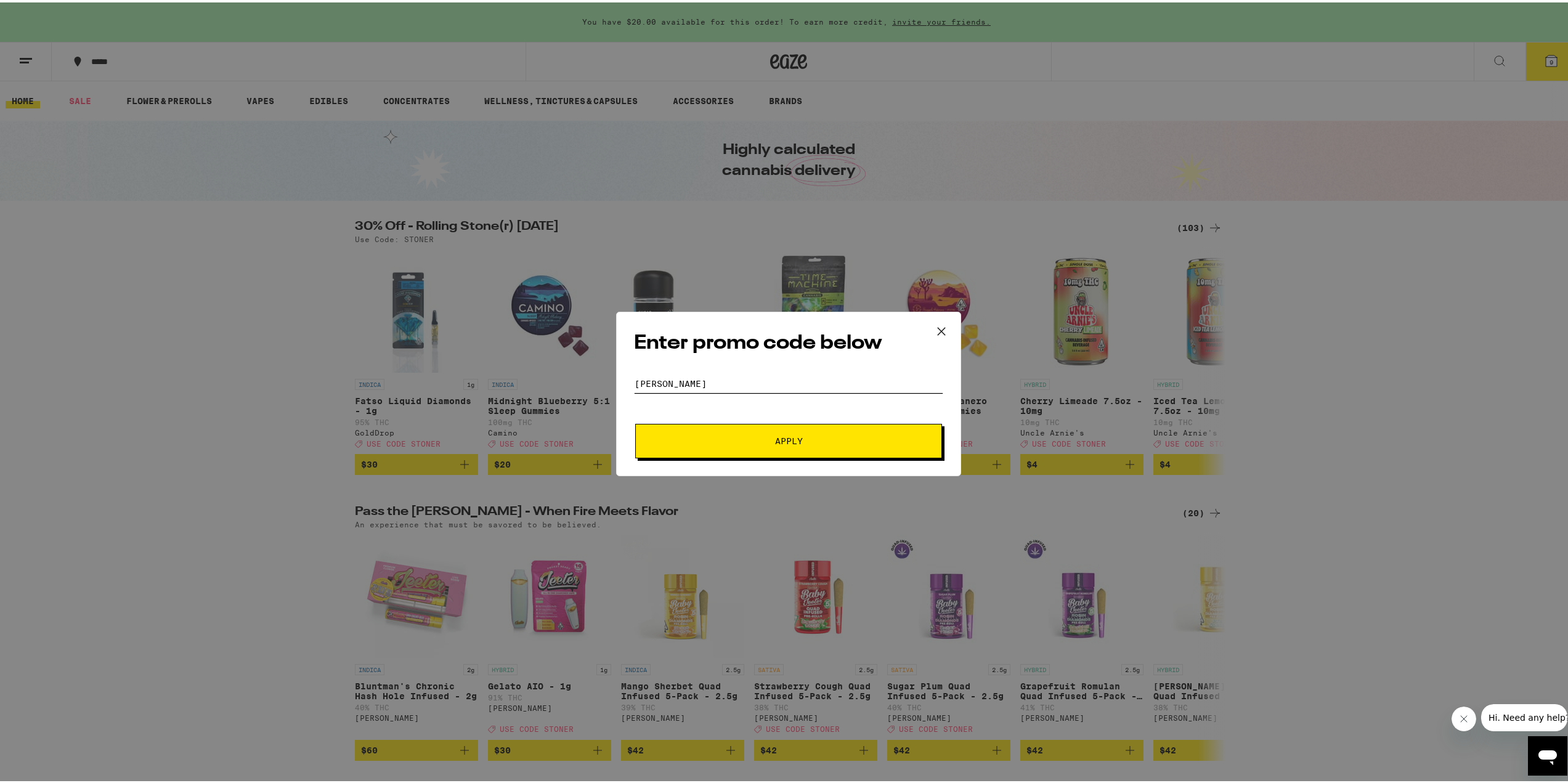
type input "[PERSON_NAME]"
click at [635, 421] on button "Apply" at bounding box center [788, 438] width 307 height 34
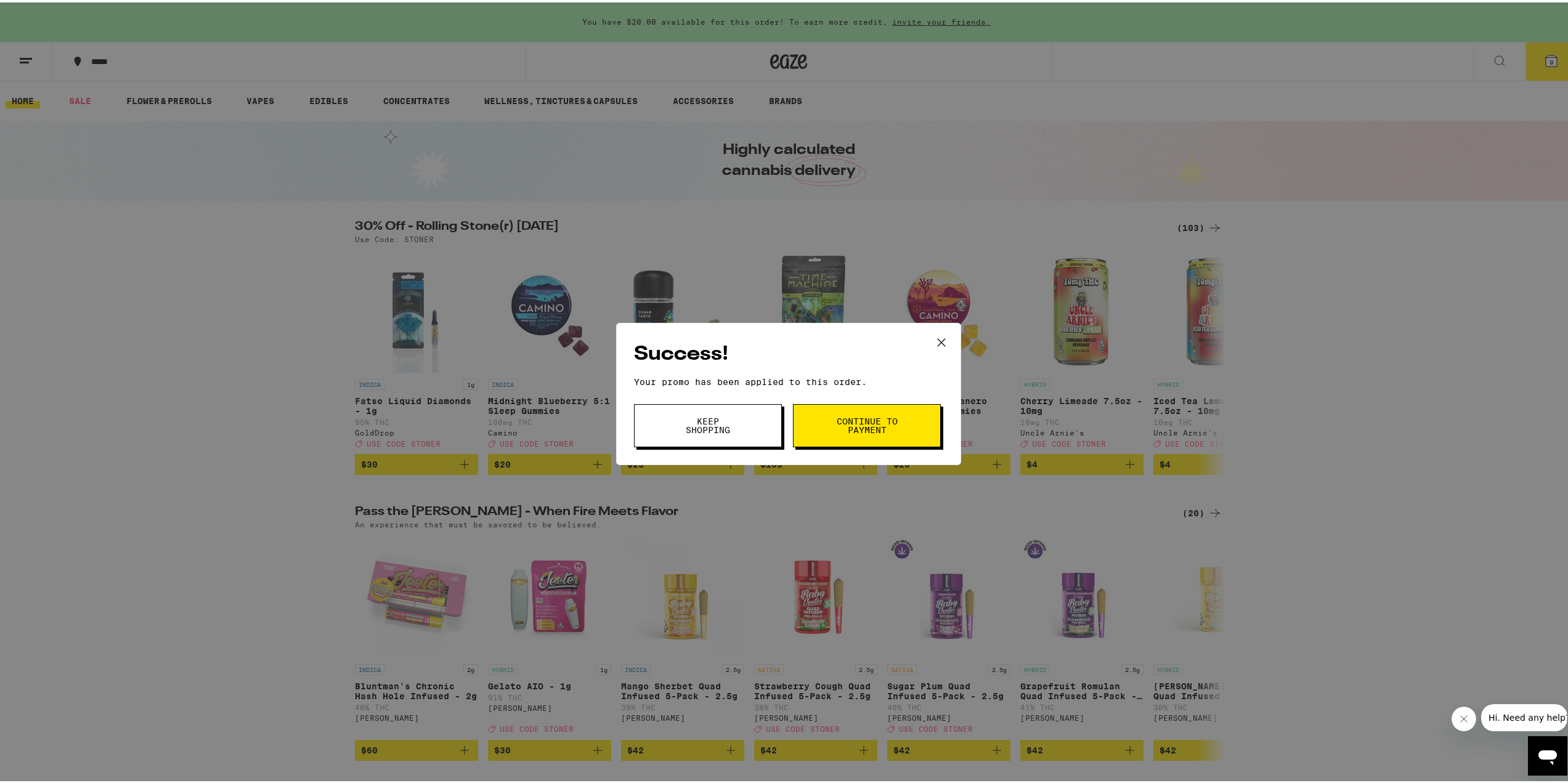
click at [876, 434] on button "Continue to payment" at bounding box center [867, 423] width 148 height 43
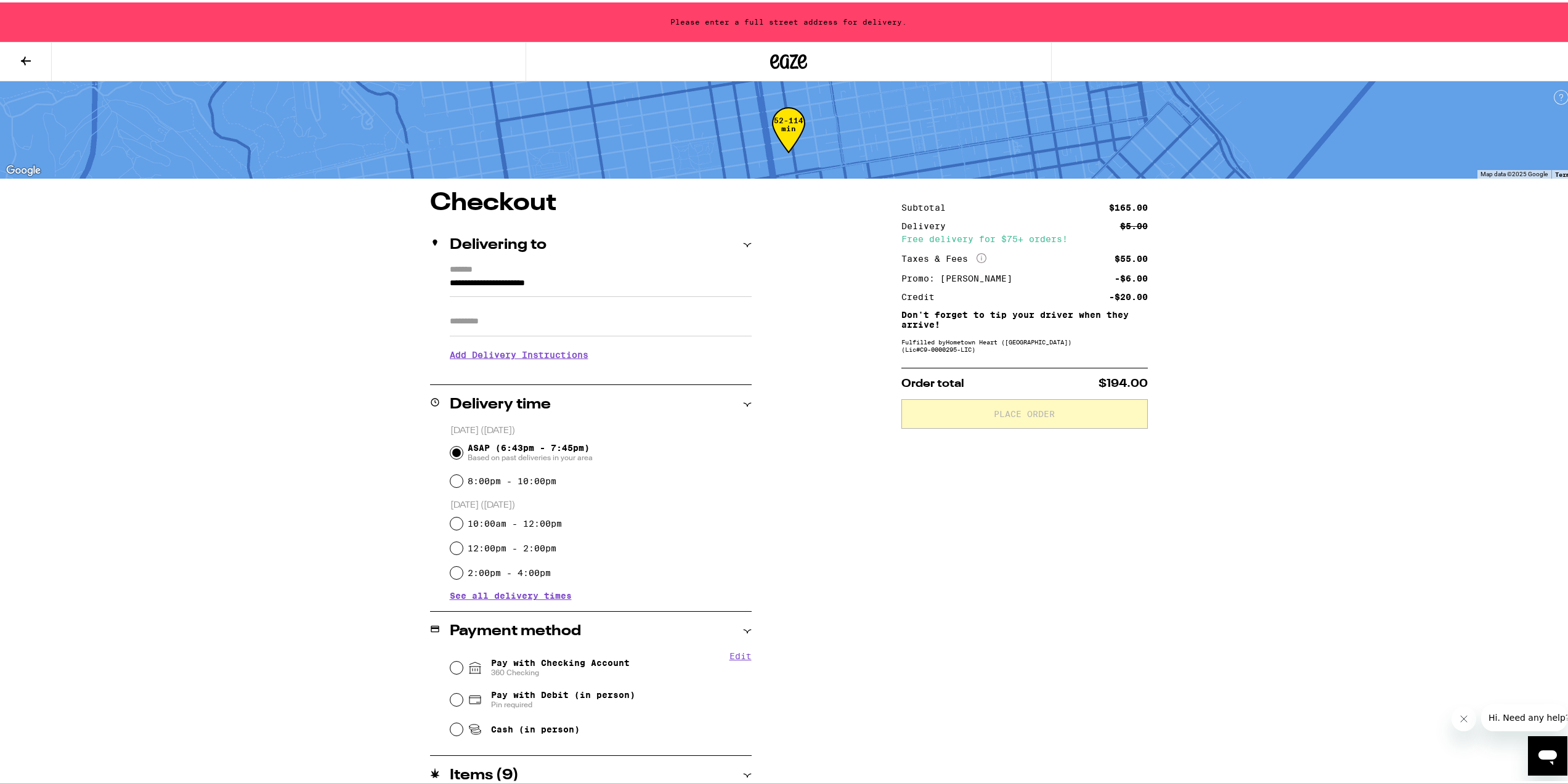
click at [28, 62] on icon at bounding box center [26, 59] width 15 height 15
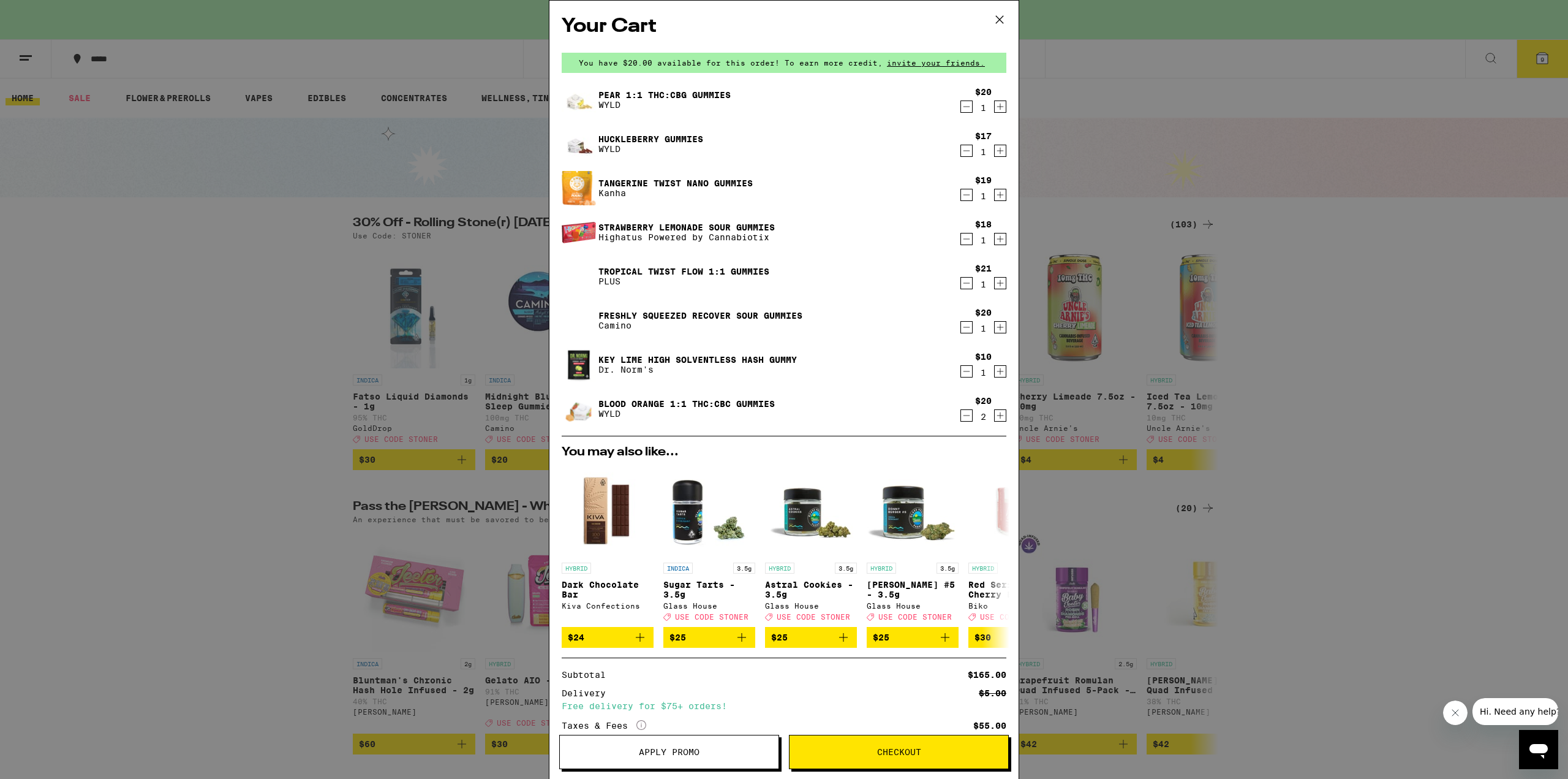
click at [961, 150] on icon "Decrement" at bounding box center [966, 151] width 11 height 15
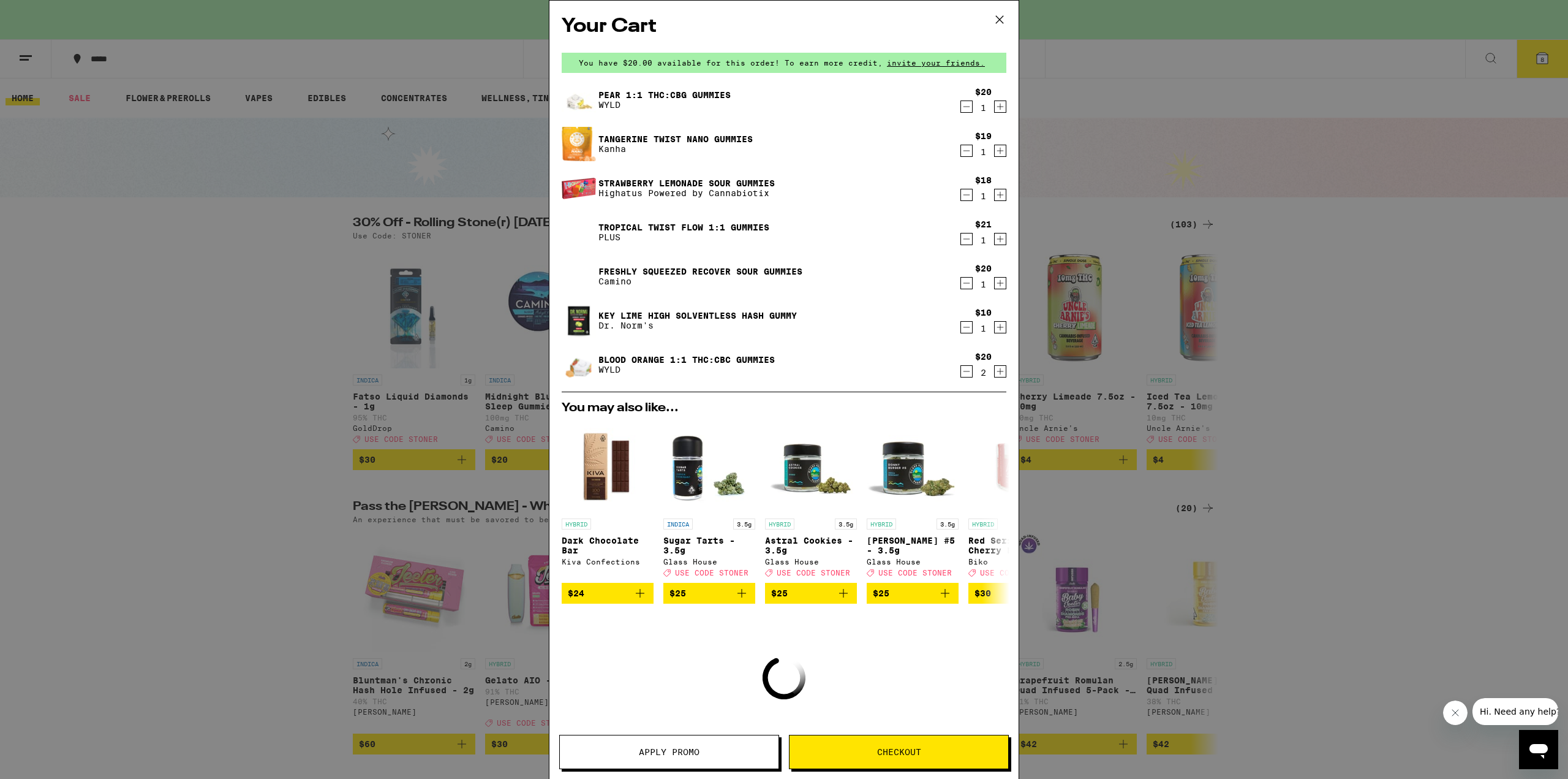
click at [961, 153] on icon "Decrement" at bounding box center [966, 151] width 11 height 15
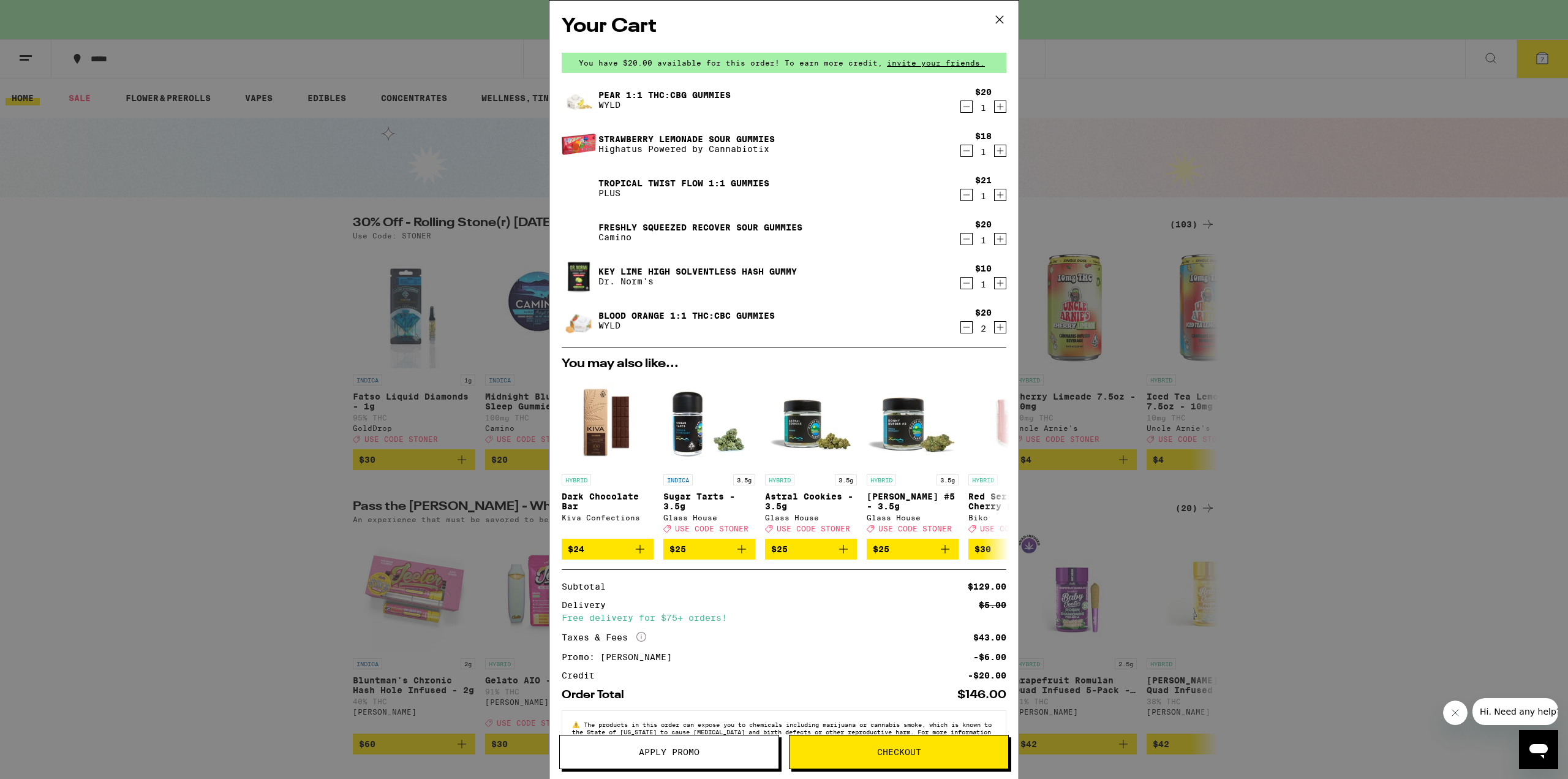
click at [1001, 17] on icon at bounding box center [999, 19] width 18 height 18
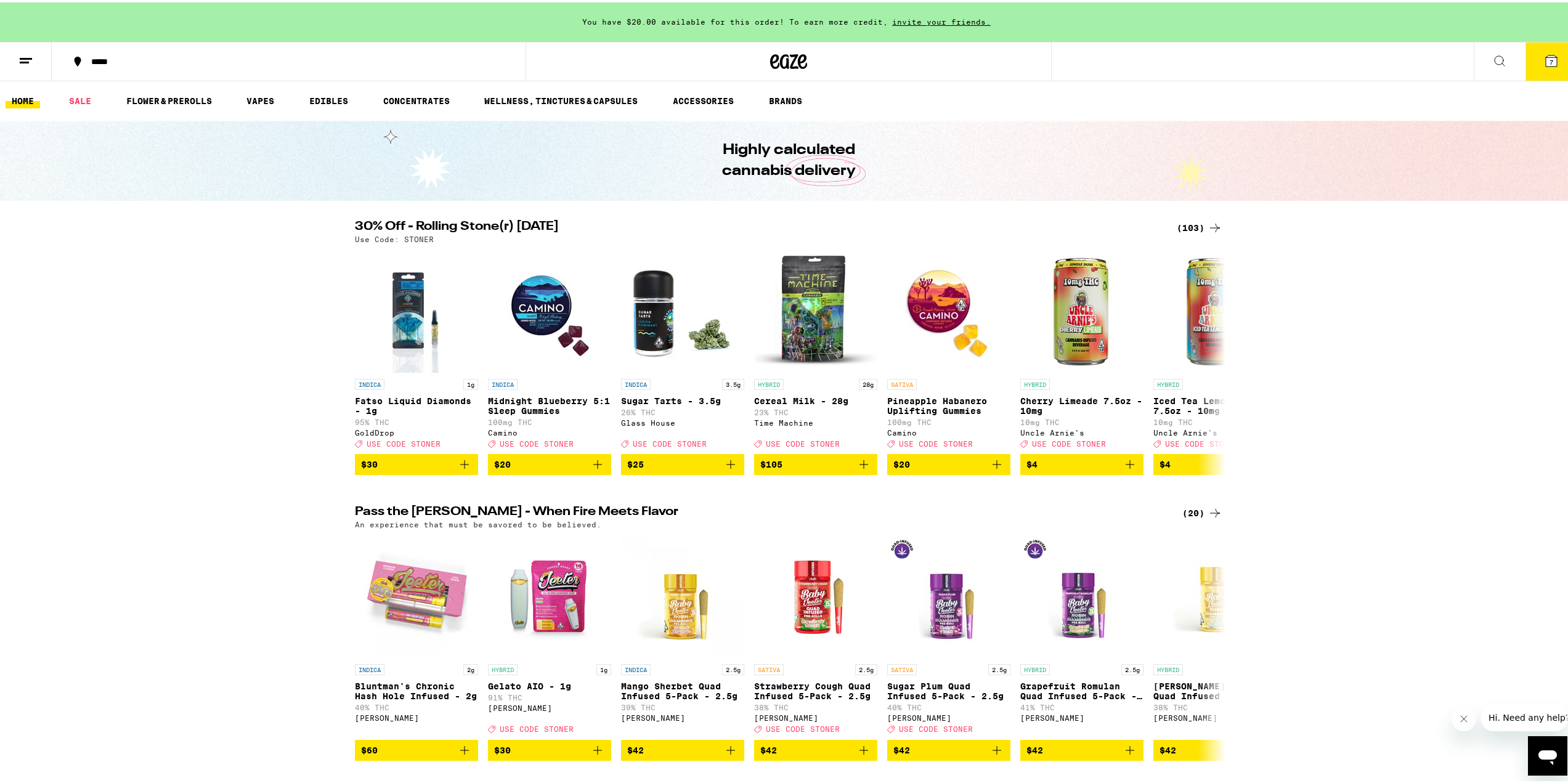
click at [1556, 56] on button "7" at bounding box center [1551, 59] width 52 height 38
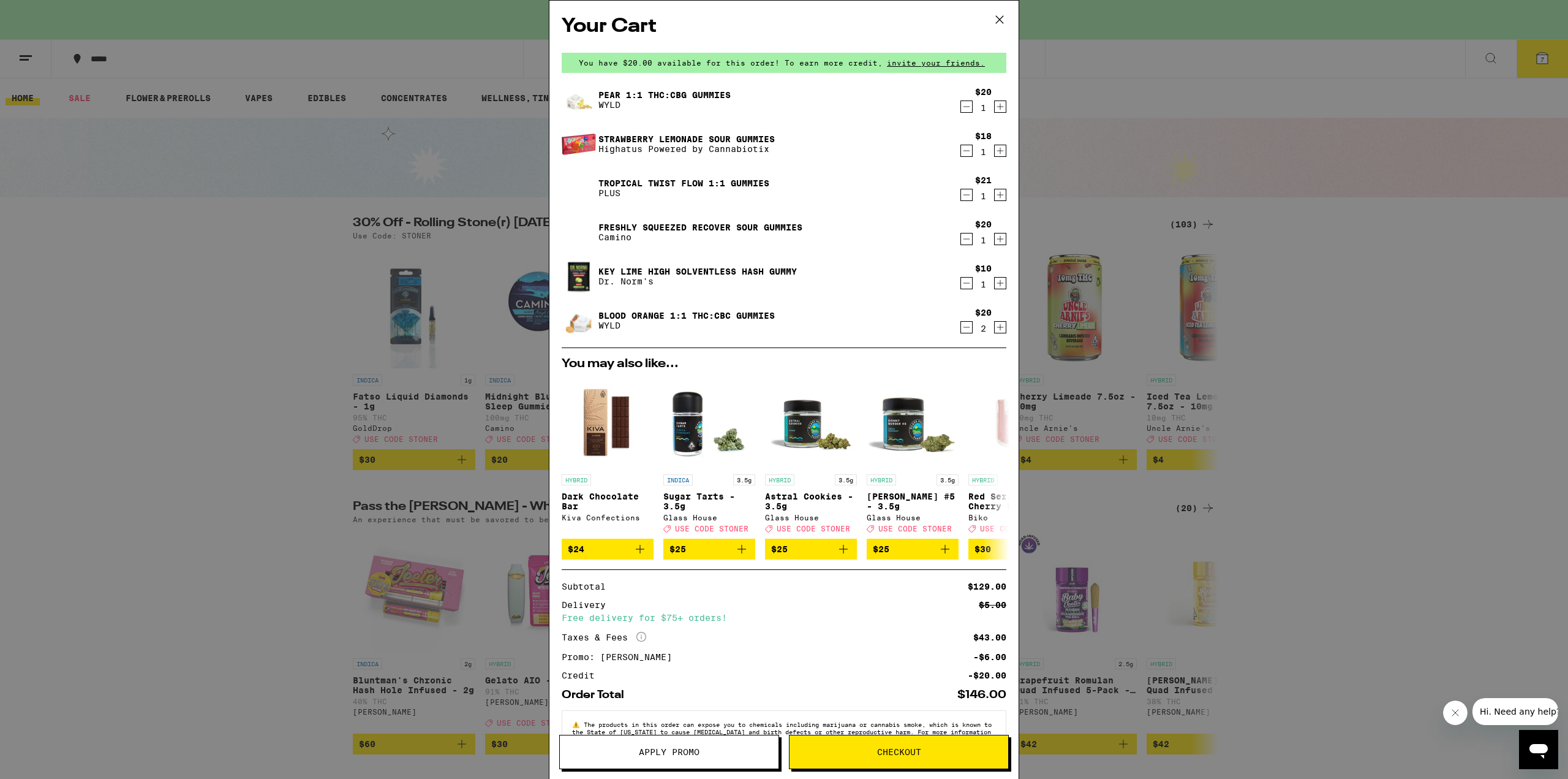
click at [961, 326] on icon "Decrement" at bounding box center [966, 327] width 11 height 15
click at [961, 150] on icon "Decrement" at bounding box center [966, 151] width 11 height 15
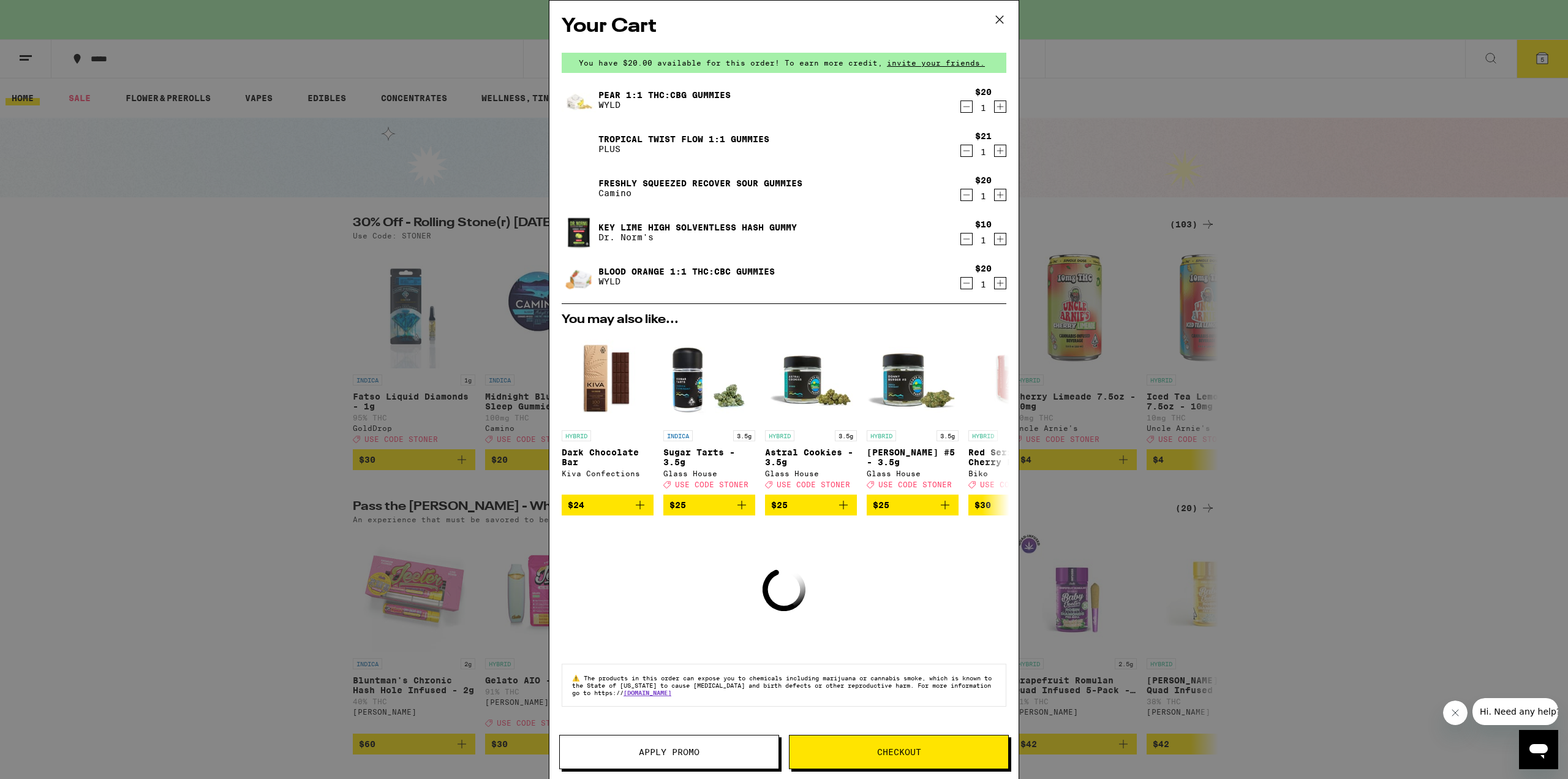
click at [964, 152] on icon "Decrement" at bounding box center [966, 151] width 11 height 15
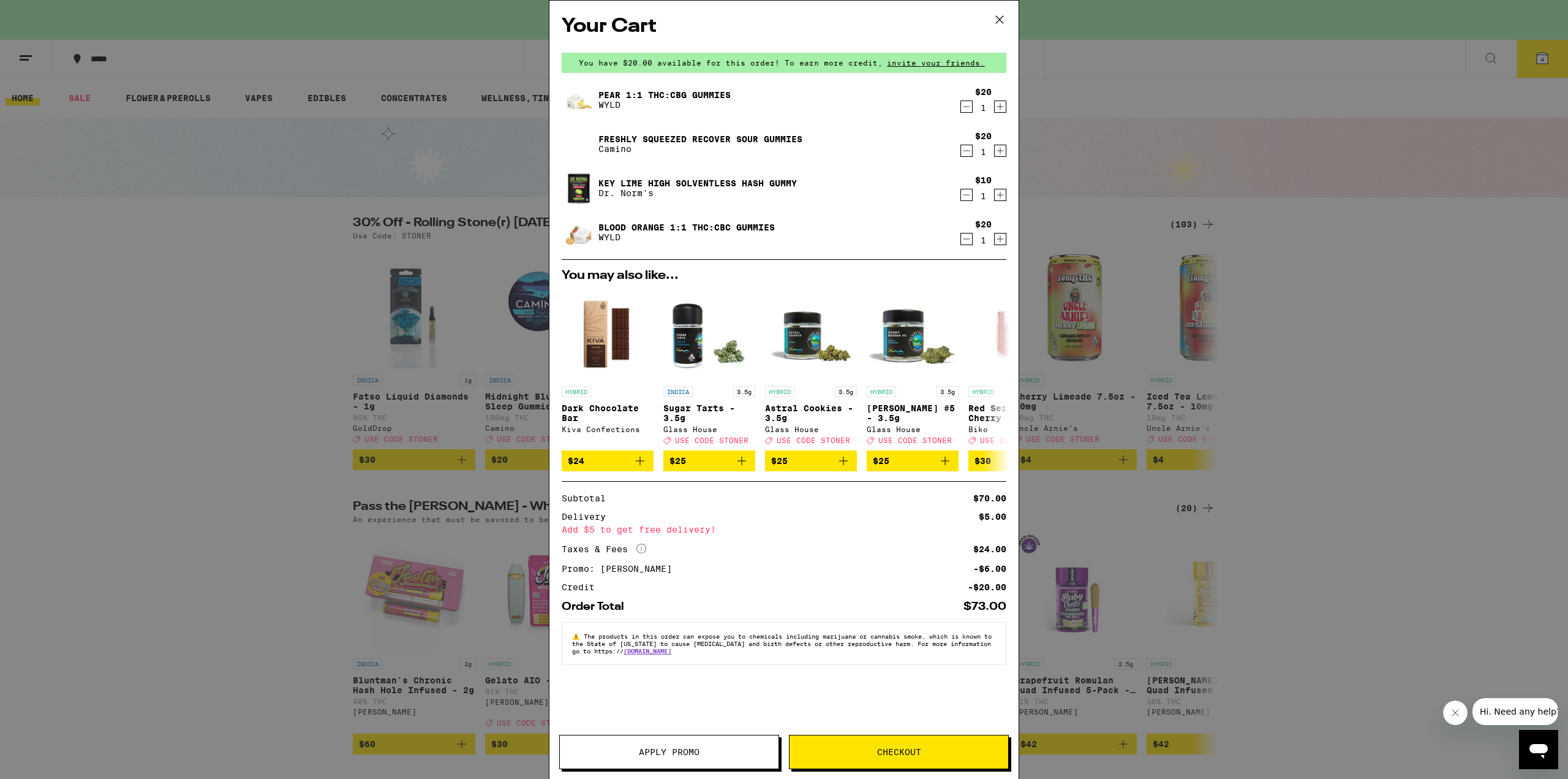
click at [963, 150] on icon "Decrement" at bounding box center [966, 151] width 11 height 15
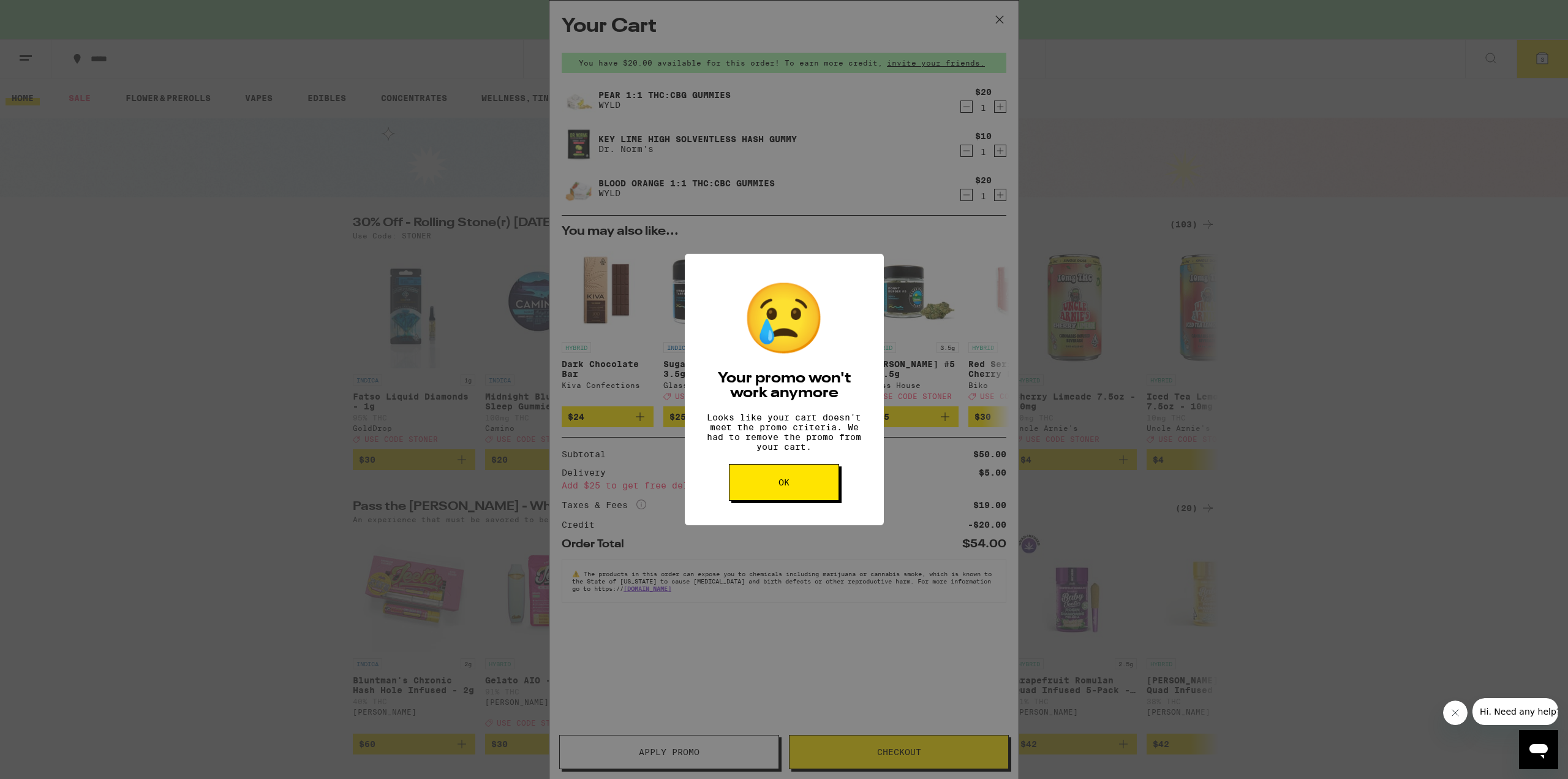
click at [817, 498] on button "OK" at bounding box center [784, 482] width 110 height 37
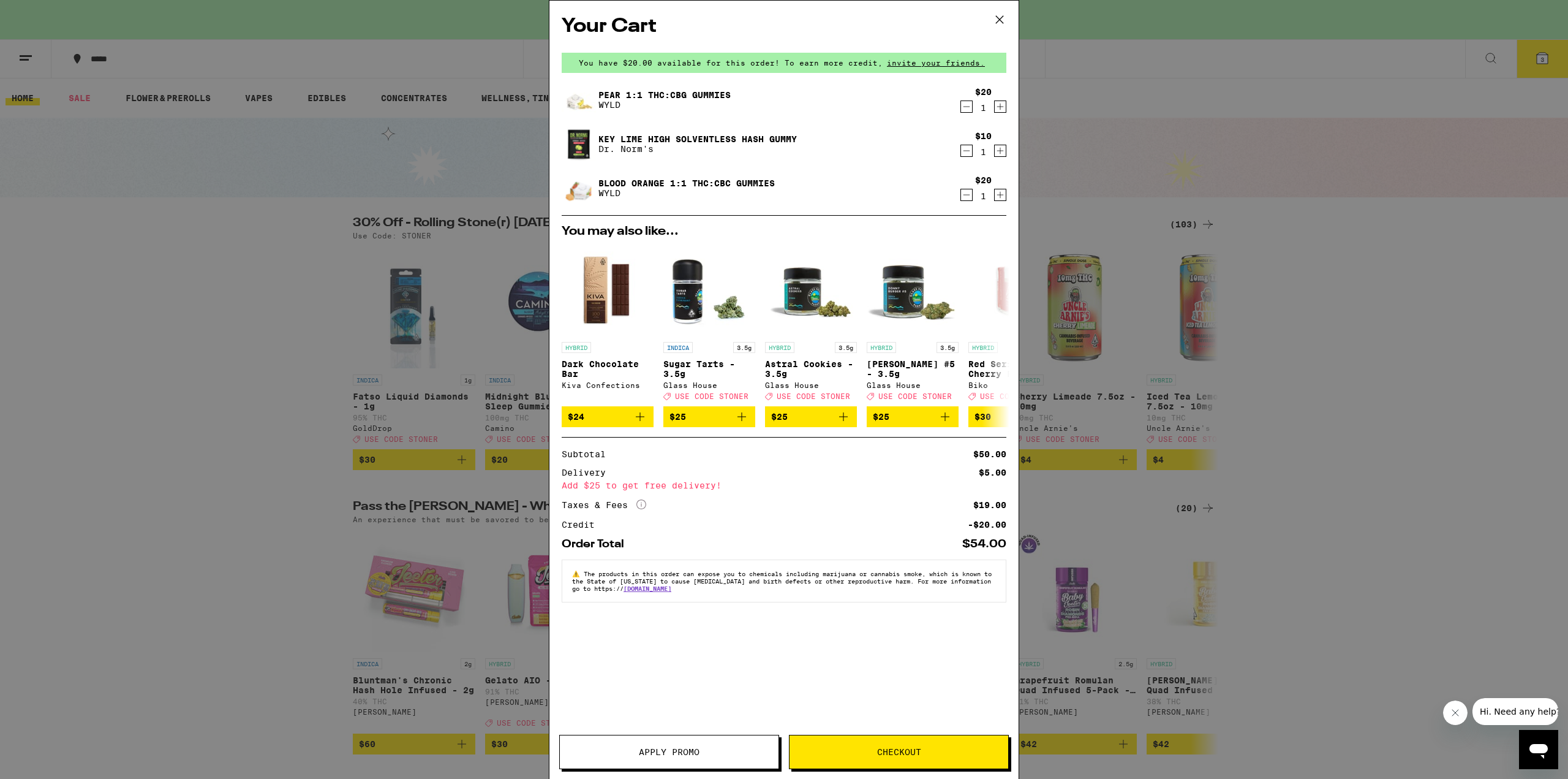
click at [999, 21] on icon at bounding box center [999, 19] width 18 height 18
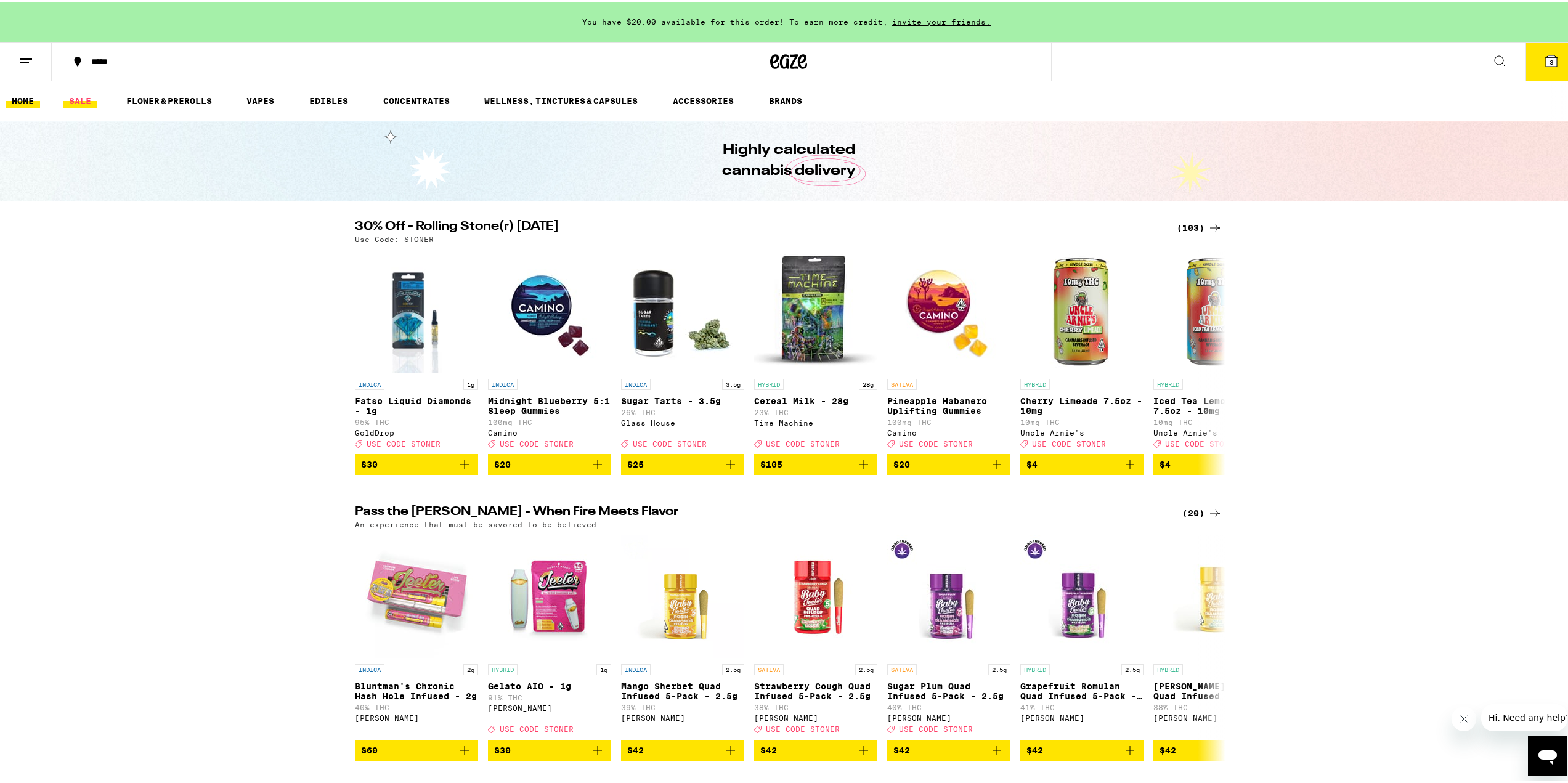
click at [86, 95] on link "SALE" at bounding box center [80, 98] width 34 height 15
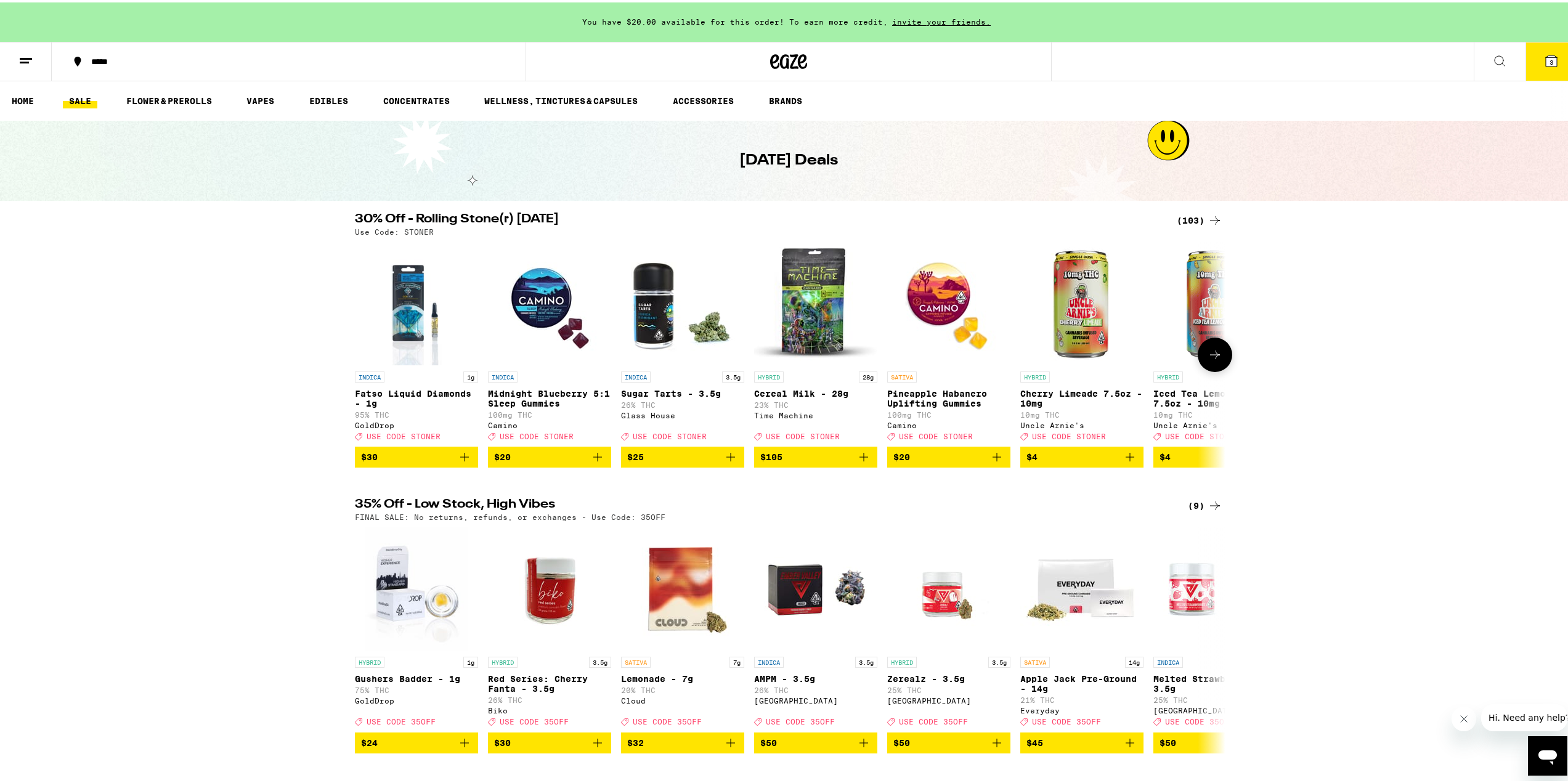
click at [990, 462] on icon "Add to bag" at bounding box center [997, 455] width 15 height 15
click at [1217, 353] on icon at bounding box center [1215, 352] width 15 height 15
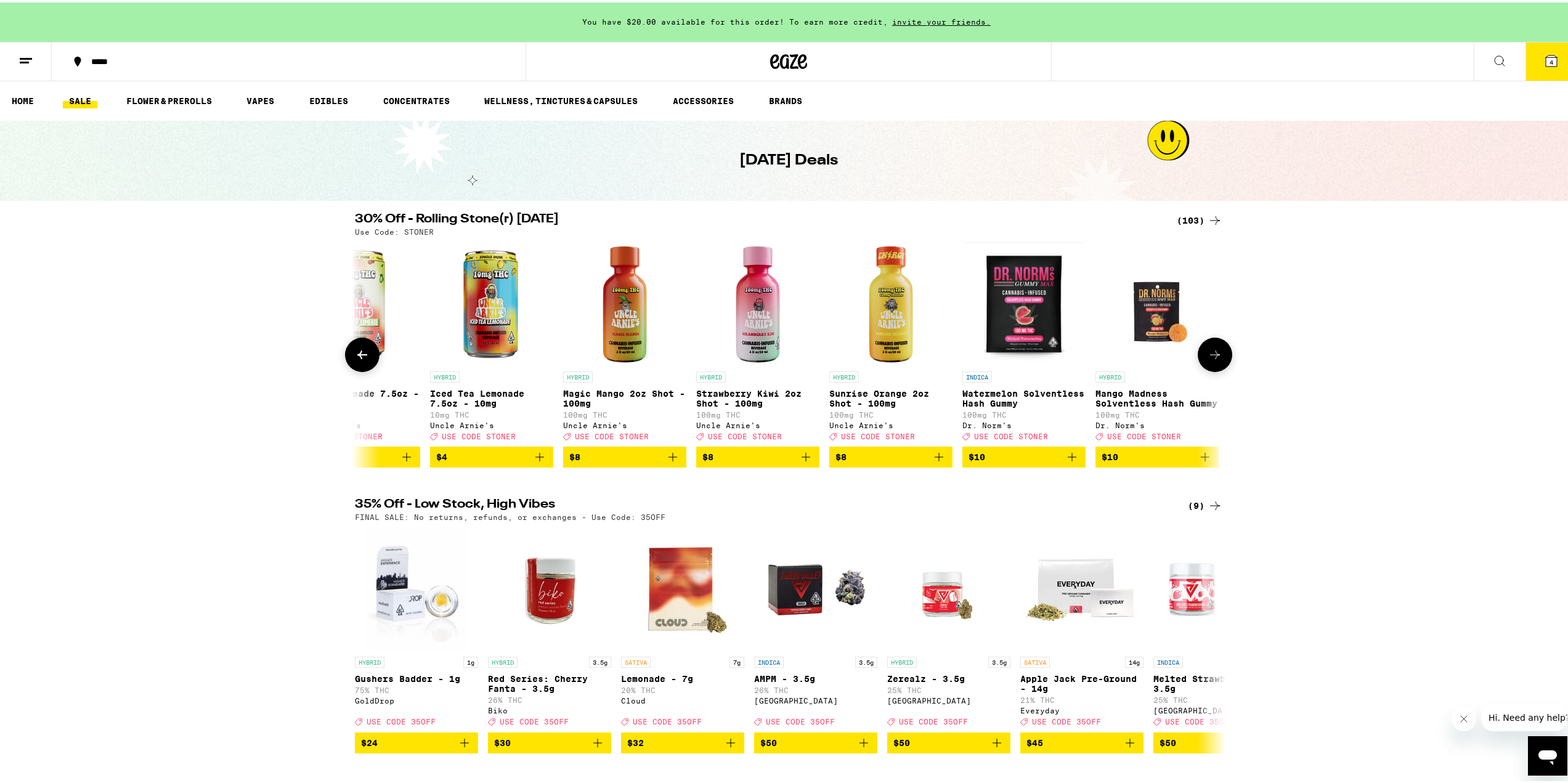
scroll to position [0, 733]
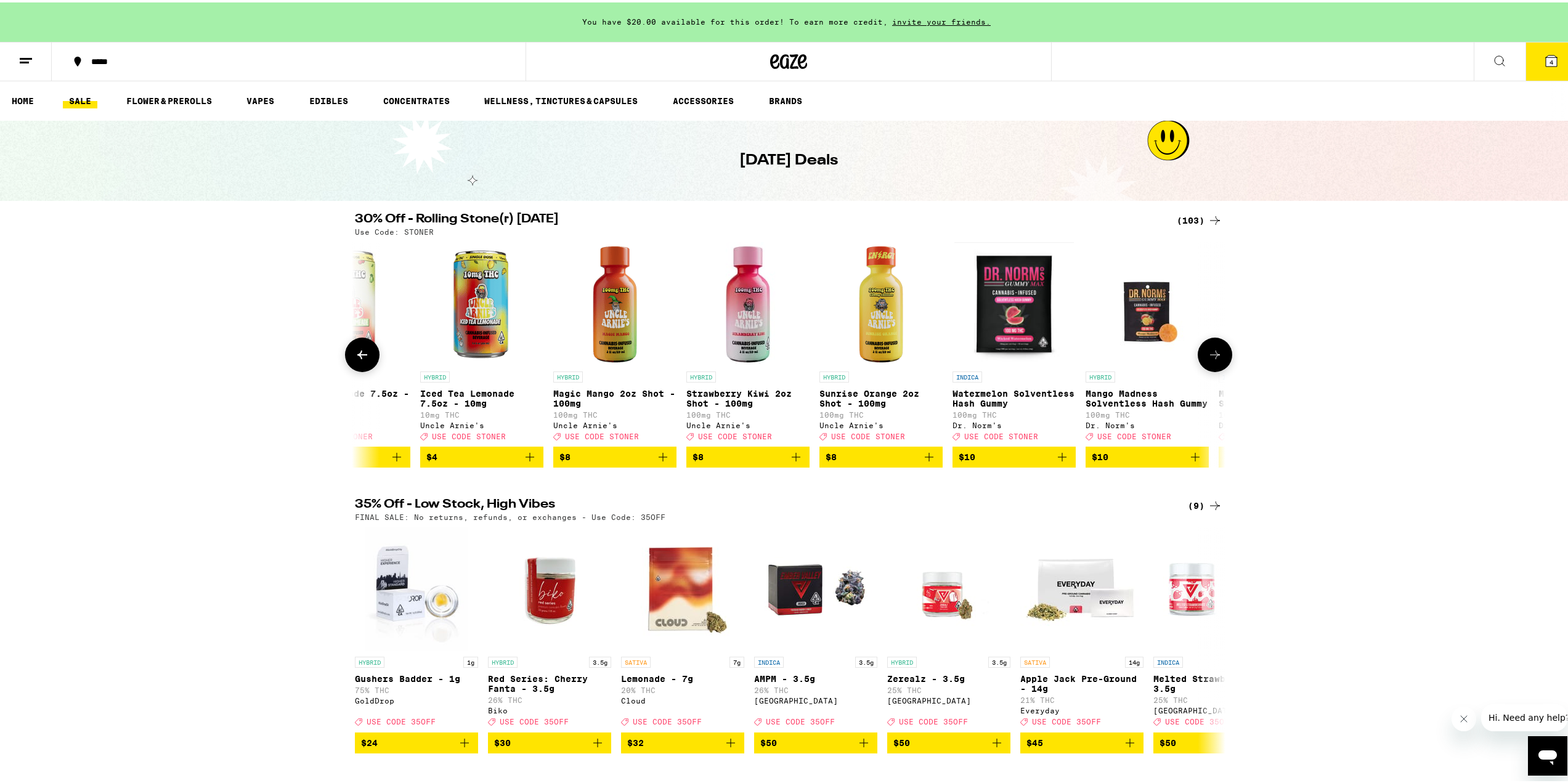
click at [1217, 353] on icon at bounding box center [1215, 352] width 15 height 15
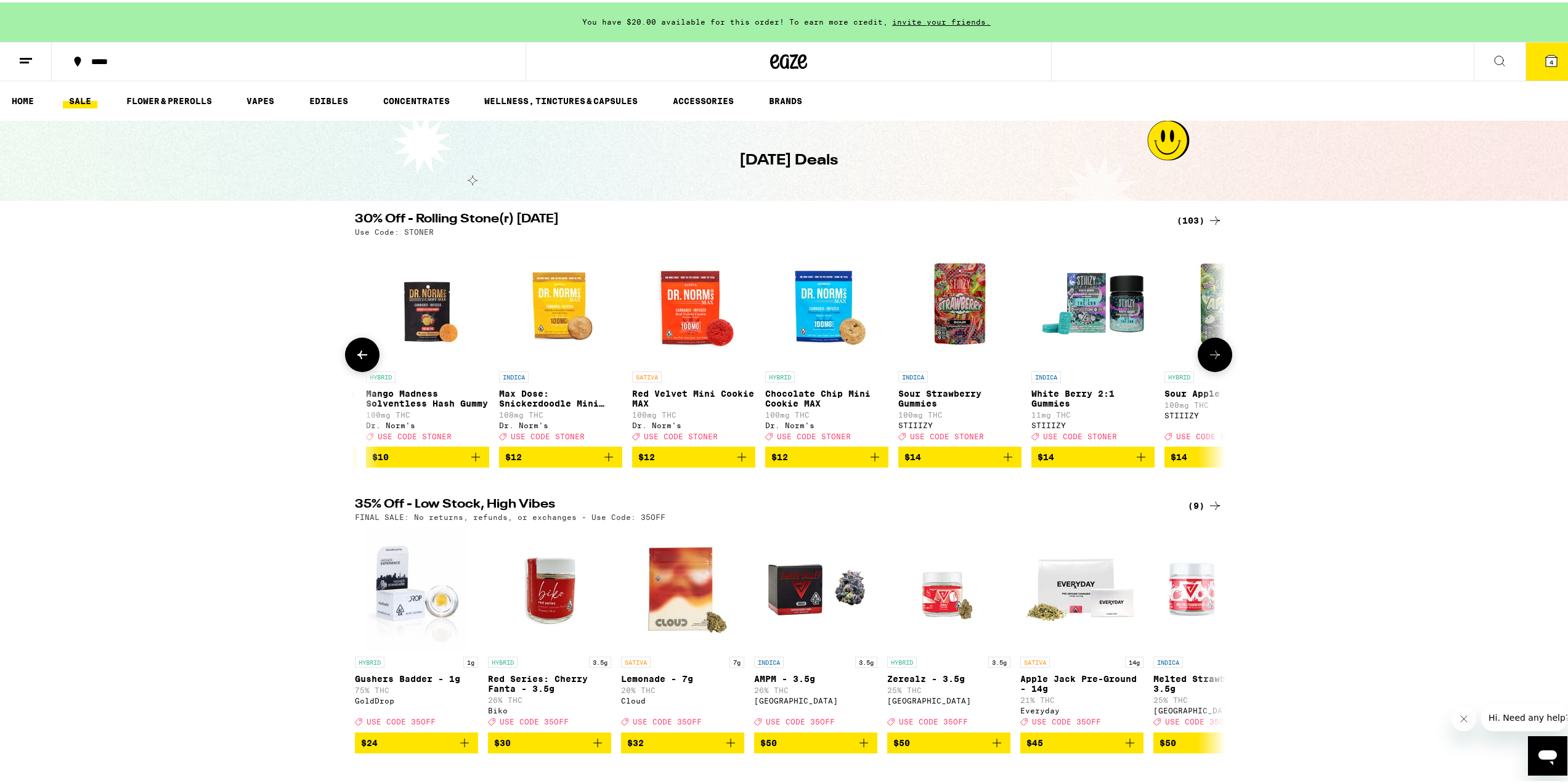
scroll to position [0, 1466]
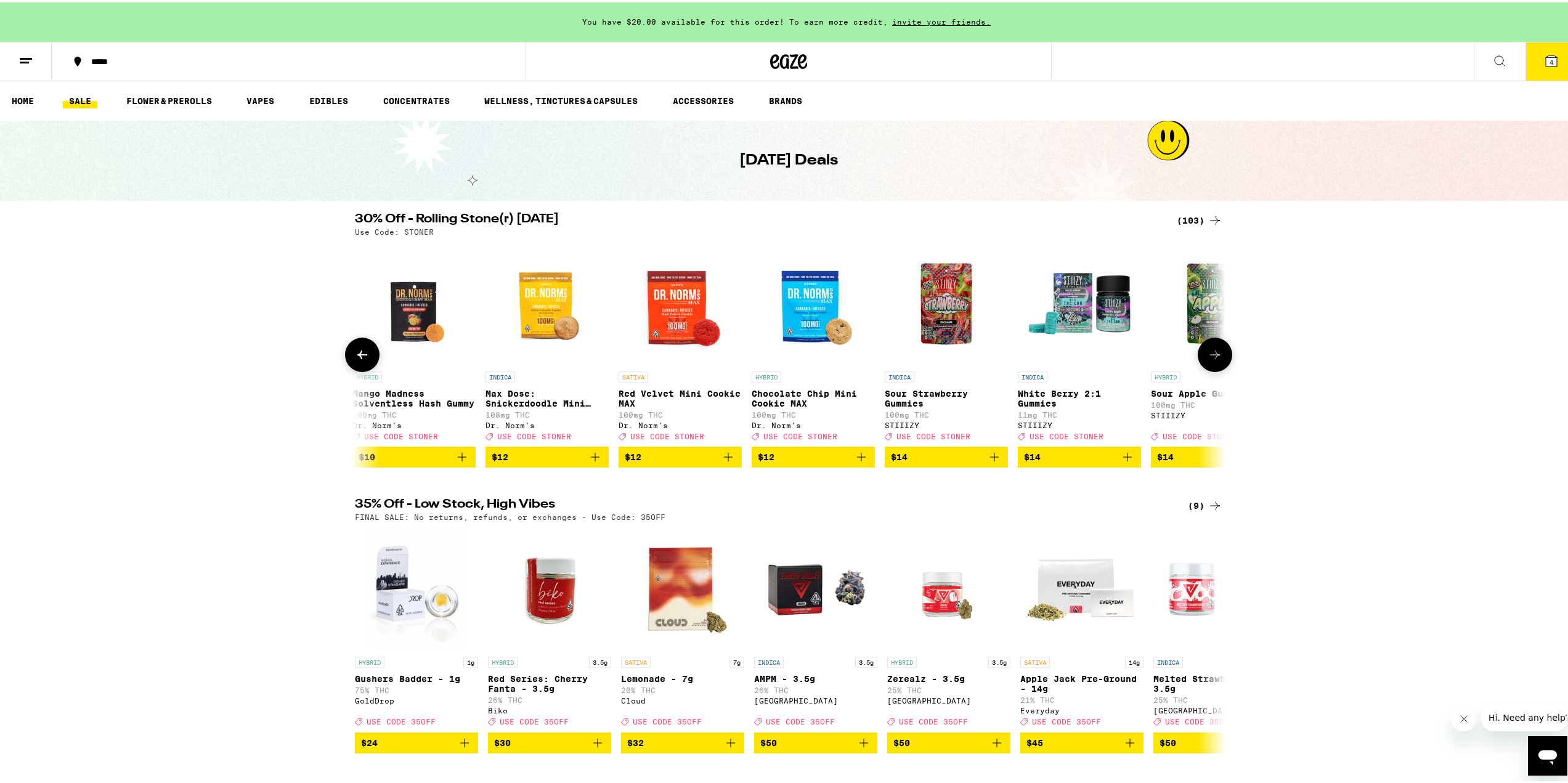
click at [1207, 360] on icon at bounding box center [1215, 352] width 15 height 15
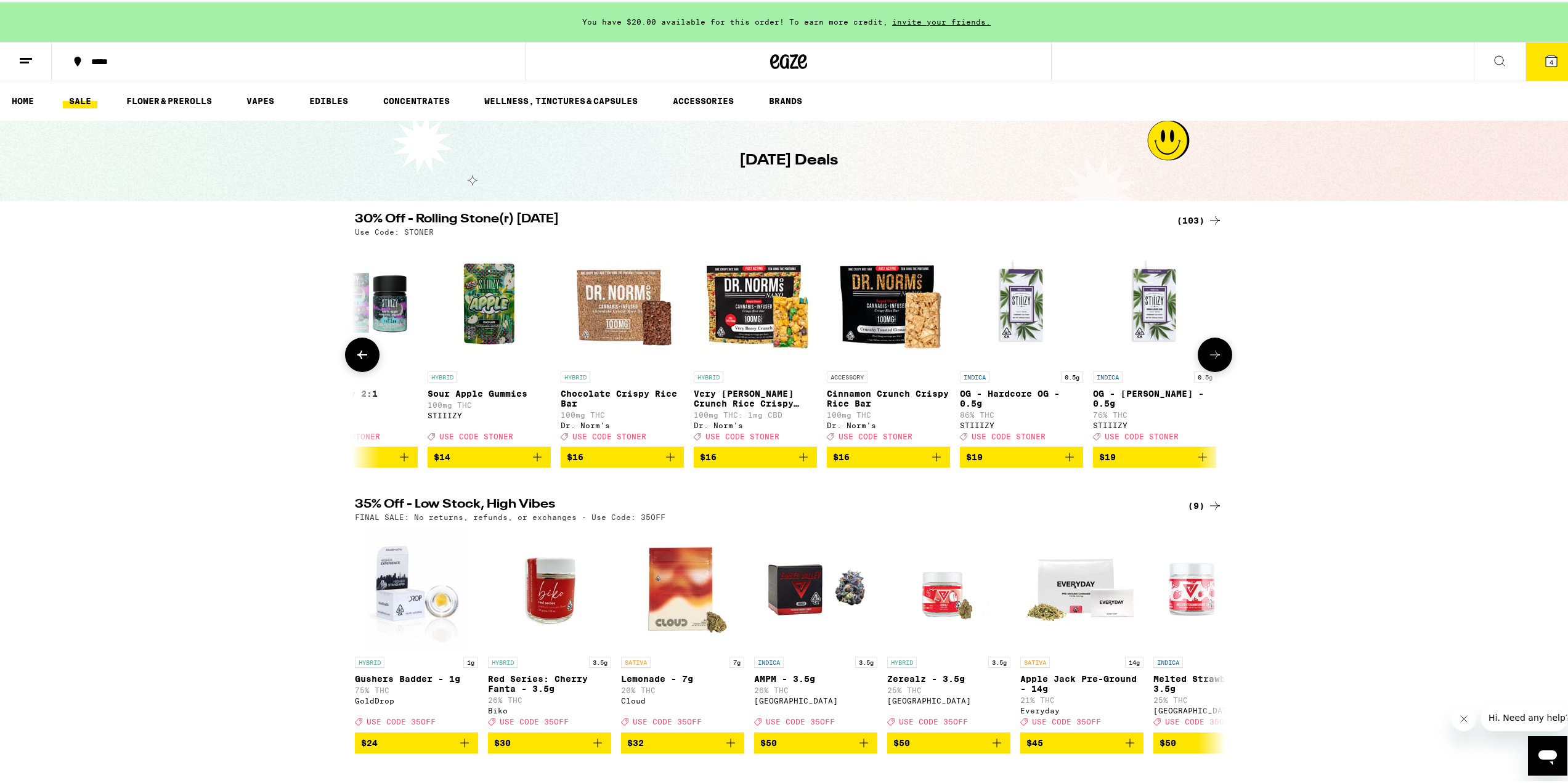
scroll to position [0, 2200]
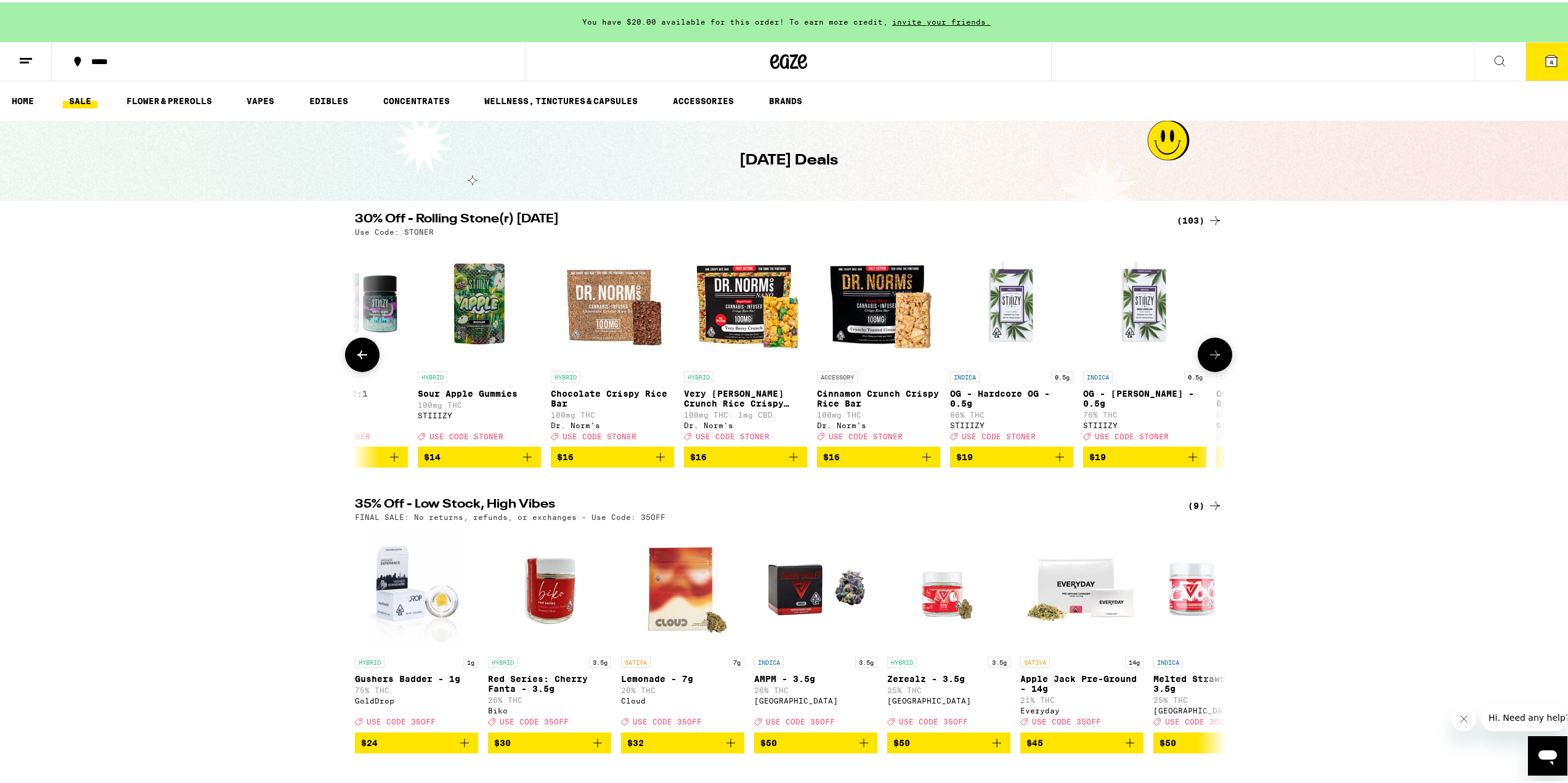
click at [1207, 353] on icon at bounding box center [1215, 352] width 15 height 15
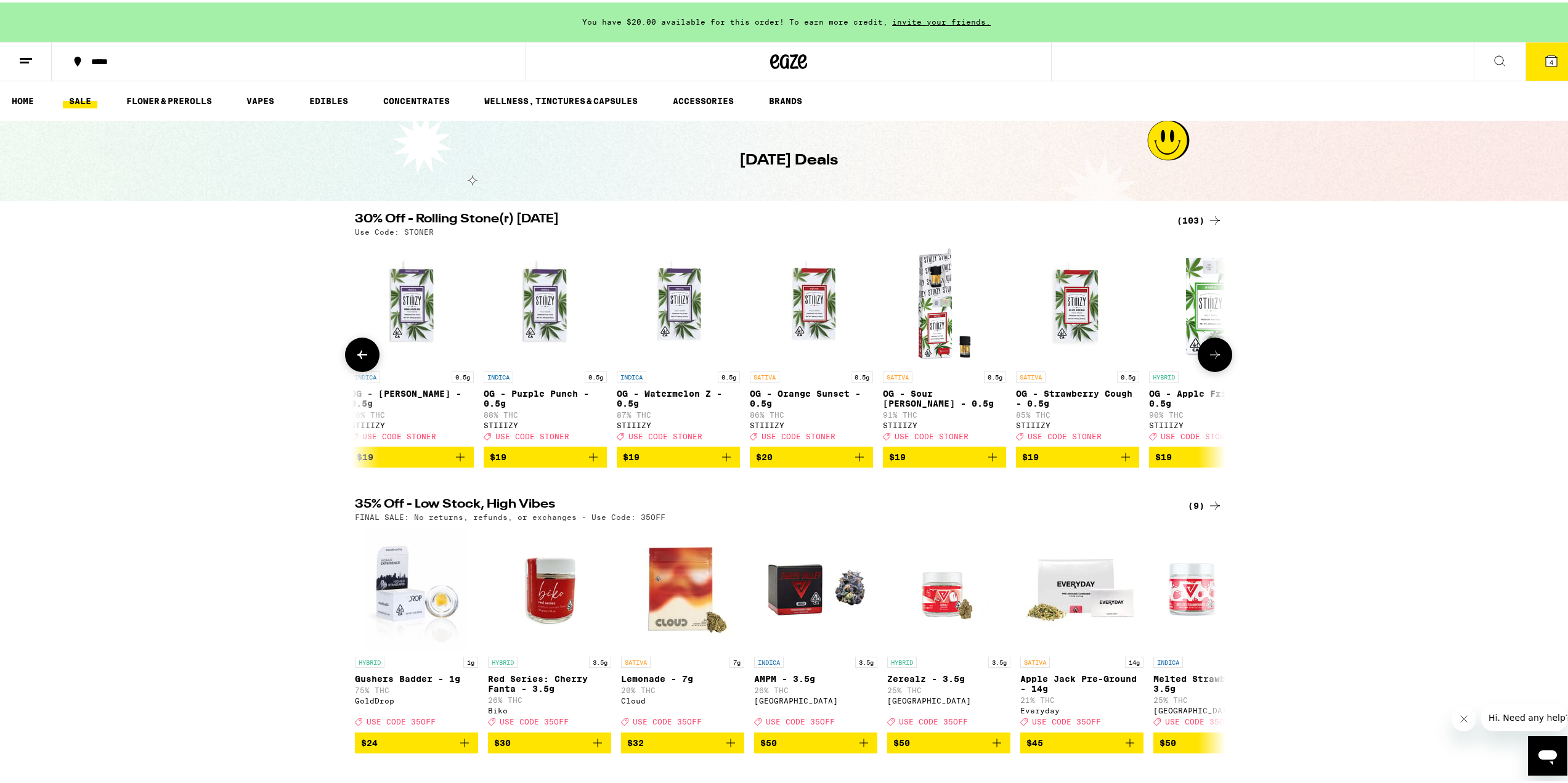
scroll to position [0, 2933]
click at [1207, 358] on icon at bounding box center [1215, 352] width 15 height 15
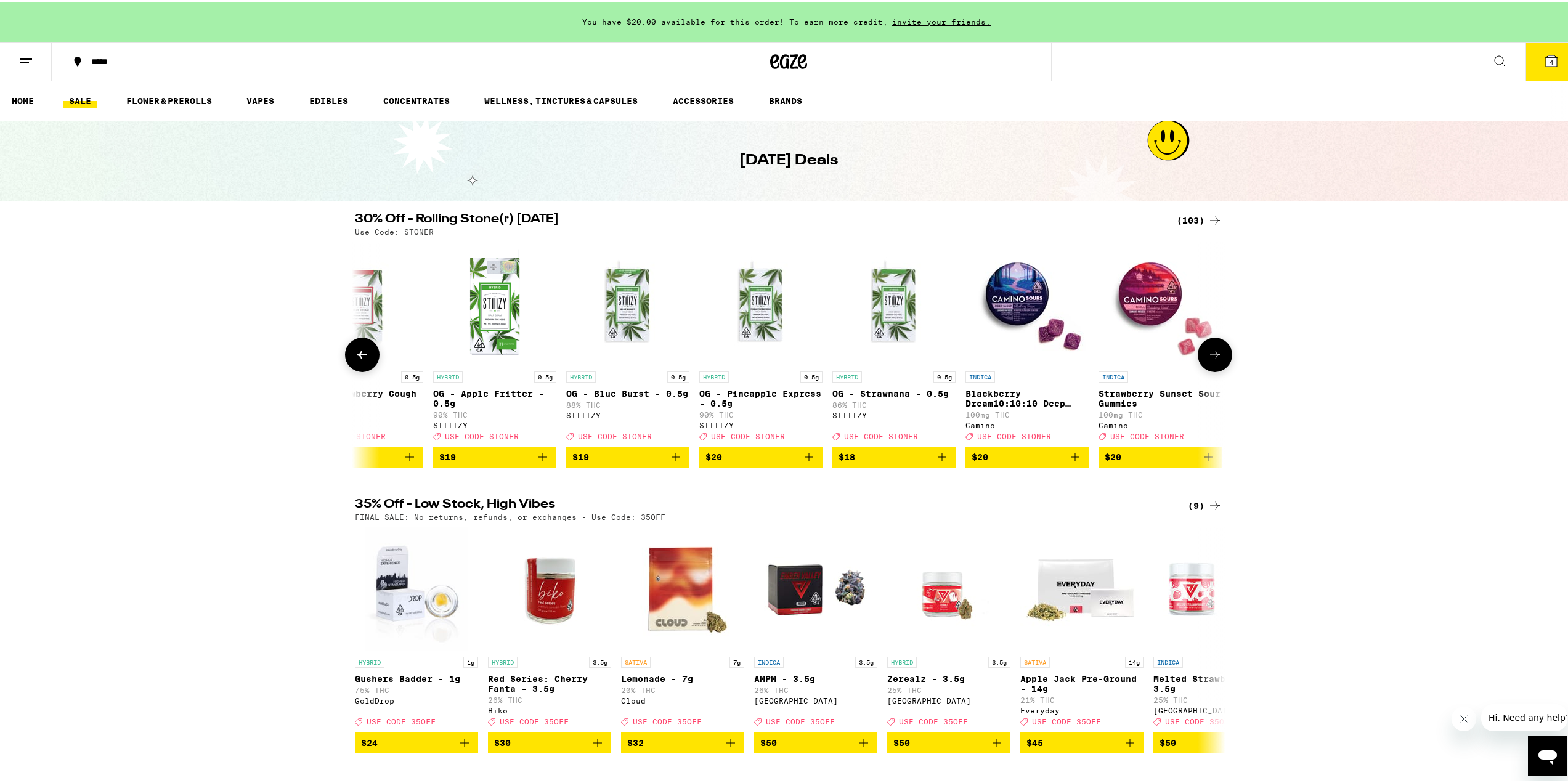
scroll to position [0, 3666]
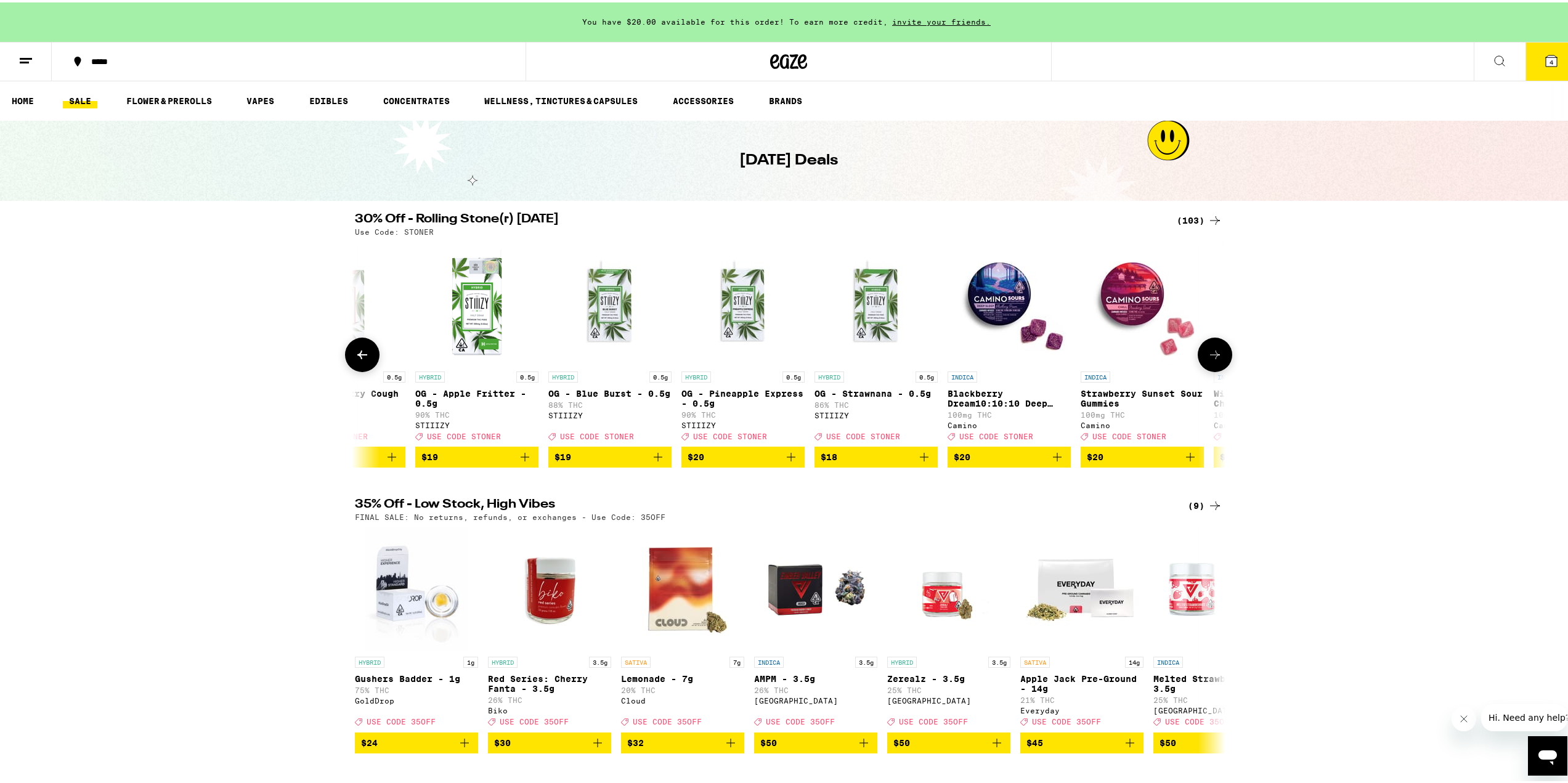
click at [1207, 358] on icon at bounding box center [1215, 352] width 15 height 15
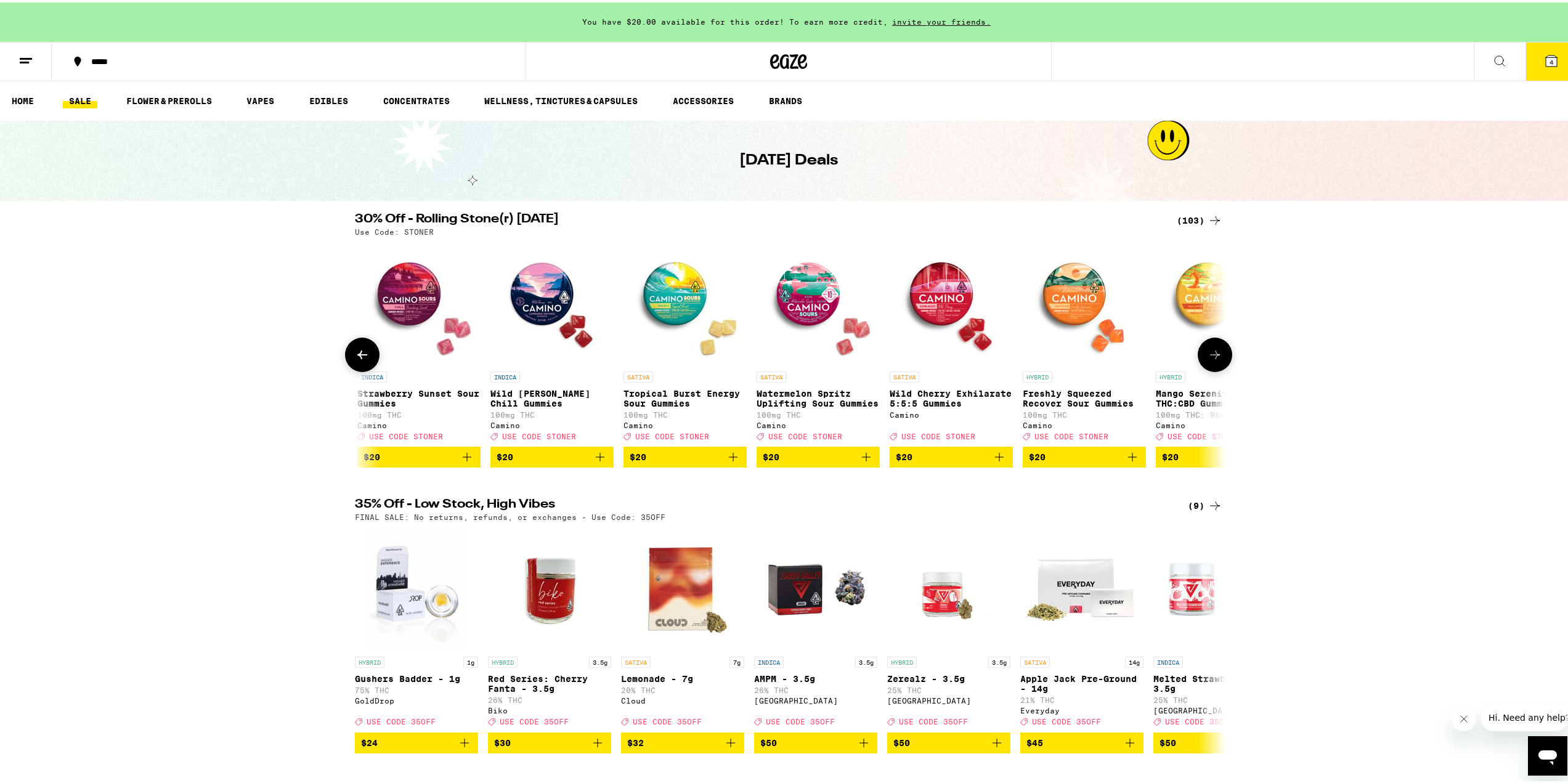
scroll to position [0, 4399]
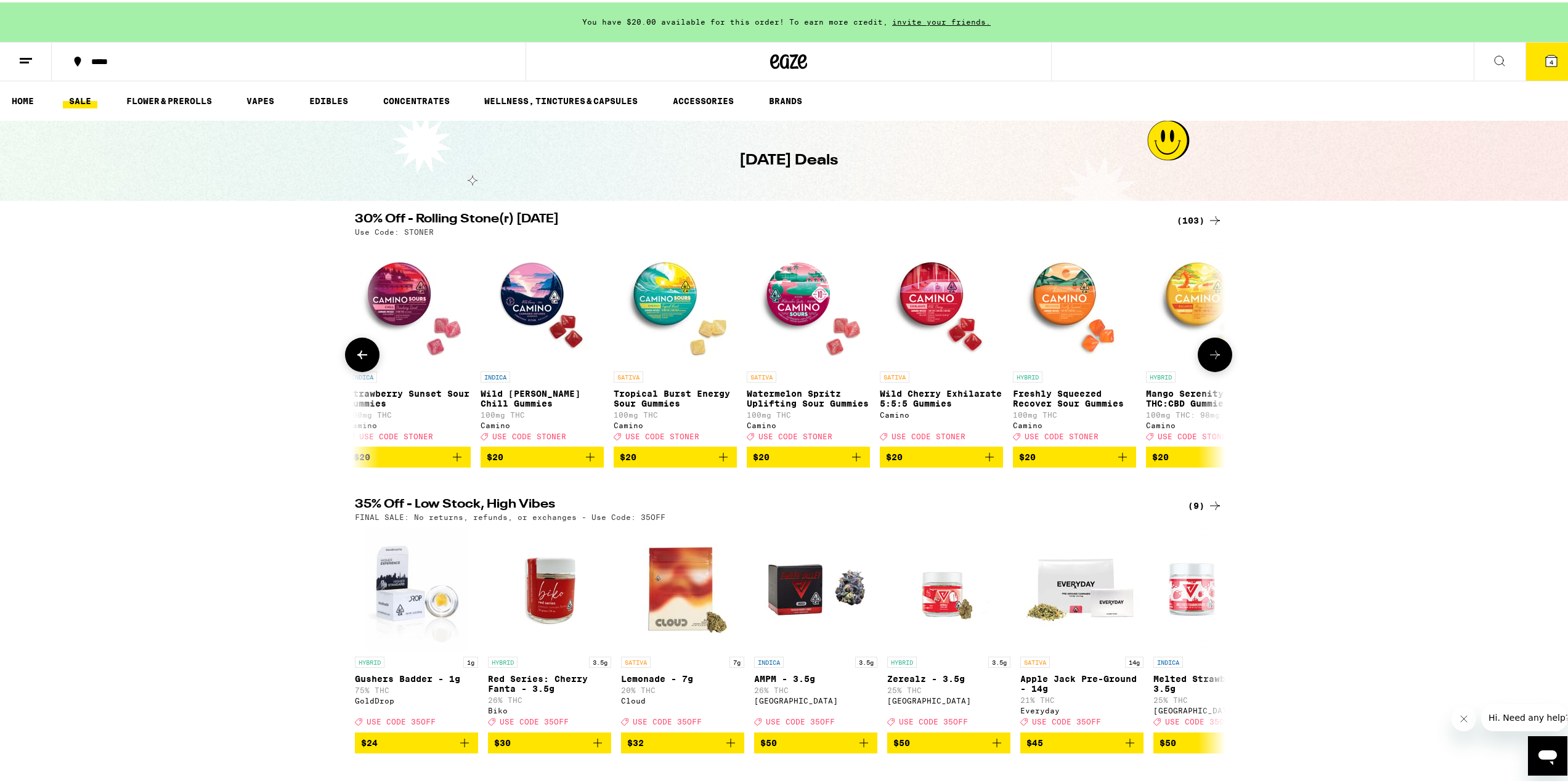
click at [856, 462] on icon "Add to bag" at bounding box center [857, 455] width 15 height 15
click at [1200, 364] on button at bounding box center [1215, 352] width 34 height 34
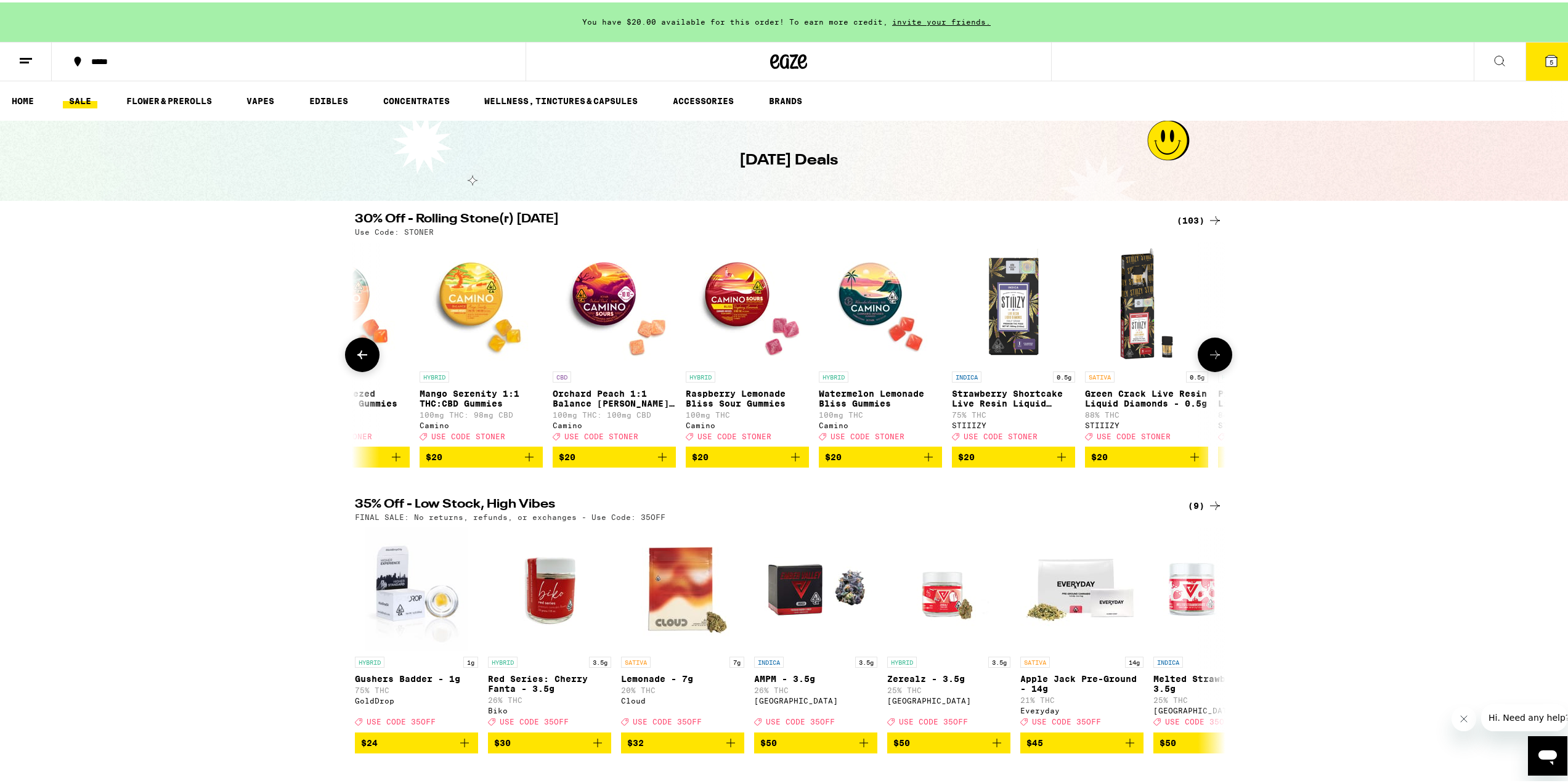
scroll to position [0, 5132]
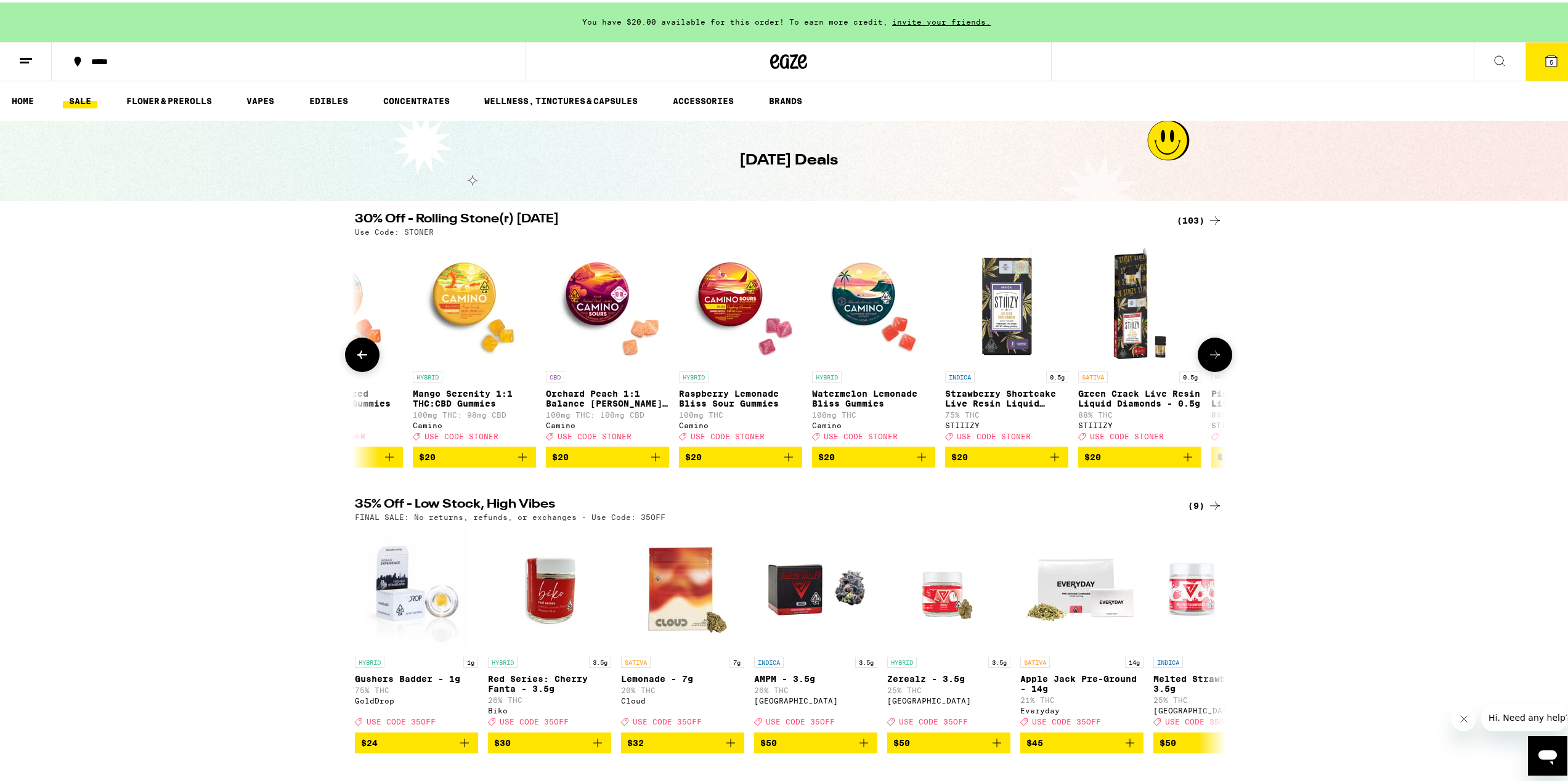
click at [1200, 364] on button at bounding box center [1215, 352] width 34 height 34
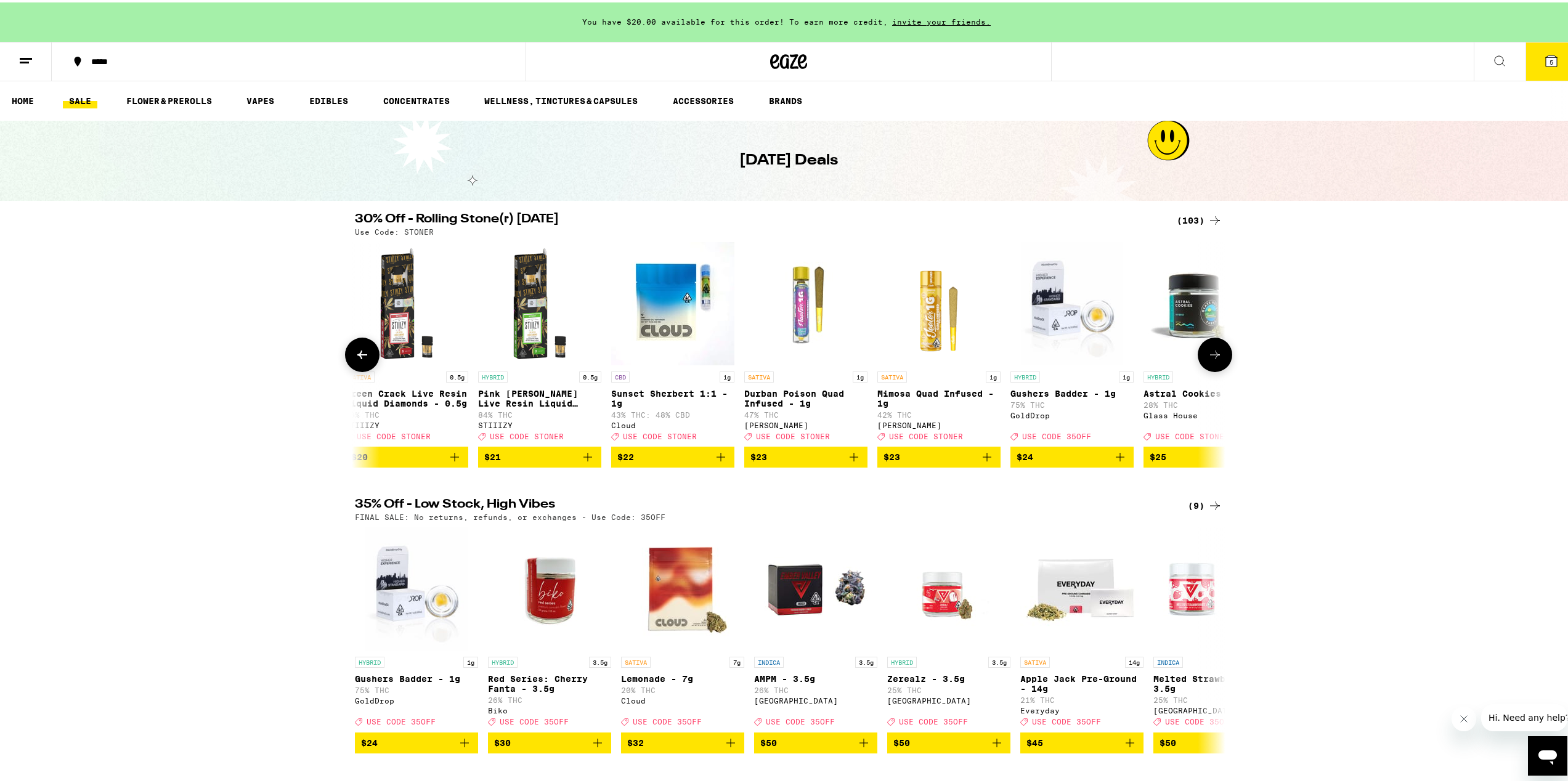
click at [1200, 364] on button at bounding box center [1215, 352] width 34 height 34
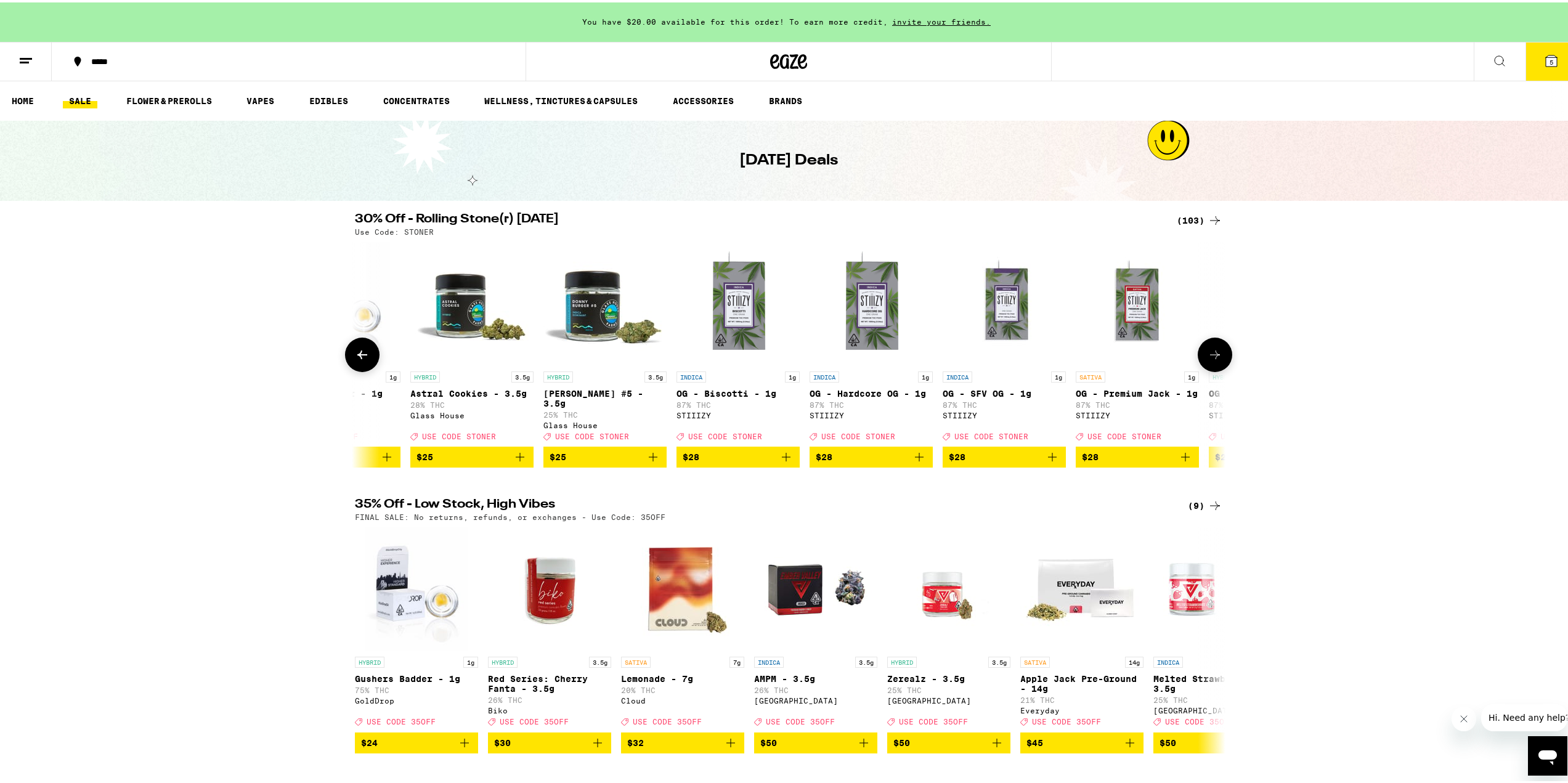
click at [1200, 364] on button at bounding box center [1215, 352] width 34 height 34
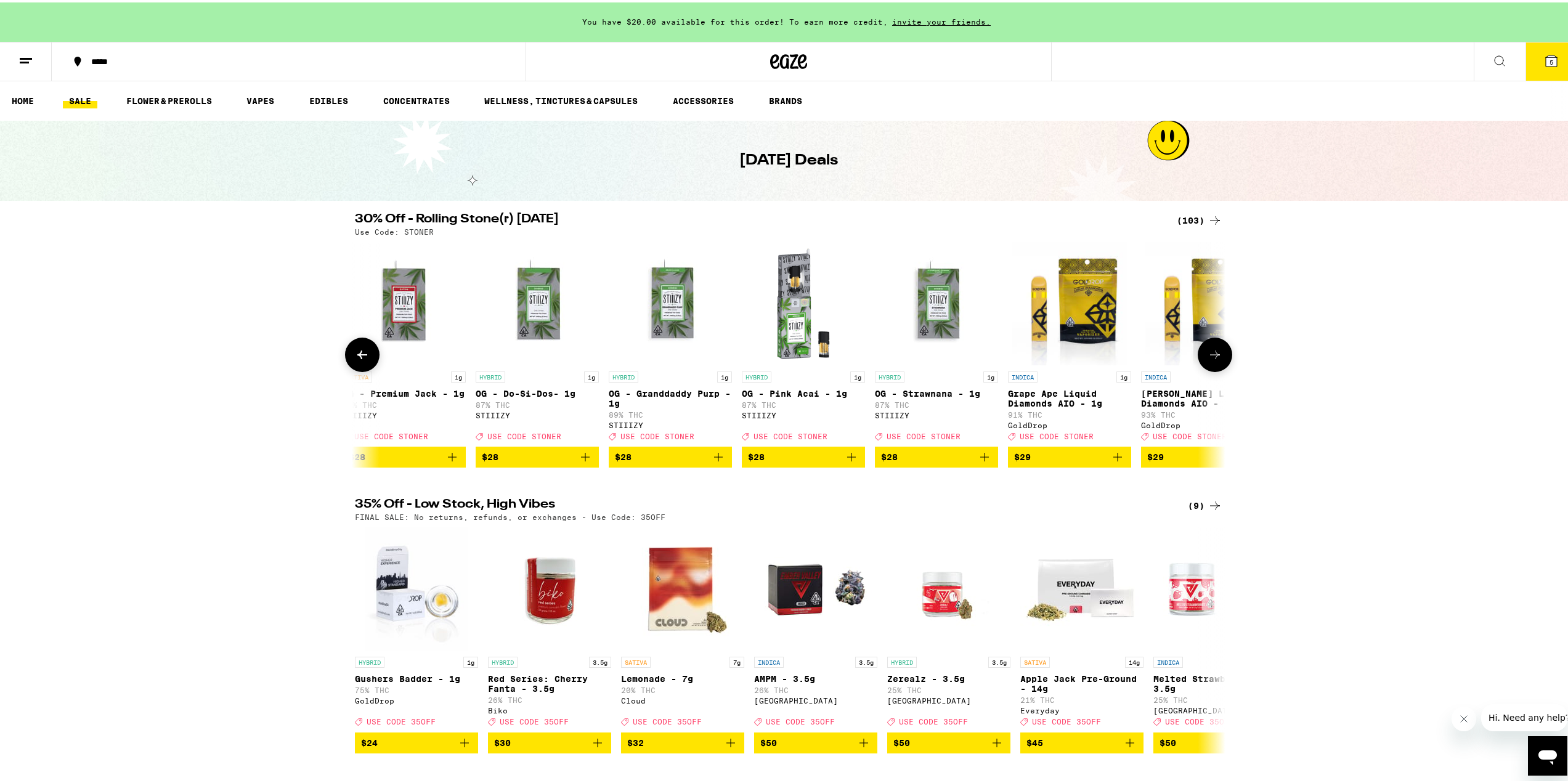
click at [1200, 364] on button at bounding box center [1215, 352] width 34 height 34
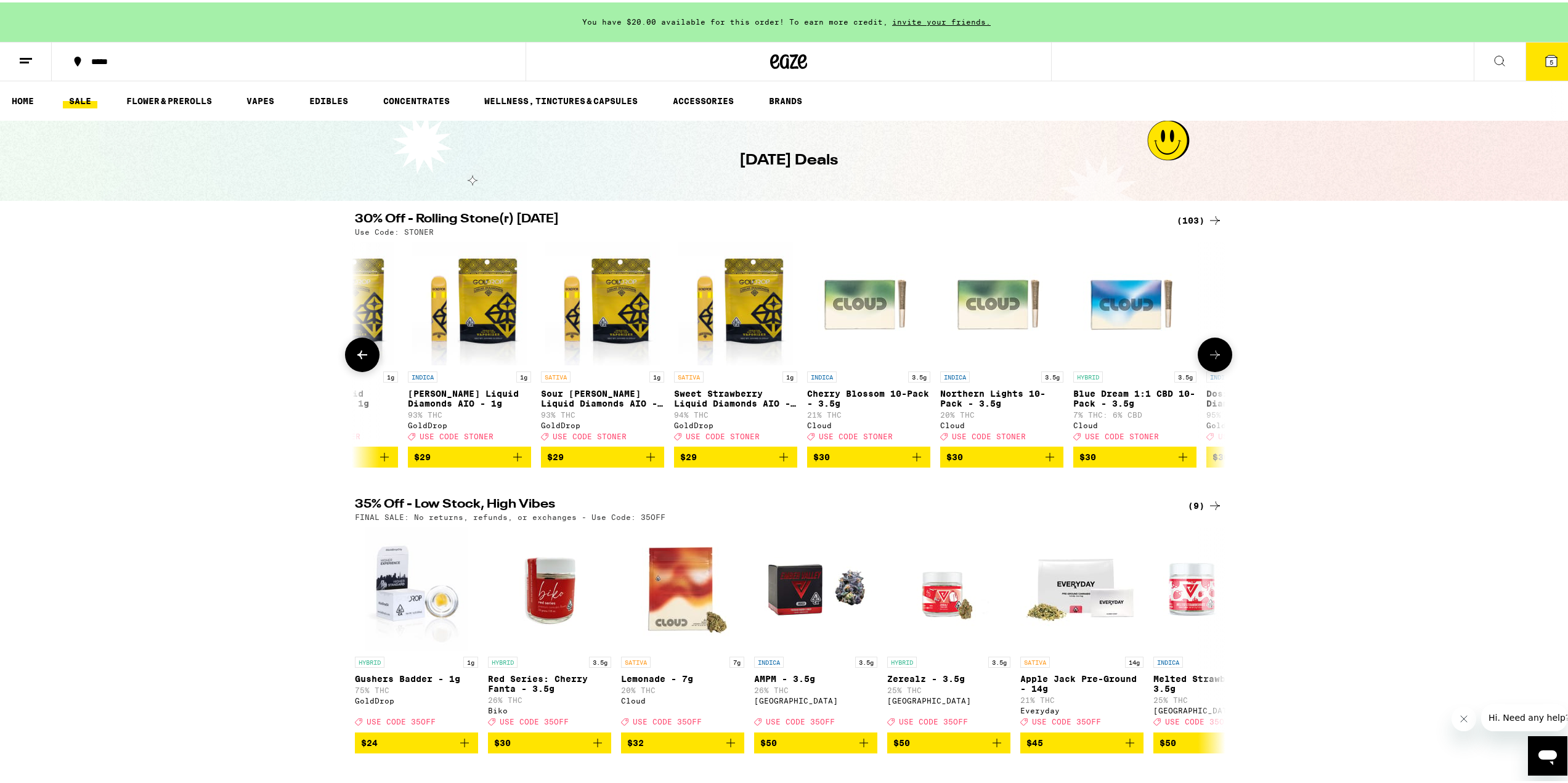
click at [1200, 364] on button at bounding box center [1215, 352] width 34 height 34
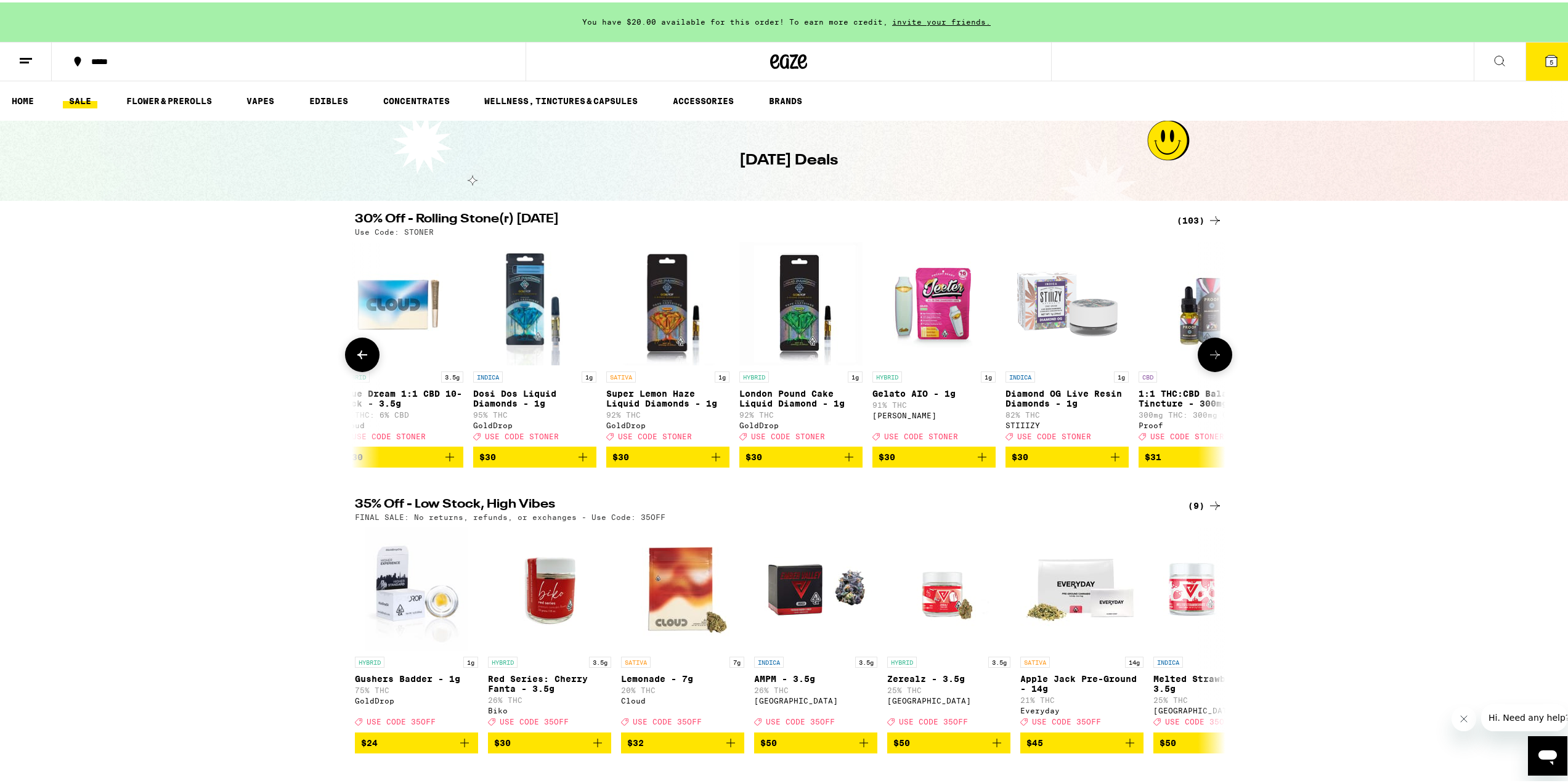
click at [1200, 364] on button at bounding box center [1215, 352] width 34 height 34
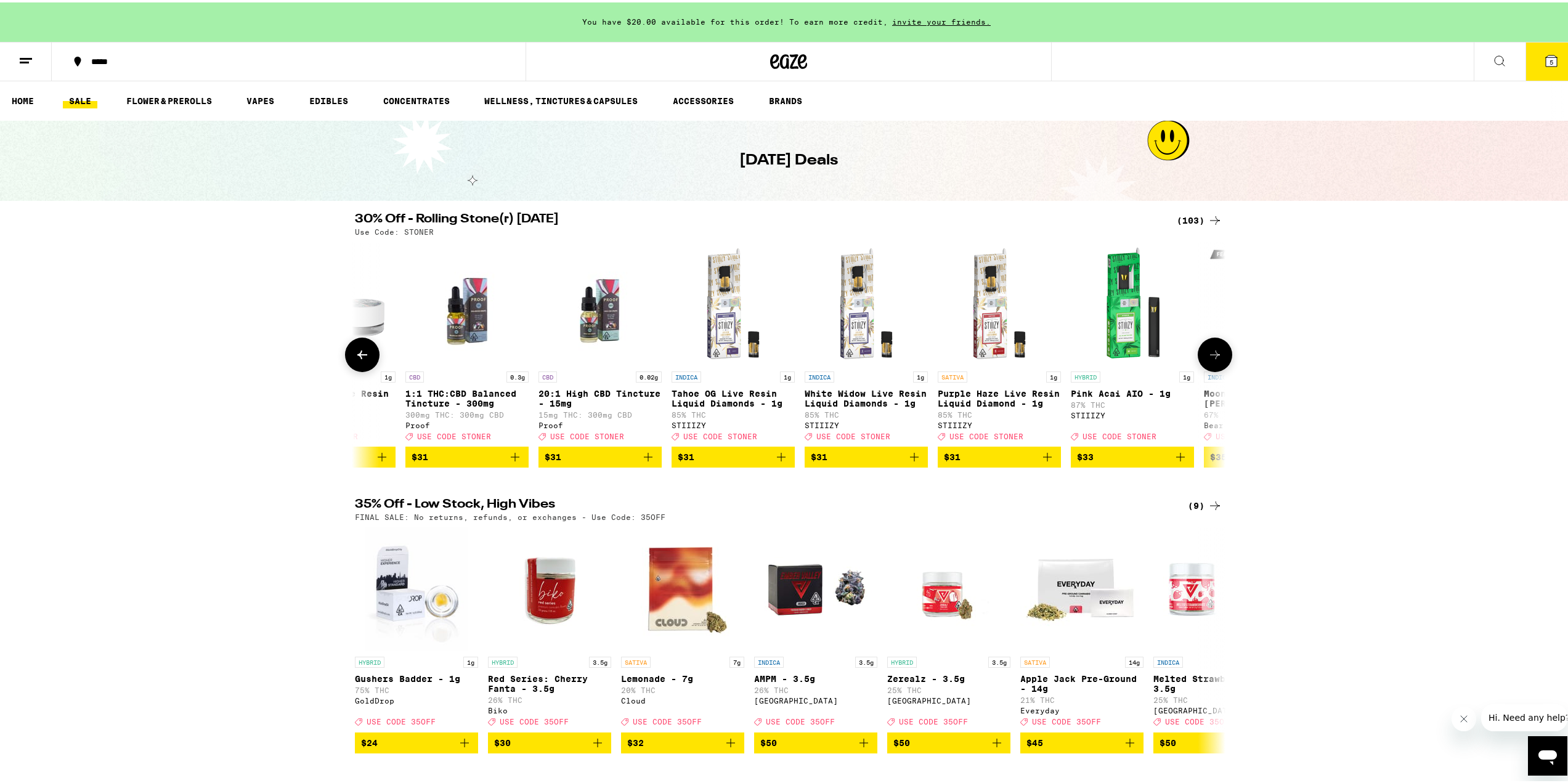
click at [1200, 364] on button at bounding box center [1215, 352] width 34 height 34
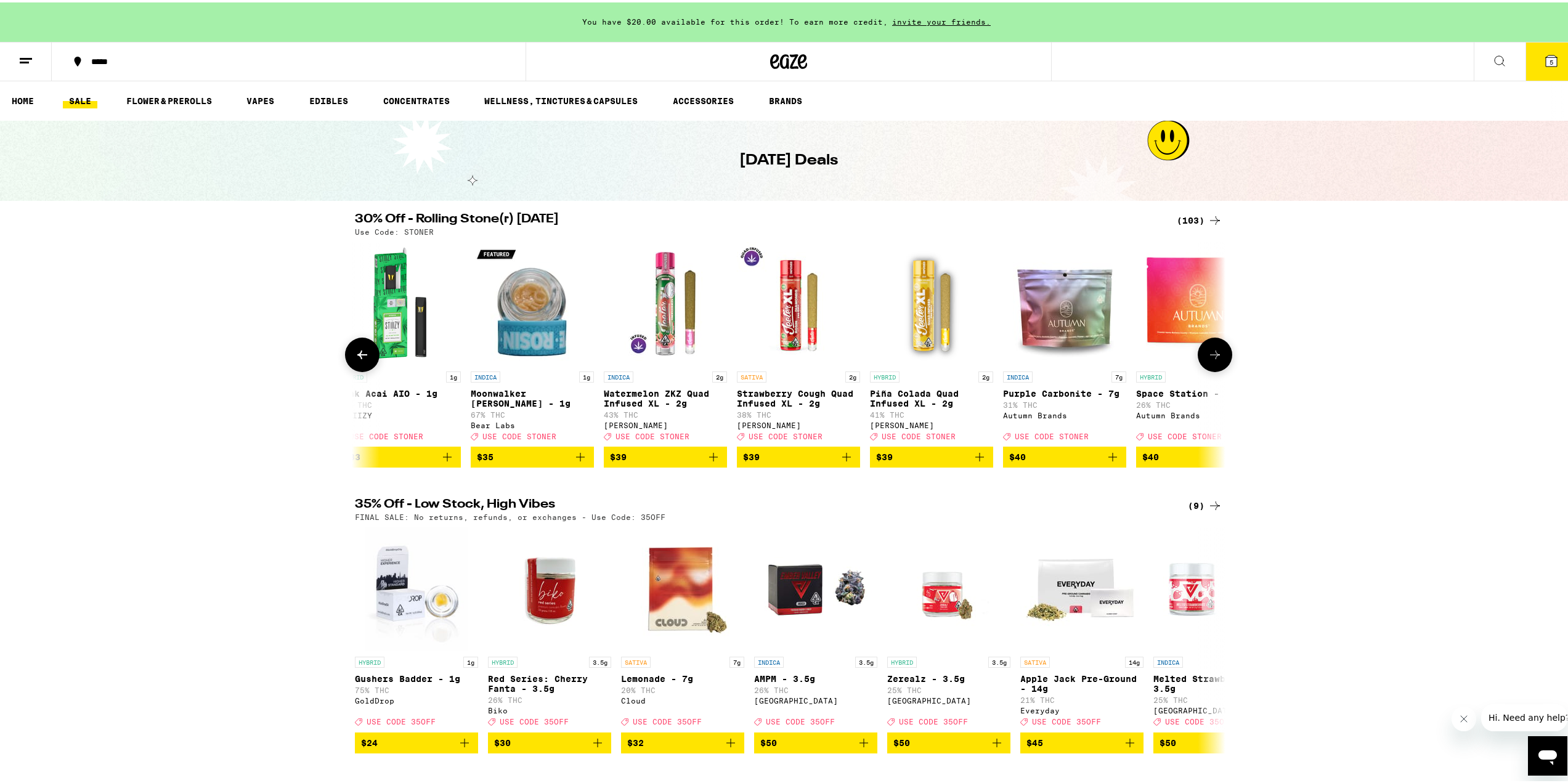
click at [1200, 364] on button at bounding box center [1215, 352] width 34 height 34
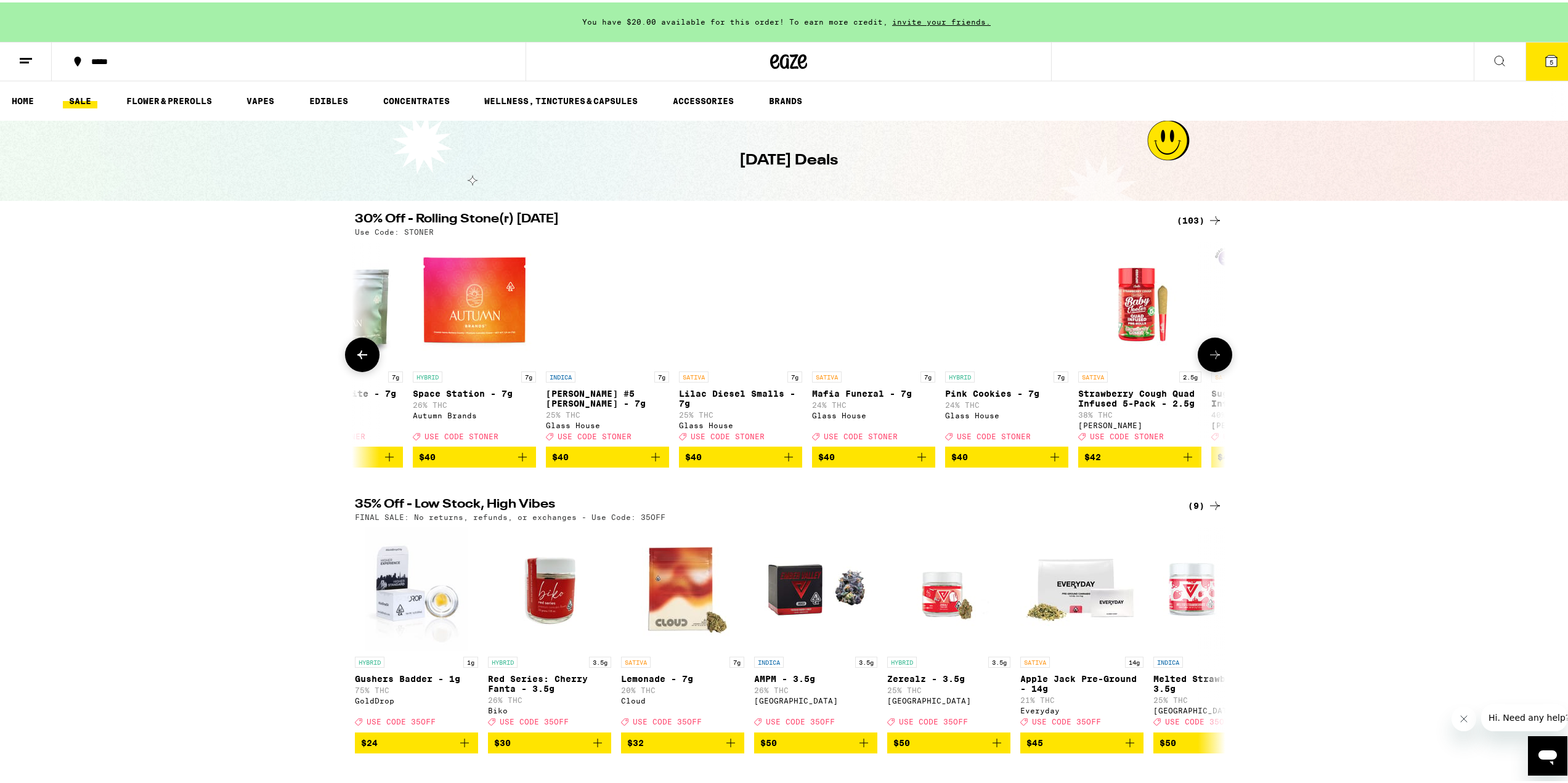
scroll to position [0, 10997]
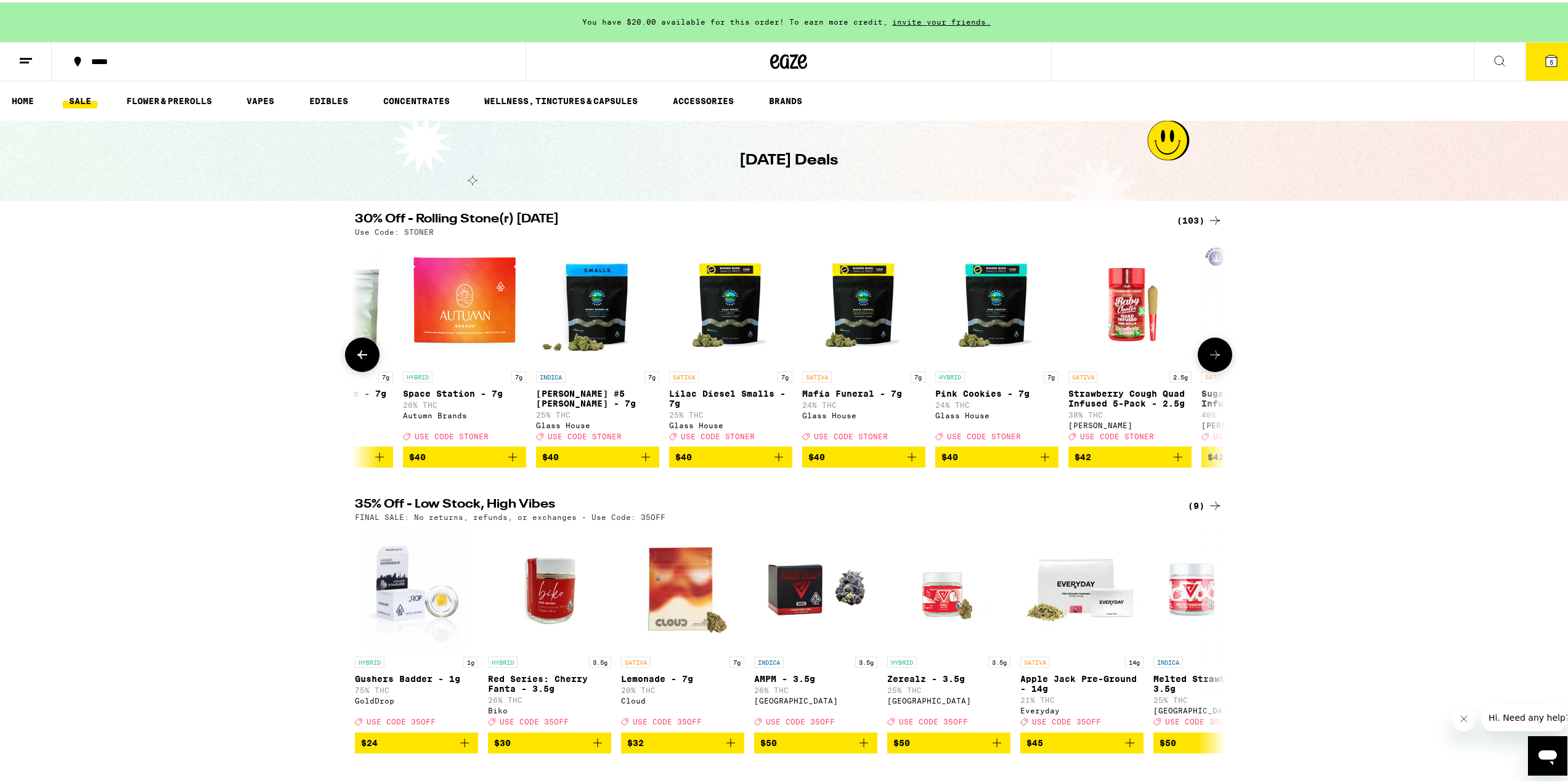
click at [1200, 364] on button at bounding box center [1215, 352] width 34 height 34
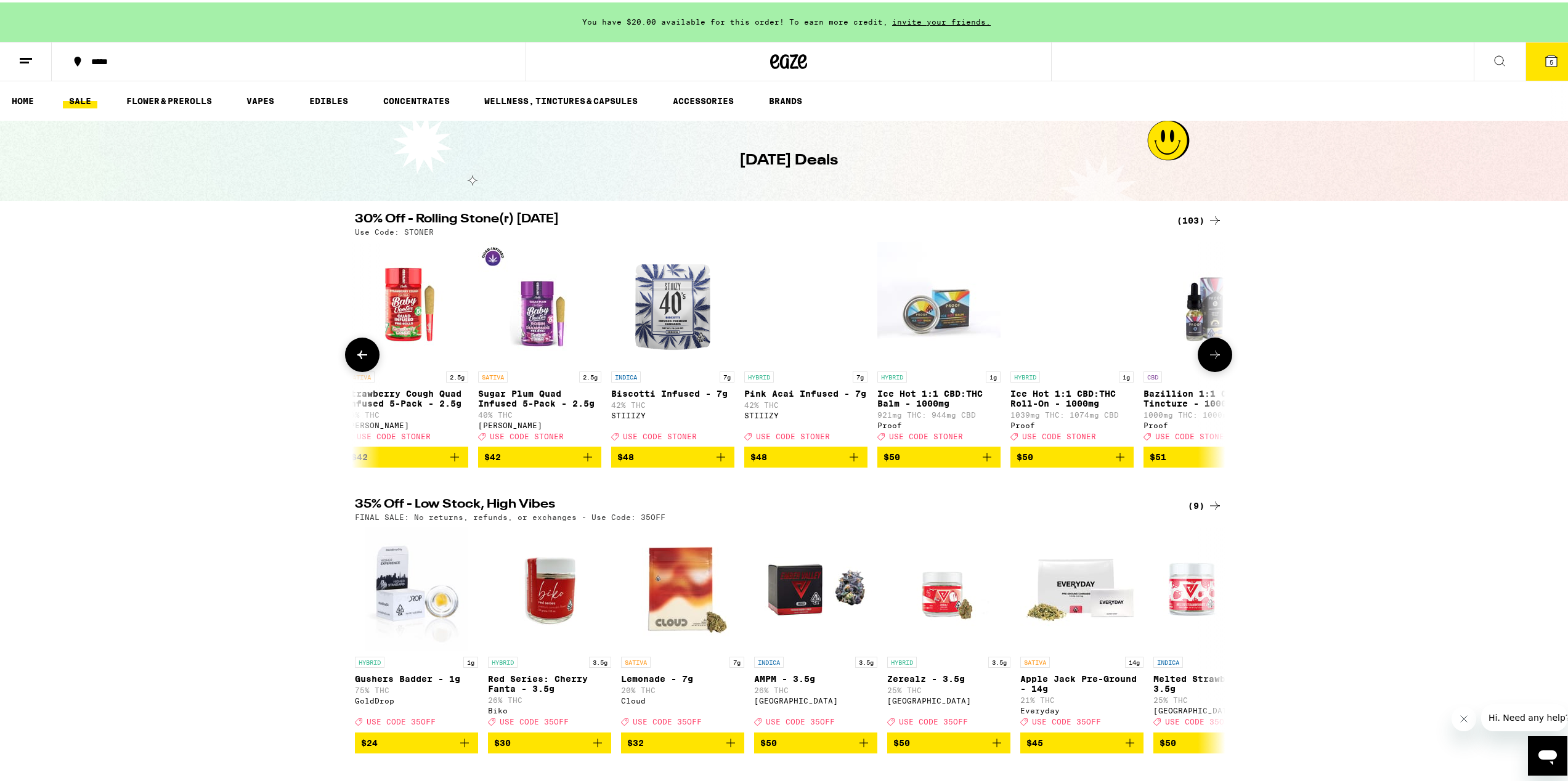
scroll to position [0, 11731]
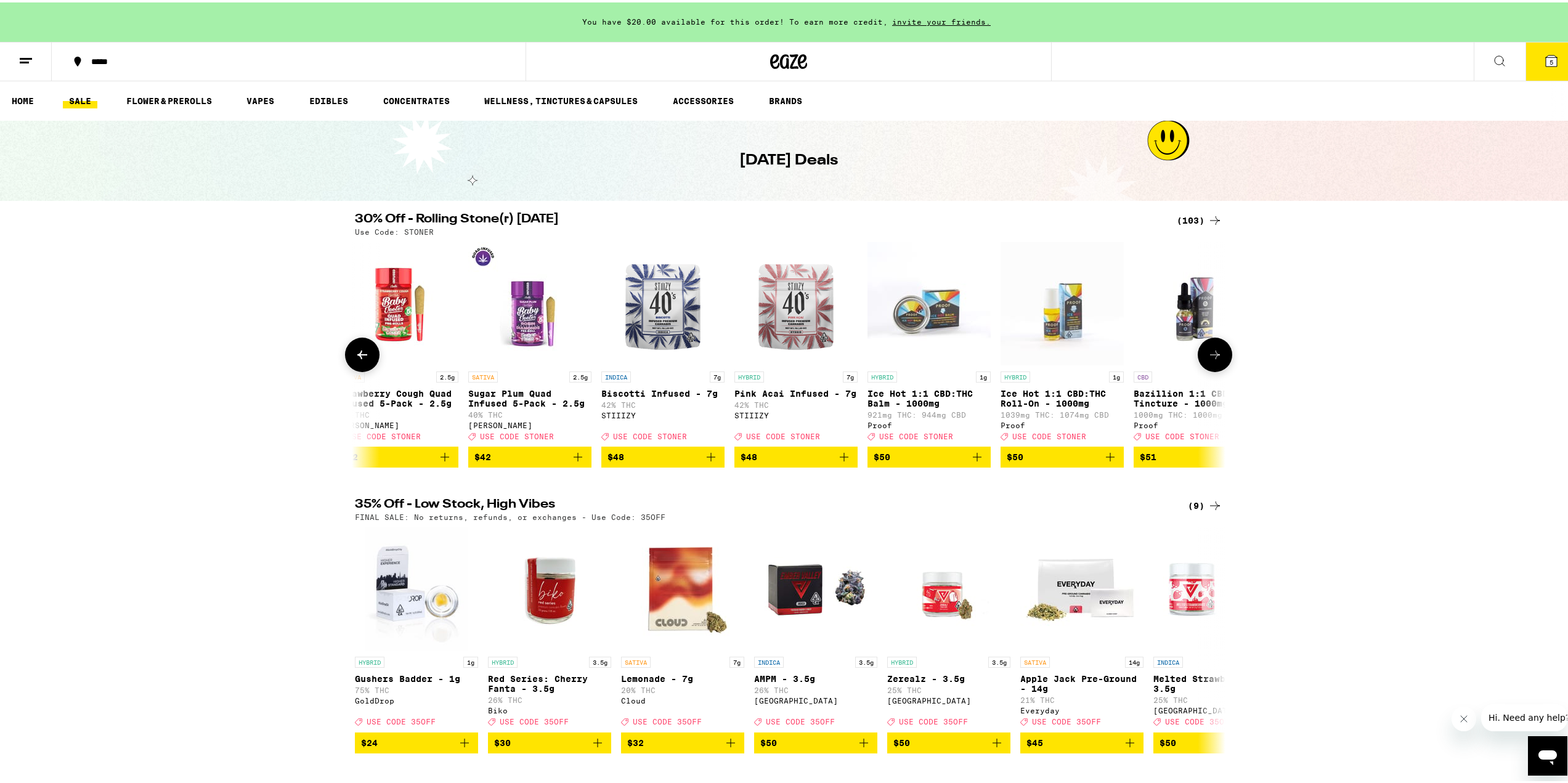
click at [1200, 364] on button at bounding box center [1215, 352] width 34 height 34
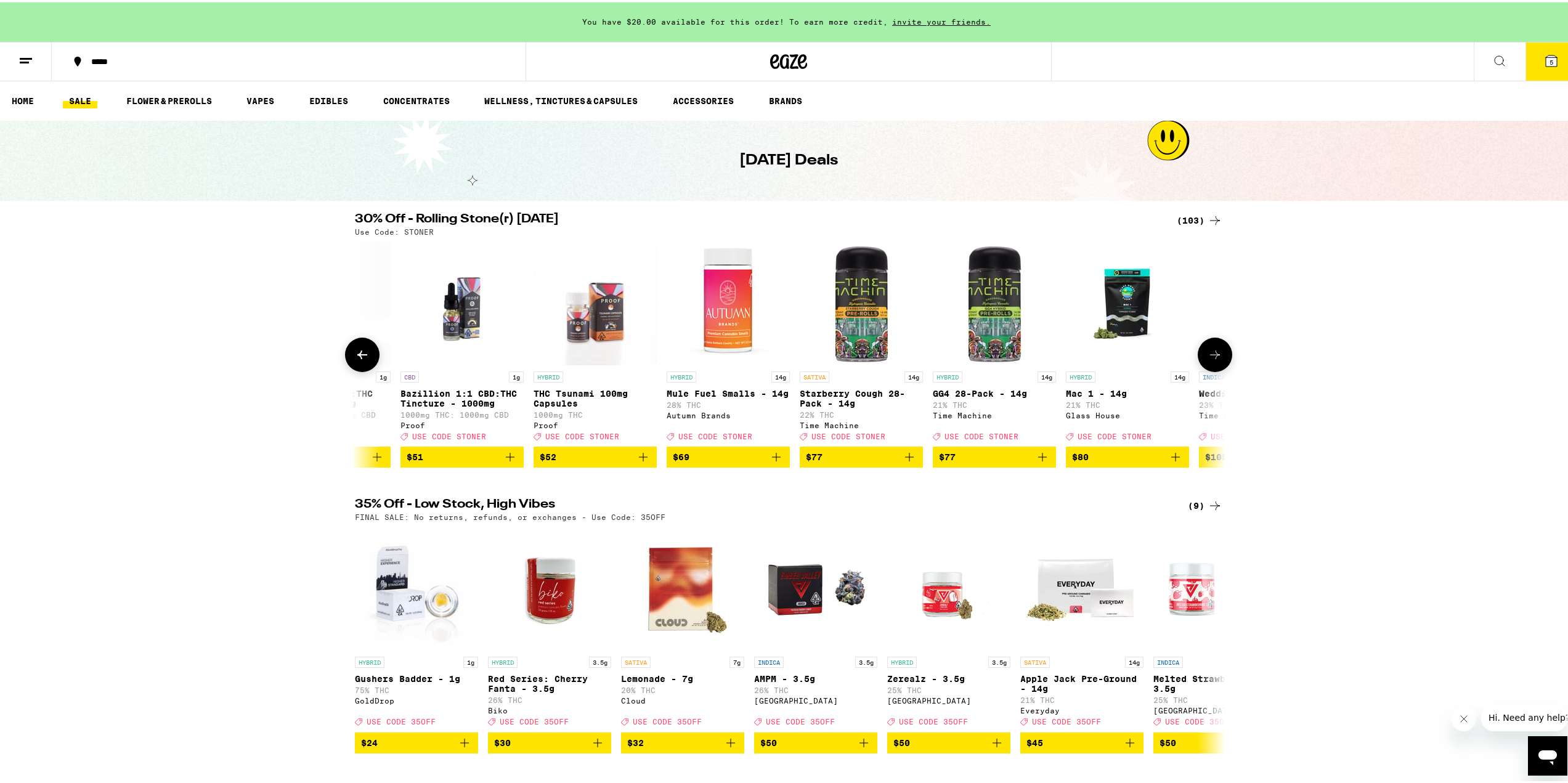
click at [1200, 364] on button at bounding box center [1215, 352] width 34 height 34
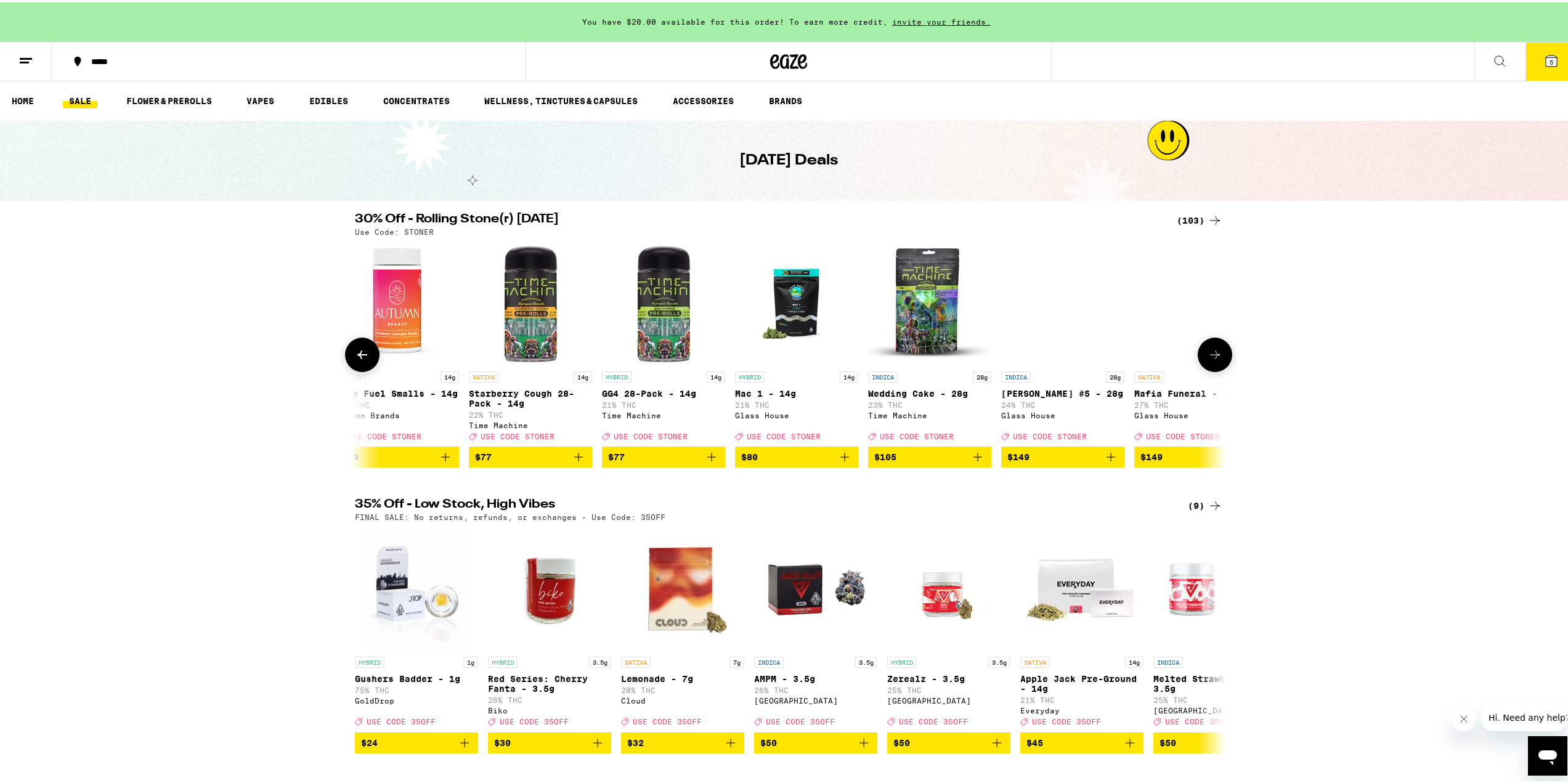
scroll to position [0, 12839]
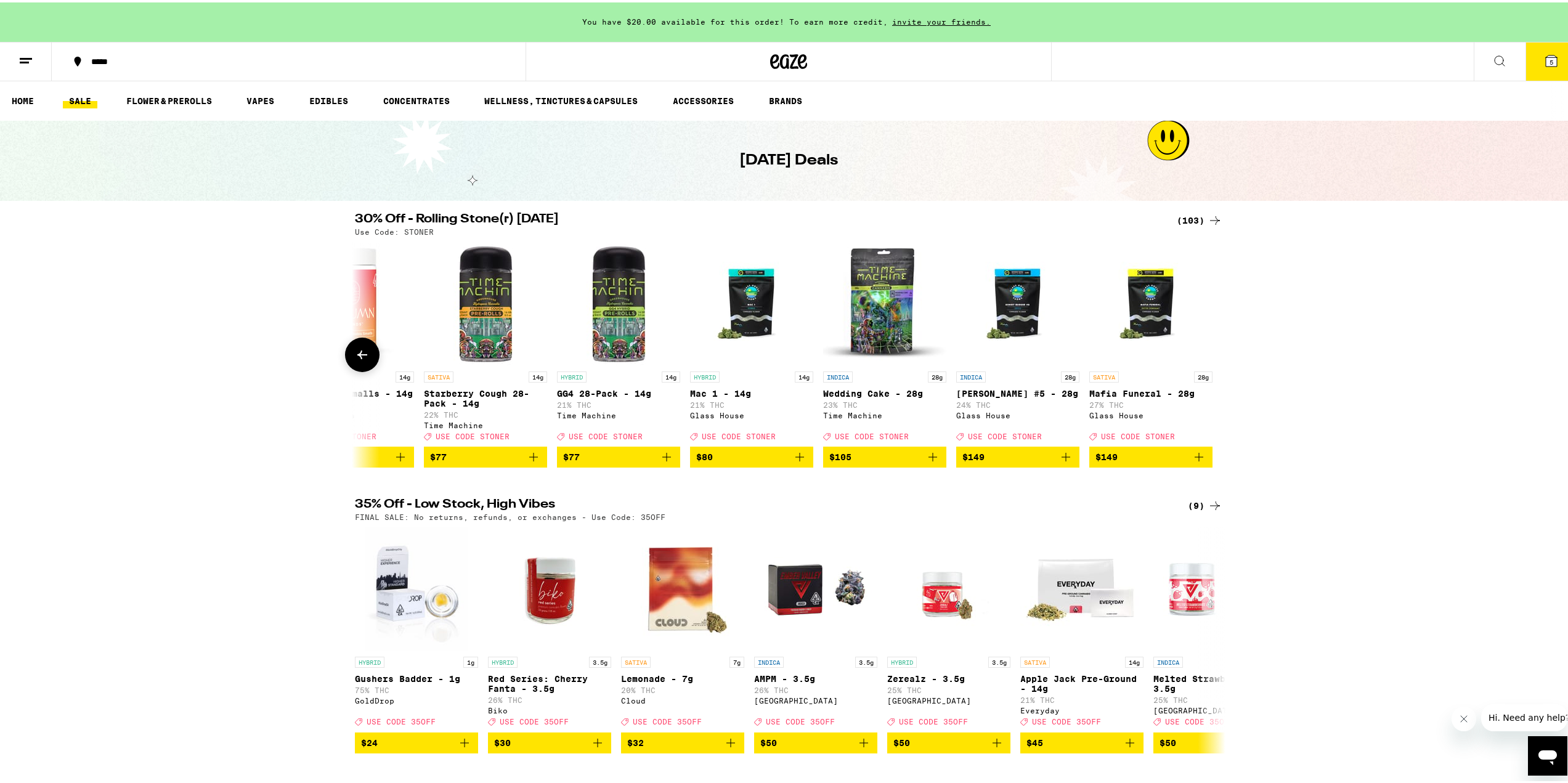
click at [1200, 364] on div at bounding box center [1215, 352] width 34 height 34
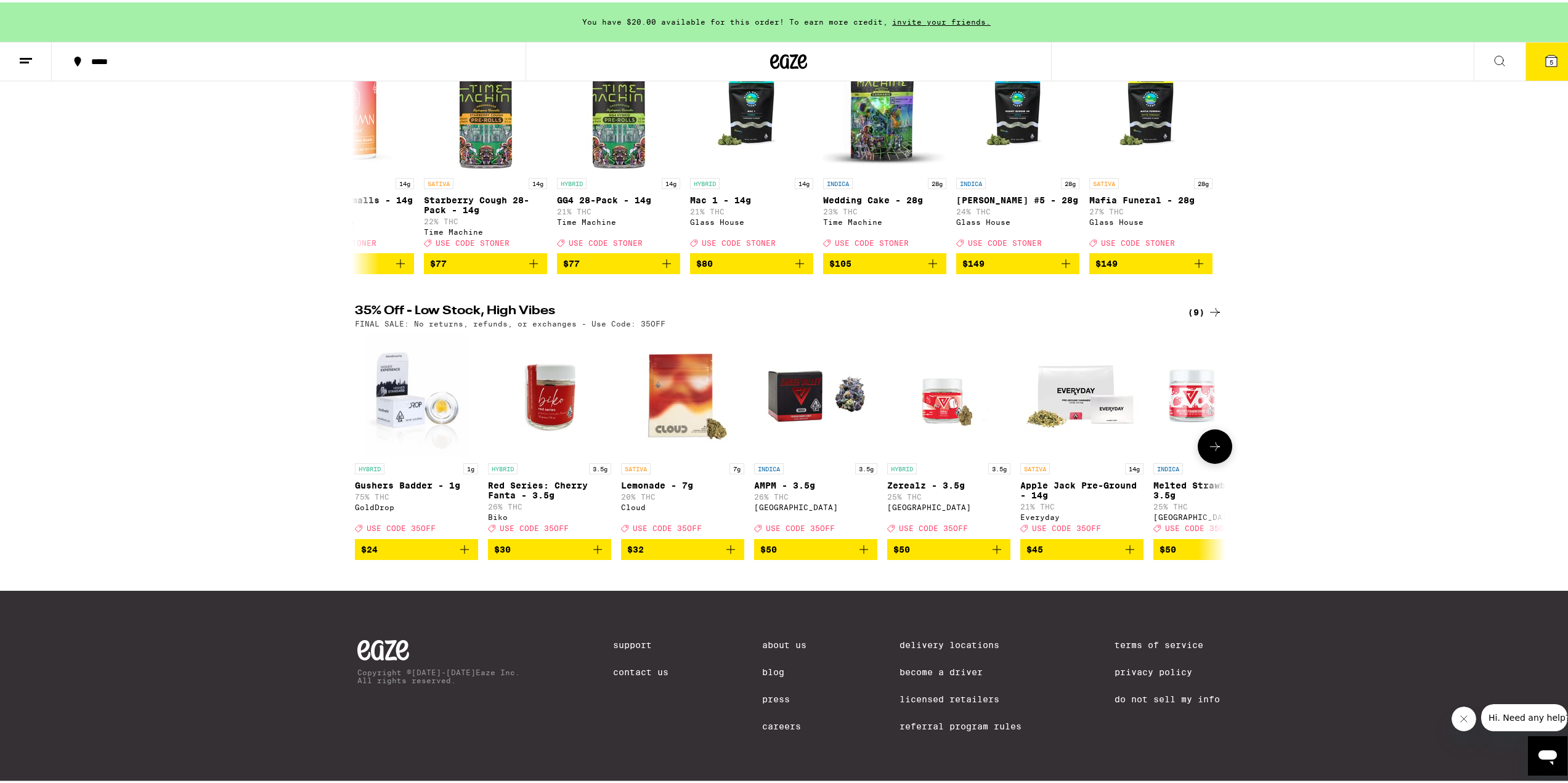
scroll to position [219, 0]
click at [1220, 435] on button at bounding box center [1215, 444] width 34 height 34
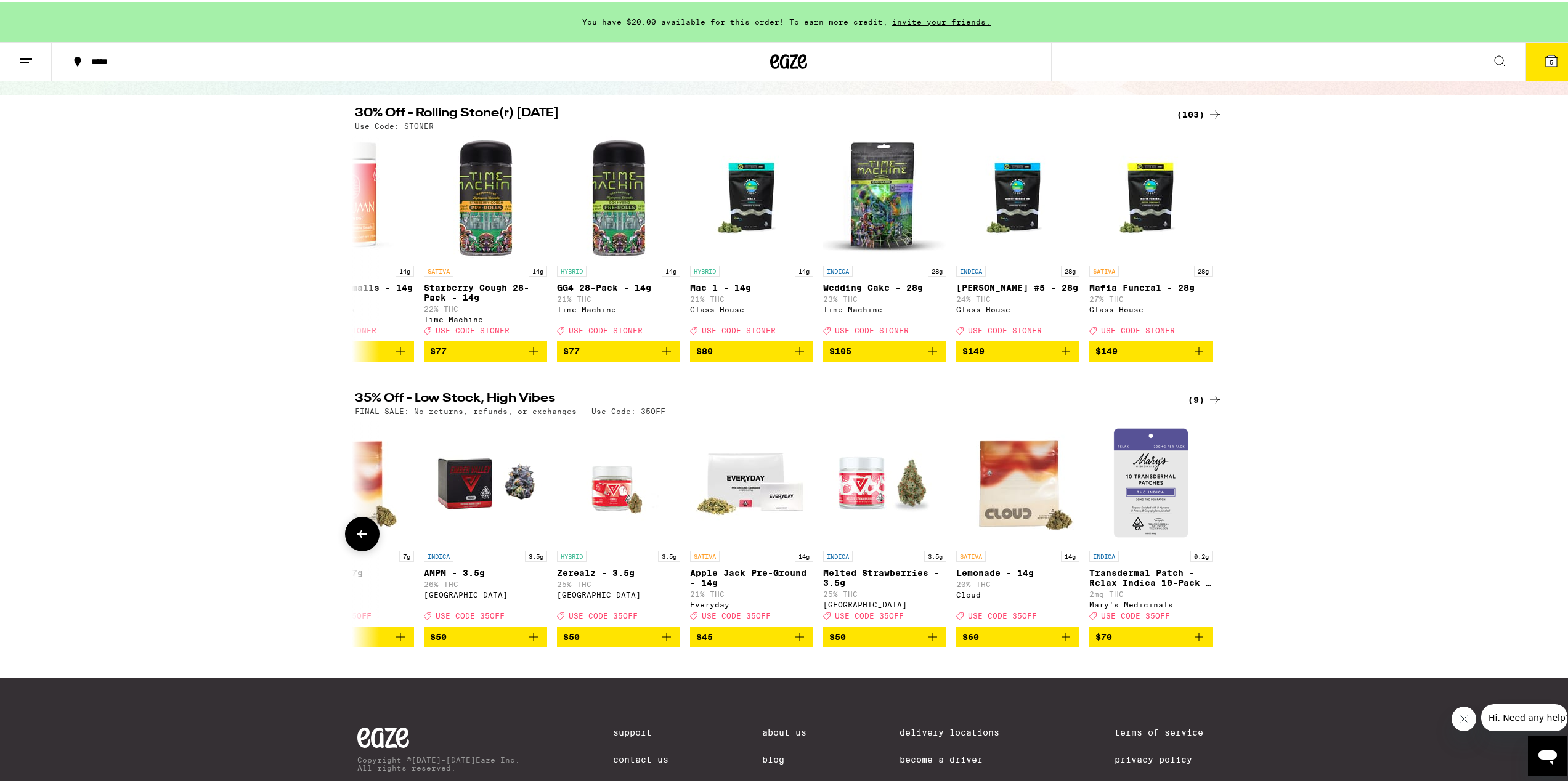
scroll to position [0, 0]
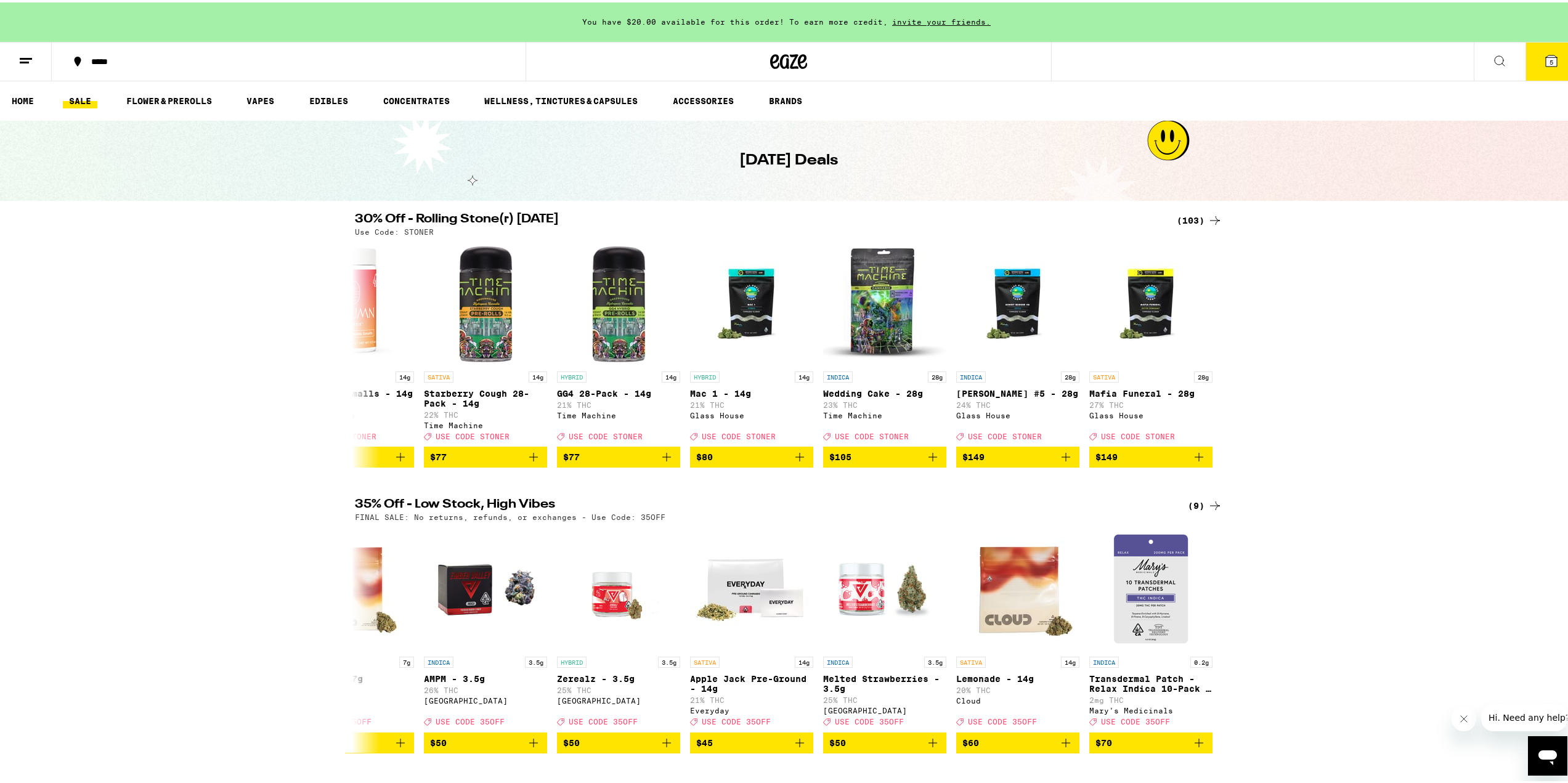
click at [1547, 55] on icon at bounding box center [1552, 58] width 11 height 11
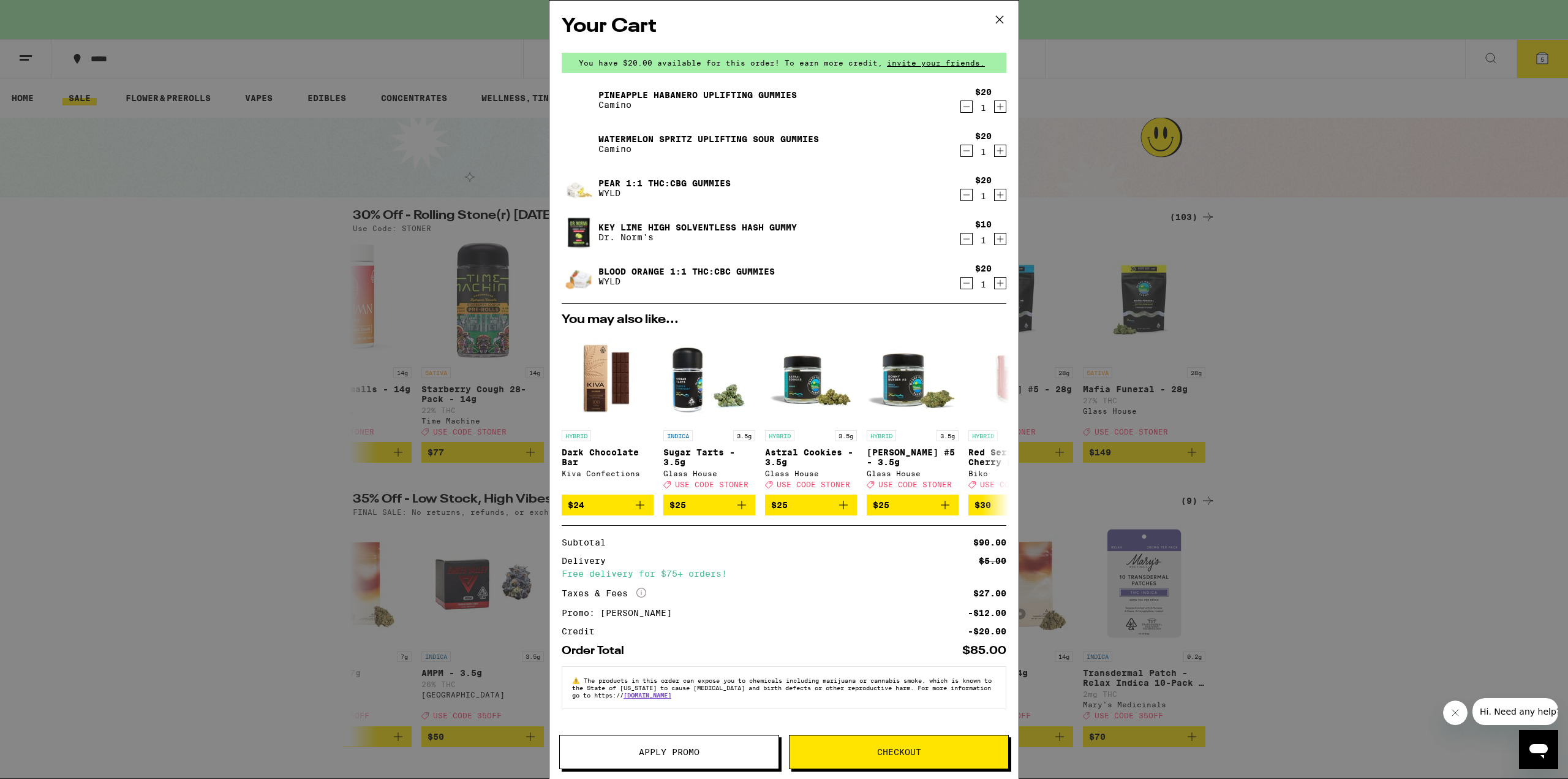
click at [1000, 17] on icon at bounding box center [999, 19] width 18 height 18
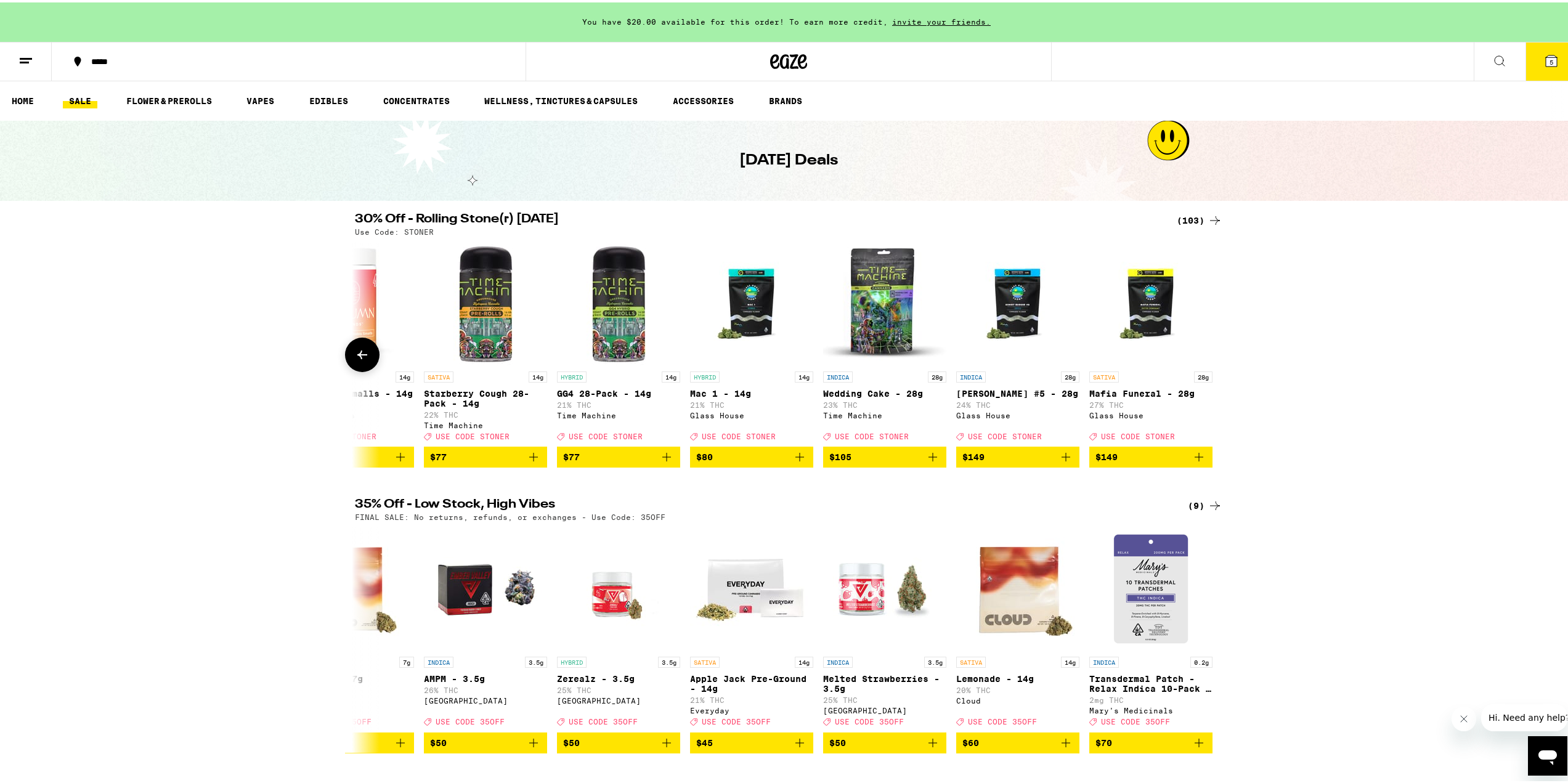
click at [347, 351] on button at bounding box center [362, 352] width 34 height 34
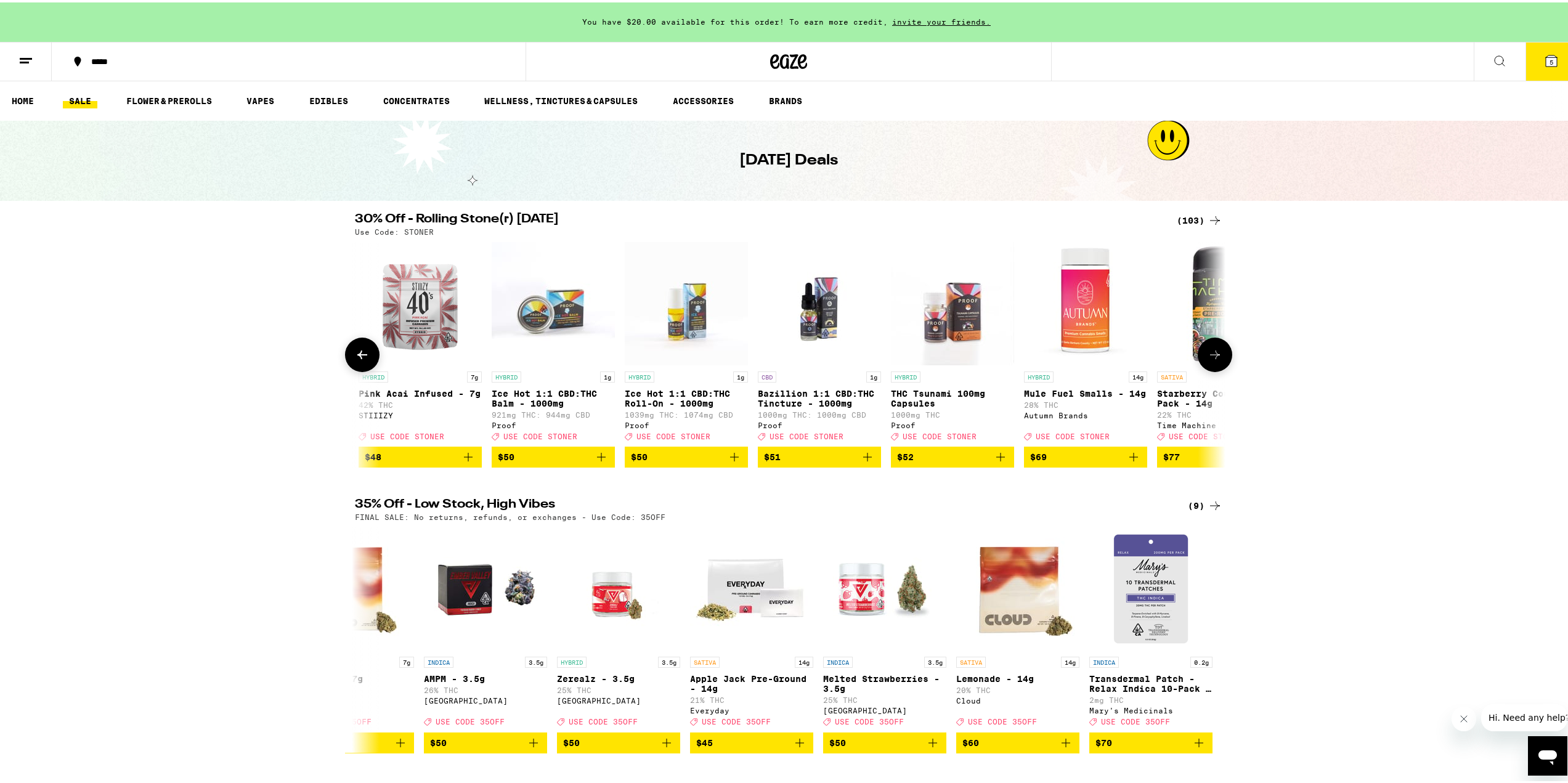
click at [347, 351] on button at bounding box center [362, 352] width 34 height 34
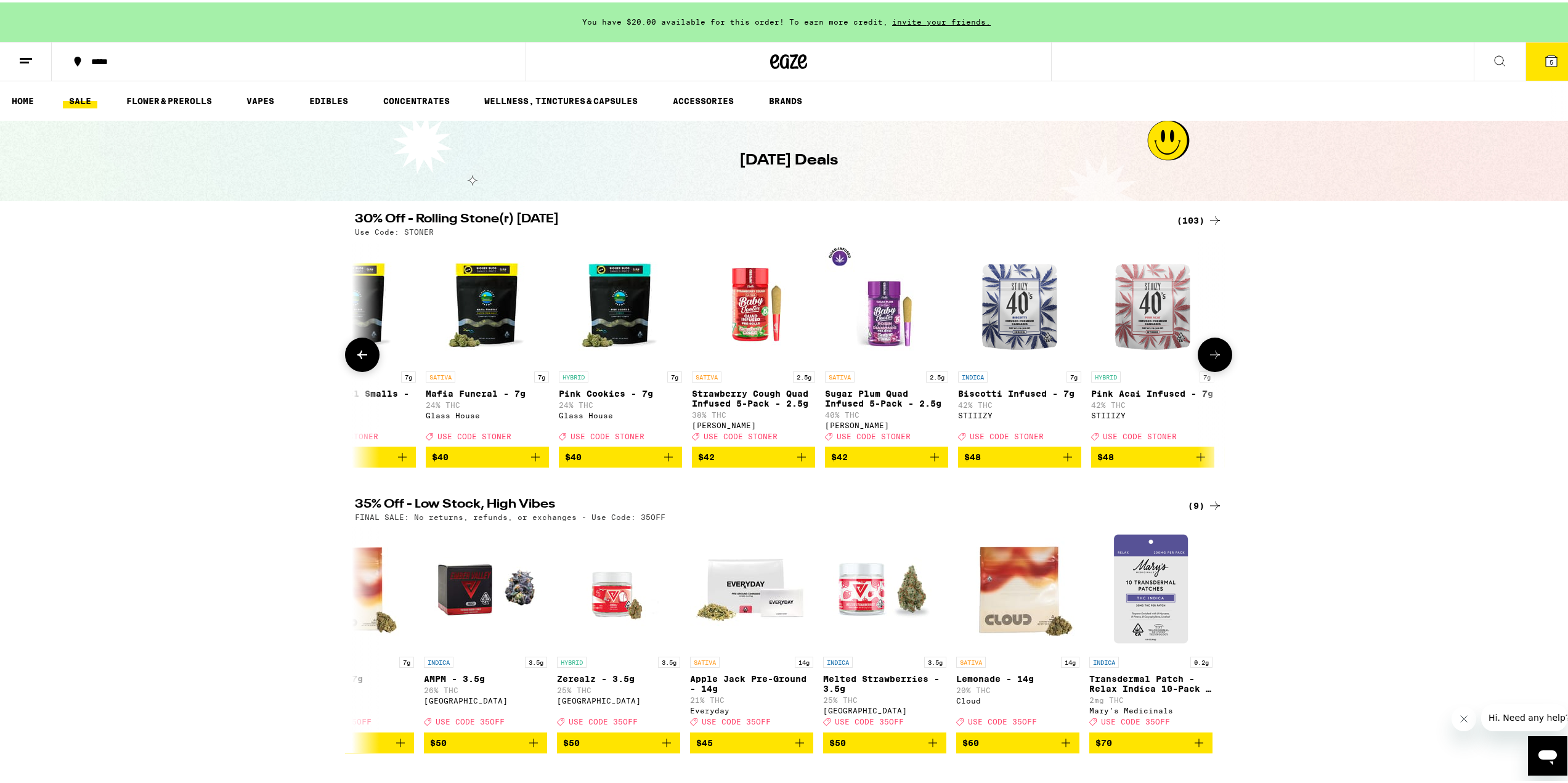
click at [347, 351] on button at bounding box center [362, 352] width 34 height 34
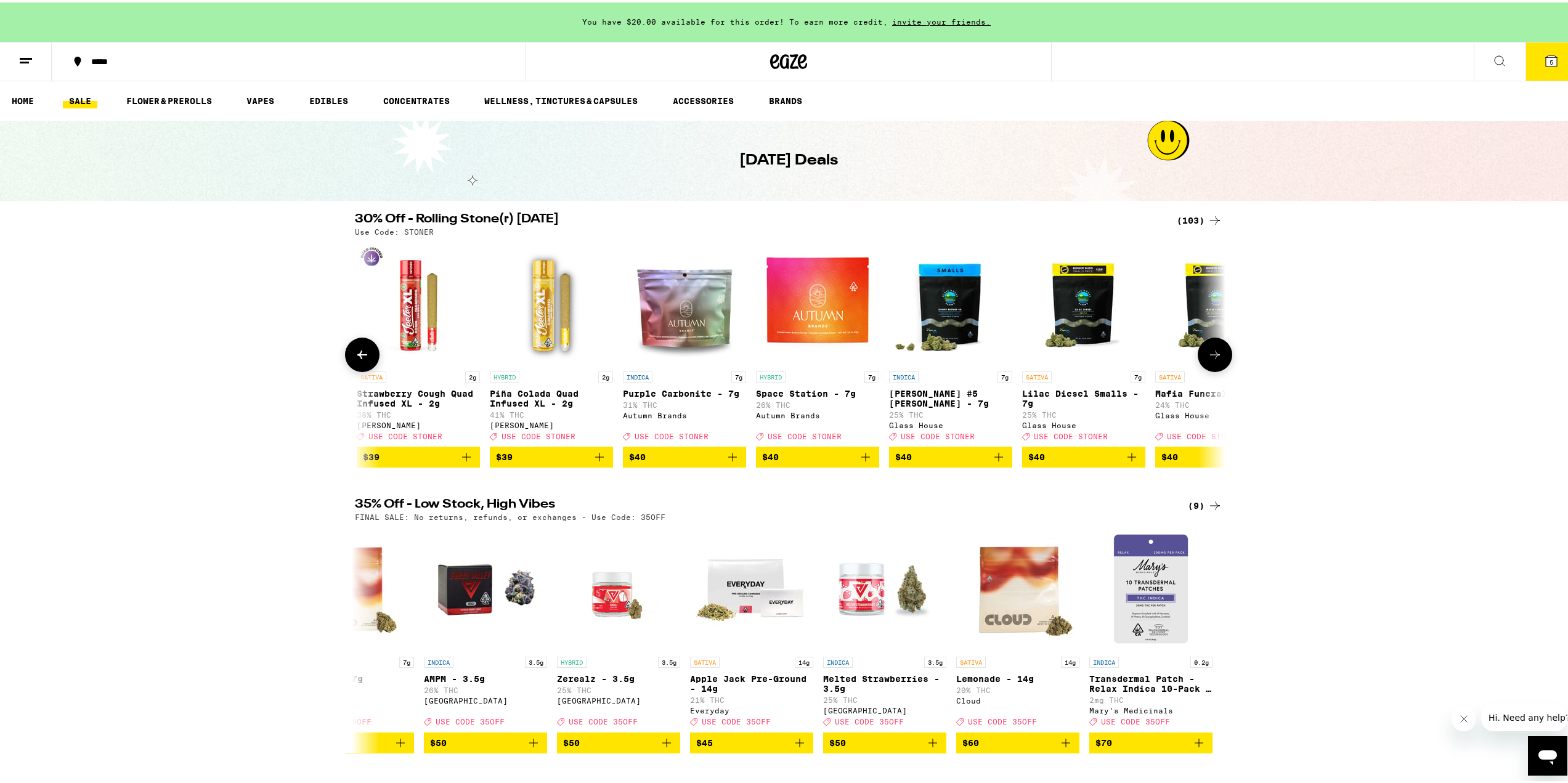
click at [347, 351] on button at bounding box center [362, 352] width 34 height 34
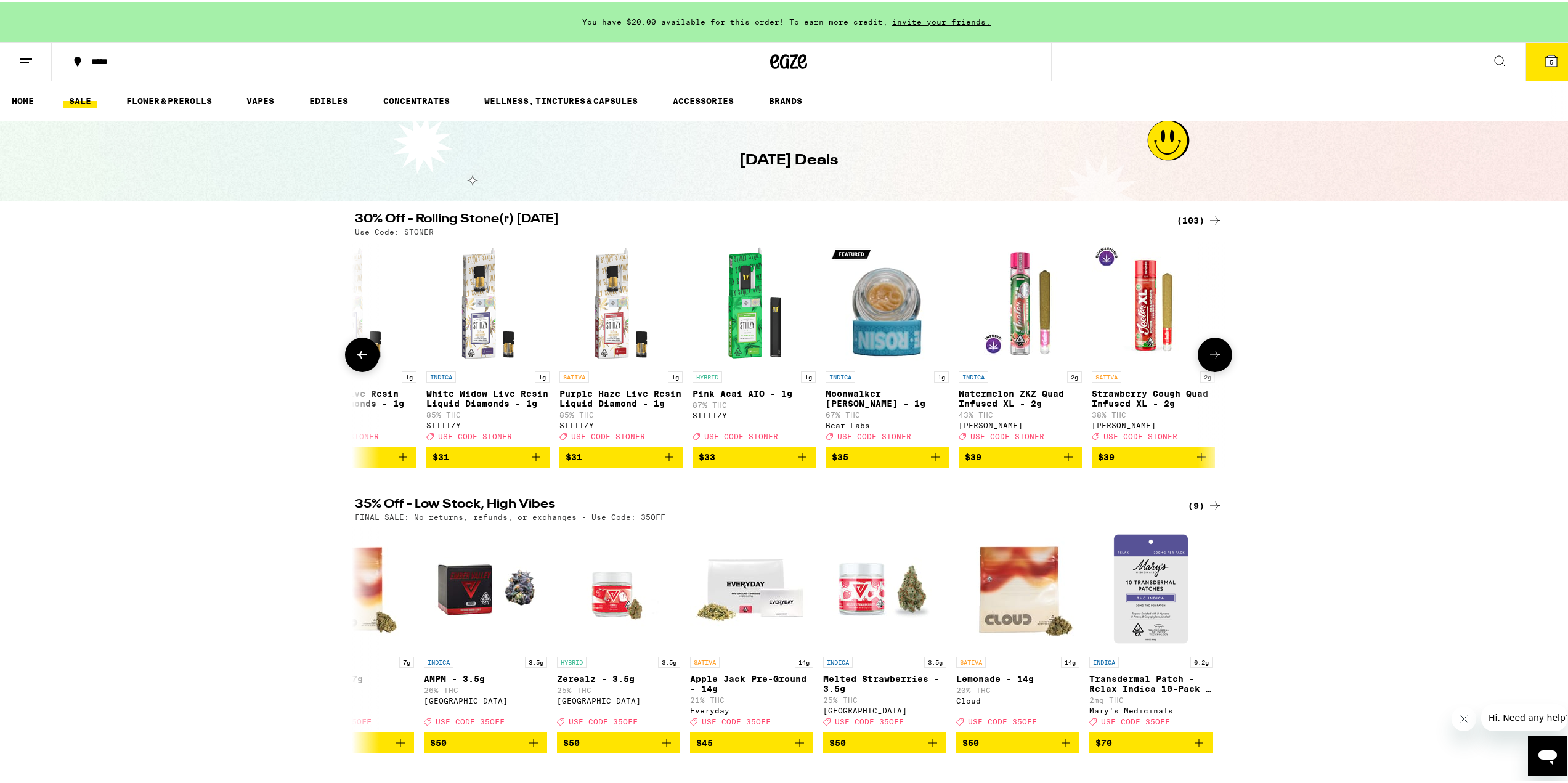
click at [347, 351] on button at bounding box center [362, 352] width 34 height 34
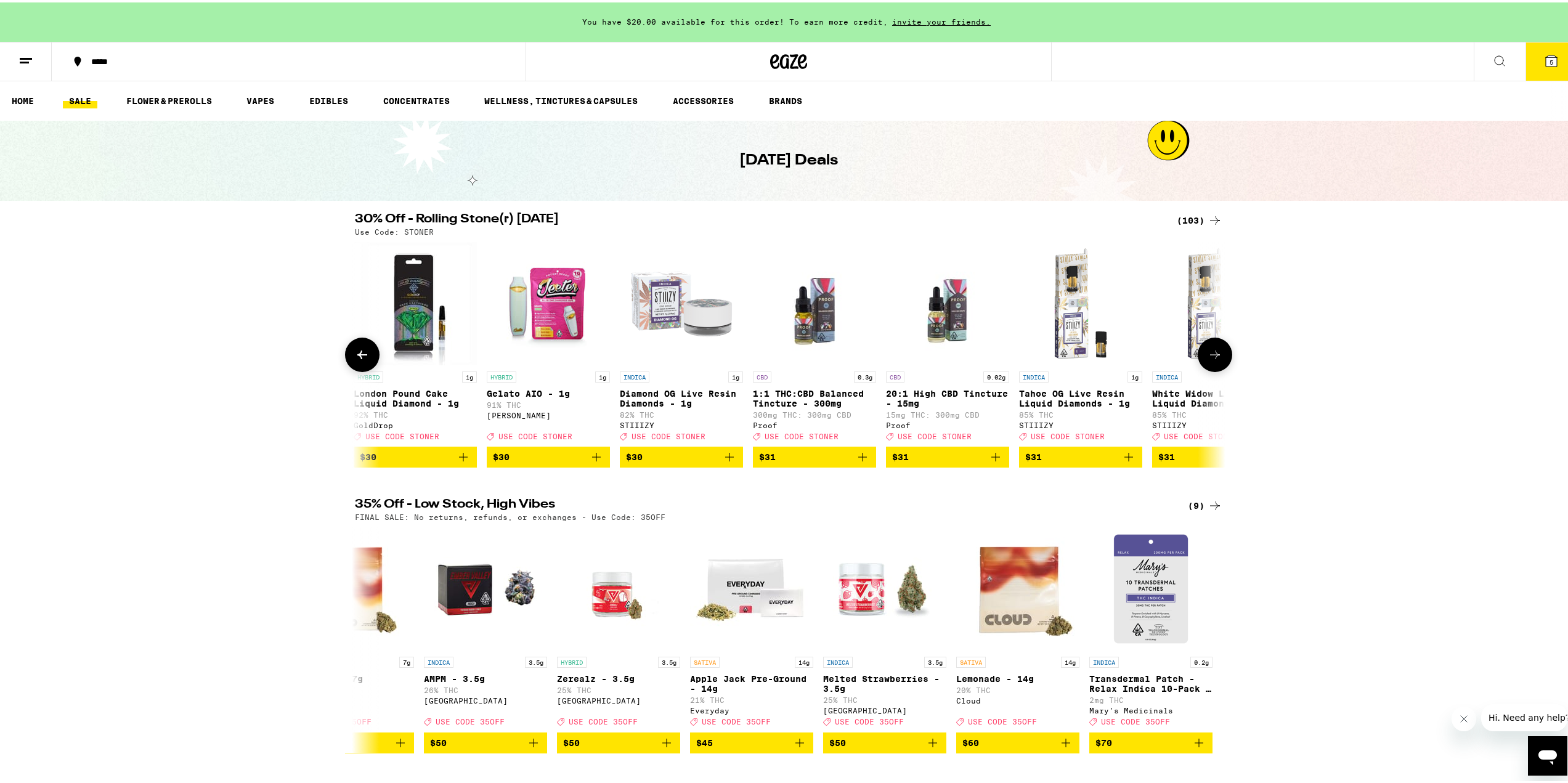
click at [347, 351] on button at bounding box center [362, 352] width 34 height 34
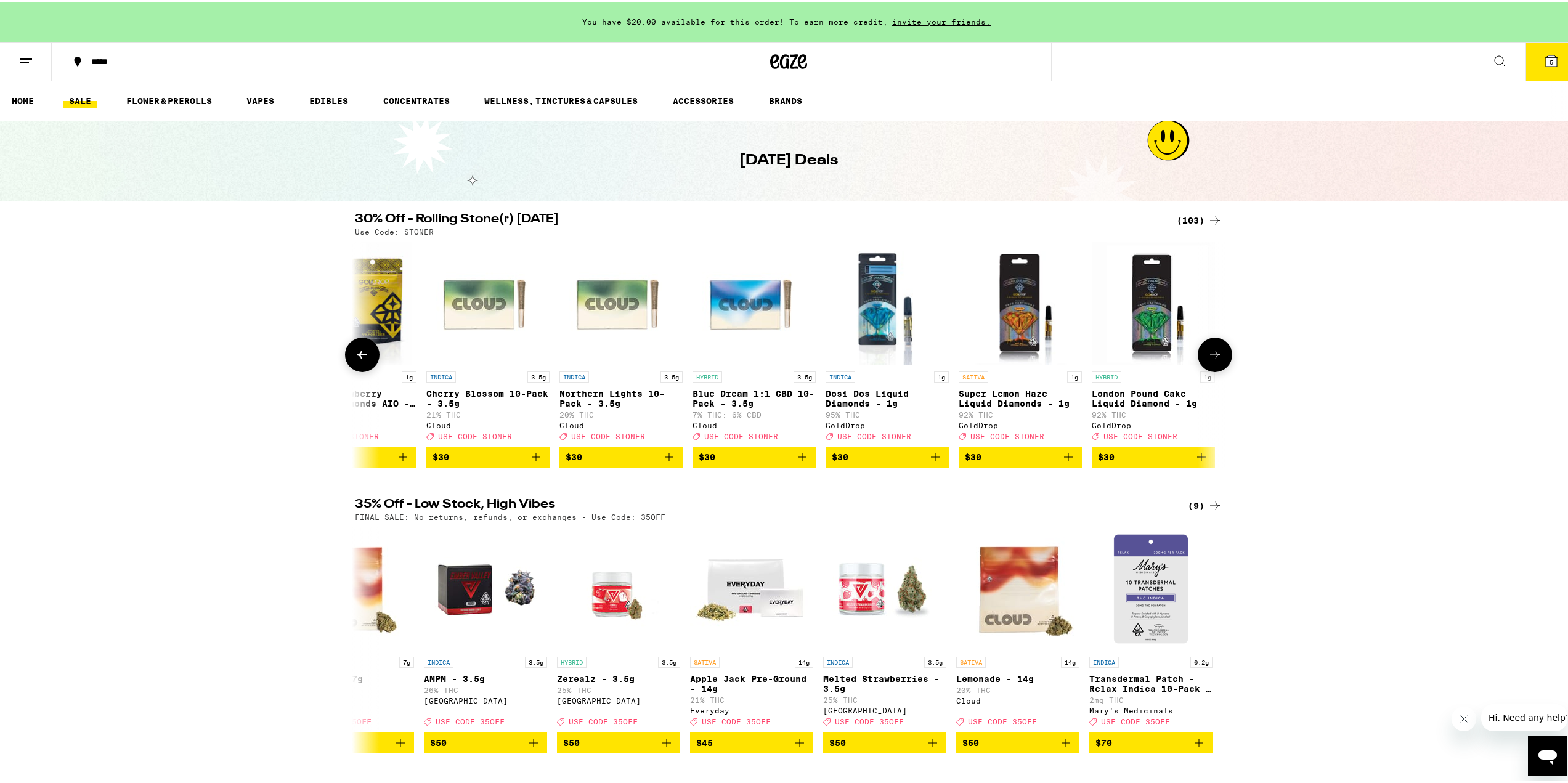
click at [347, 351] on button at bounding box center [362, 352] width 34 height 34
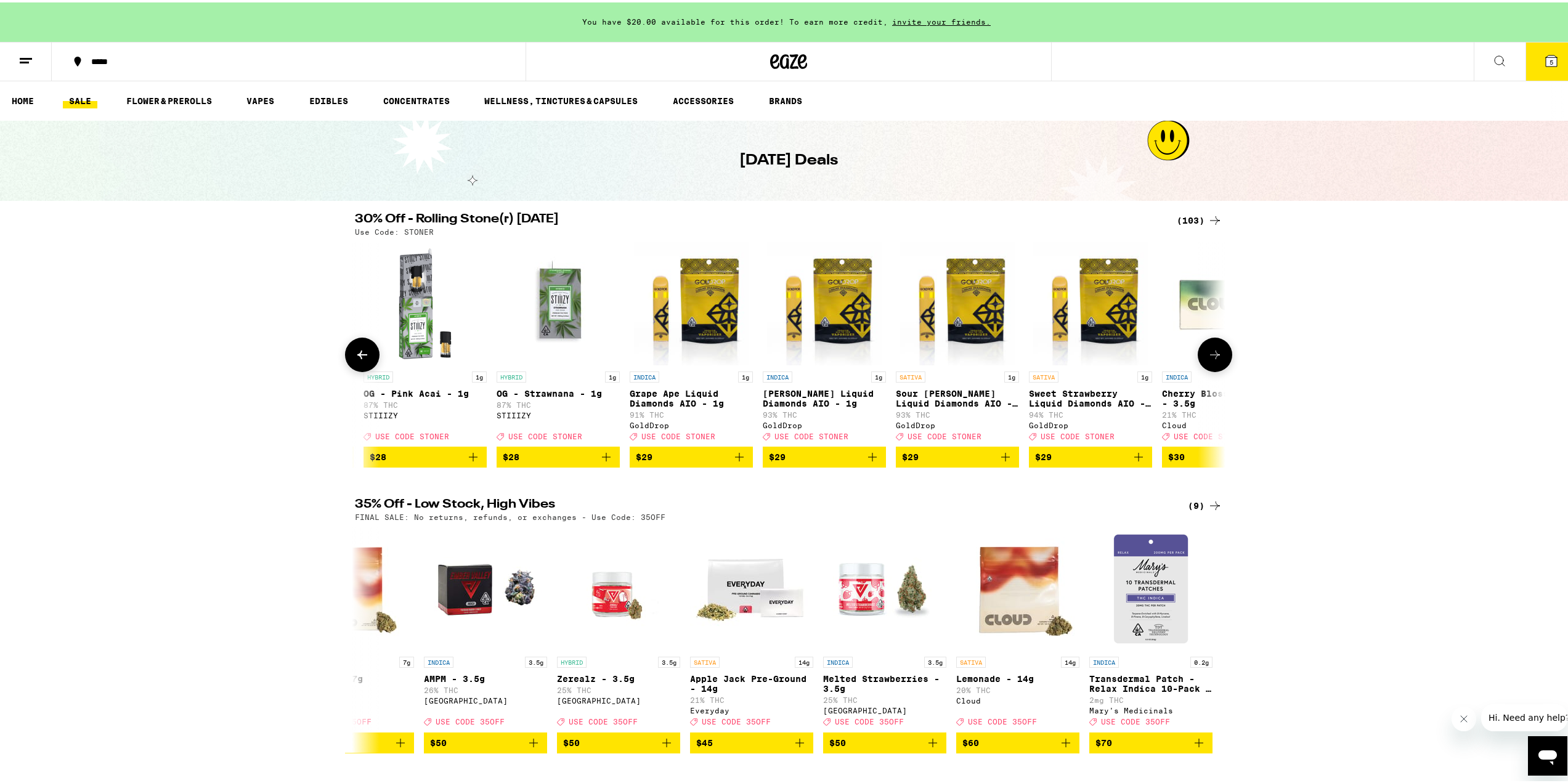
click at [347, 351] on button at bounding box center [362, 352] width 34 height 34
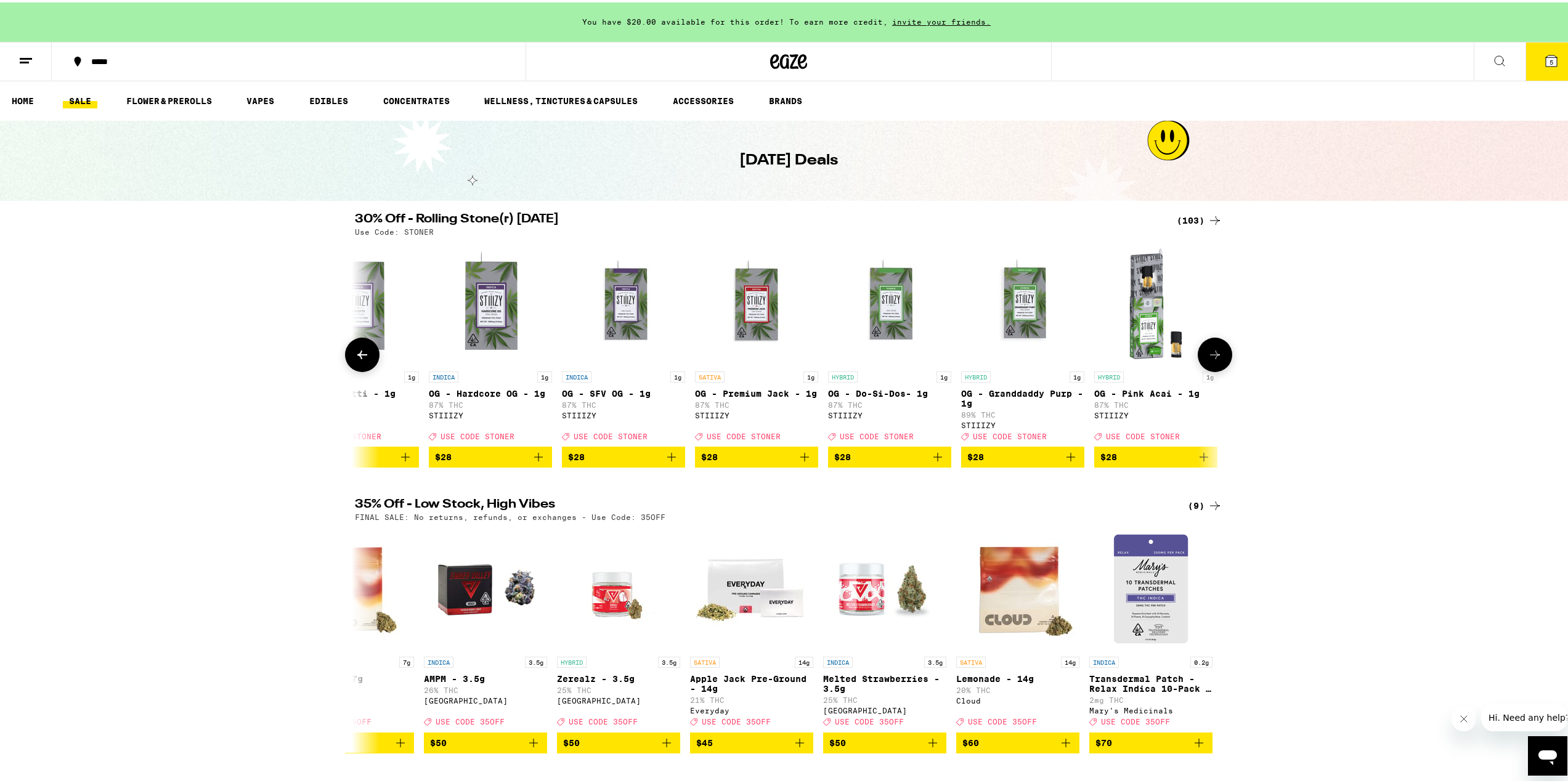
click at [347, 351] on button at bounding box center [362, 352] width 34 height 34
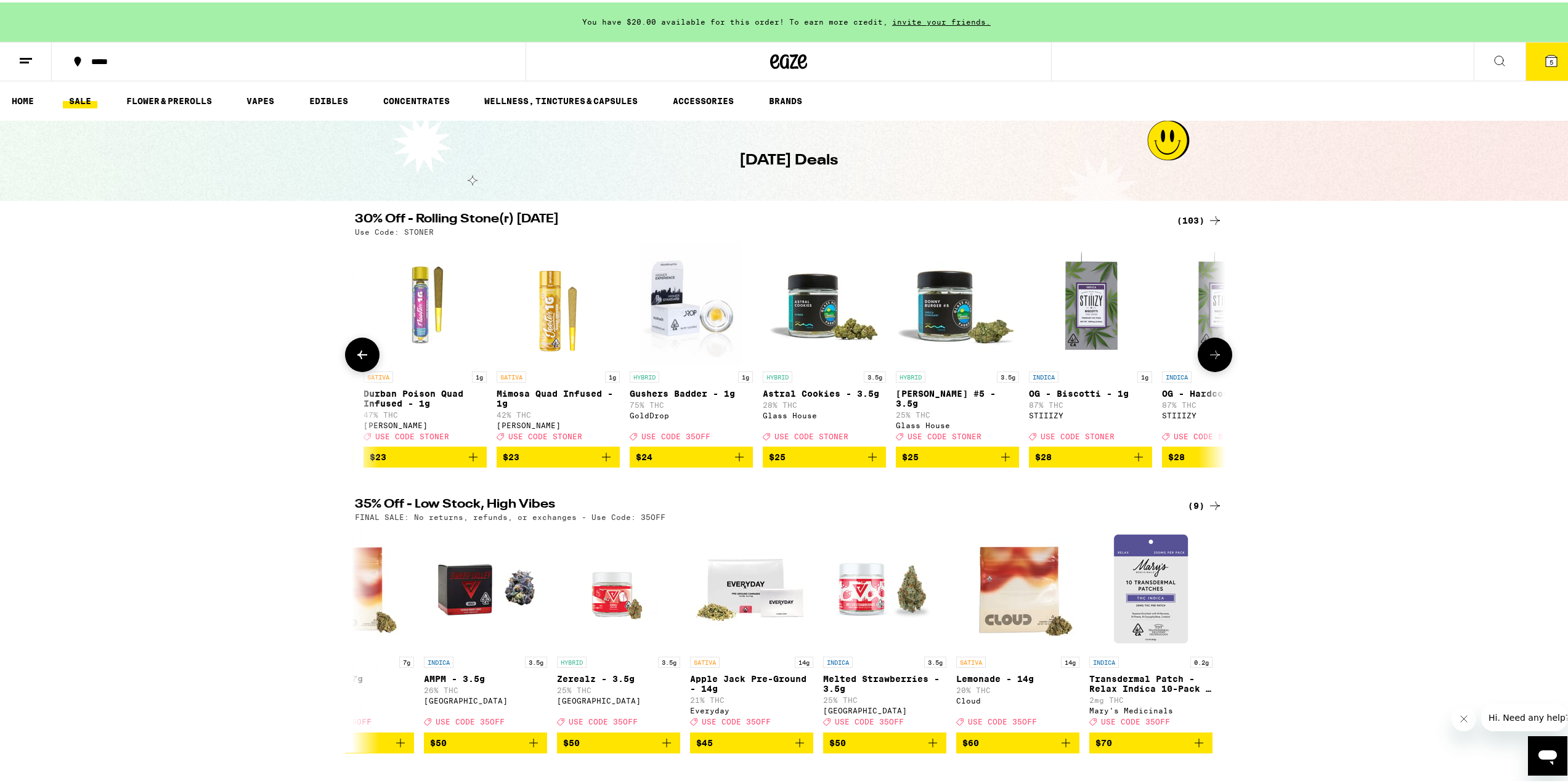
click at [347, 351] on button at bounding box center [362, 352] width 34 height 34
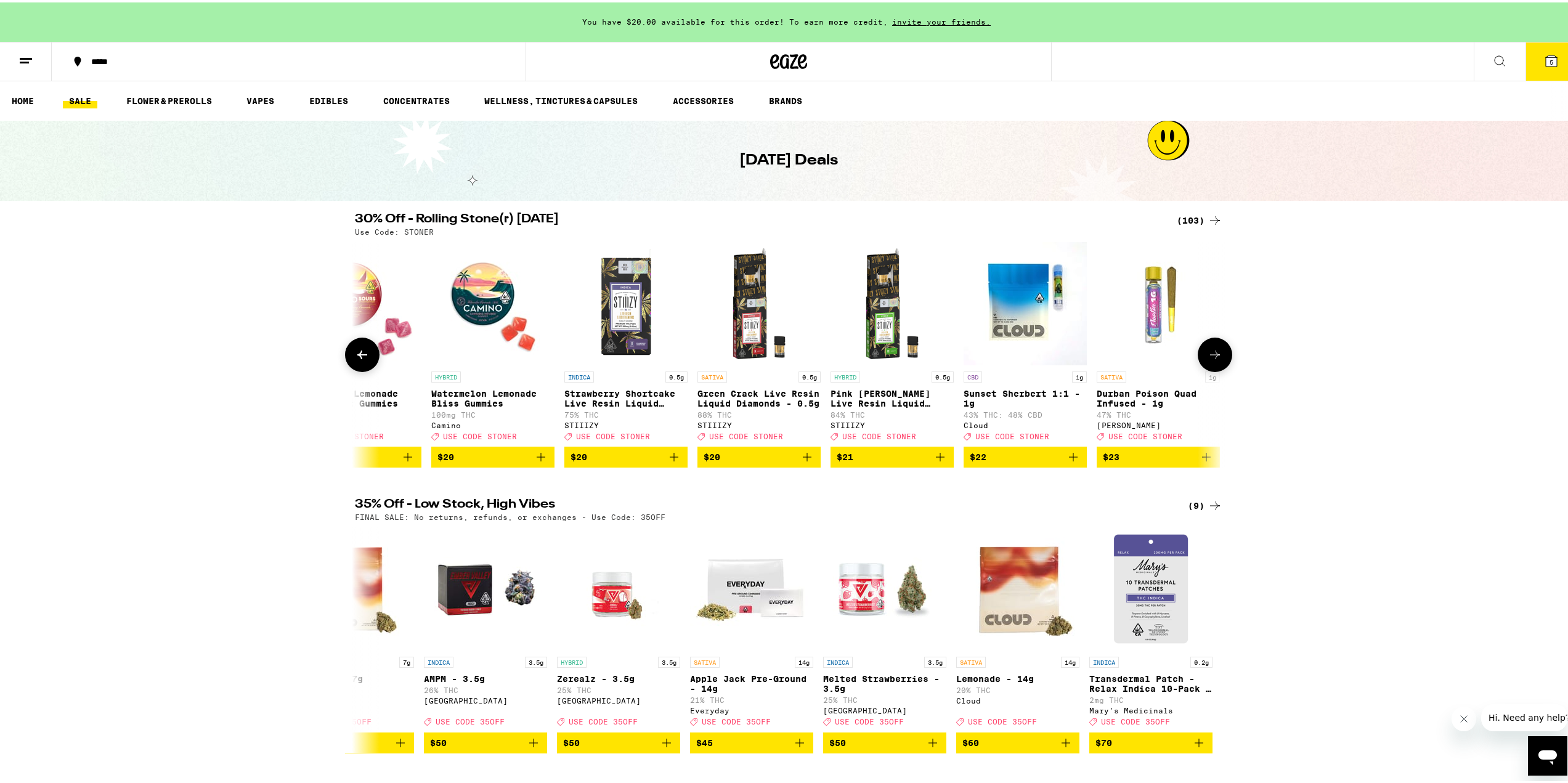
click at [347, 351] on button at bounding box center [362, 352] width 34 height 34
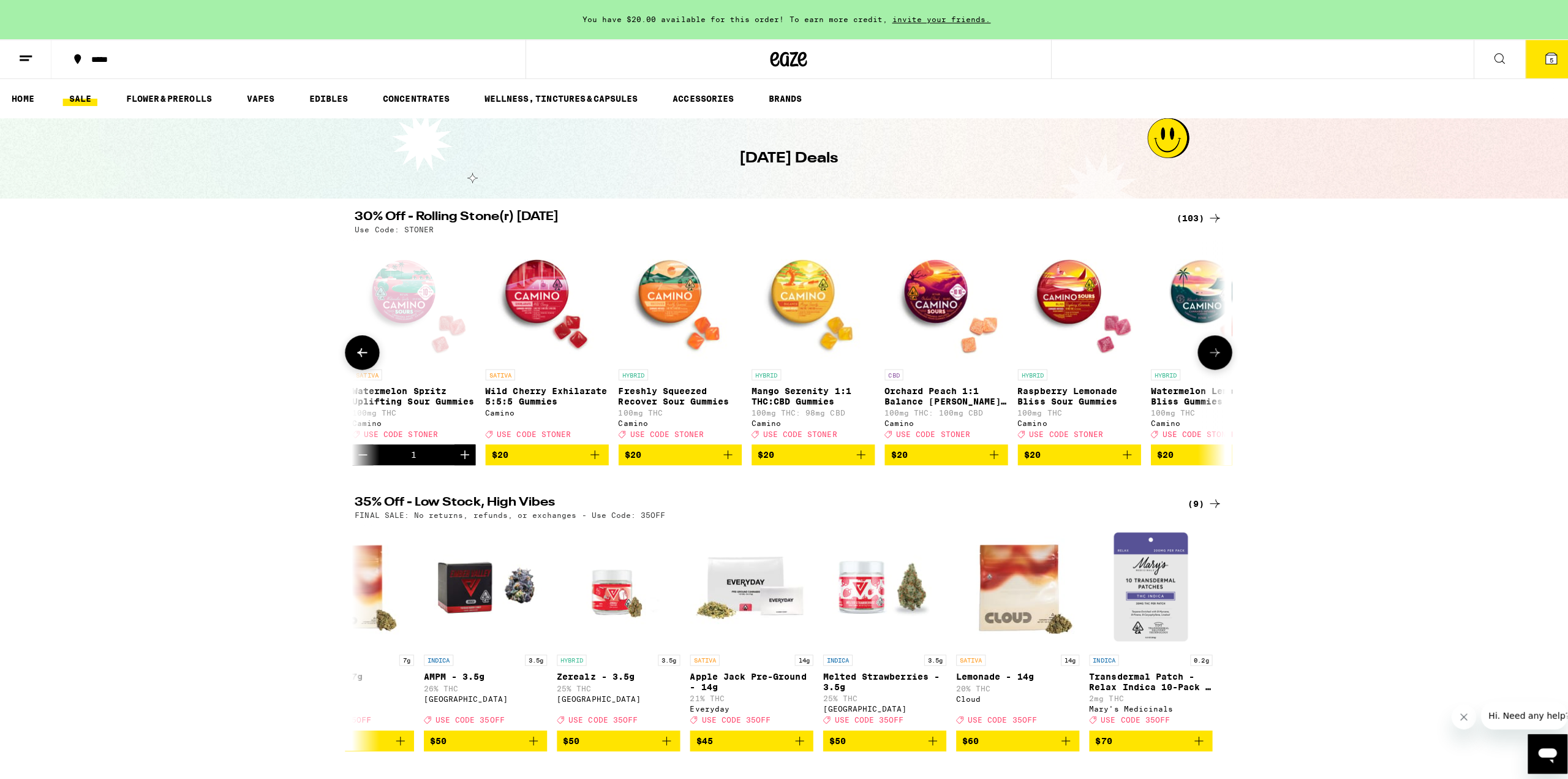
scroll to position [0, 4751]
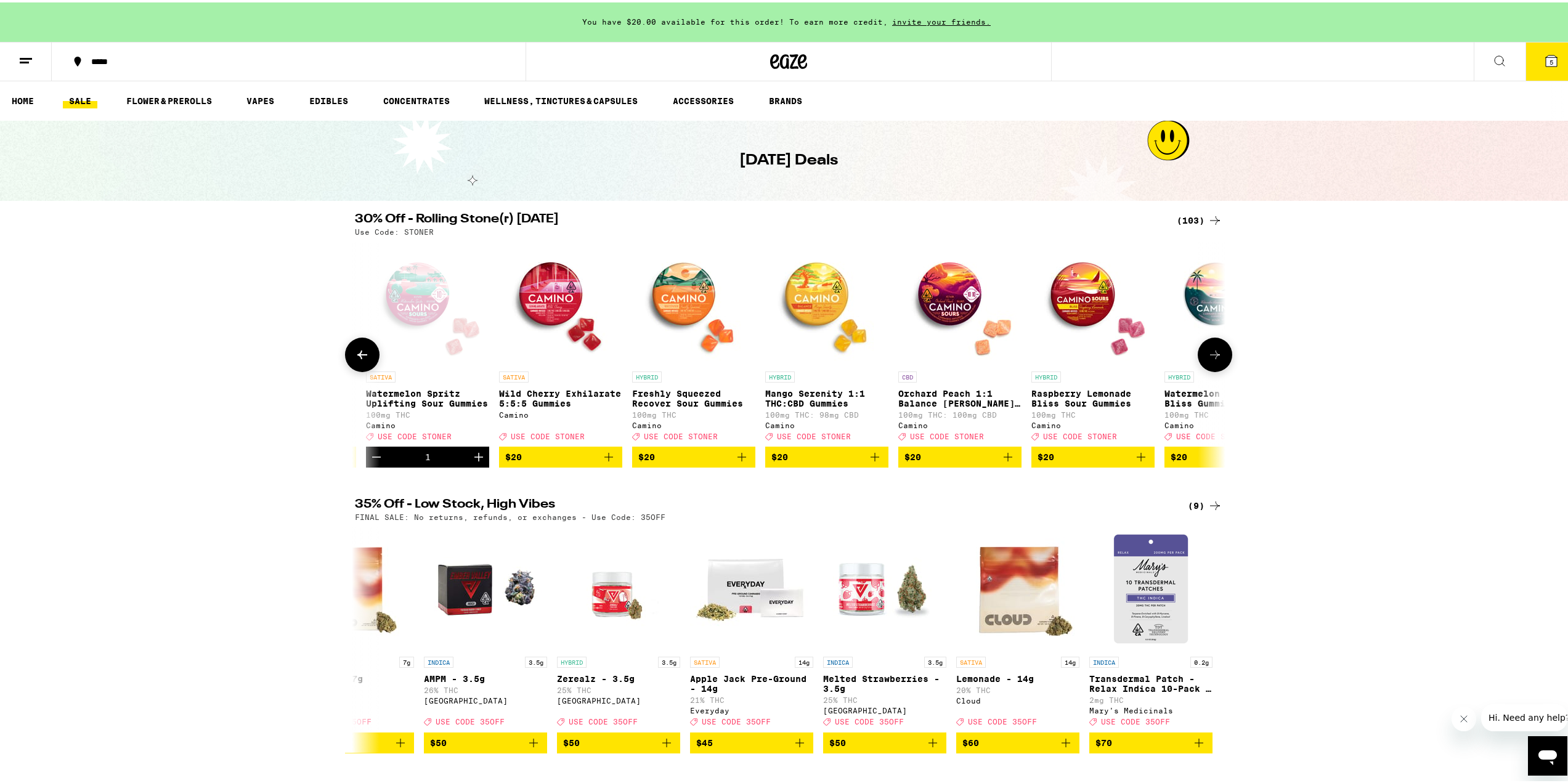
click at [738, 459] on icon "Add to bag" at bounding box center [742, 455] width 9 height 9
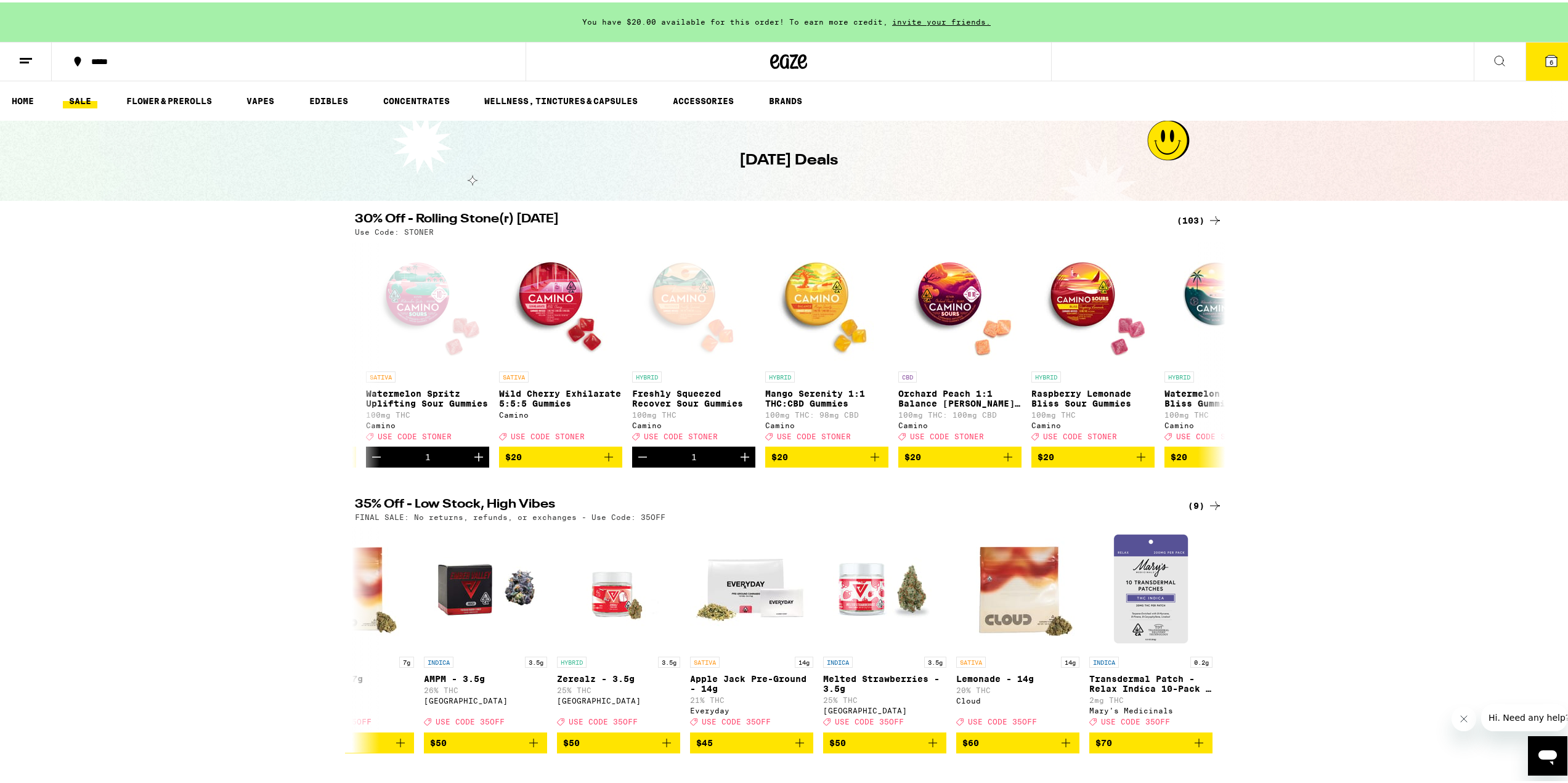
click at [1544, 53] on icon at bounding box center [1552, 59] width 15 height 15
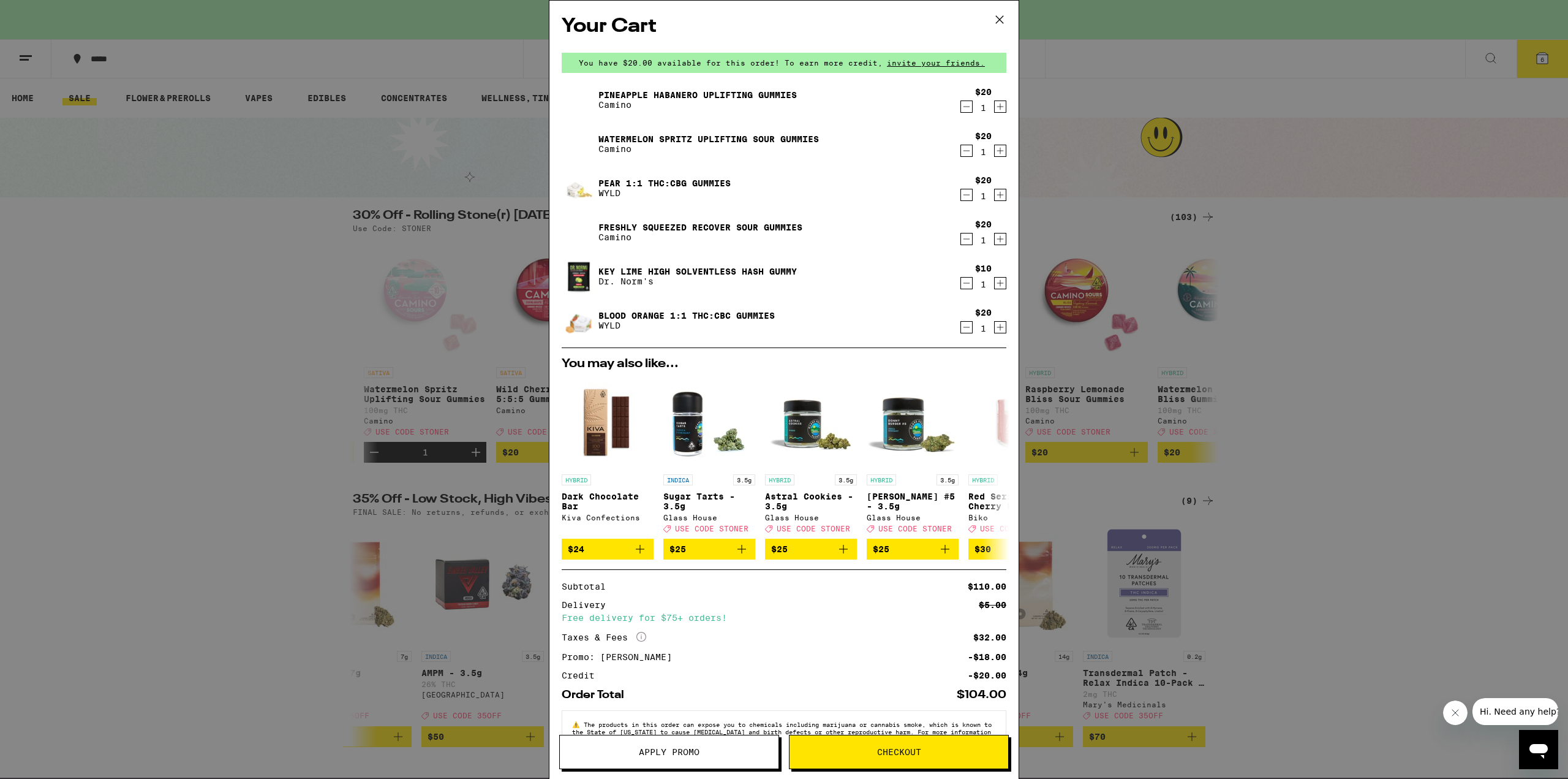
click at [995, 326] on icon "Increment" at bounding box center [1000, 327] width 11 height 15
click at [961, 191] on icon "Decrement" at bounding box center [966, 195] width 11 height 15
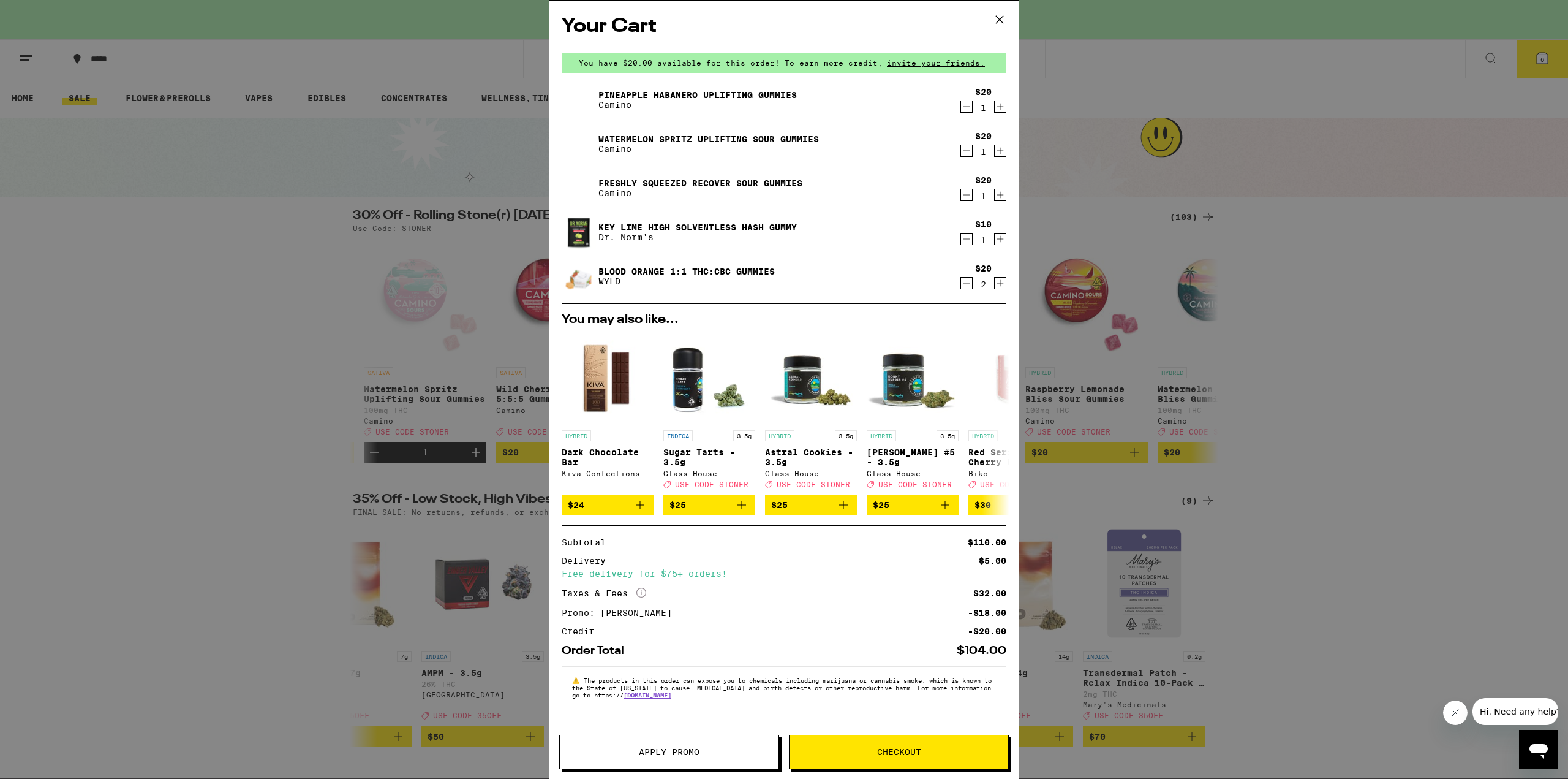
click at [867, 755] on span "Checkout" at bounding box center [898, 752] width 219 height 9
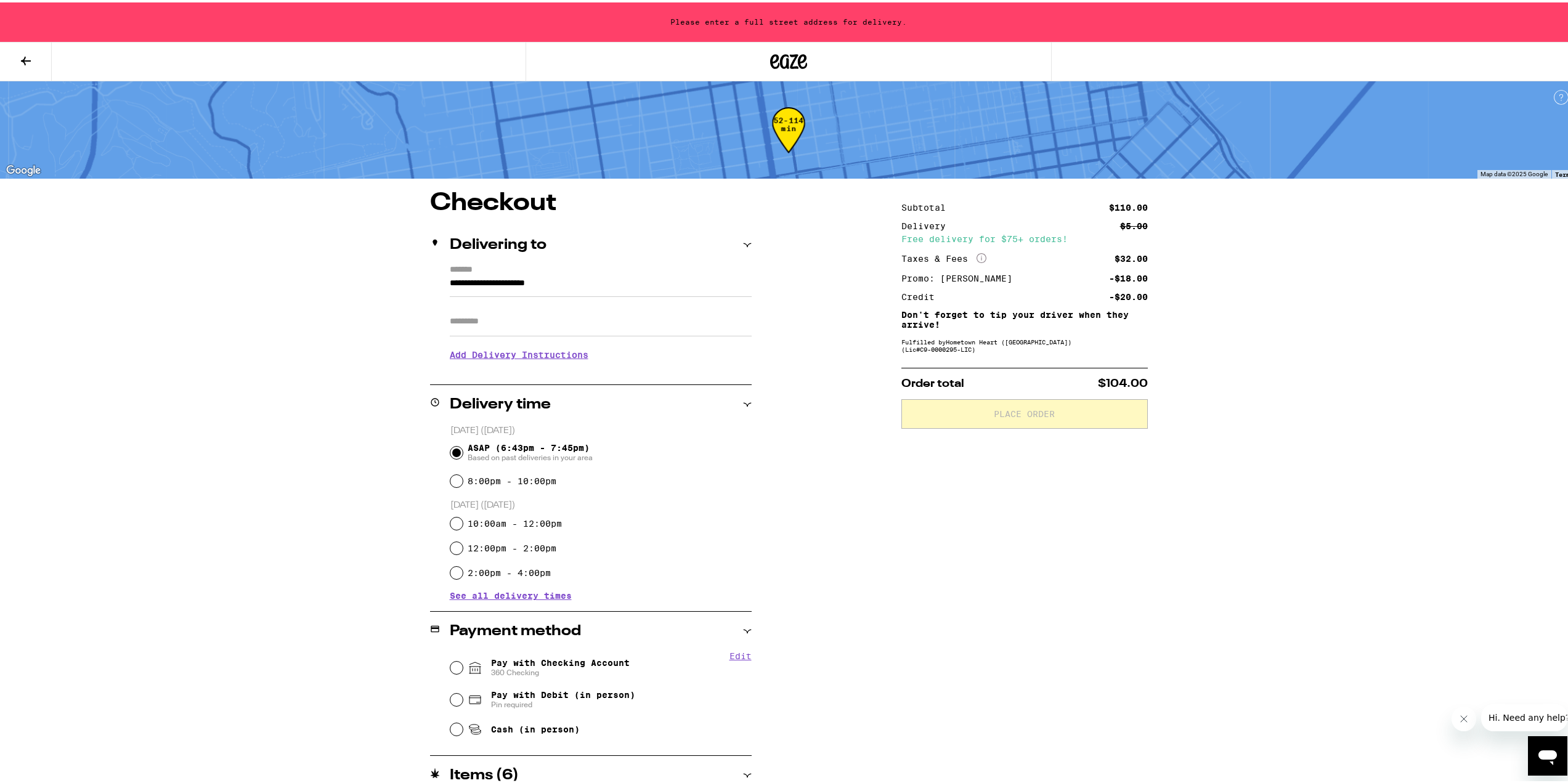
click at [485, 323] on input "Apt/Suite" at bounding box center [600, 318] width 302 height 29
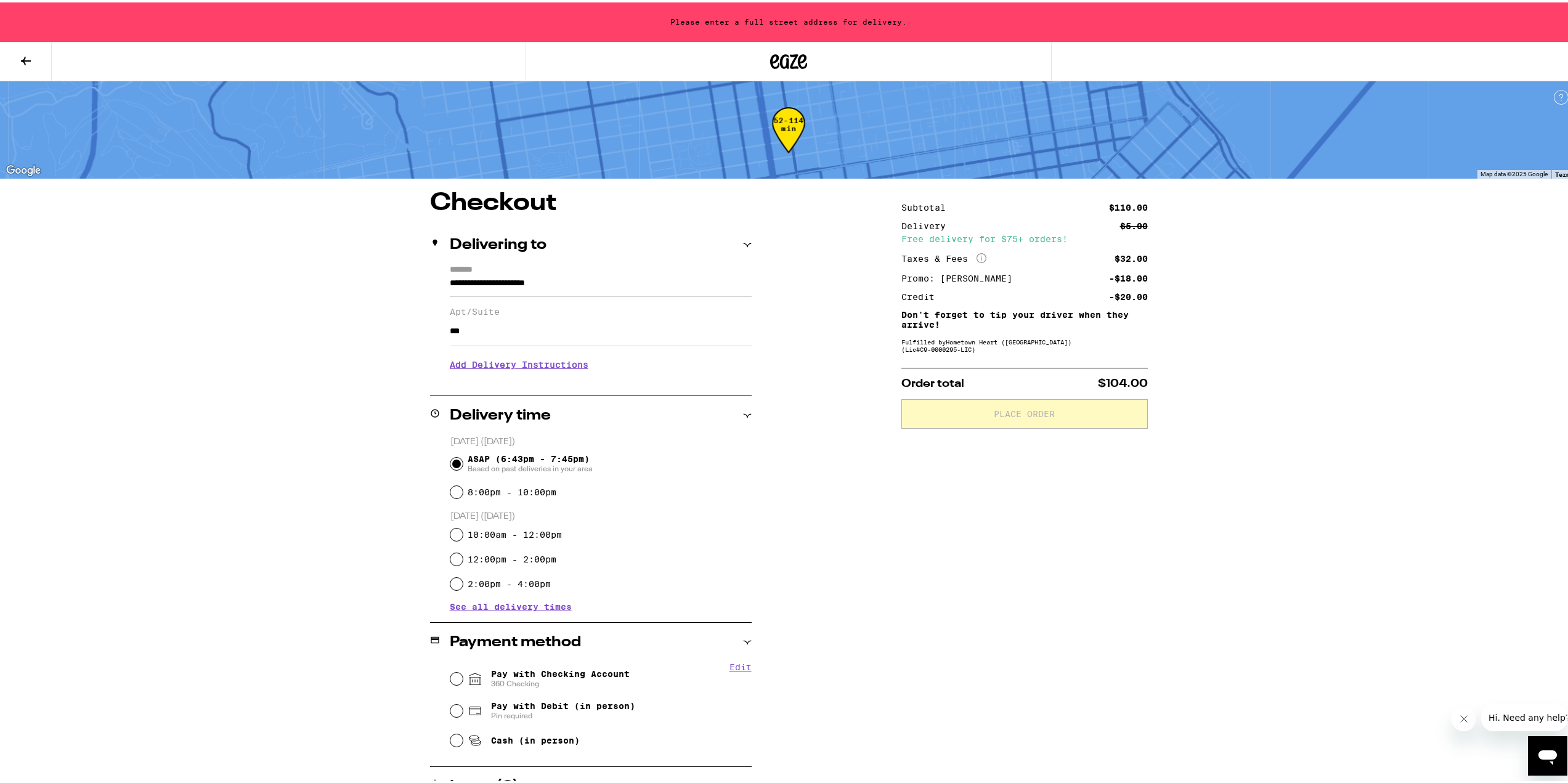
type input "***"
click at [262, 461] on div "**********" at bounding box center [788, 513] width 1577 height 1026
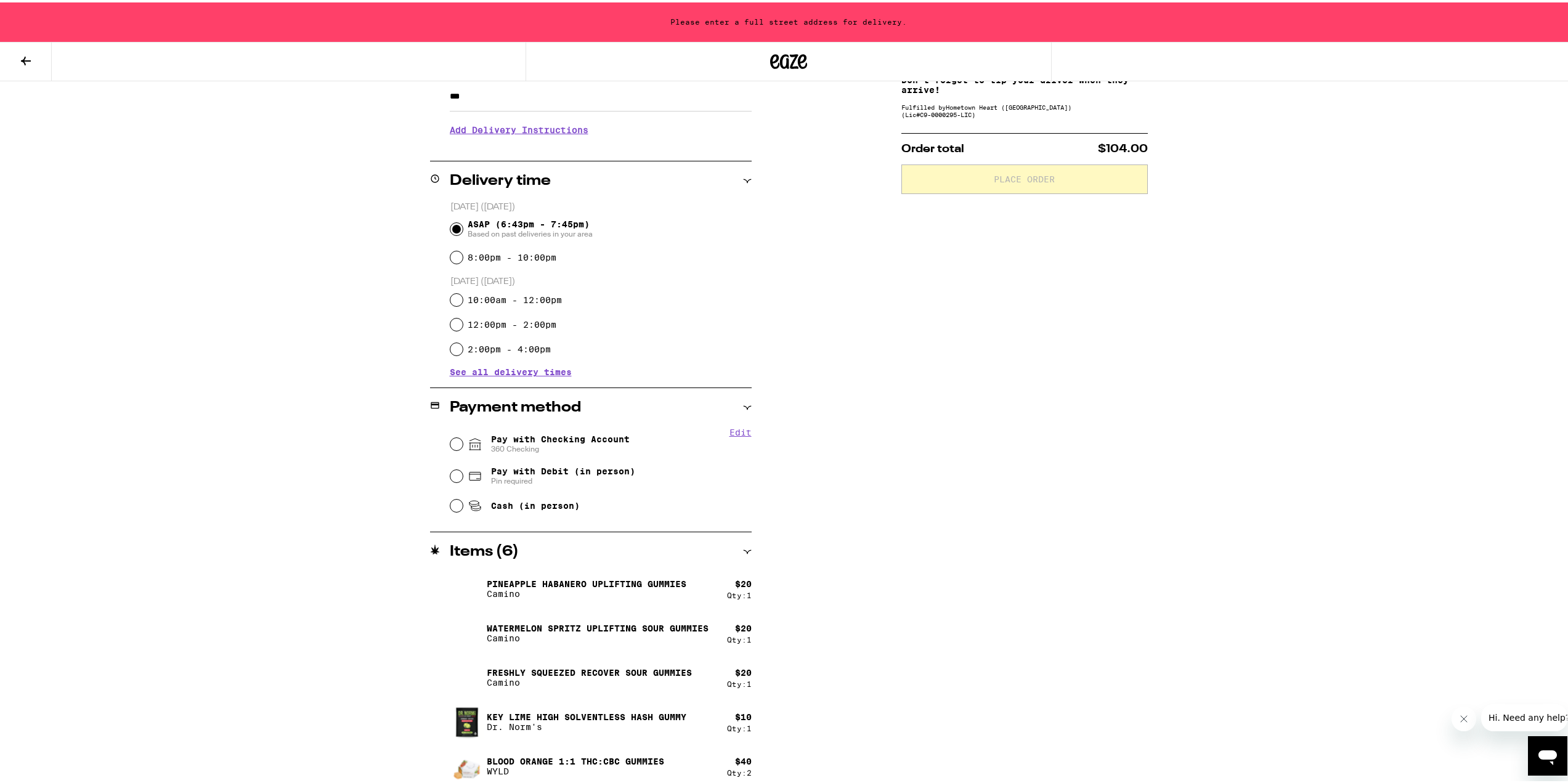
scroll to position [243, 0]
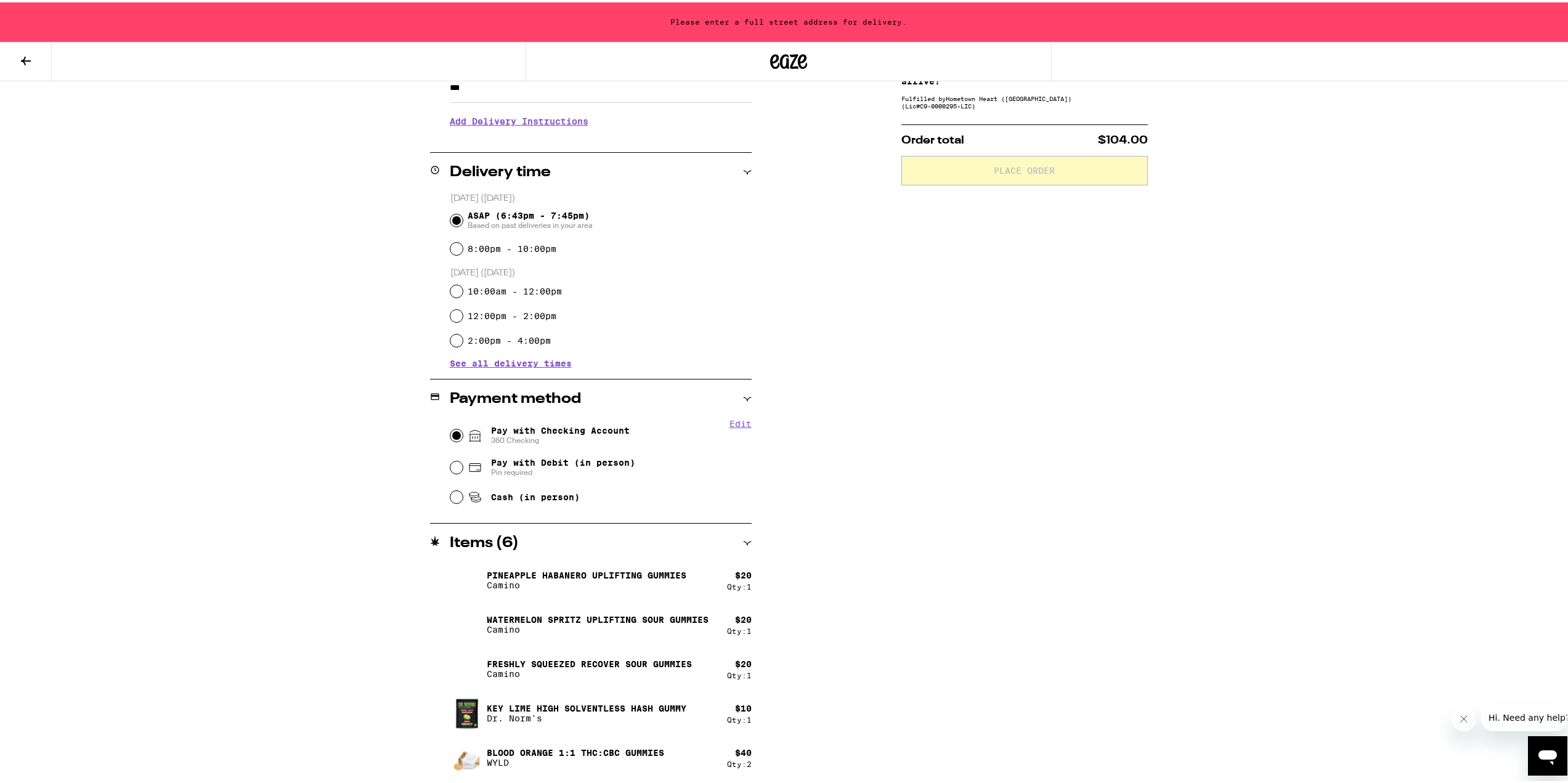
click at [450, 430] on input "Pay with Checking Account 360 Checking" at bounding box center [457, 433] width 13 height 13
radio input "true"
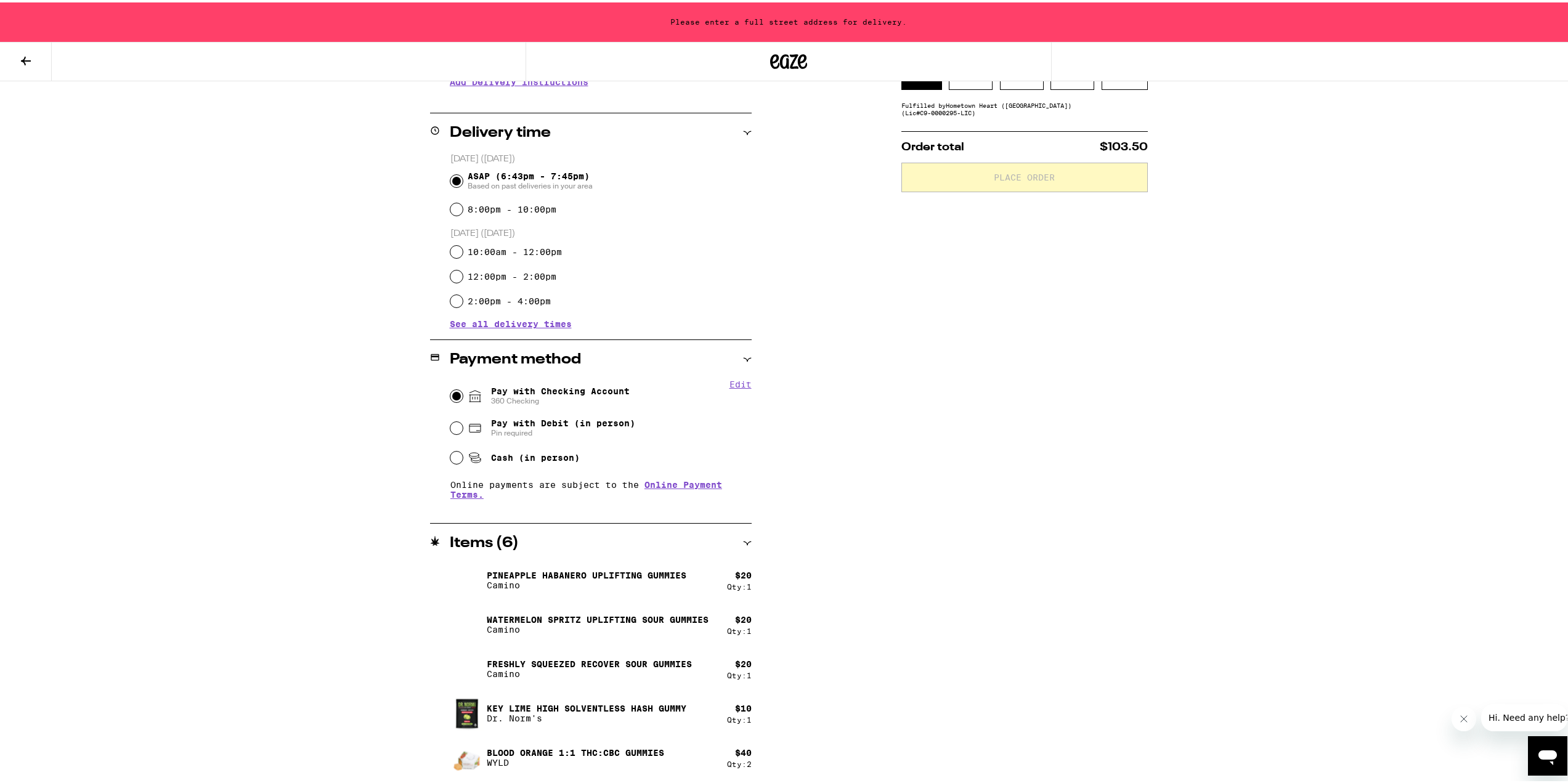
scroll to position [0, 0]
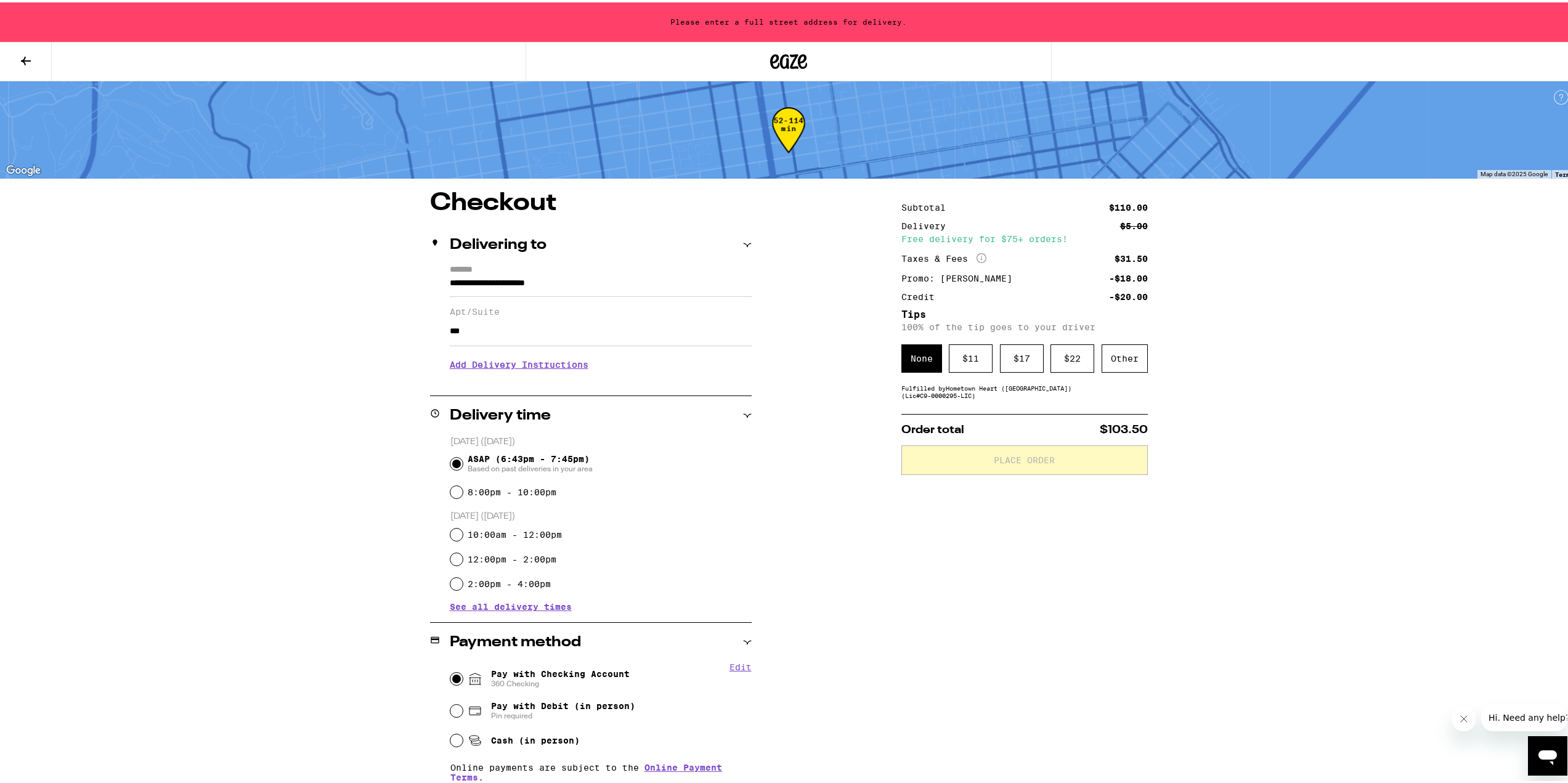
click at [608, 281] on input "**********" at bounding box center [600, 283] width 302 height 21
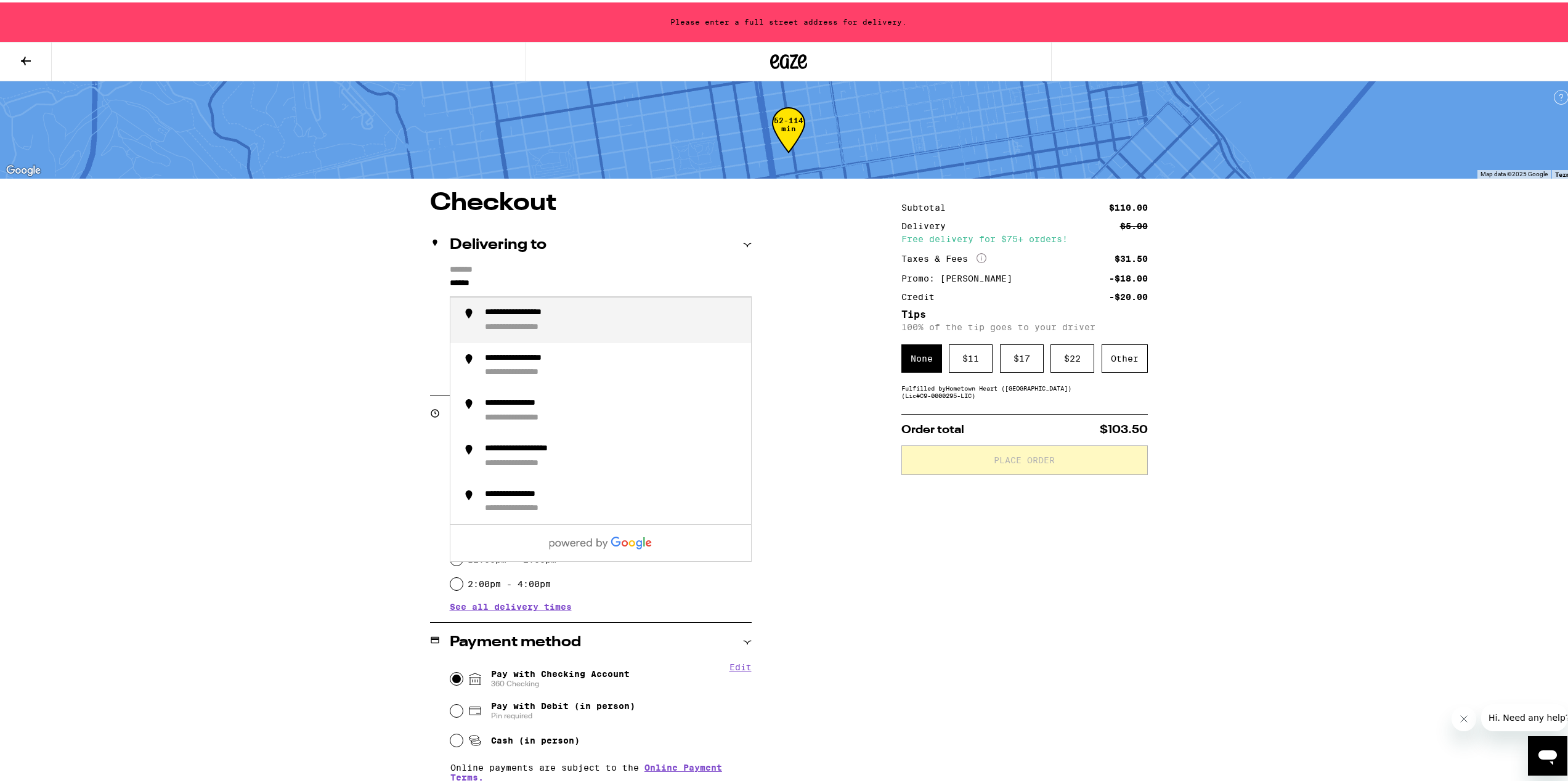
click at [546, 307] on div "**********" at bounding box center [535, 310] width 100 height 11
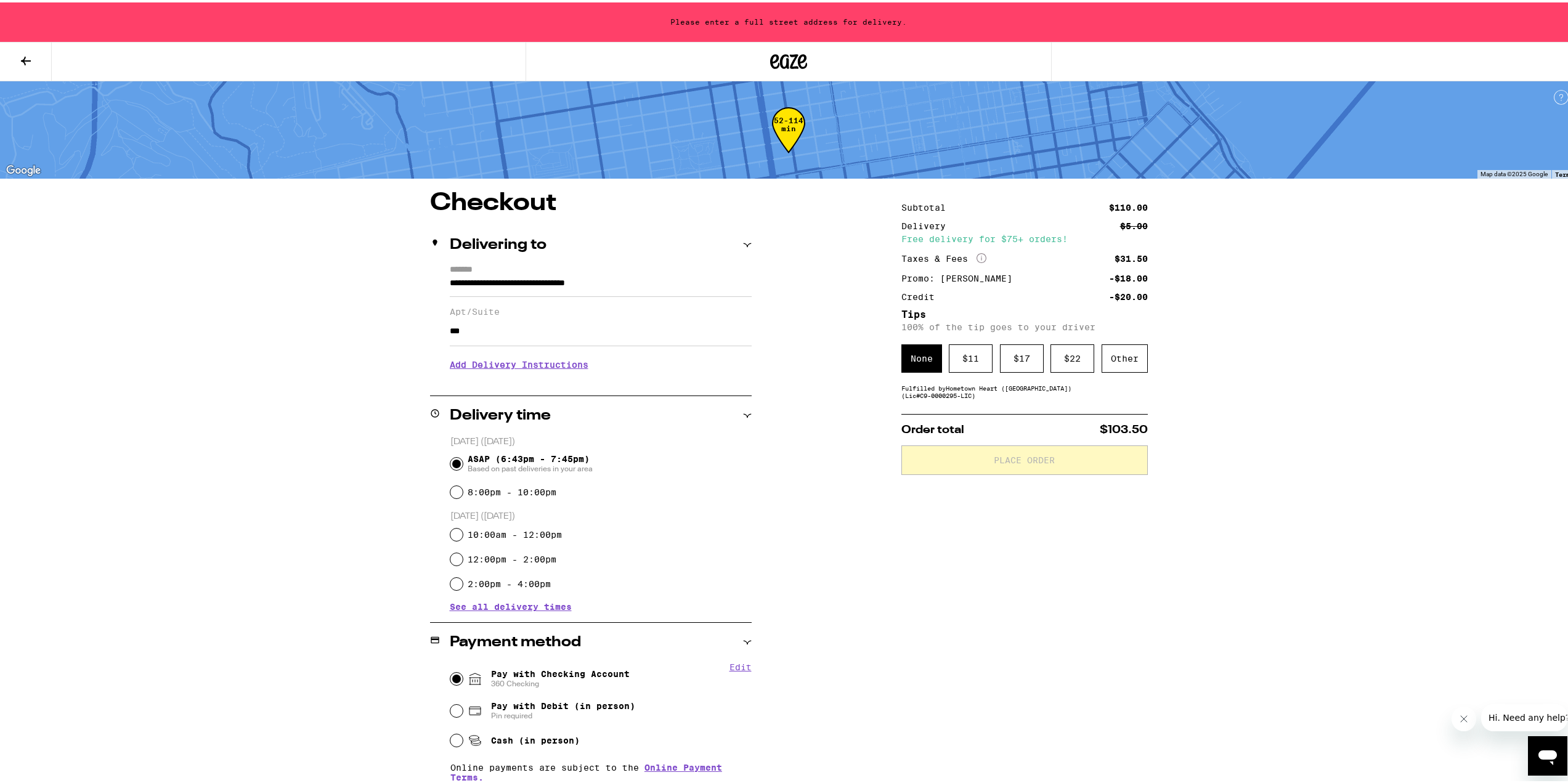
type input "**********"
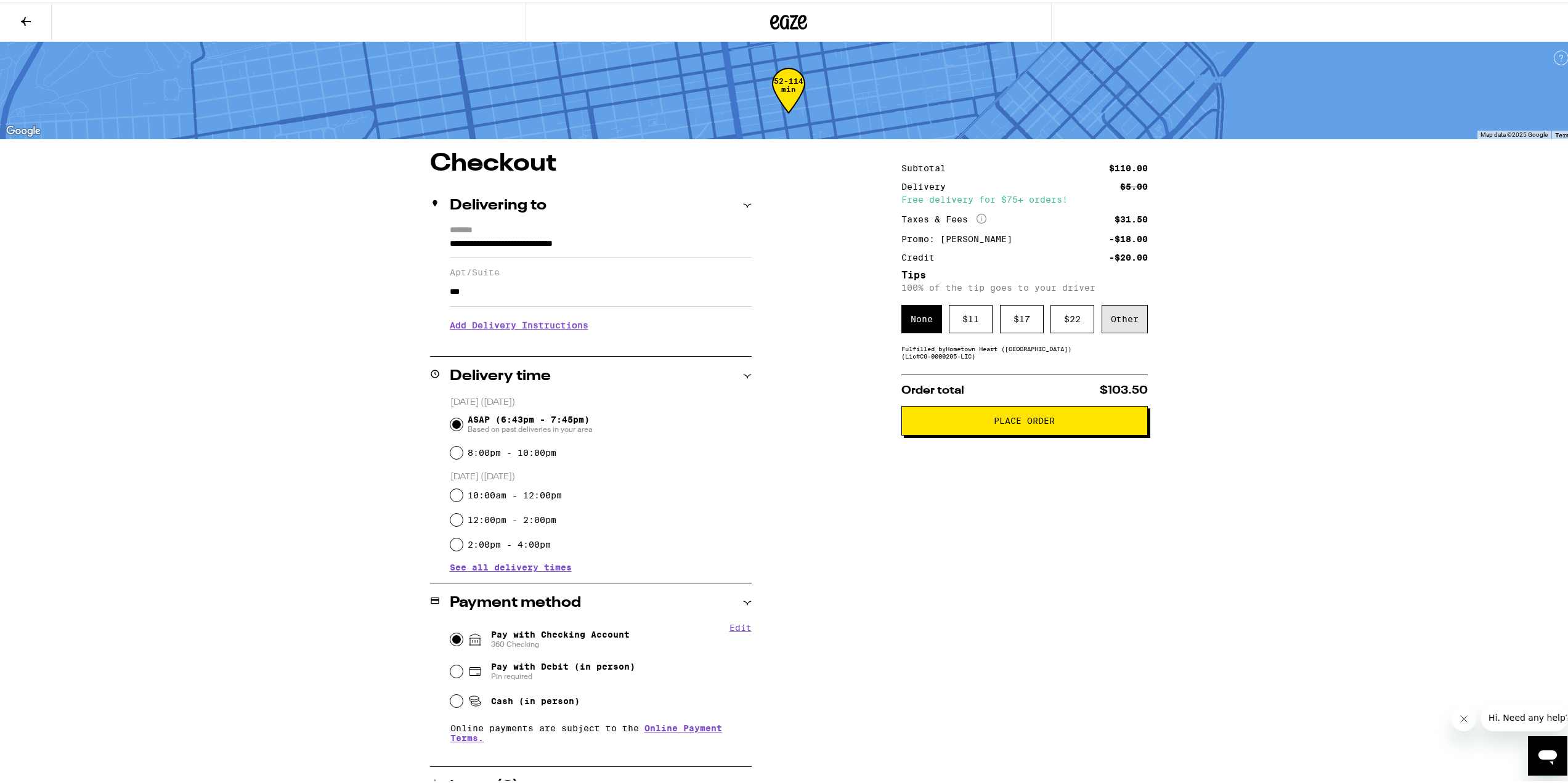
click at [1133, 311] on div "Other" at bounding box center [1125, 316] width 46 height 28
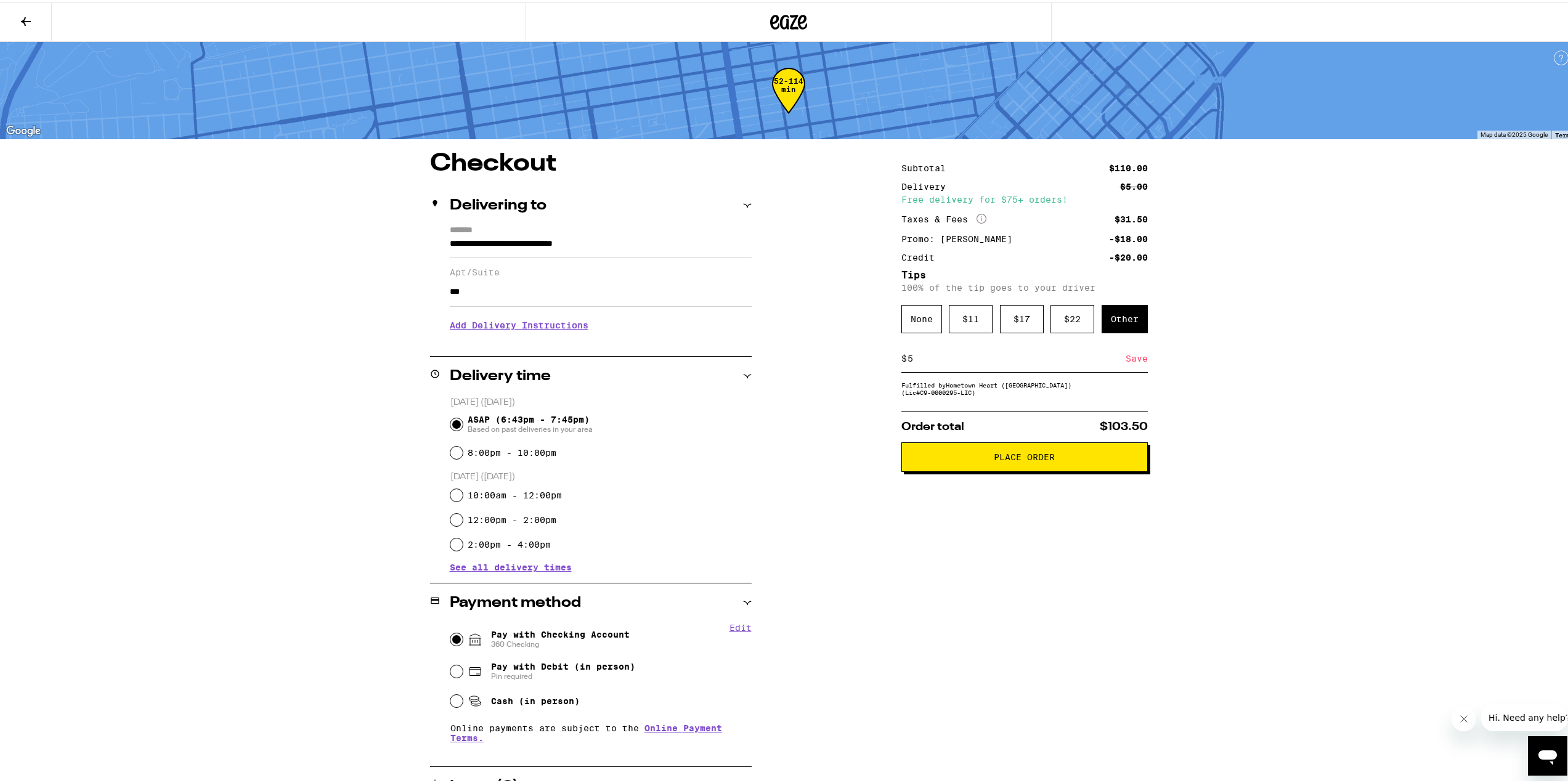
type input "5"
click at [1134, 360] on div "Save" at bounding box center [1136, 355] width 22 height 27
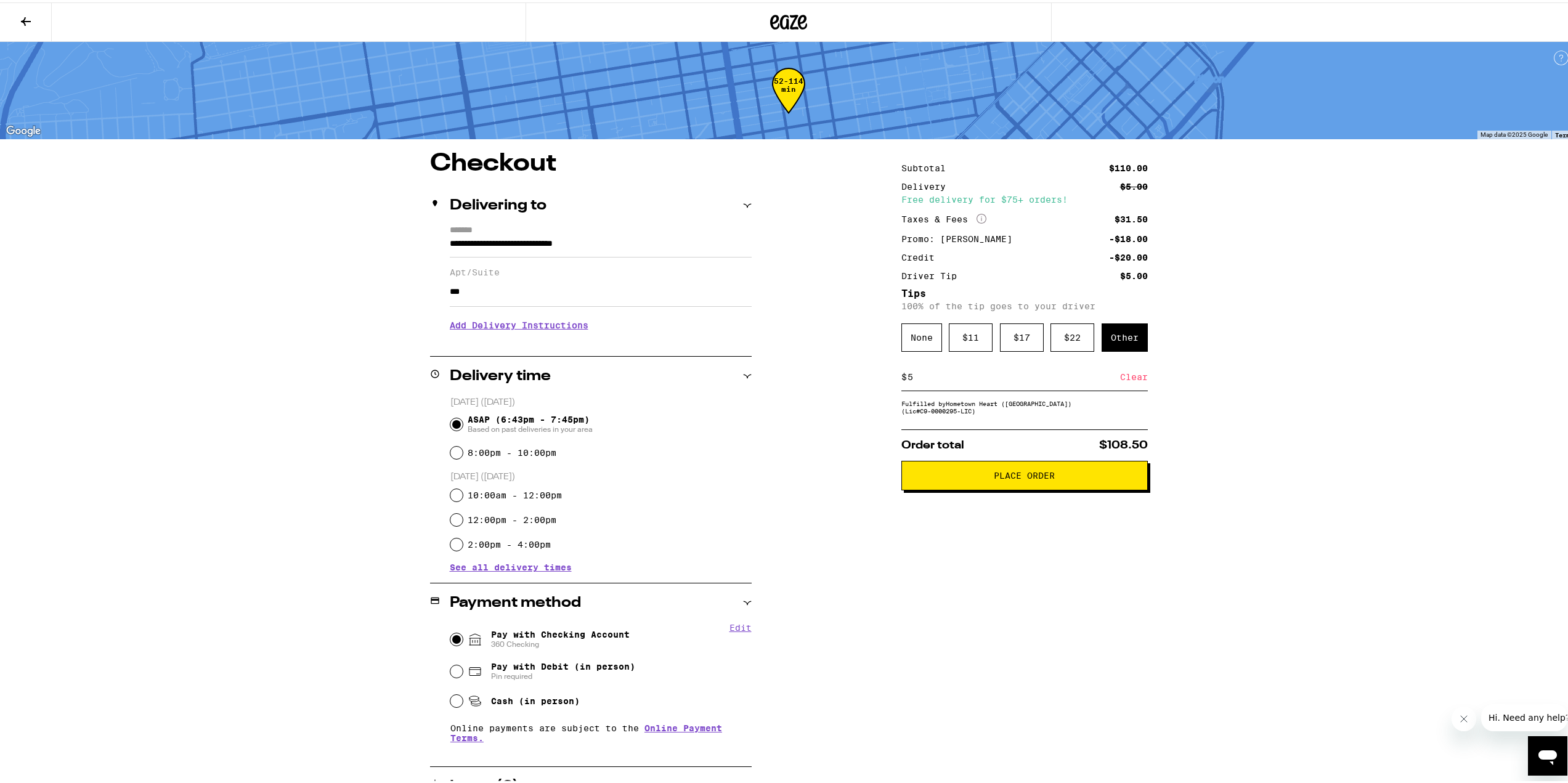
click at [1007, 477] on span "Place Order" at bounding box center [1024, 473] width 61 height 9
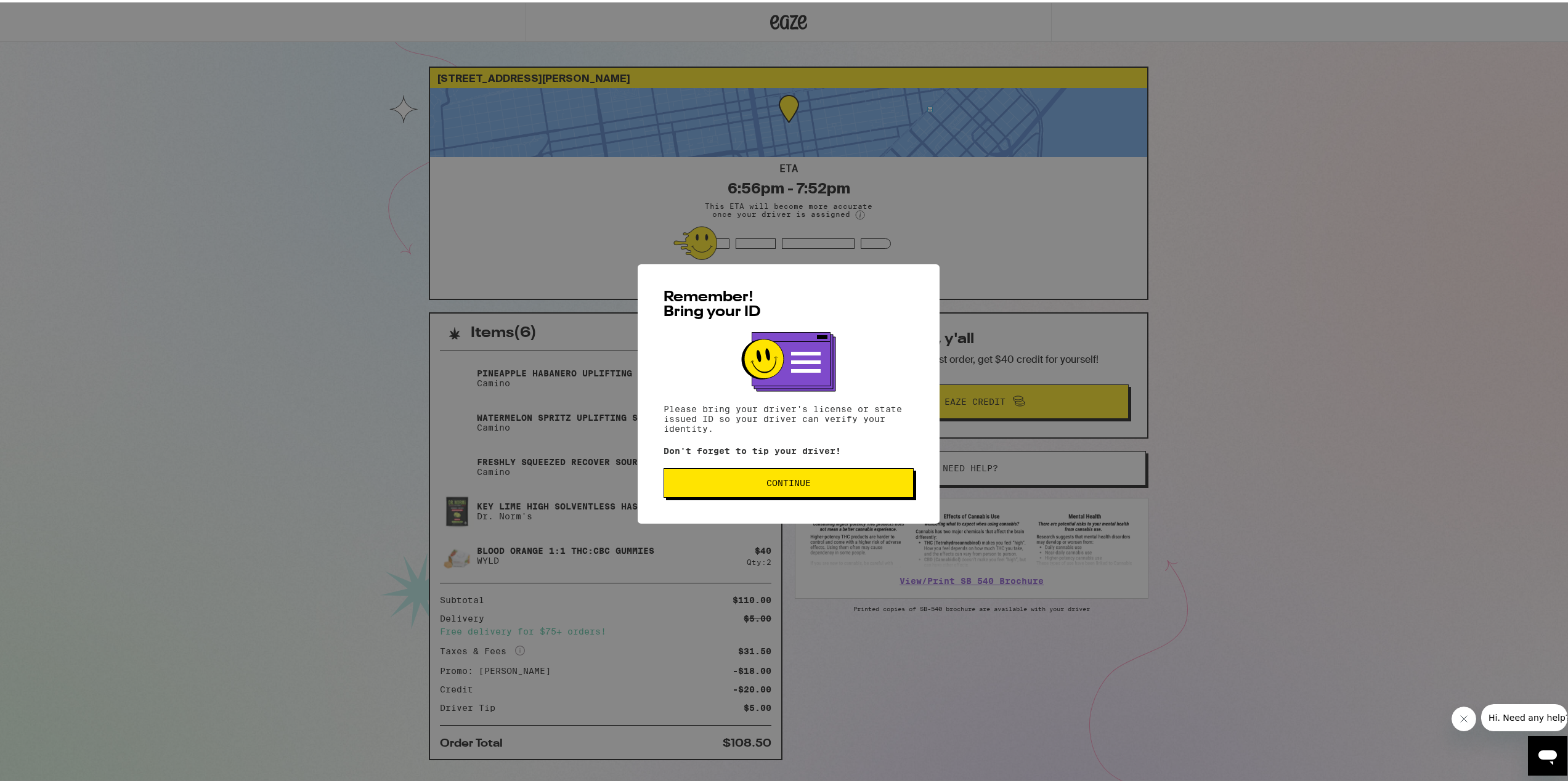
click at [789, 485] on span "Continue" at bounding box center [788, 480] width 45 height 9
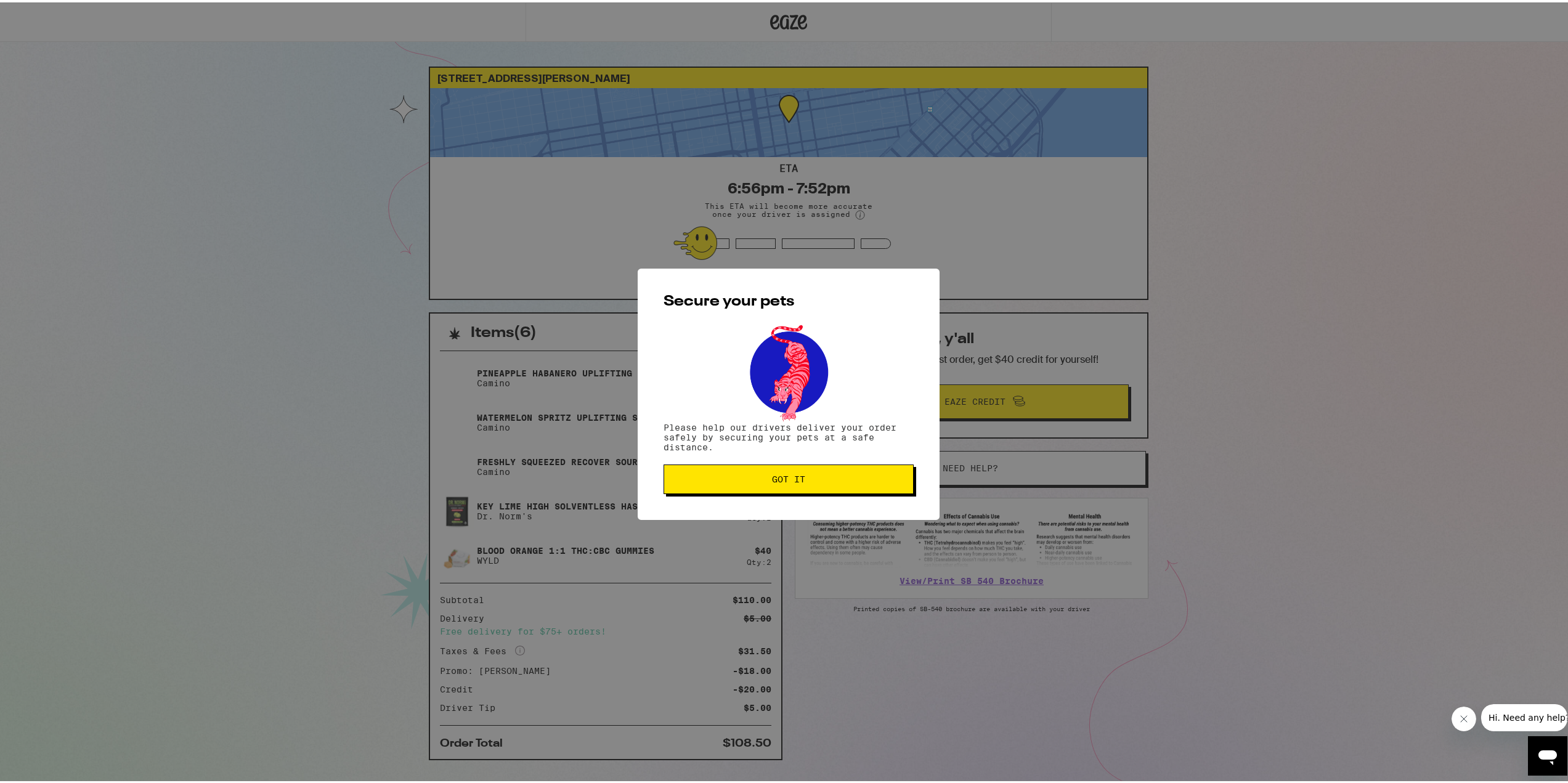
click at [789, 485] on button "Got it" at bounding box center [788, 476] width 250 height 29
